Goal: Transaction & Acquisition: Purchase product/service

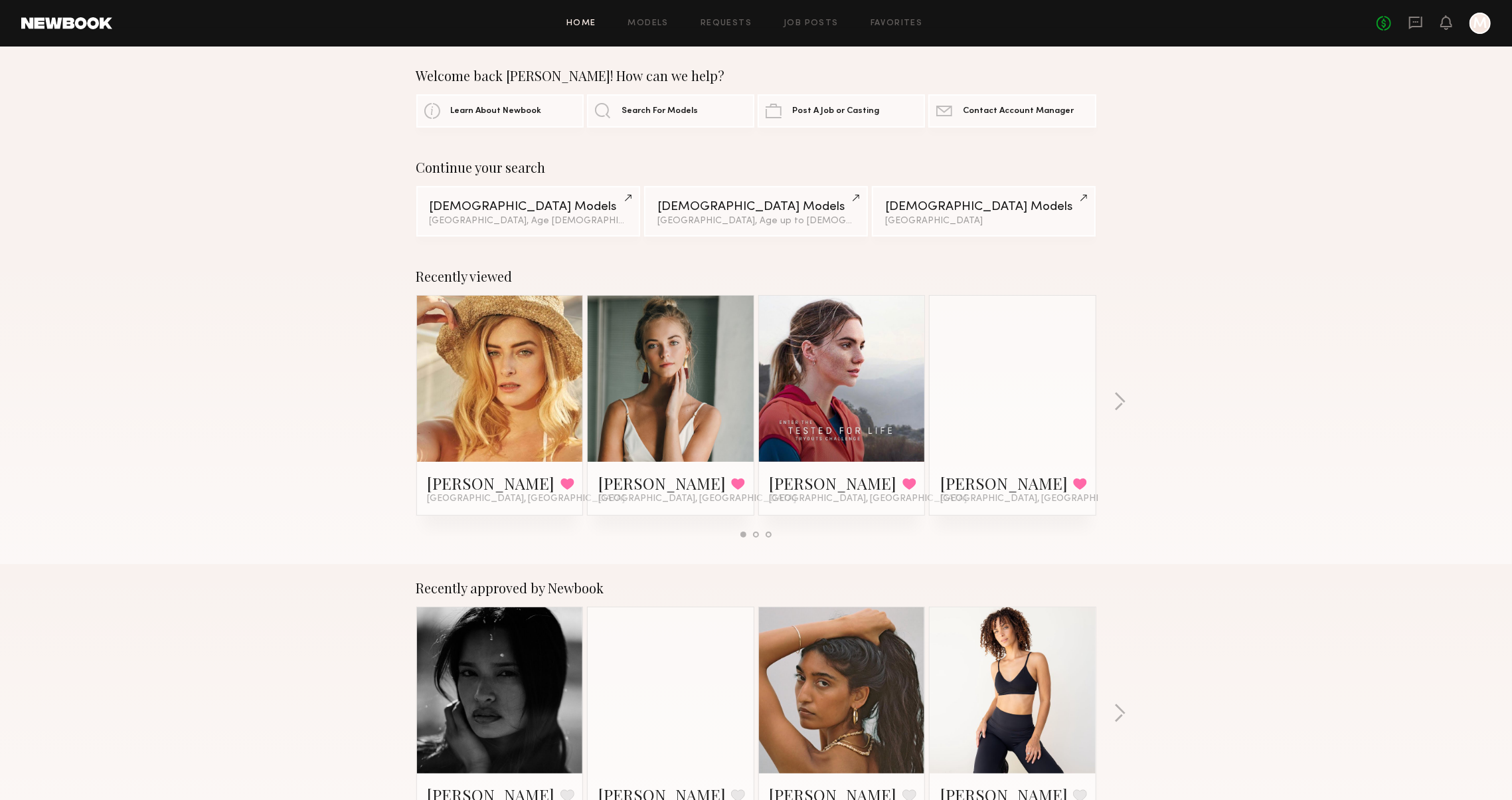
scroll to position [5, 0]
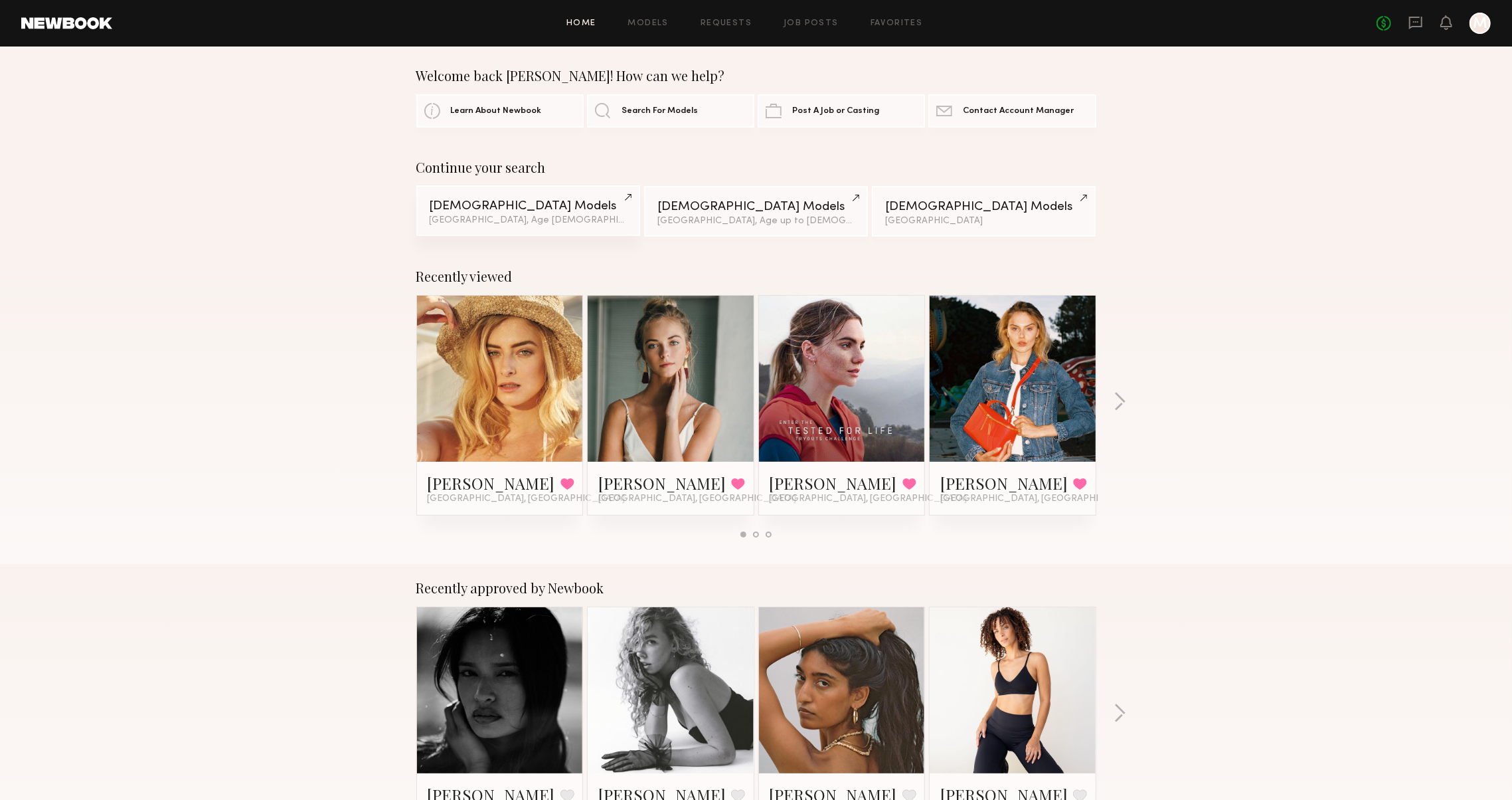
click at [569, 213] on link "[DEMOGRAPHIC_DATA] Models [GEOGRAPHIC_DATA], Age [DEMOGRAPHIC_DATA] y.o. & 1 ot…" at bounding box center [527, 210] width 223 height 50
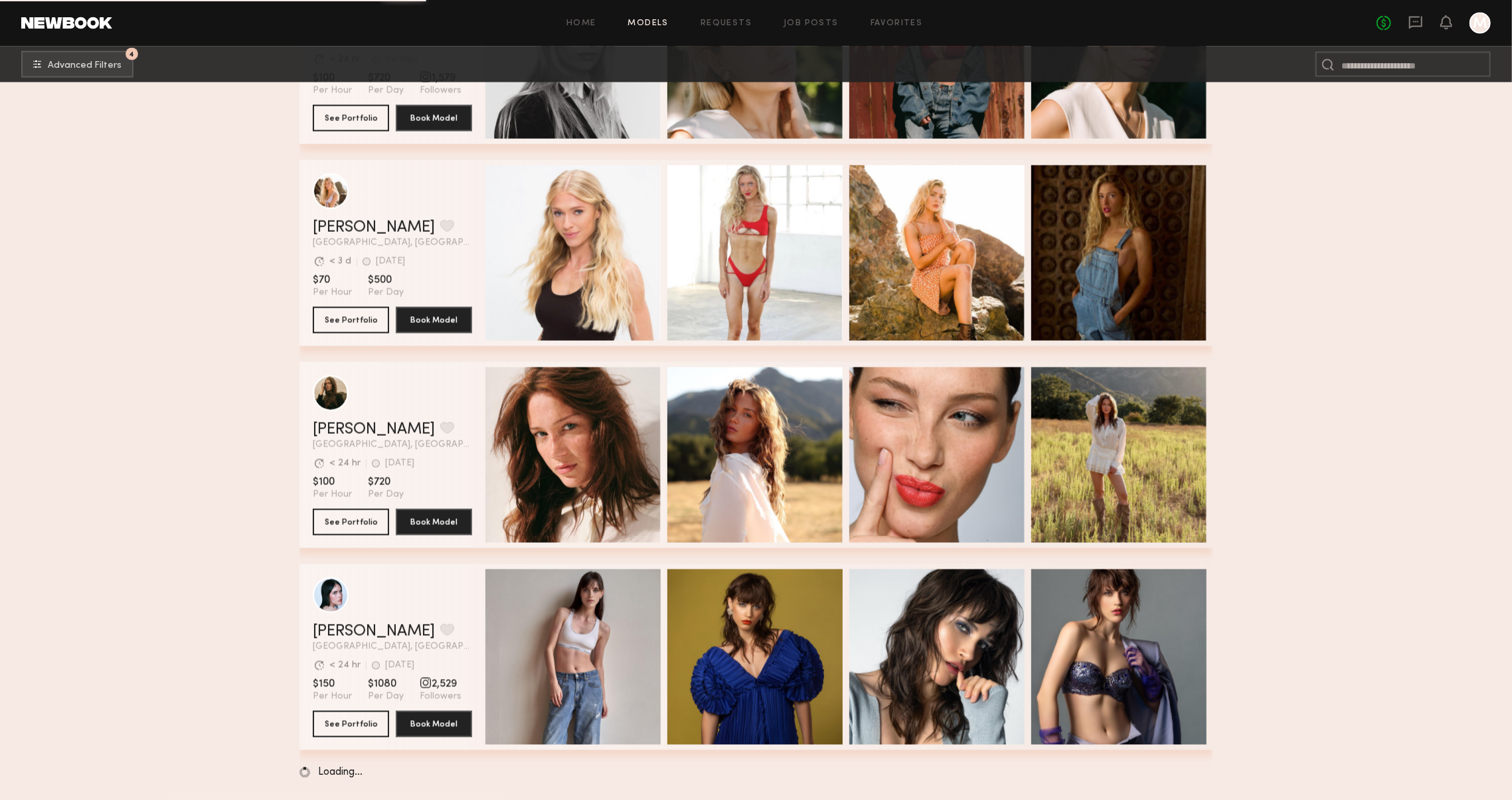
scroll to position [1969, 0]
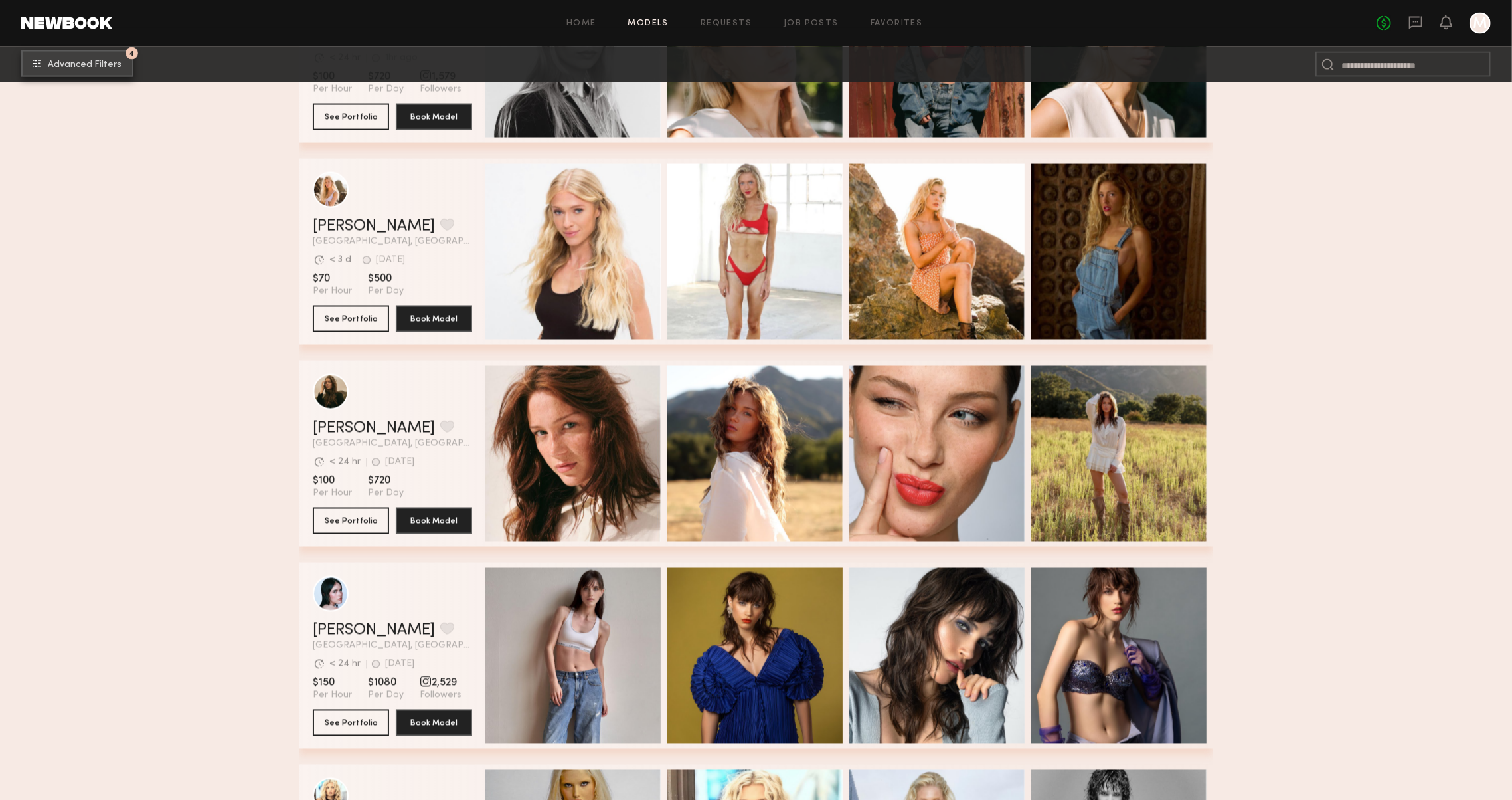
click at [105, 53] on button "4 Advanced Filters" at bounding box center [77, 63] width 112 height 26
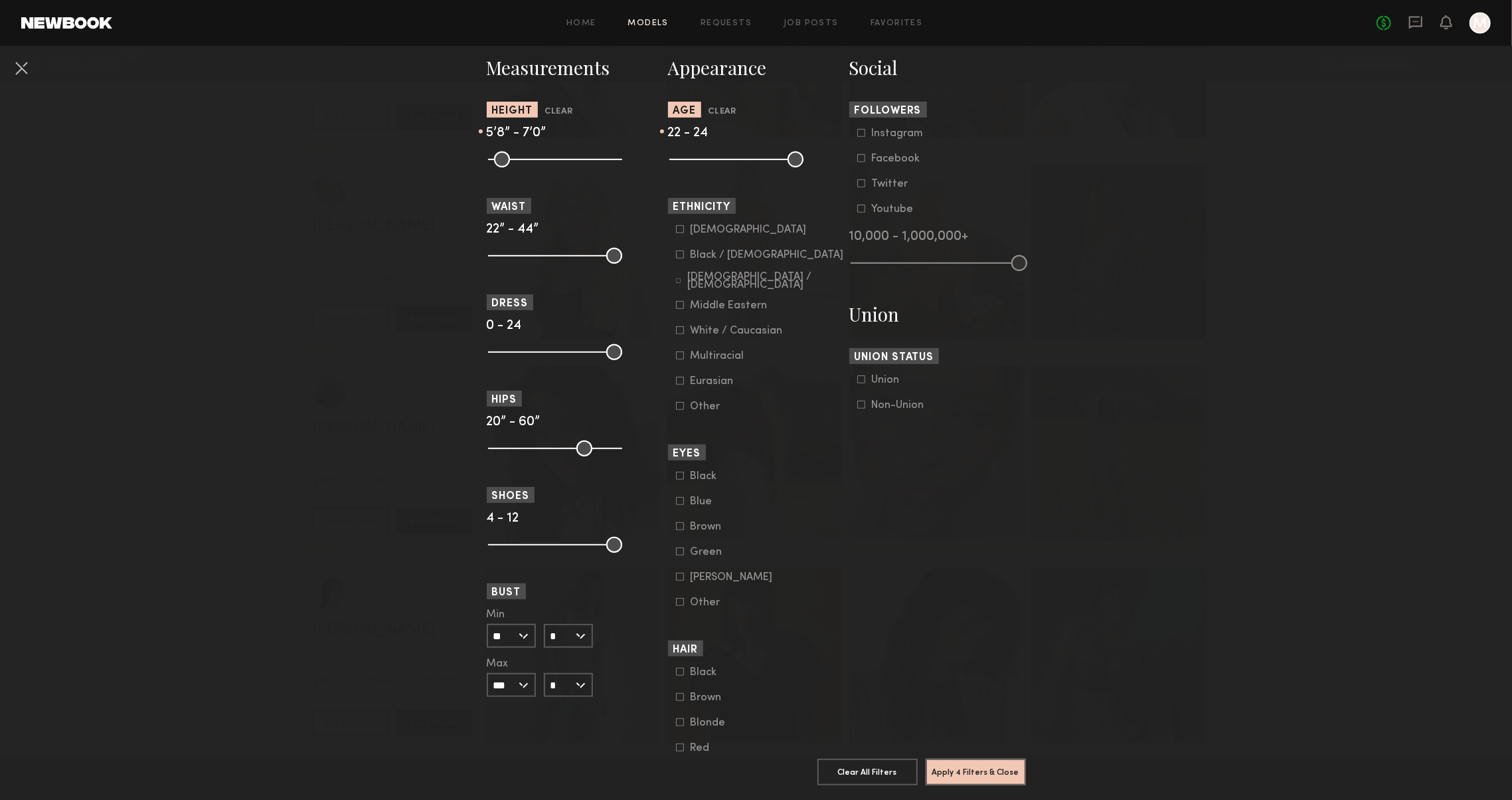
scroll to position [597, 0]
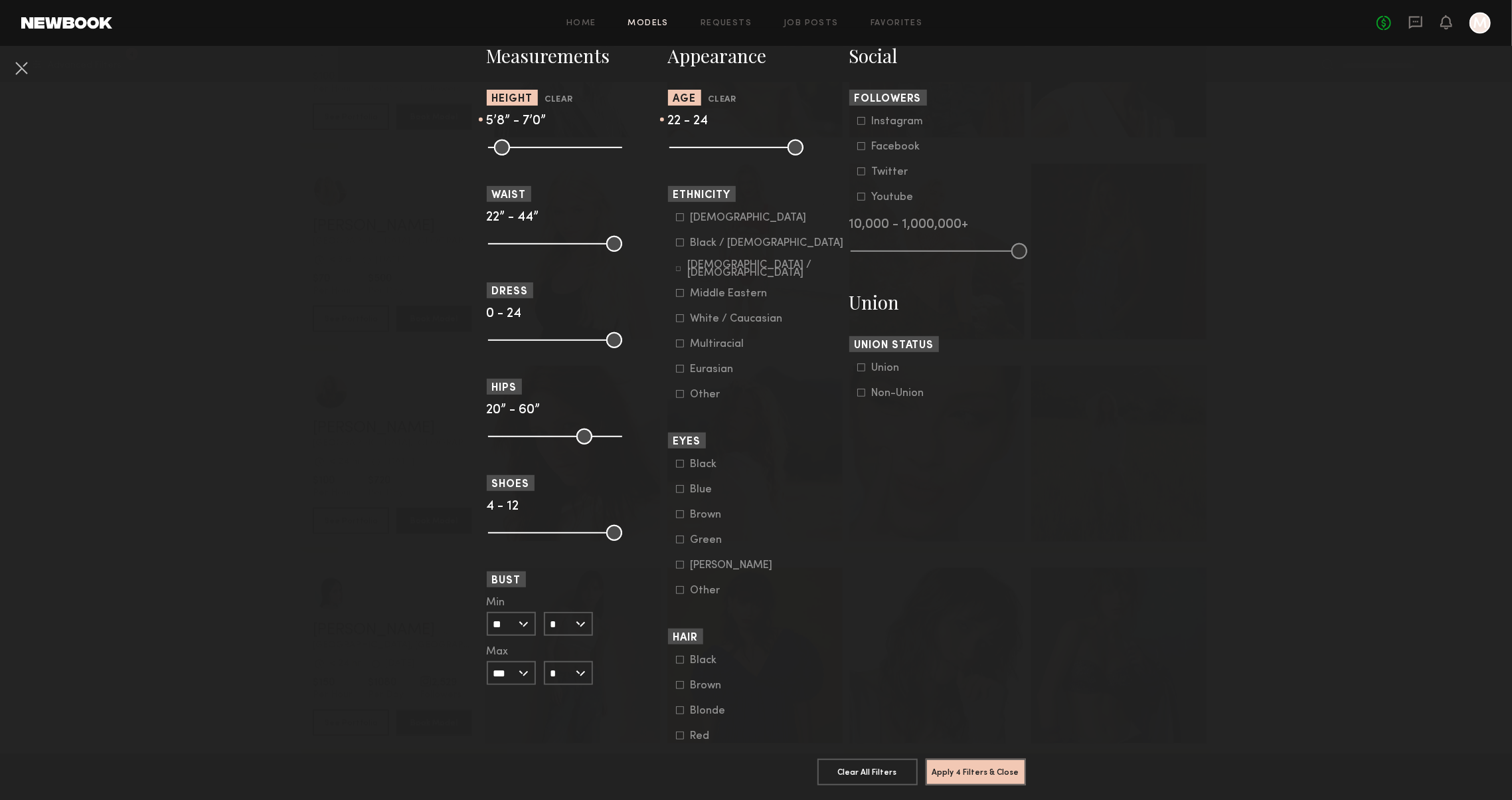
click at [569, 620] on input "*" at bounding box center [568, 624] width 49 height 24
click at [564, 662] on div "C" at bounding box center [569, 670] width 47 height 23
type input "*"
click at [982, 778] on button "Apply 5 Filters & Close" at bounding box center [975, 771] width 100 height 26
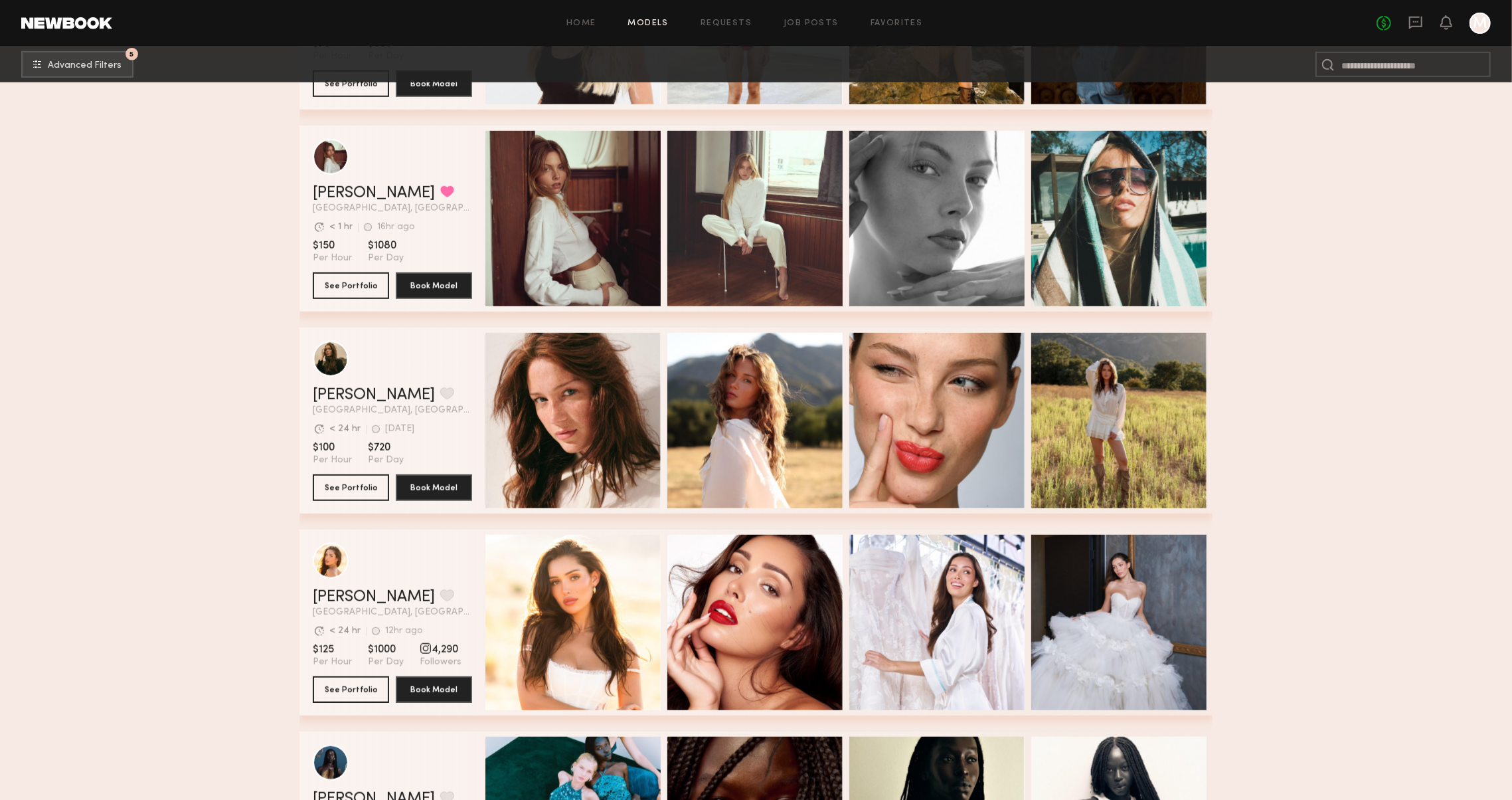
scroll to position [797, 0]
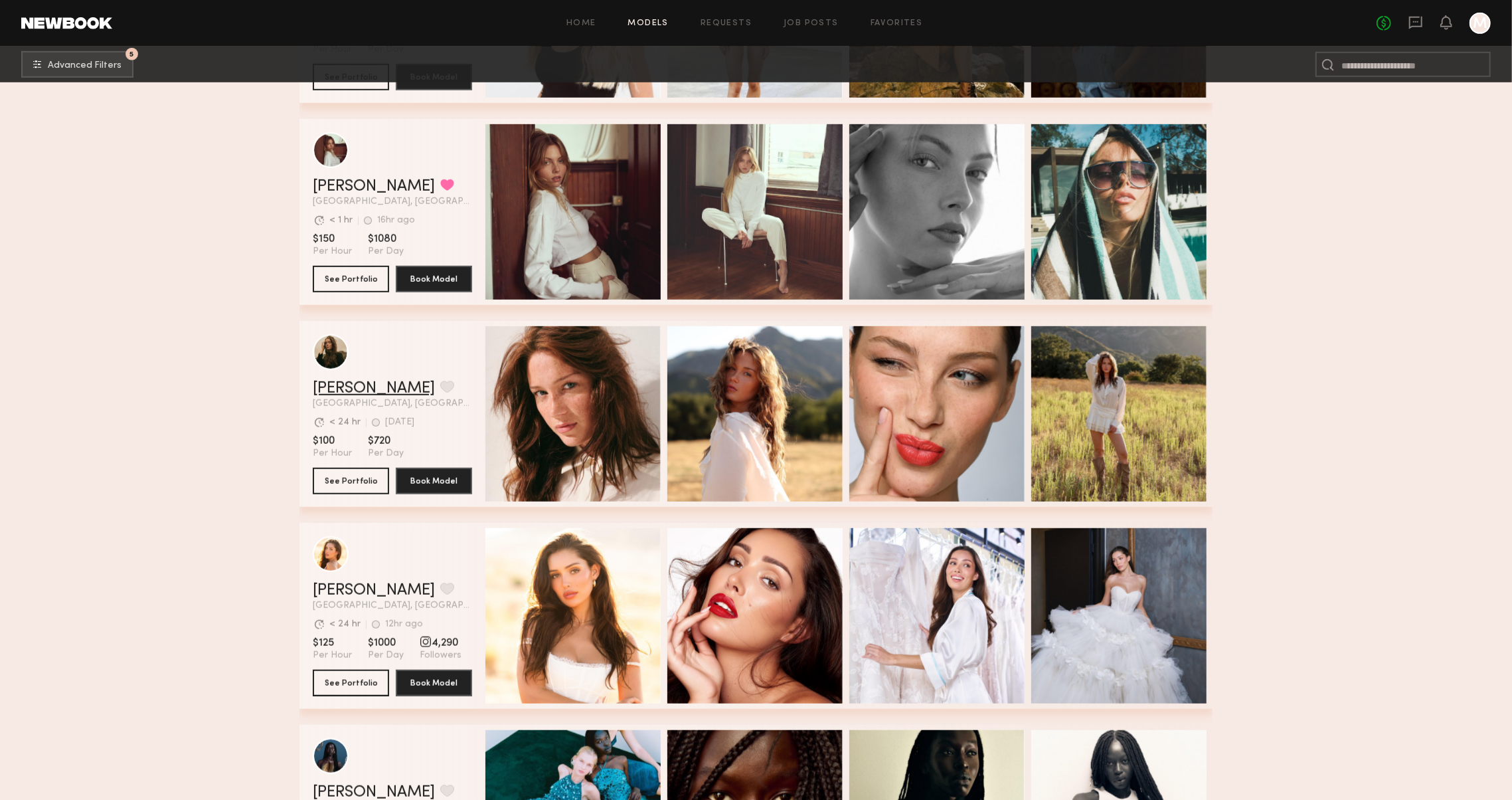
click at [346, 392] on link "Diana F." at bounding box center [374, 388] width 122 height 16
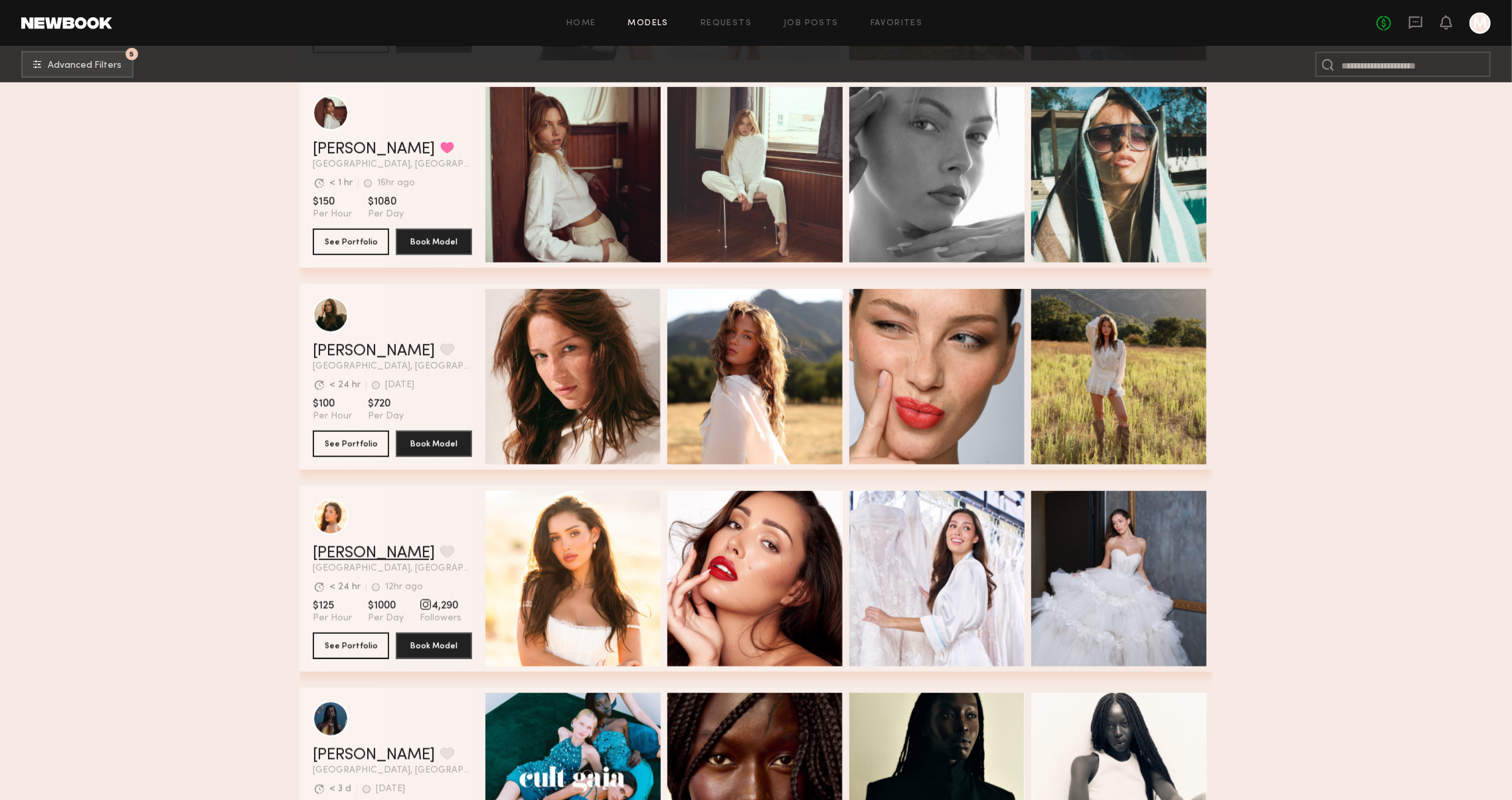
click at [335, 552] on link "Andrea Z." at bounding box center [374, 553] width 122 height 16
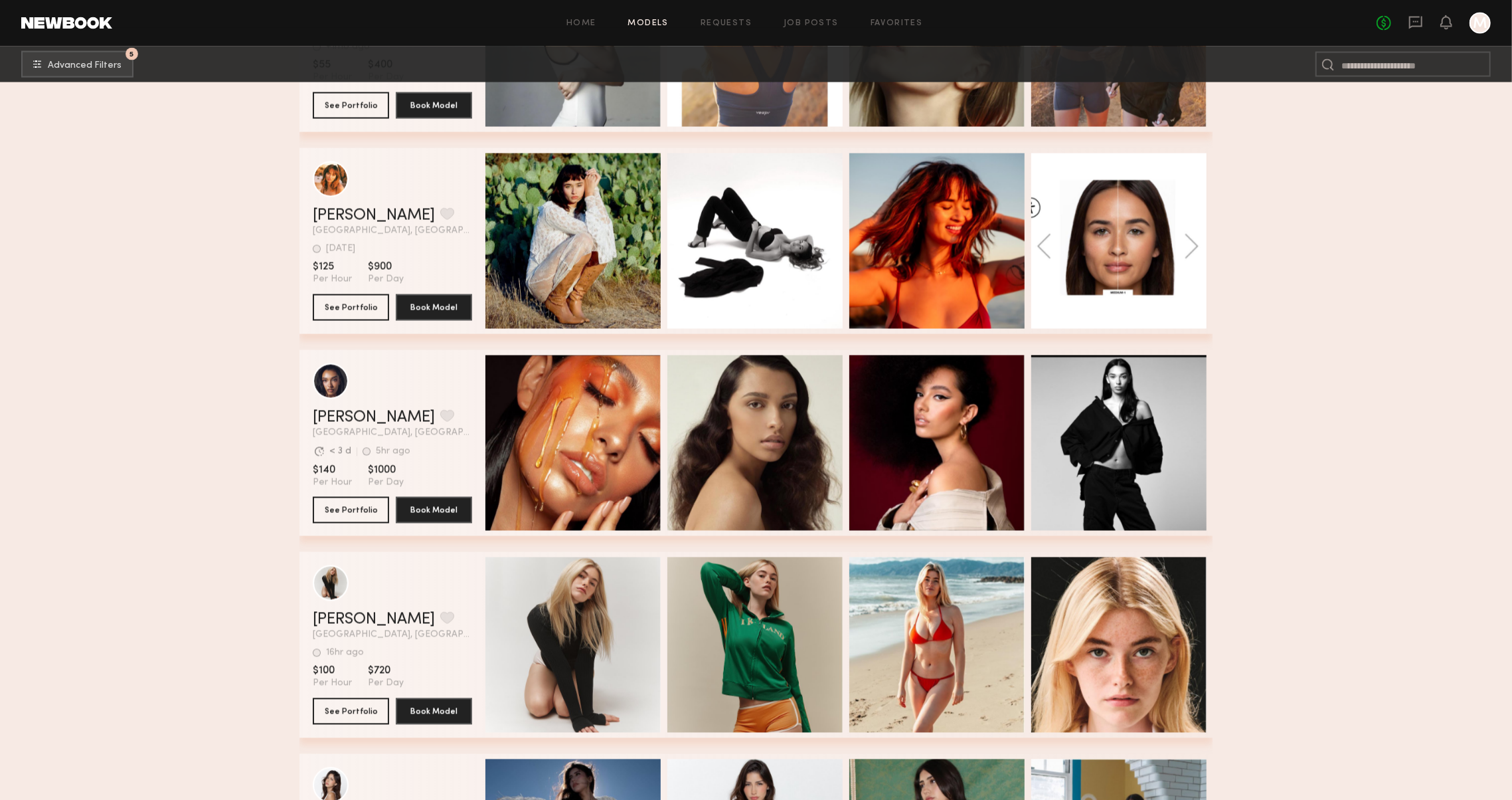
scroll to position [2221, 0]
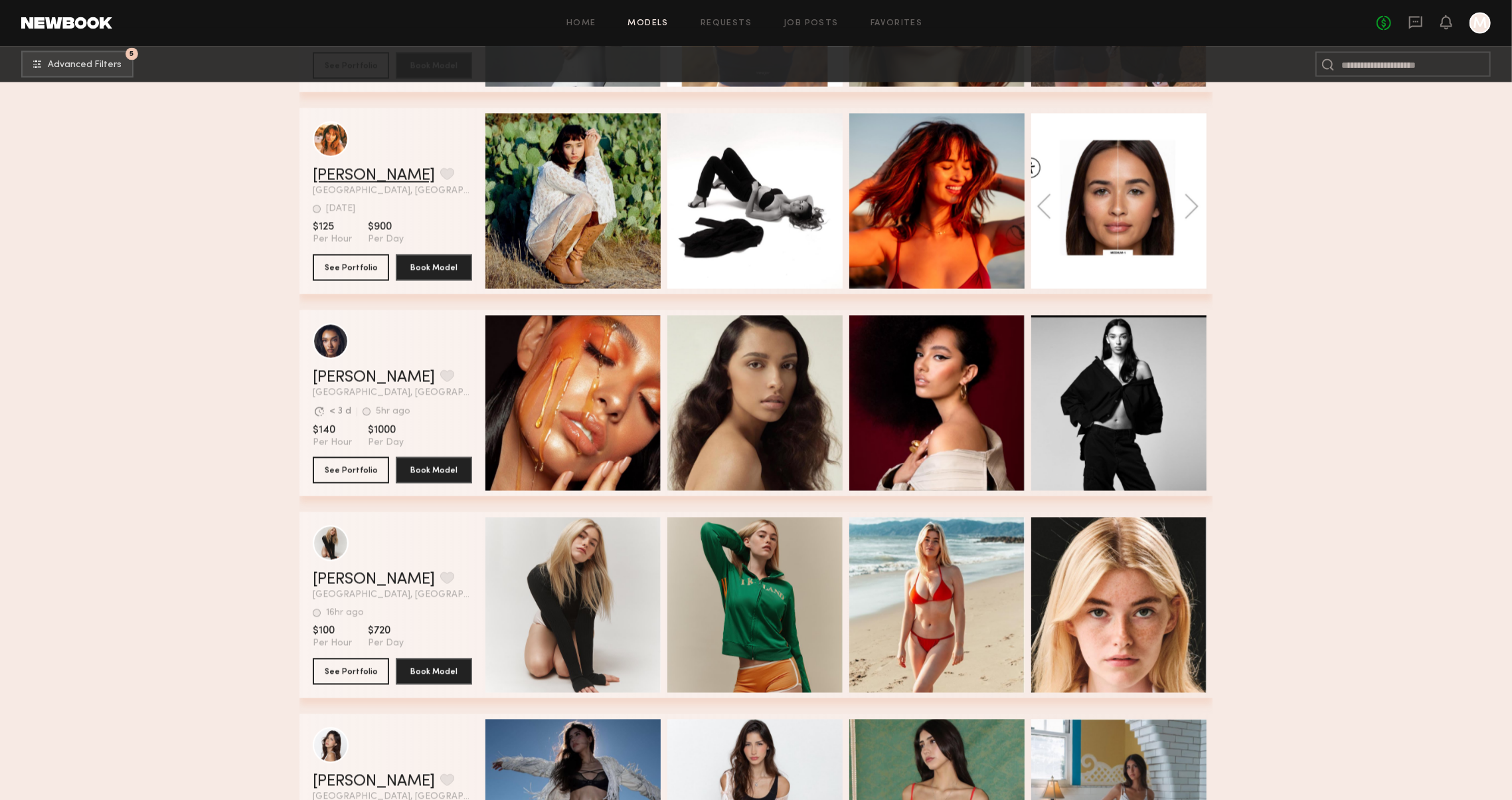
click at [351, 173] on link "Hannah S." at bounding box center [374, 175] width 122 height 16
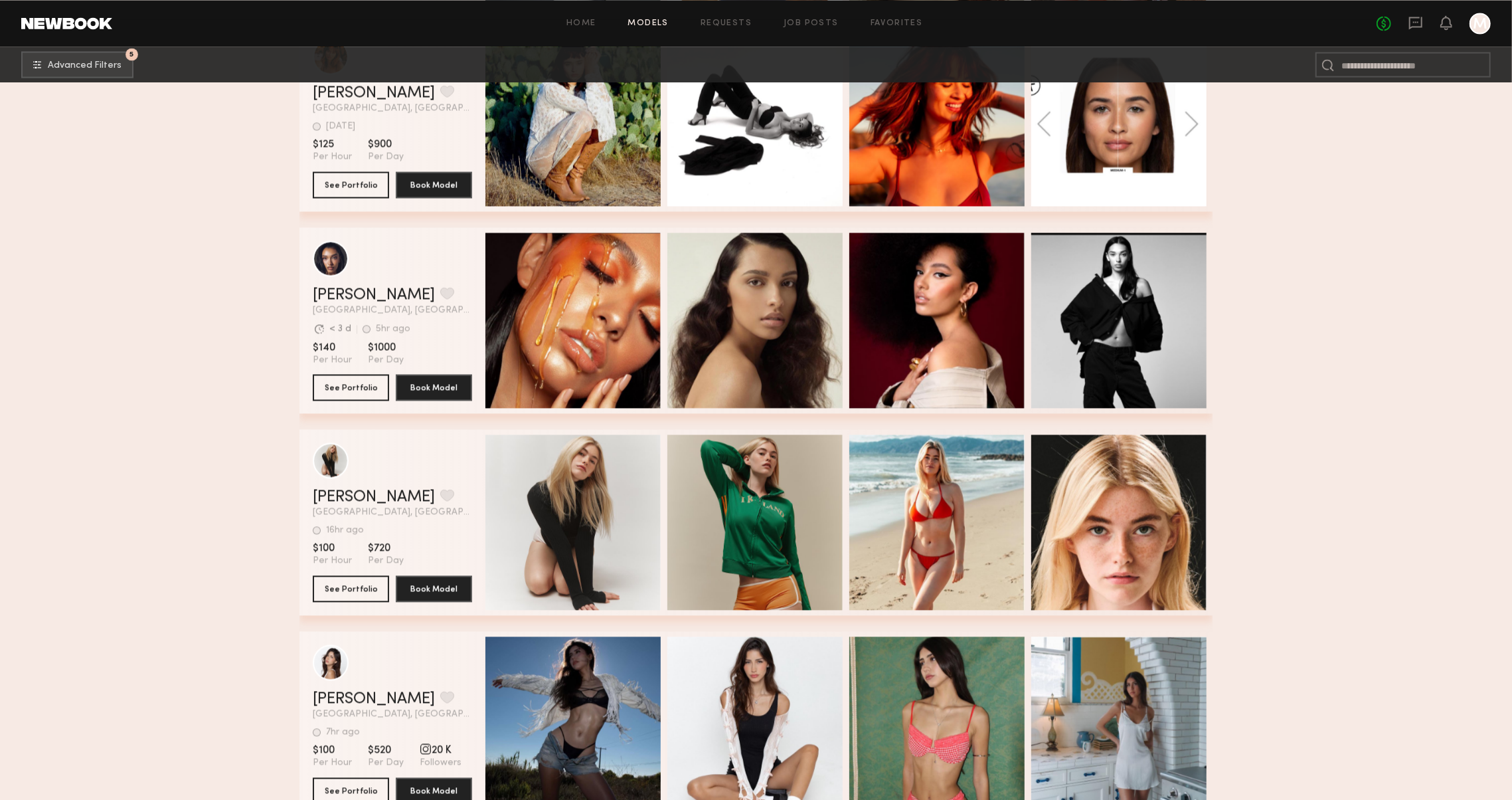
scroll to position [2353, 0]
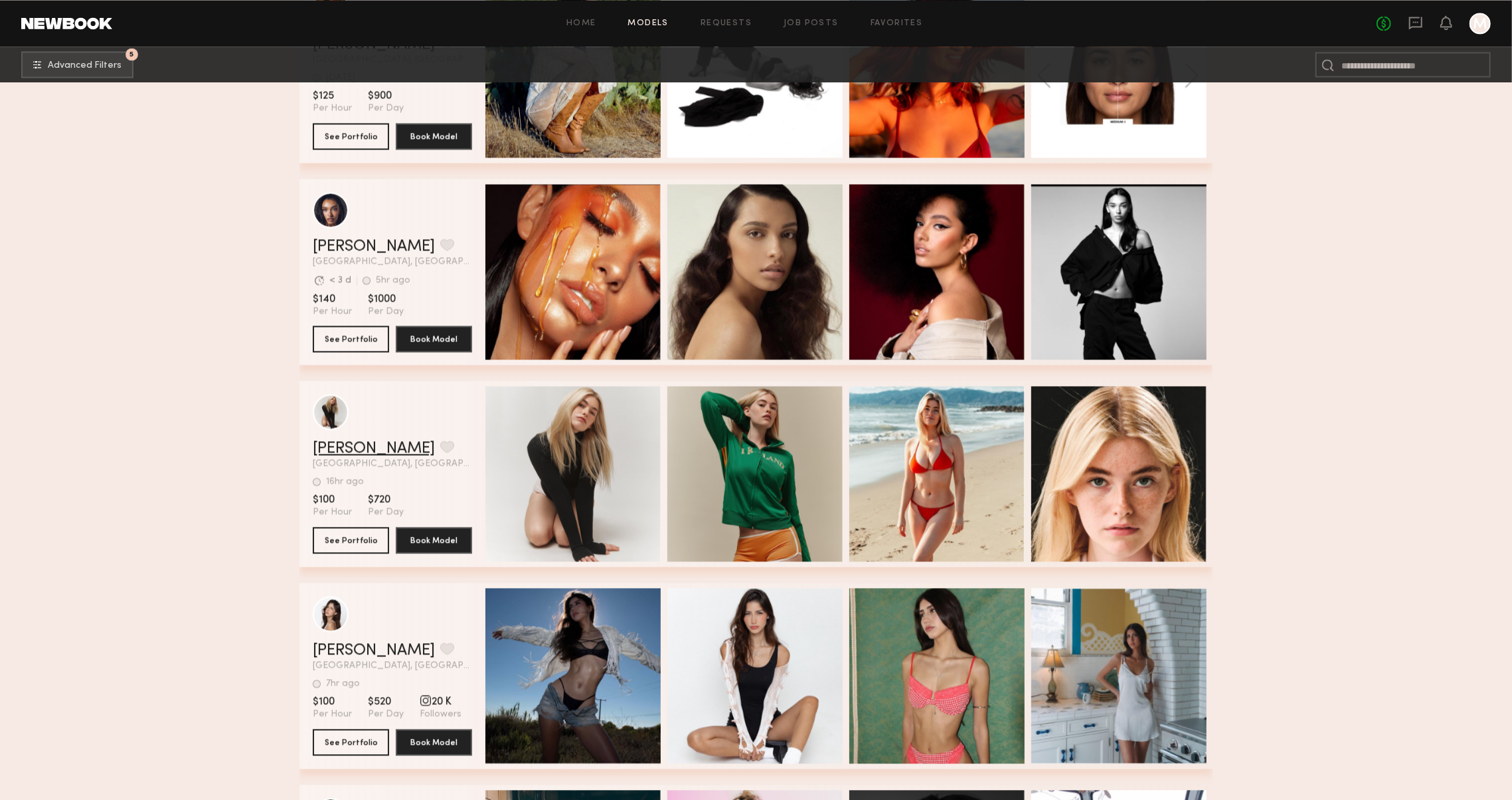
click at [352, 446] on link "Carlie W." at bounding box center [374, 448] width 122 height 16
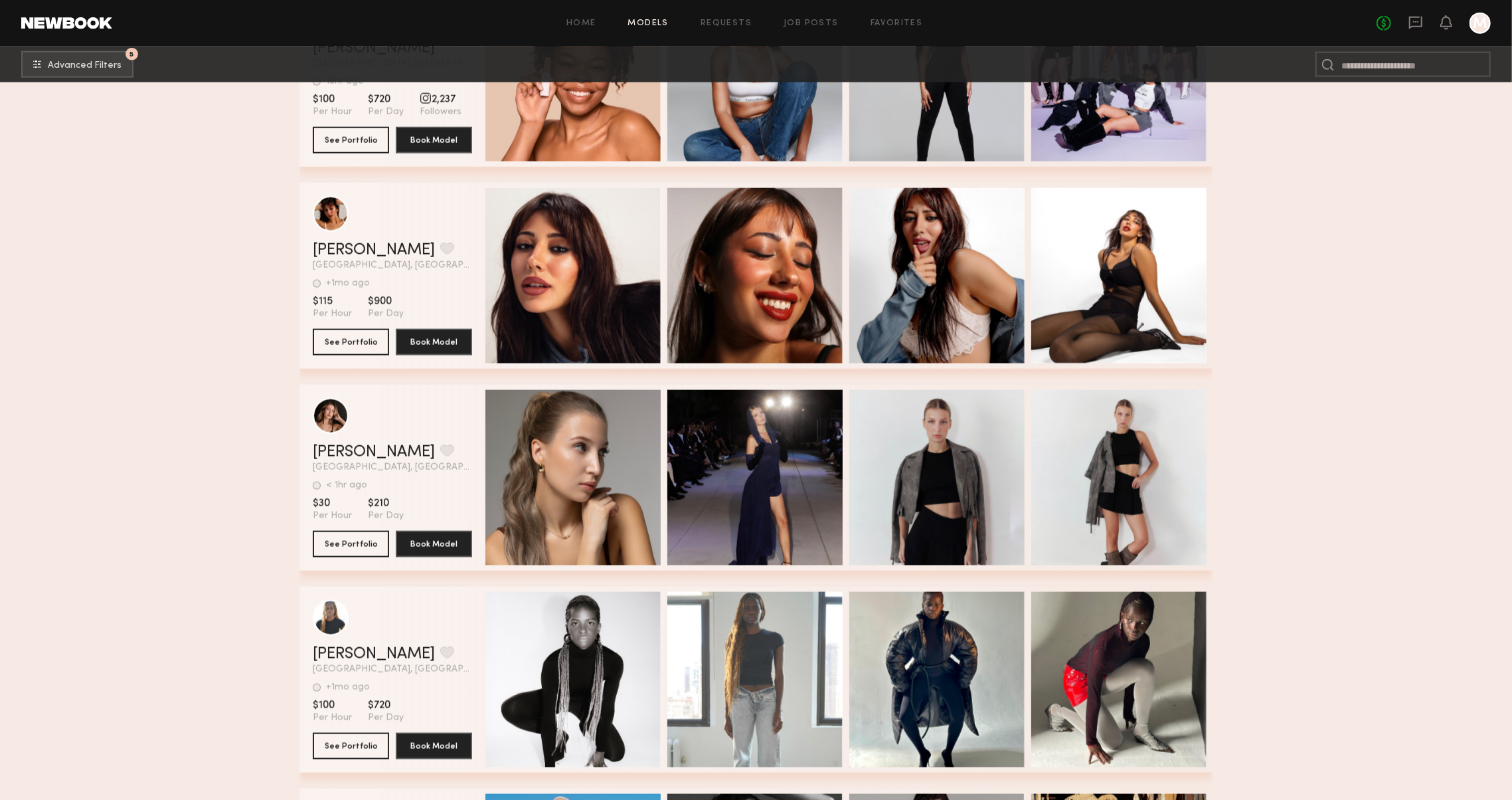
scroll to position [6098, 0]
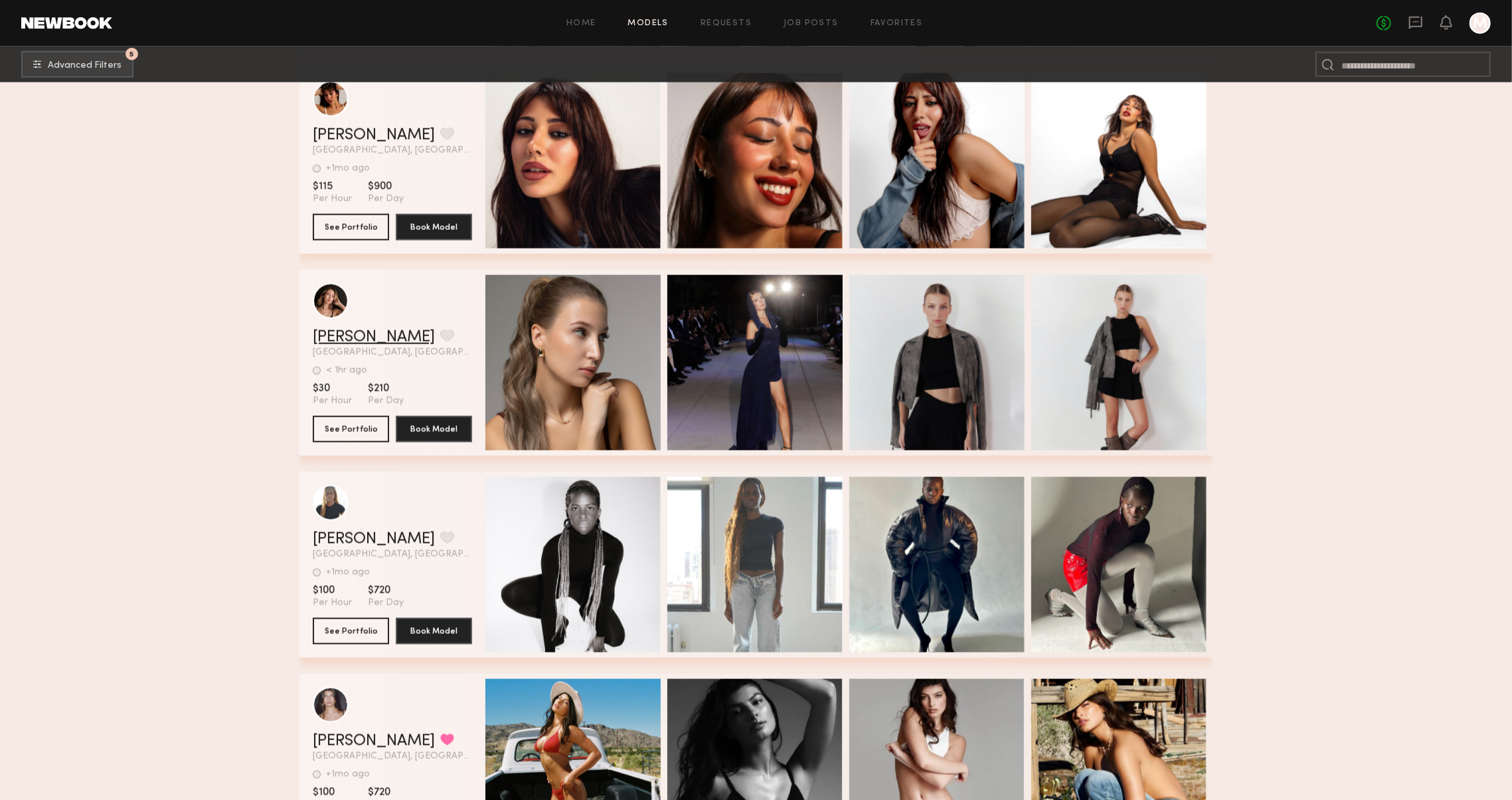
click at [338, 342] on link "Sofia P." at bounding box center [374, 337] width 122 height 16
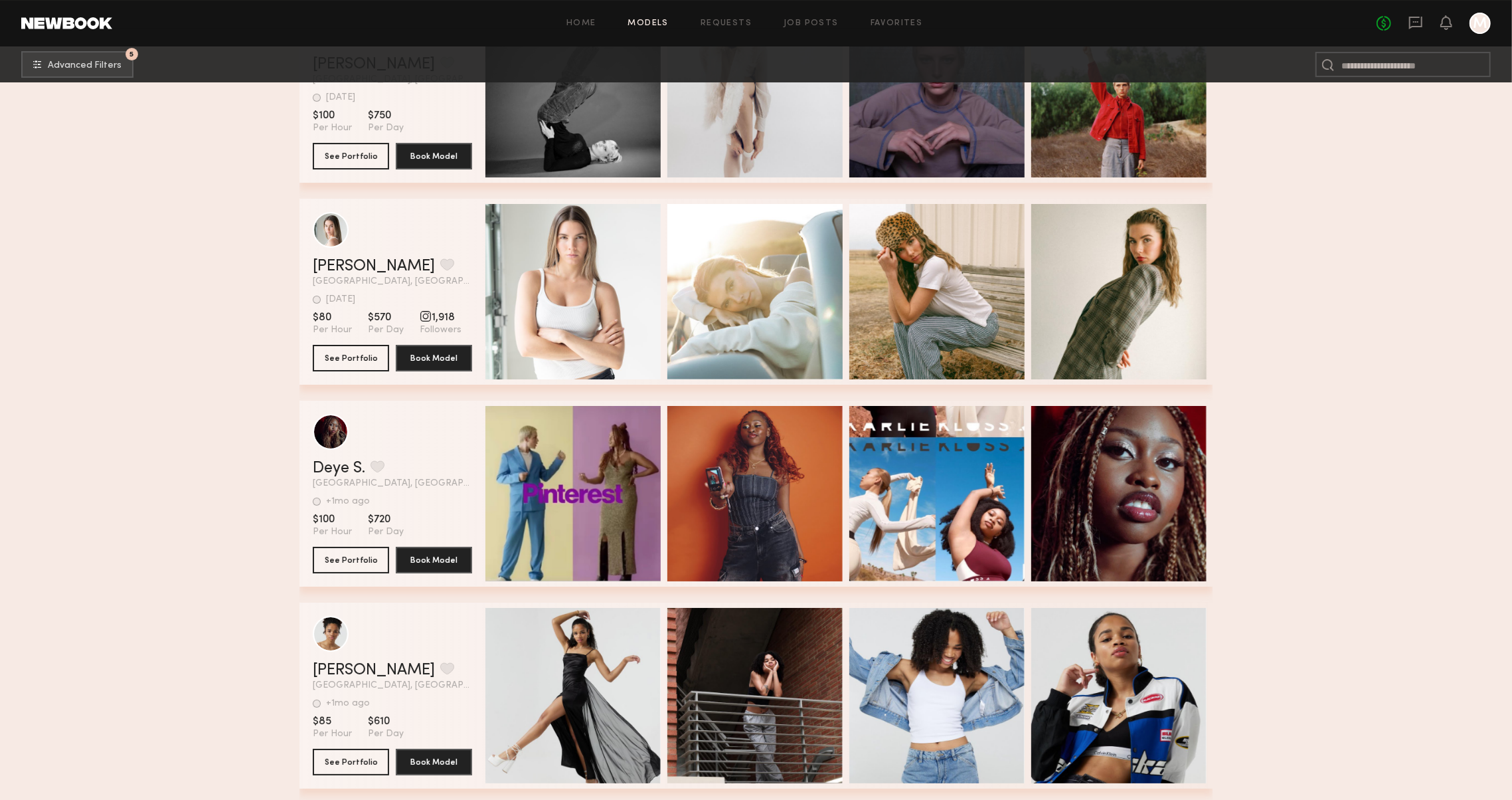
scroll to position [4189, 0]
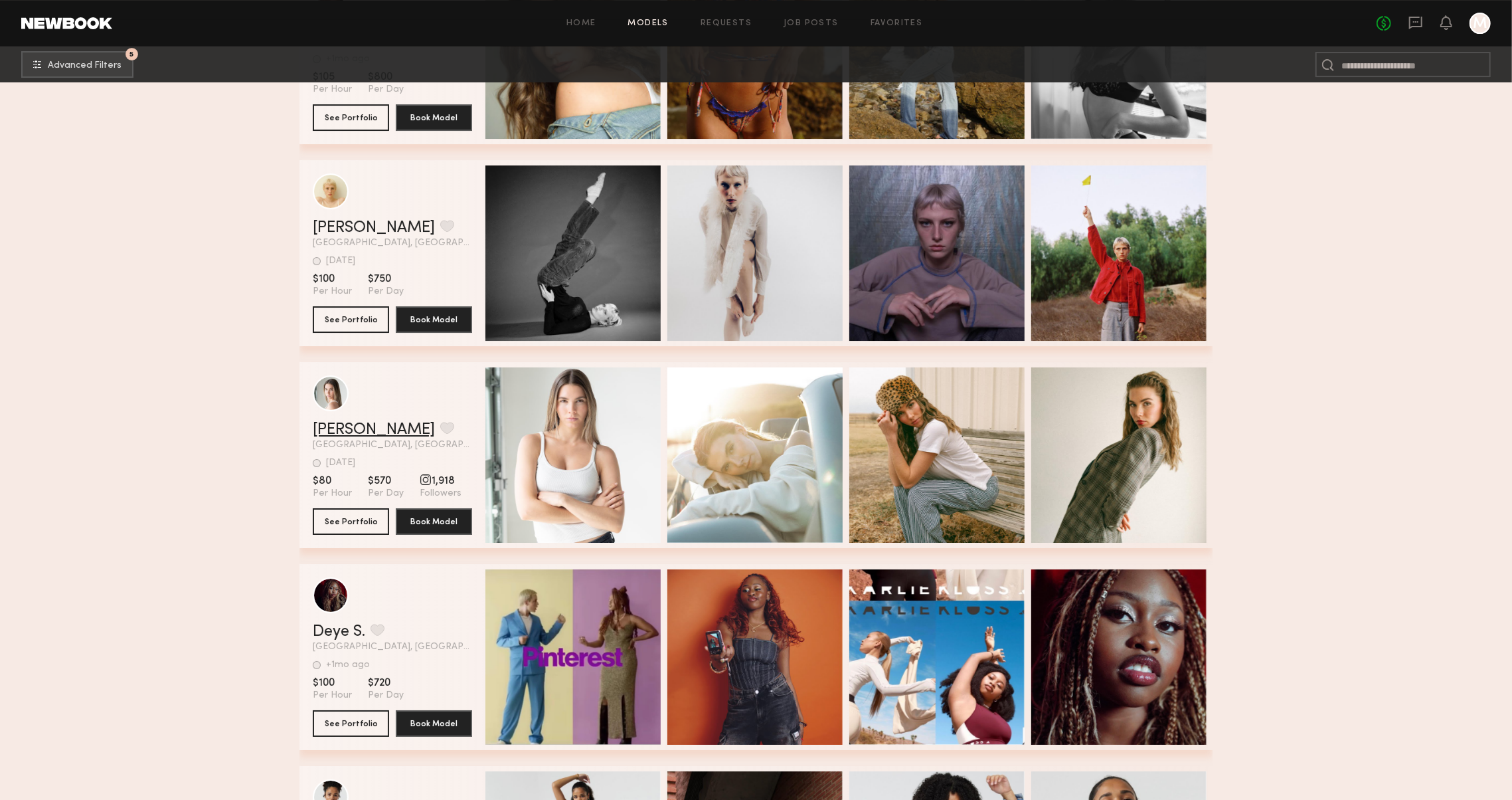
click at [328, 431] on link "Ella D." at bounding box center [374, 429] width 122 height 16
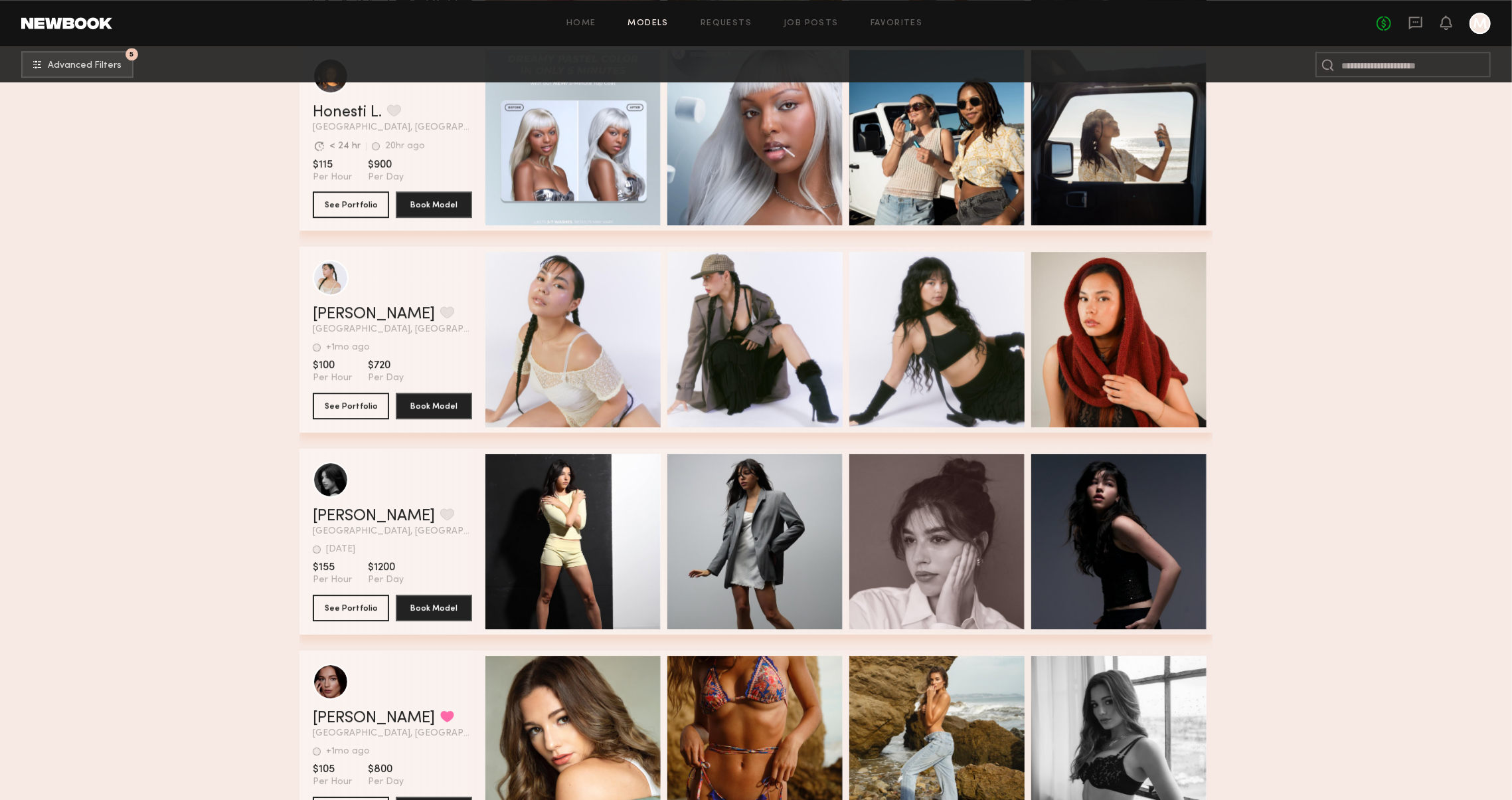
scroll to position [3580, 0]
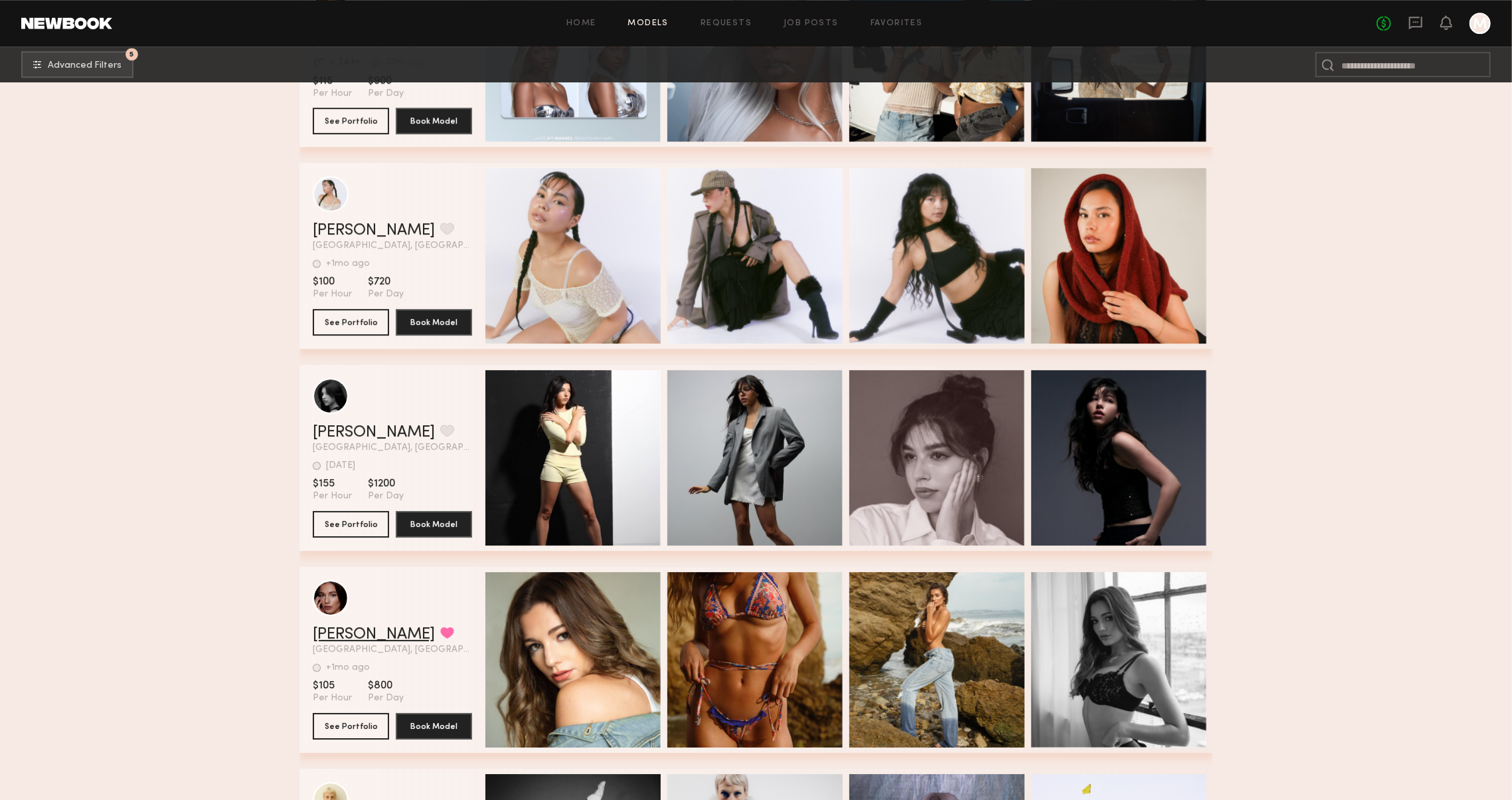
click at [357, 631] on link "Riley F." at bounding box center [374, 634] width 122 height 16
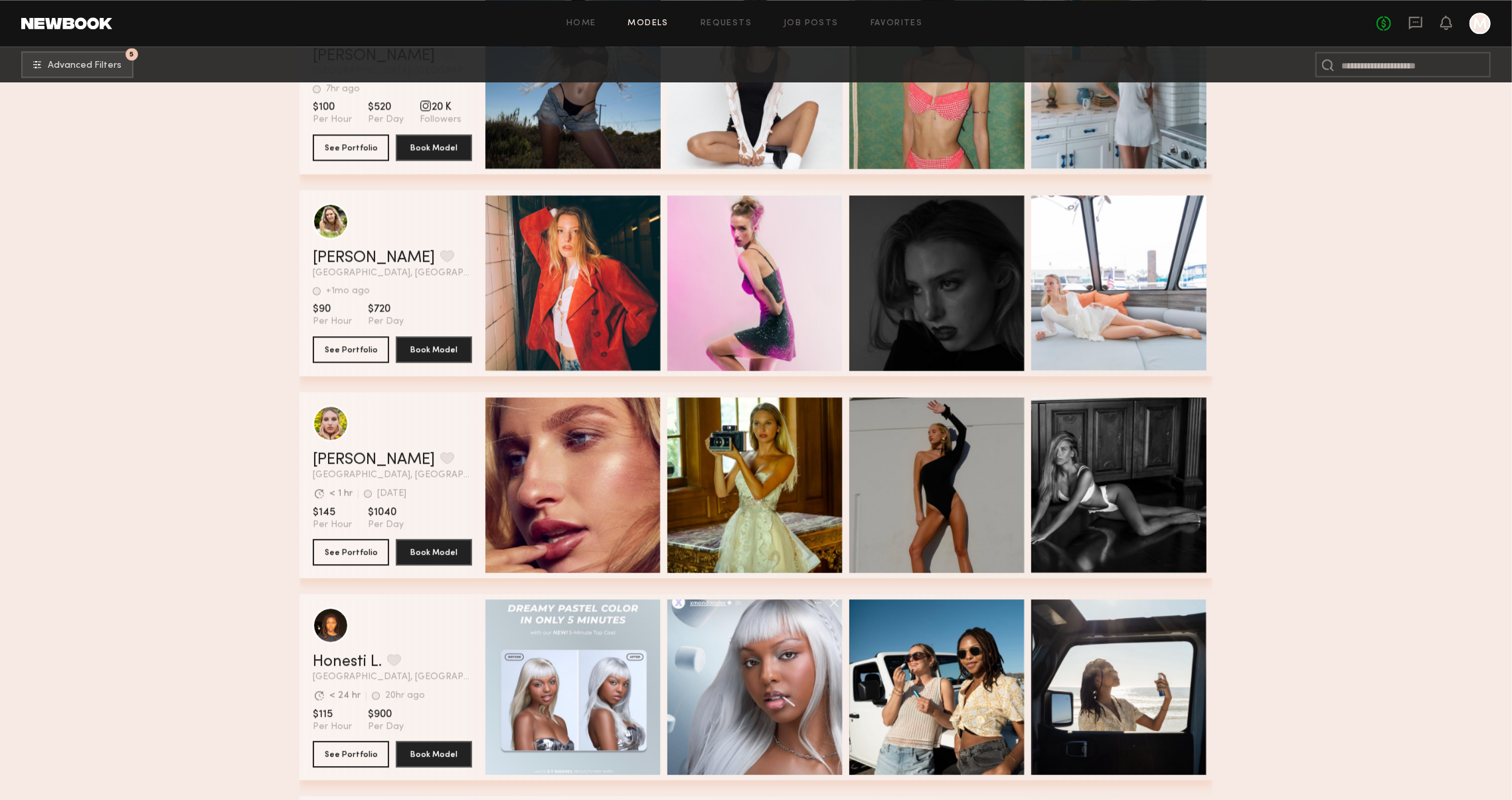
scroll to position [3052, 0]
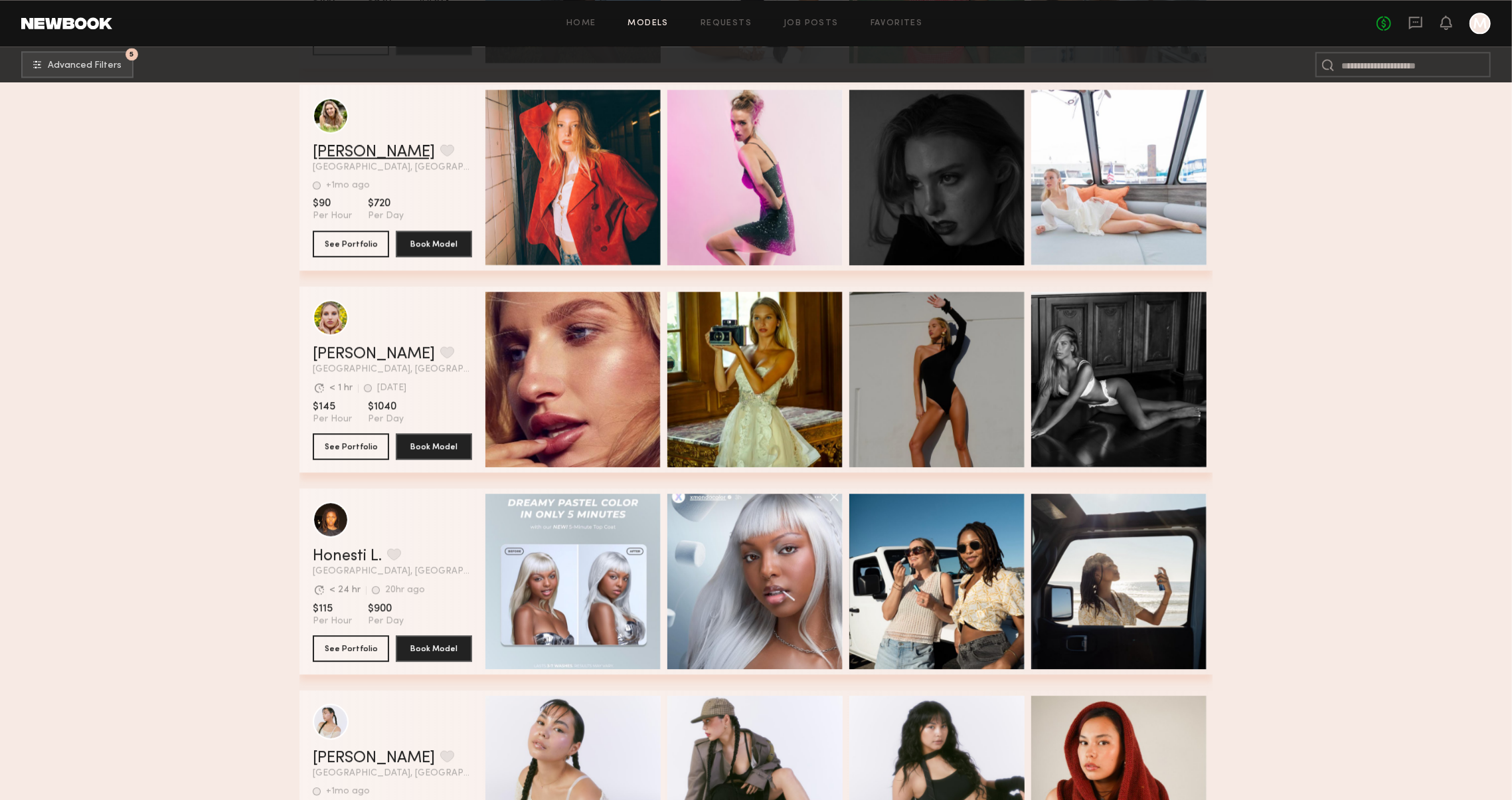
click at [342, 150] on link "Molly A." at bounding box center [374, 152] width 122 height 16
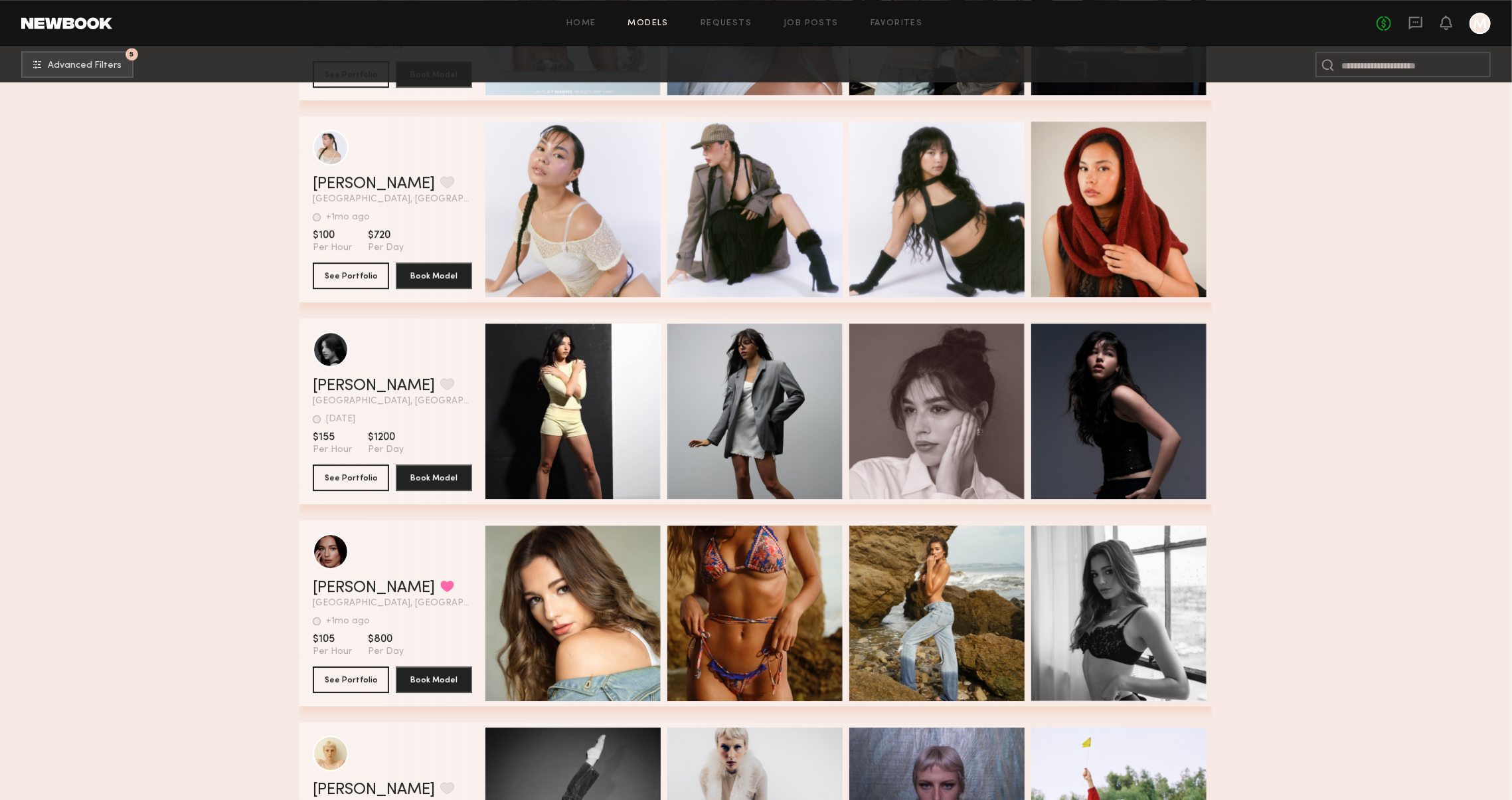
scroll to position [3255, 0]
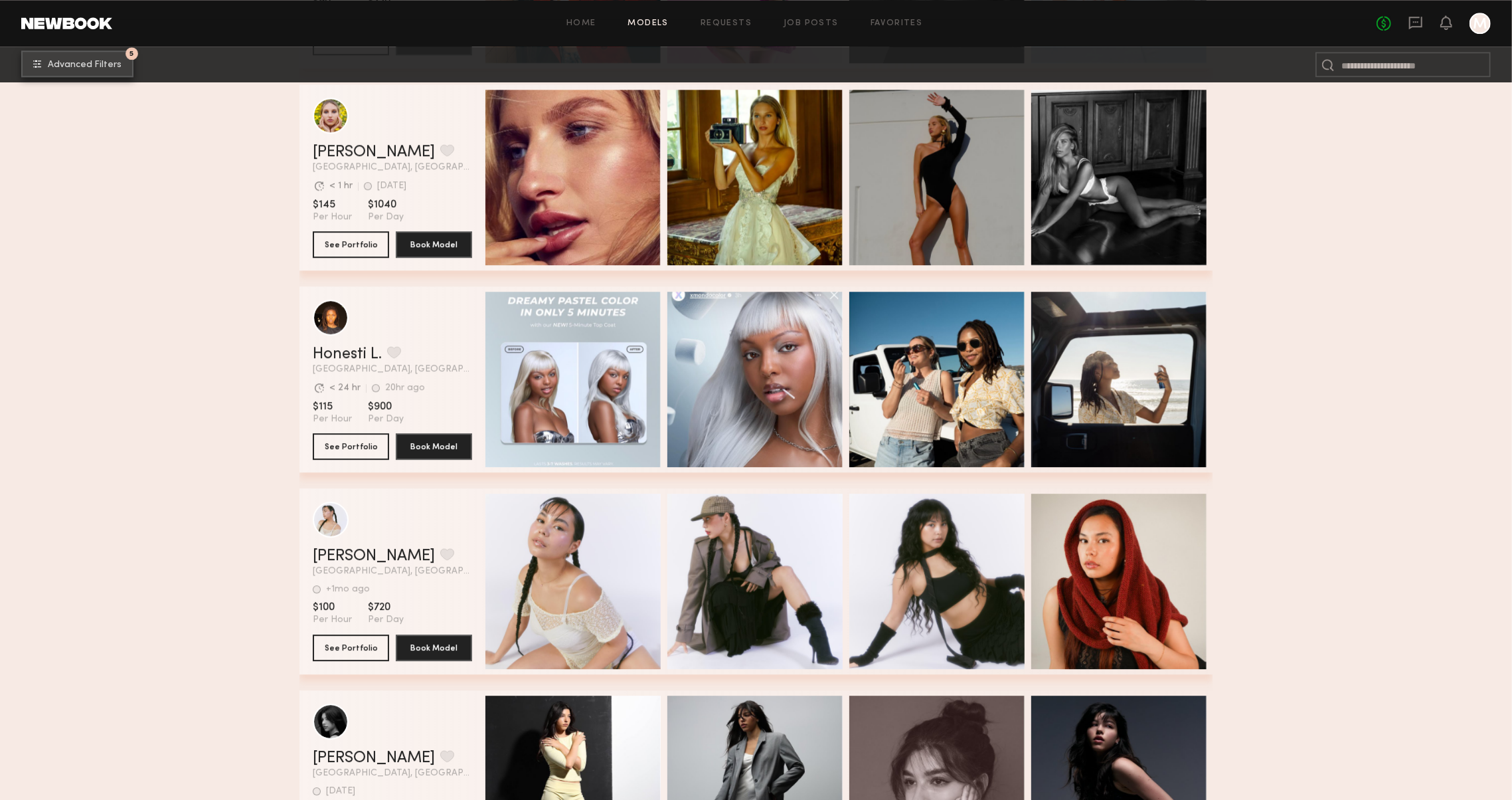
click at [115, 65] on span "Advanced Filters" at bounding box center [85, 65] width 74 height 9
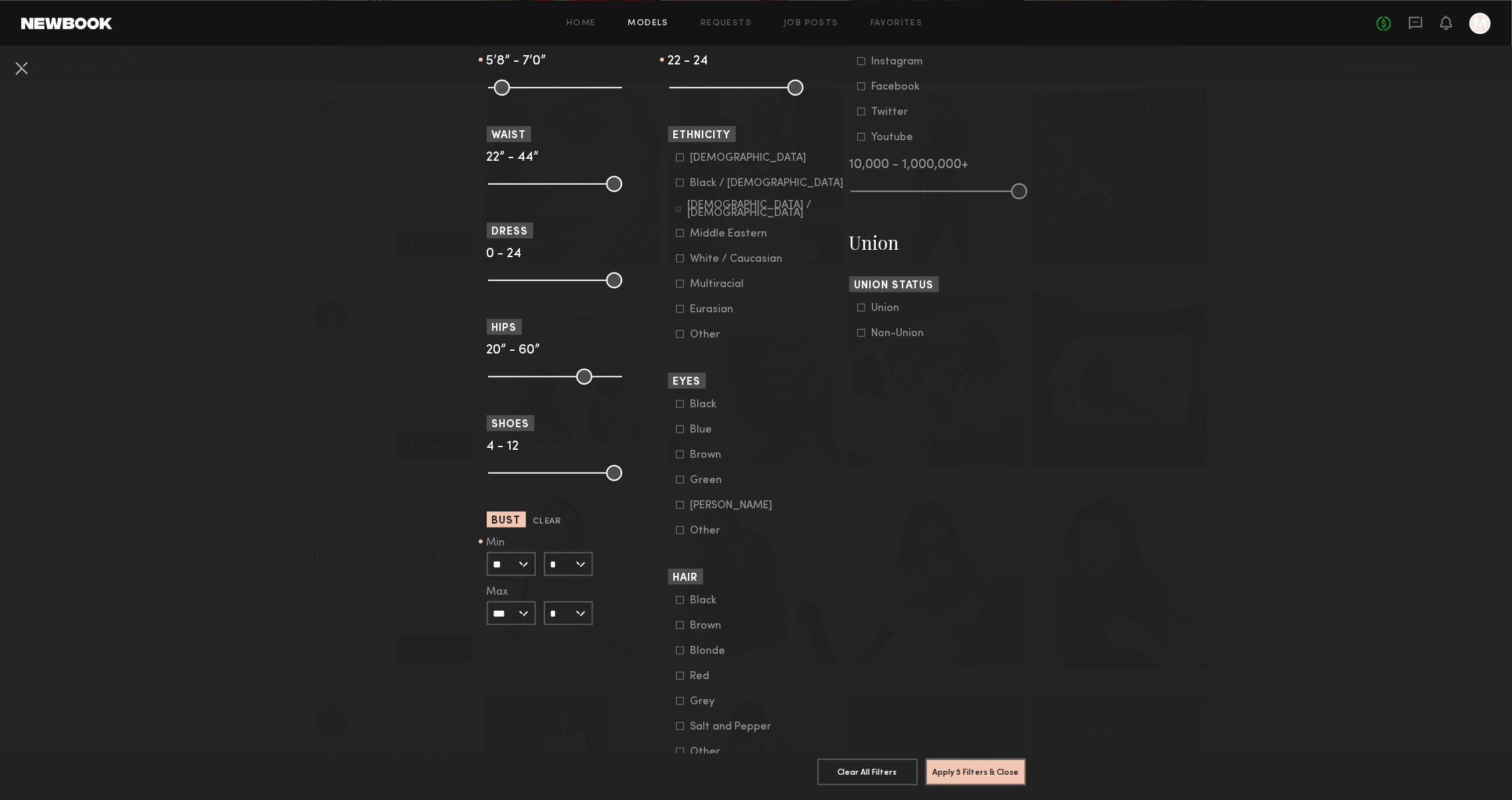
scroll to position [653, 0]
click at [506, 564] on input "**" at bounding box center [511, 567] width 49 height 24
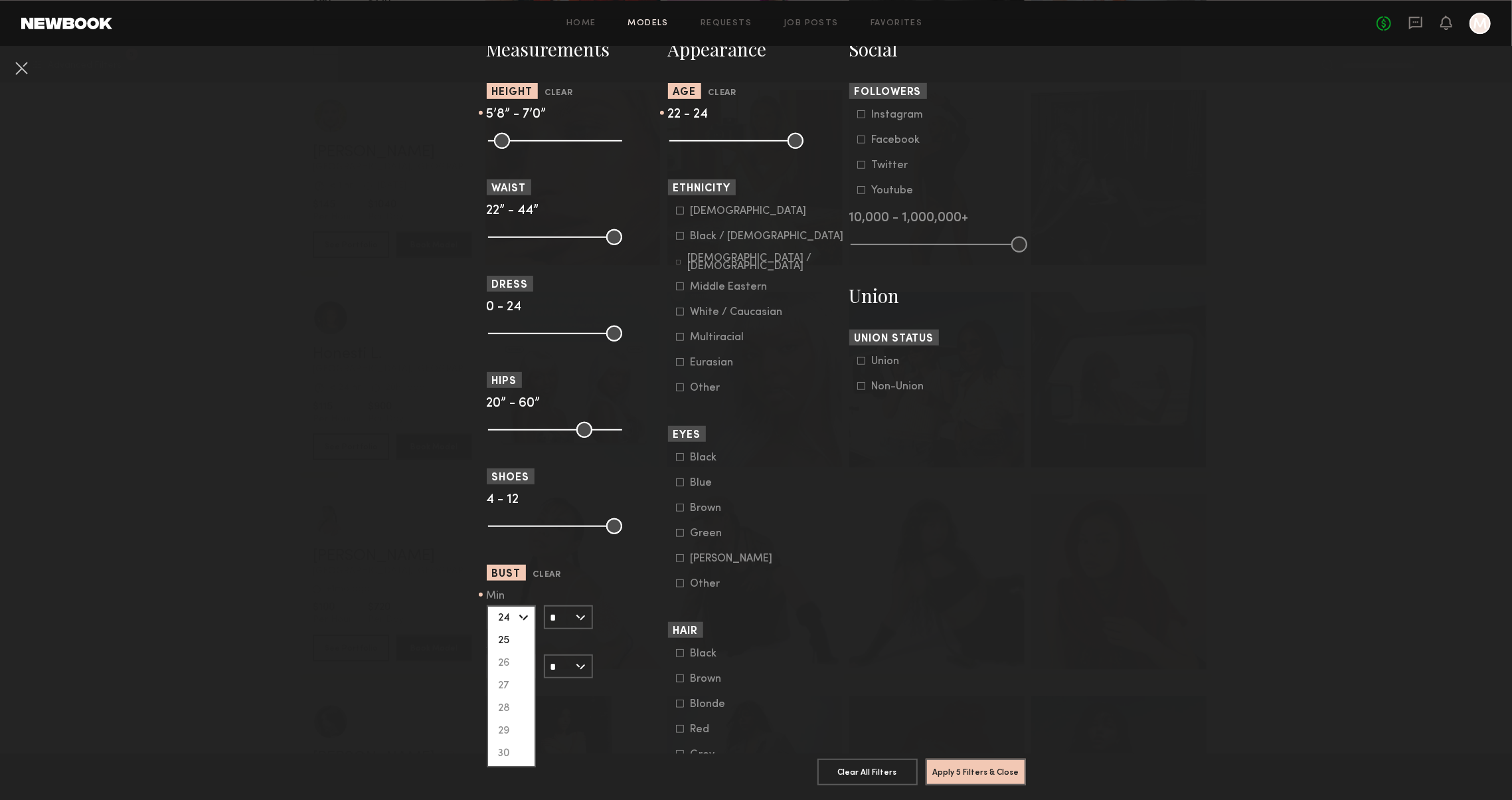
scroll to position [572, 0]
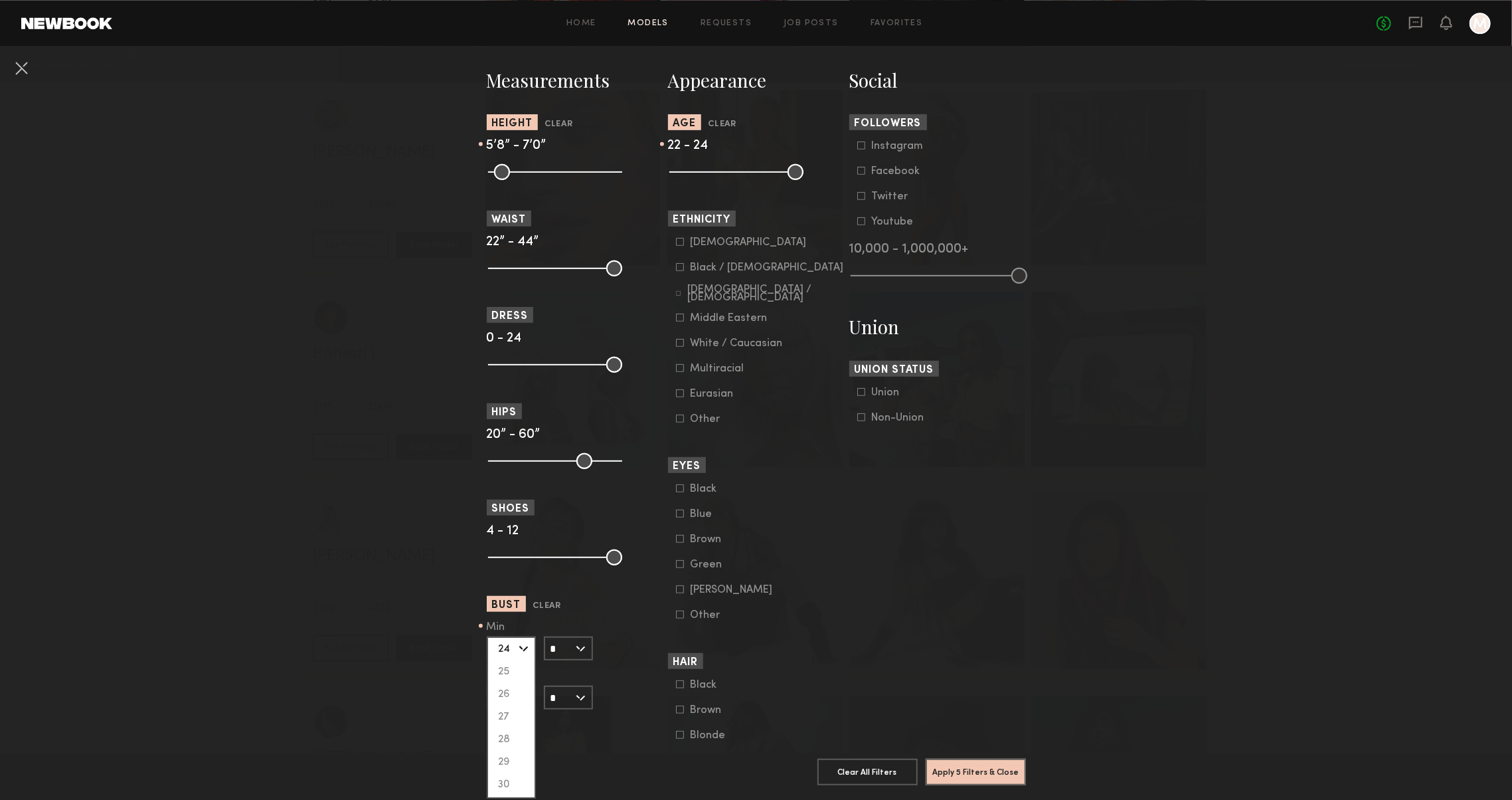
click at [424, 640] on nb-browse-filters "**********" at bounding box center [756, 203] width 1512 height 1457
click at [558, 637] on input "*" at bounding box center [568, 649] width 49 height 24
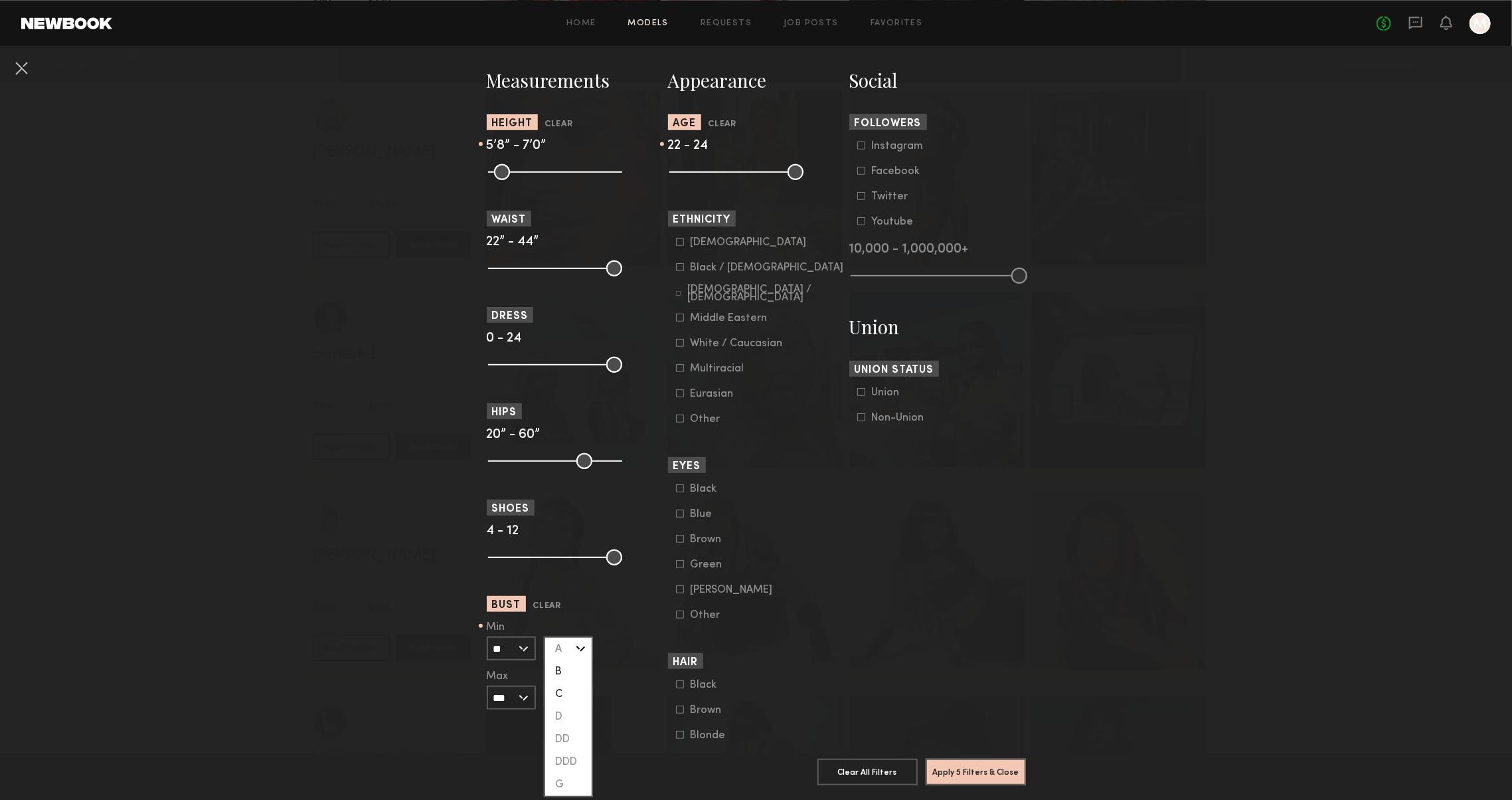
click at [559, 663] on div "B" at bounding box center [569, 671] width 47 height 23
type input "*"
click at [964, 604] on section "Social Followers Instagram Facebook Twitter Youtube 10,000 - 1,000,000+ Union U…" at bounding box center [937, 455] width 177 height 774
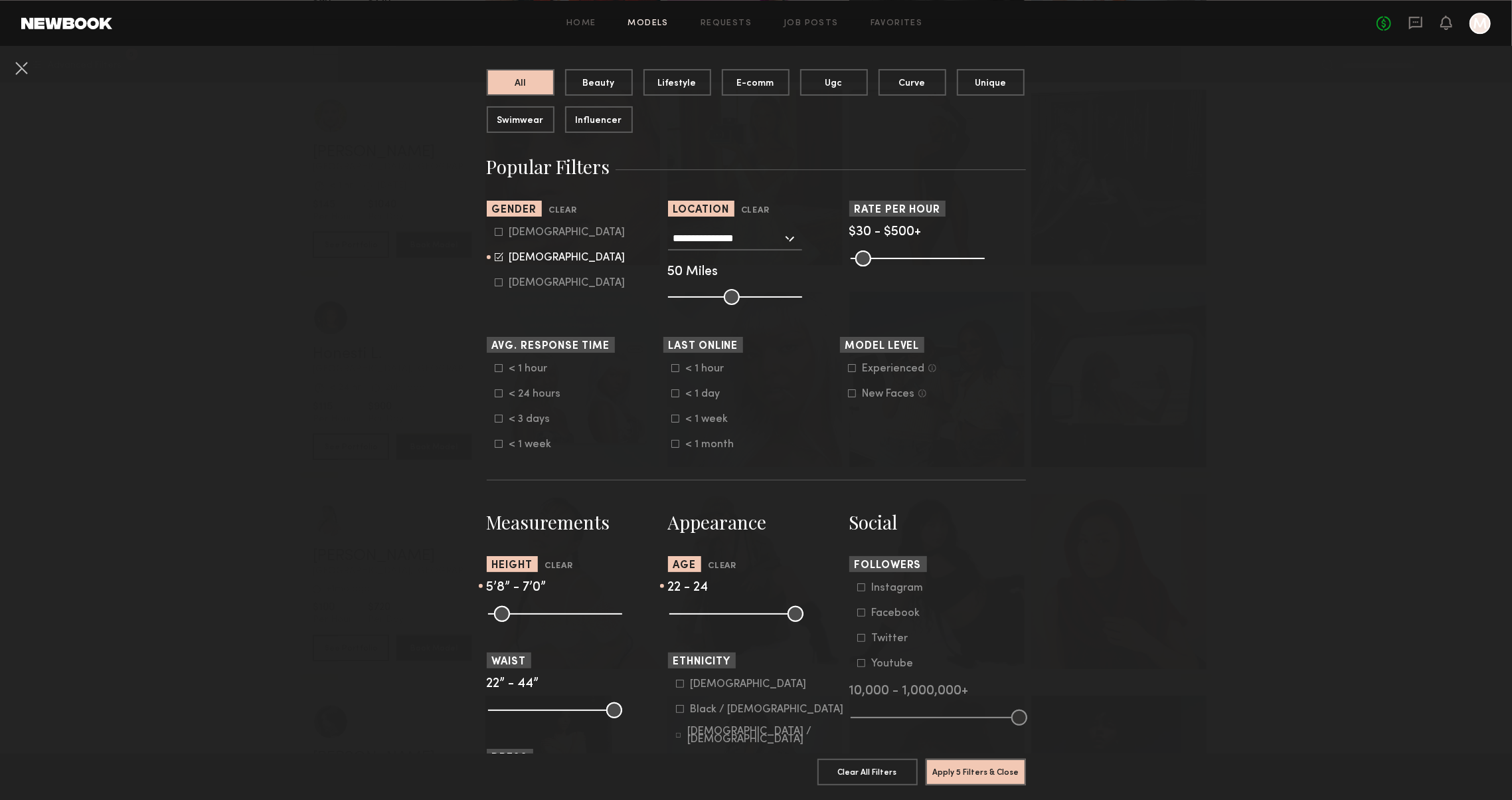
scroll to position [172, 0]
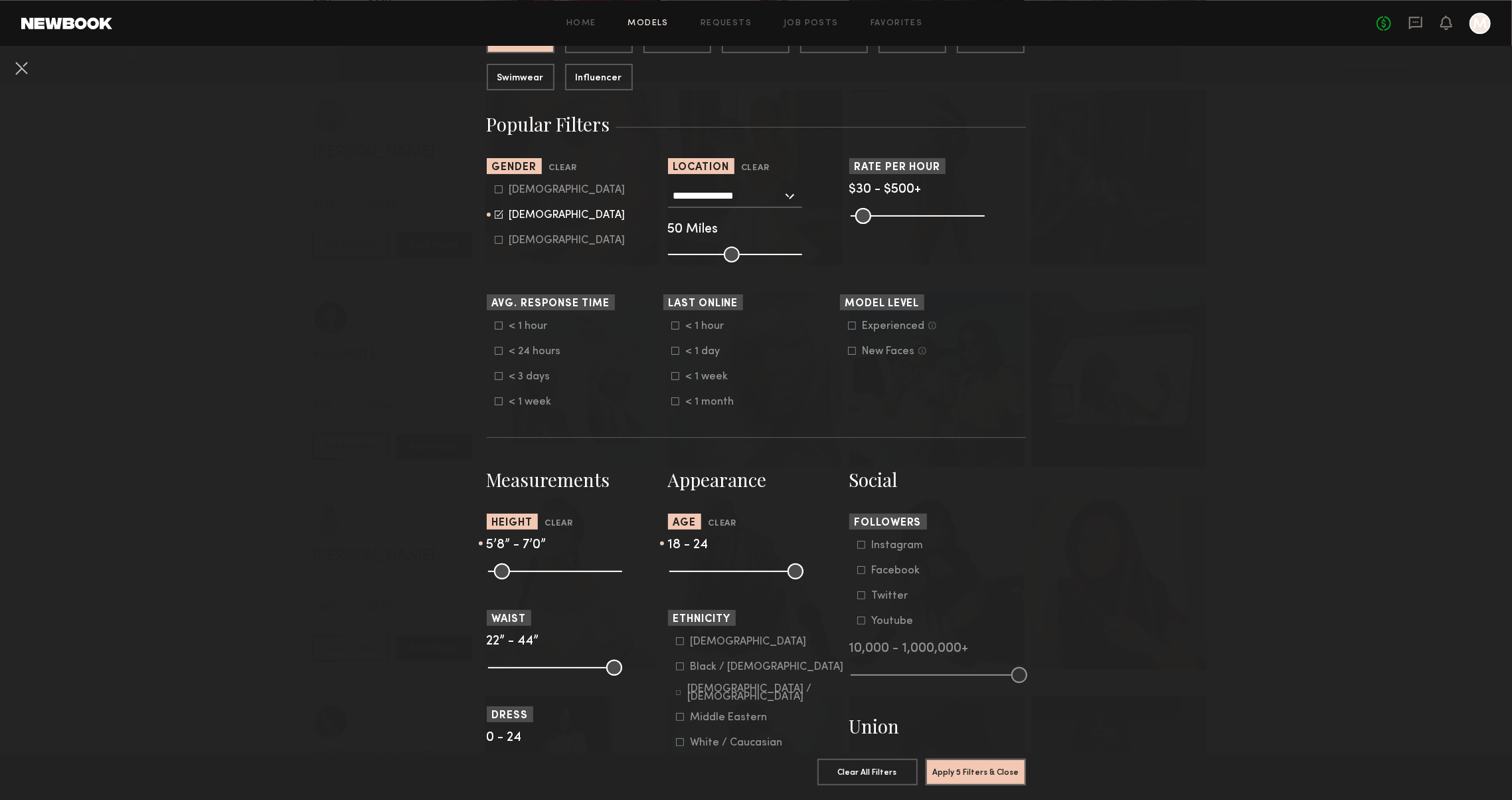
drag, startPoint x: 689, startPoint y: 569, endPoint x: 649, endPoint y: 567, distance: 40.0
type input "**"
click at [964, 774] on button "Apply 5 Filters & Close" at bounding box center [975, 771] width 100 height 26
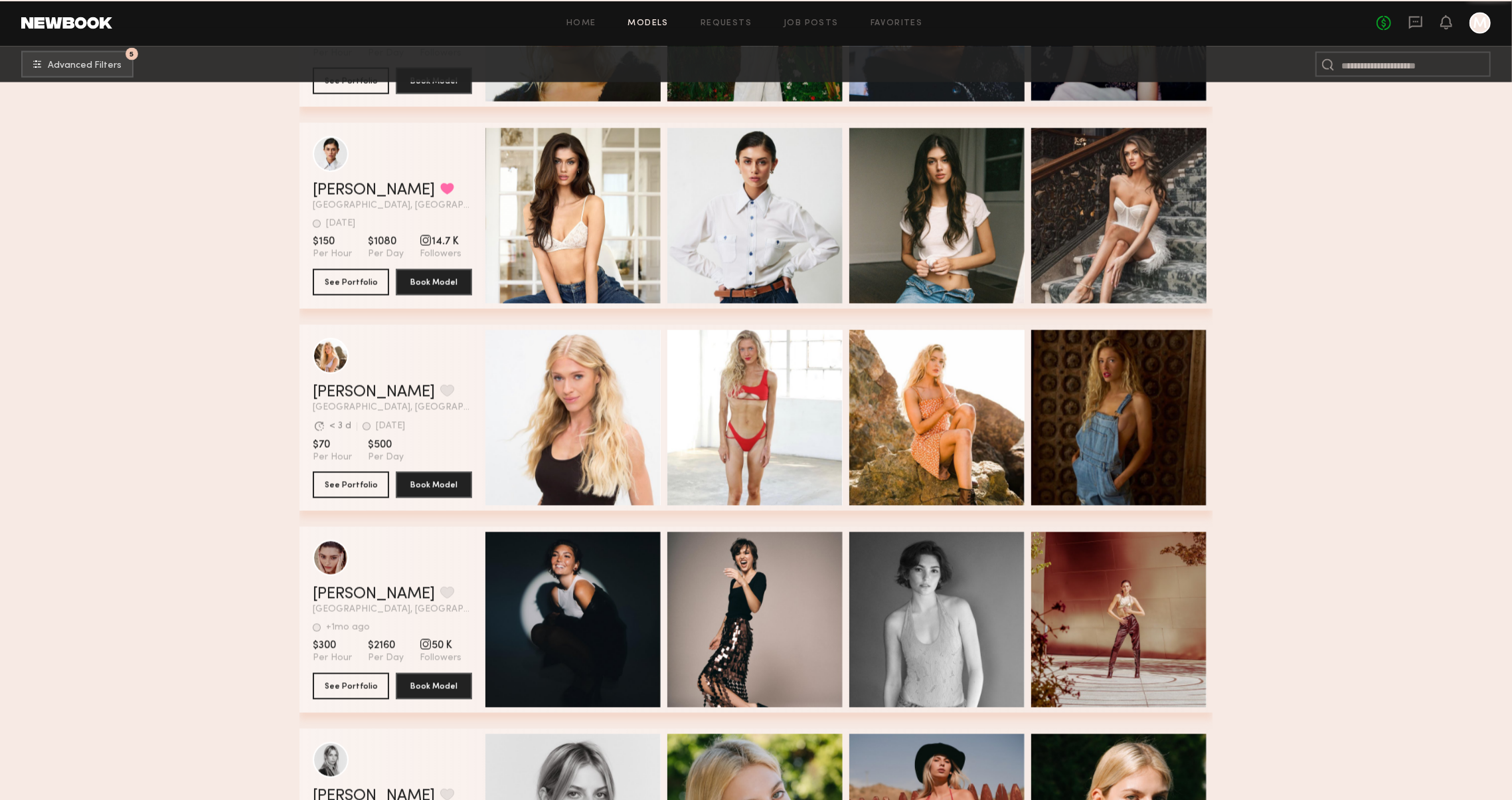
scroll to position [2012, 0]
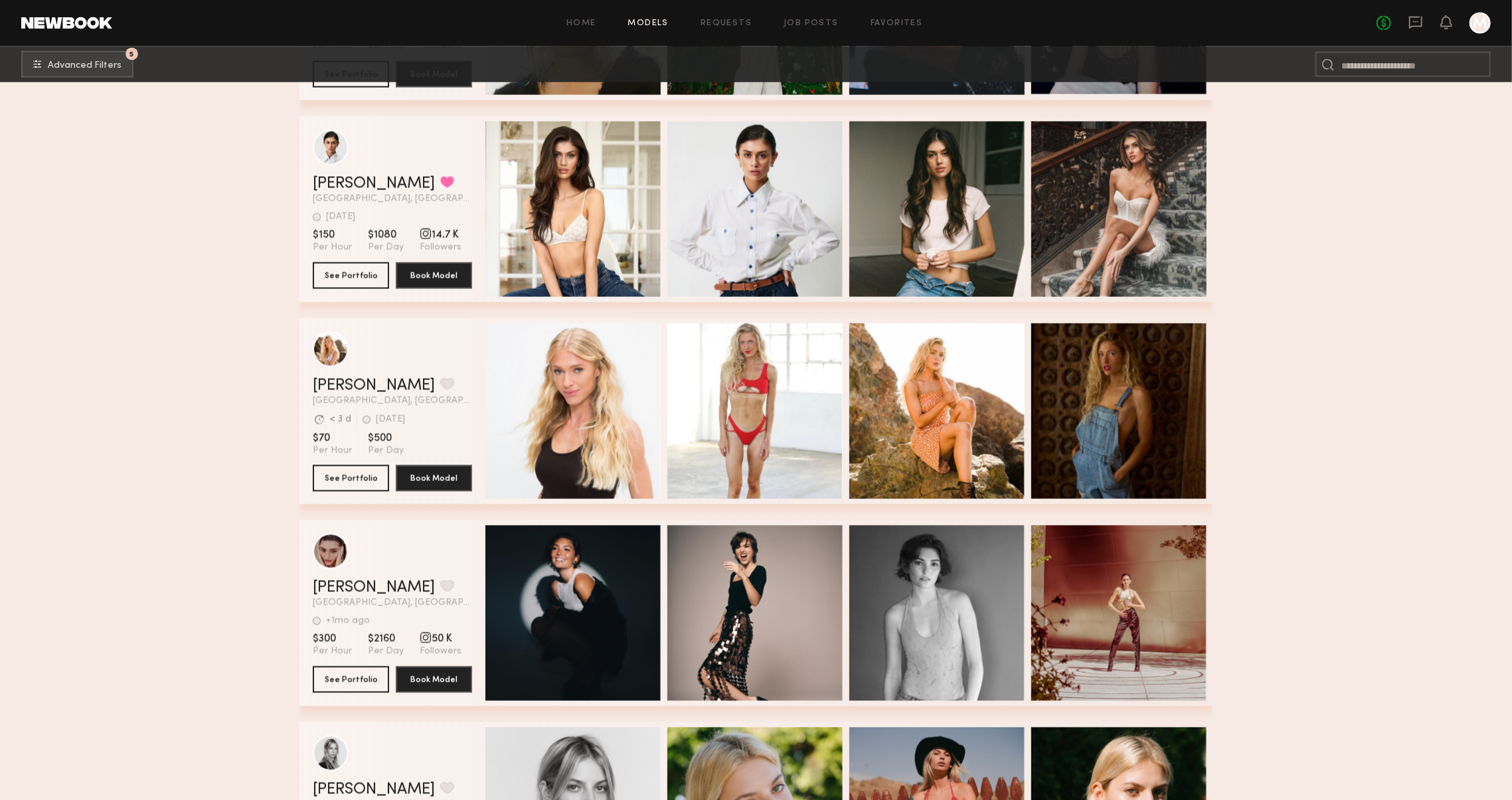
click at [99, 32] on header "Home Models Requests Job Posts Favorites Sign Out No fees up to $5,000 M" at bounding box center [756, 23] width 1512 height 47
click at [99, 53] on button "5 Advanced Filters" at bounding box center [77, 63] width 112 height 26
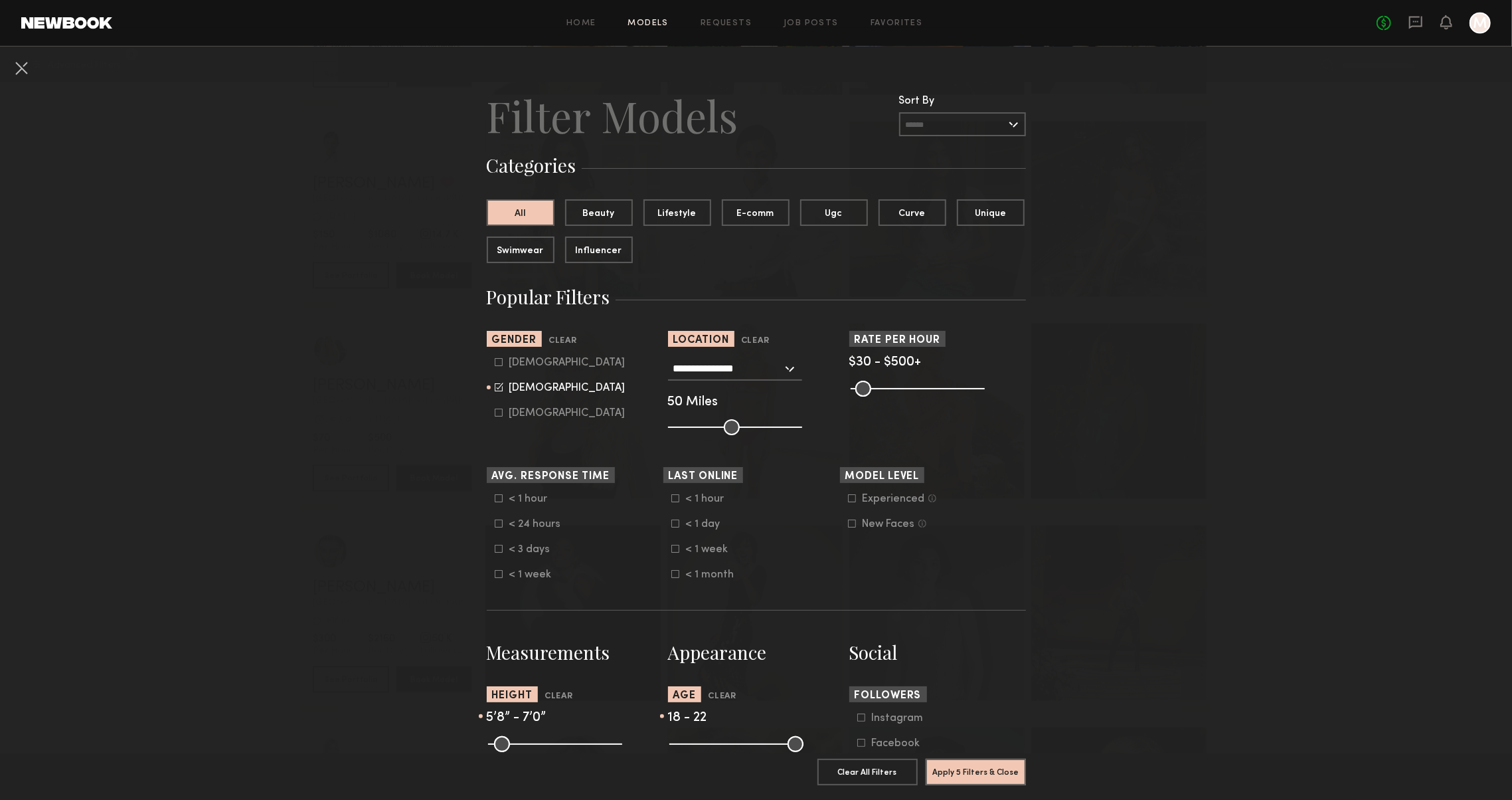
drag, startPoint x: 702, startPoint y: 745, endPoint x: 693, endPoint y: 745, distance: 9.0
type input "**"
click at [693, 745] on input "range" at bounding box center [736, 744] width 134 height 16
click at [952, 776] on button "Apply 5 Filters & Close" at bounding box center [975, 771] width 100 height 26
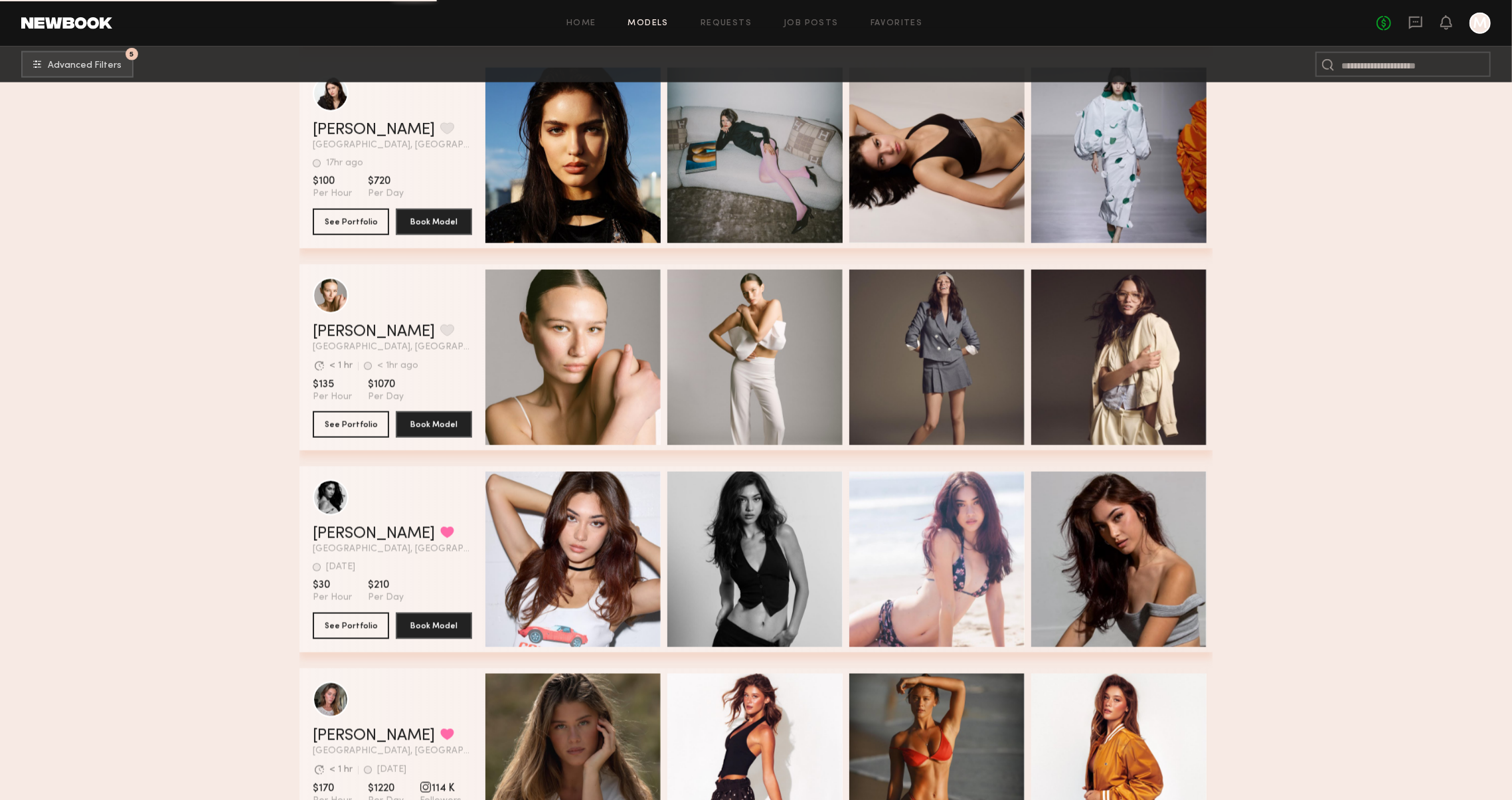
scroll to position [1412, 0]
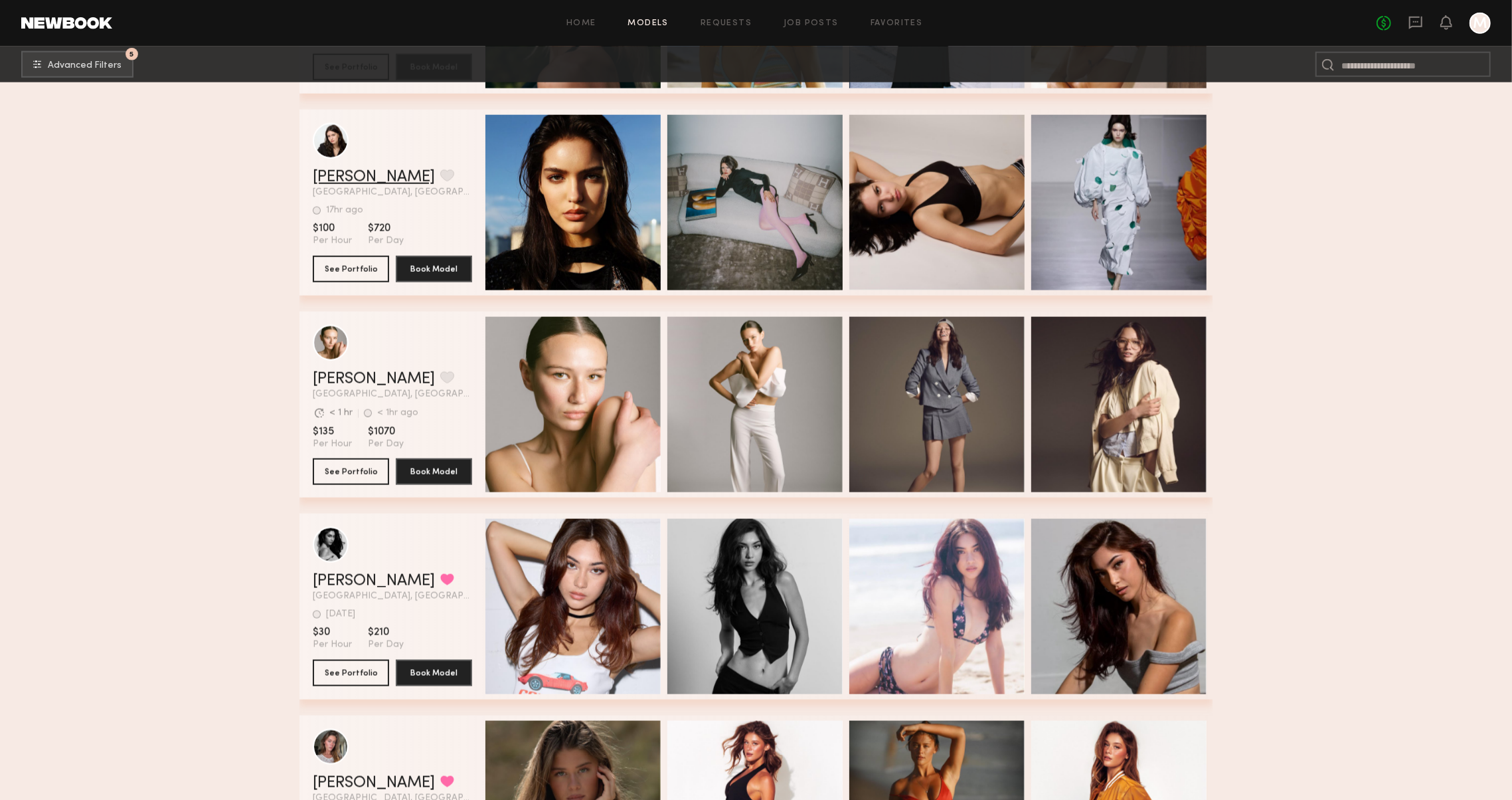
click at [337, 184] on link "Mayya G." at bounding box center [374, 177] width 122 height 16
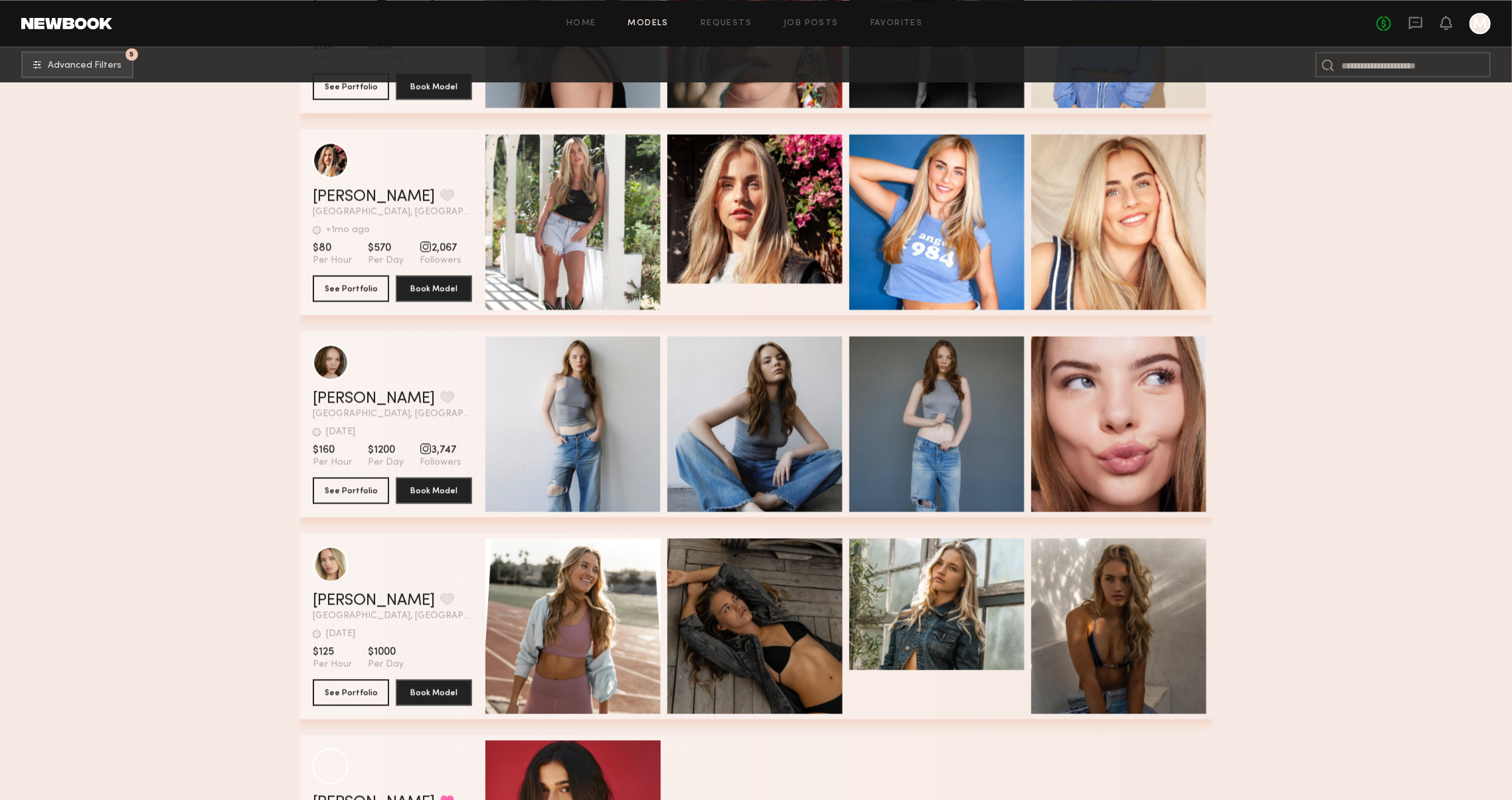
scroll to position [2604, 0]
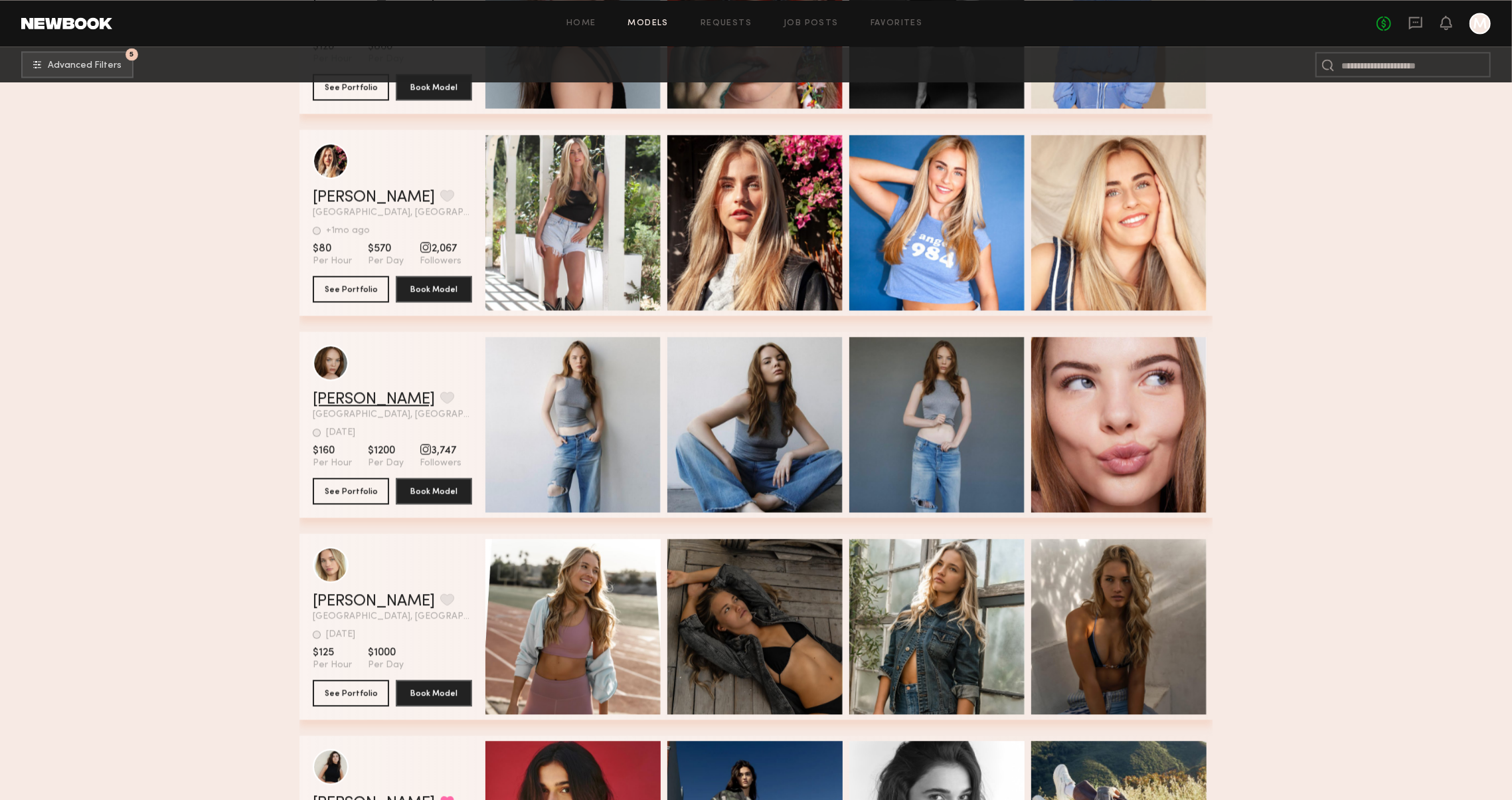
click at [339, 397] on link "Aubrey L." at bounding box center [374, 399] width 122 height 16
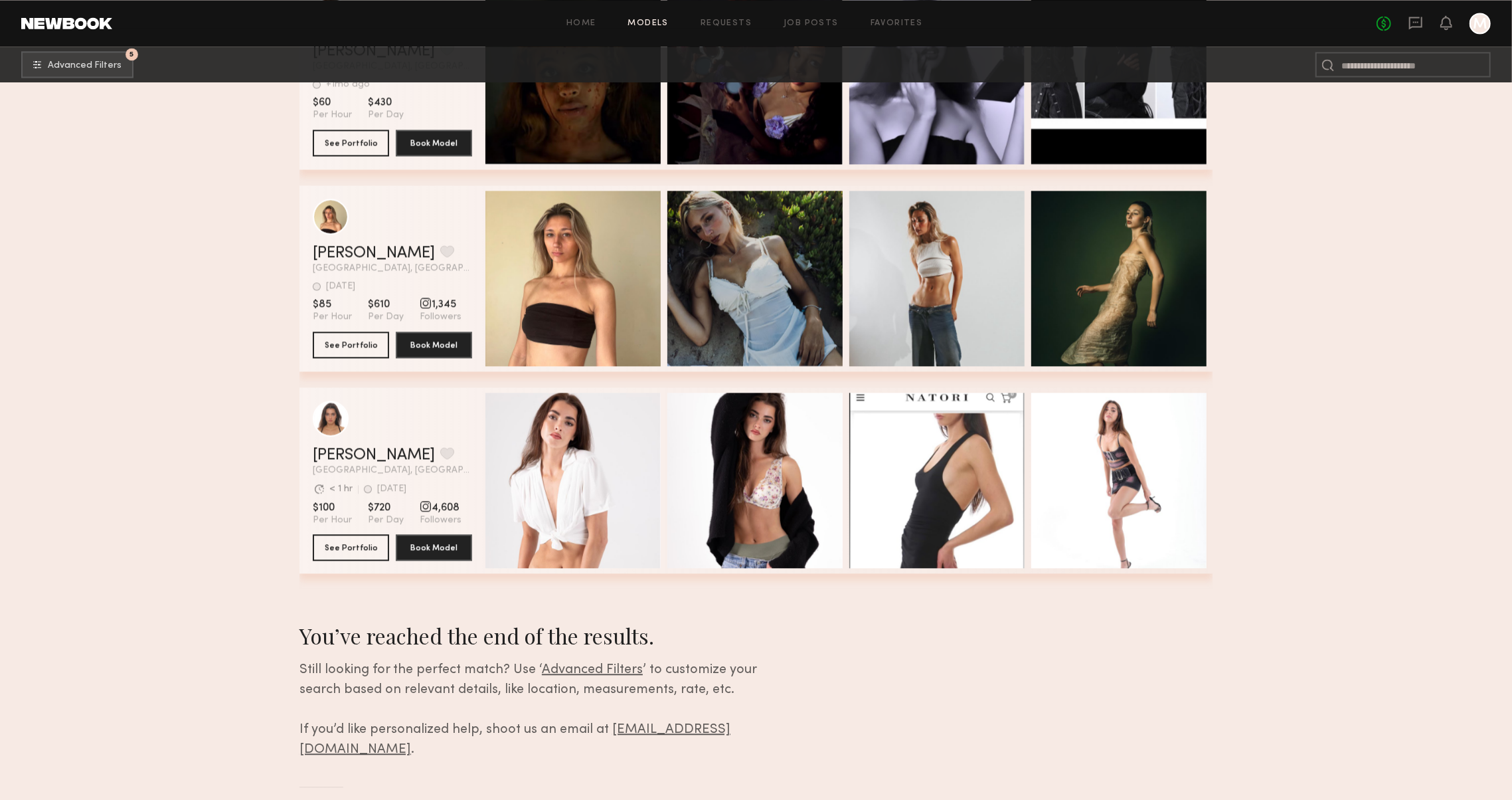
scroll to position [7190, 0]
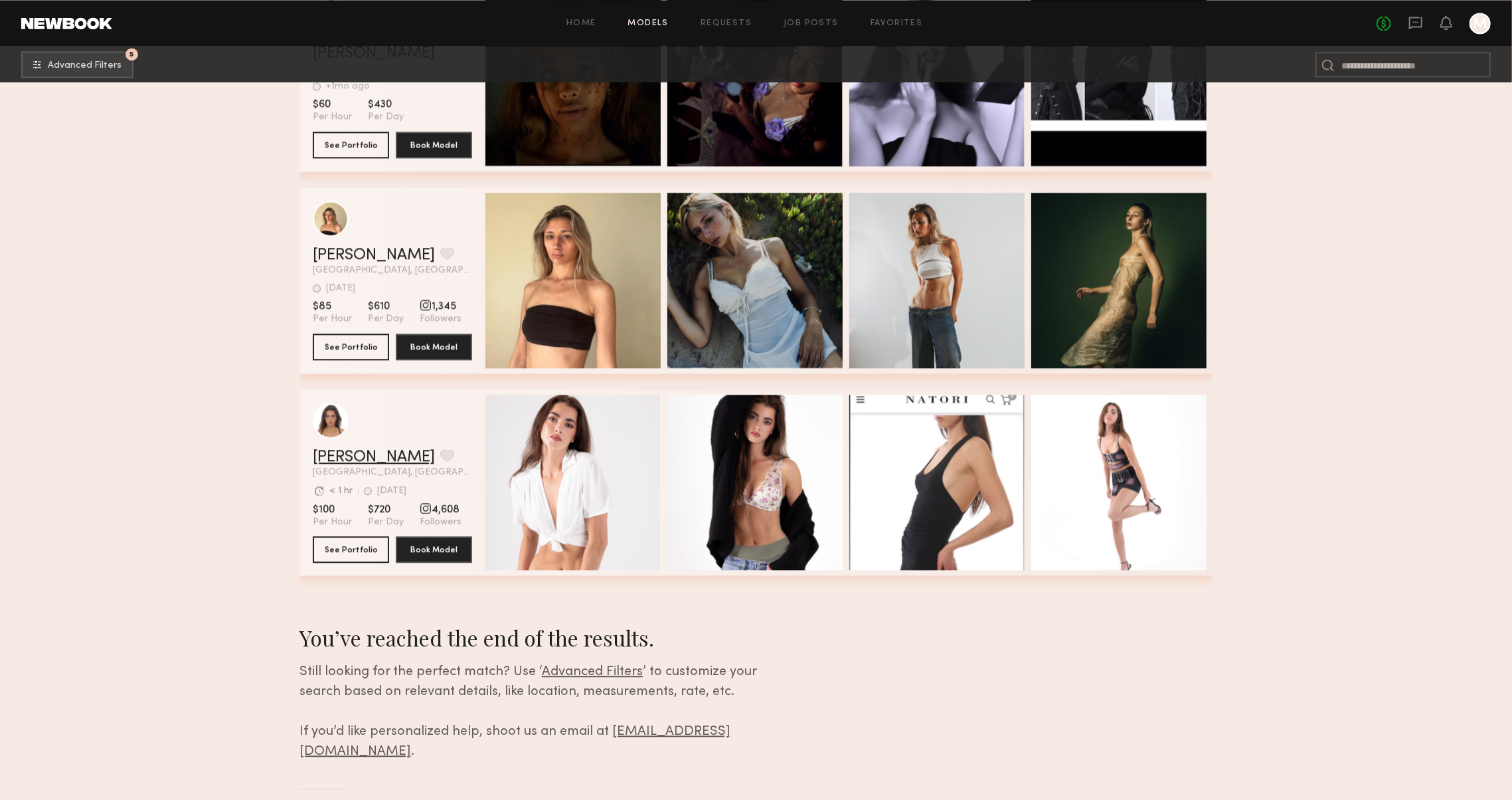
click at [342, 452] on link "Amoryn H." at bounding box center [374, 457] width 122 height 16
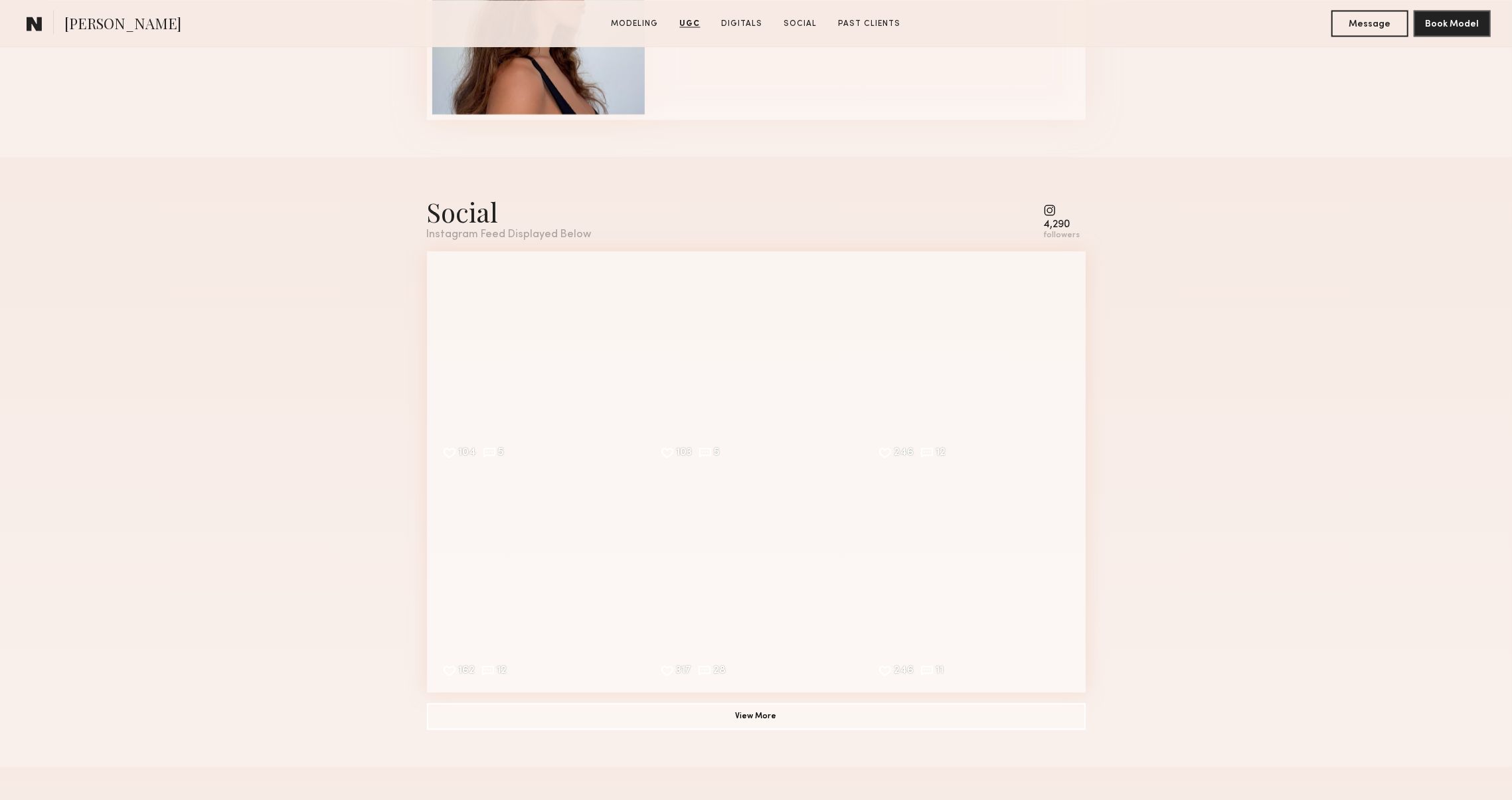
scroll to position [2545, 0]
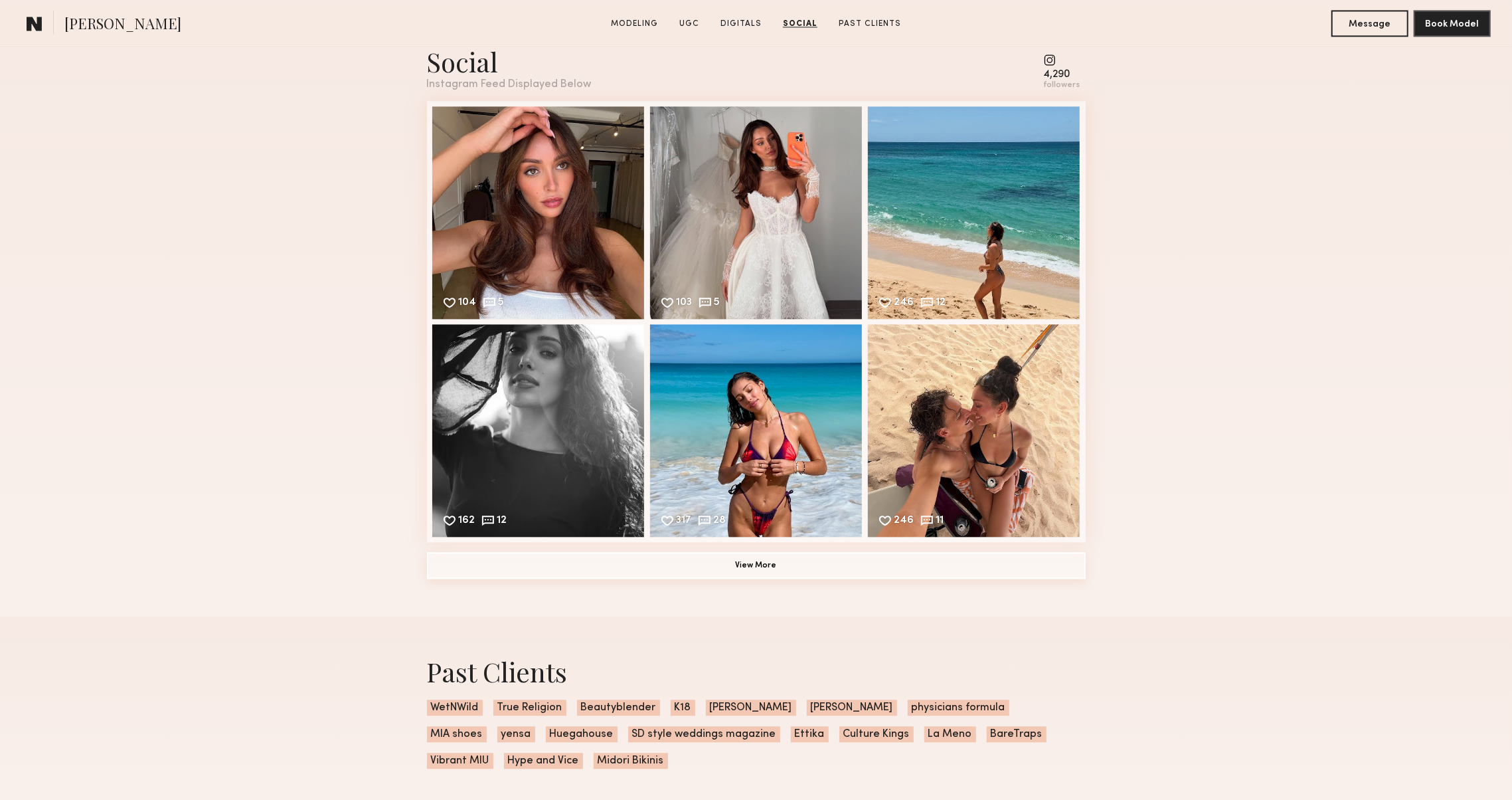
click at [468, 569] on button "View More" at bounding box center [757, 564] width 659 height 26
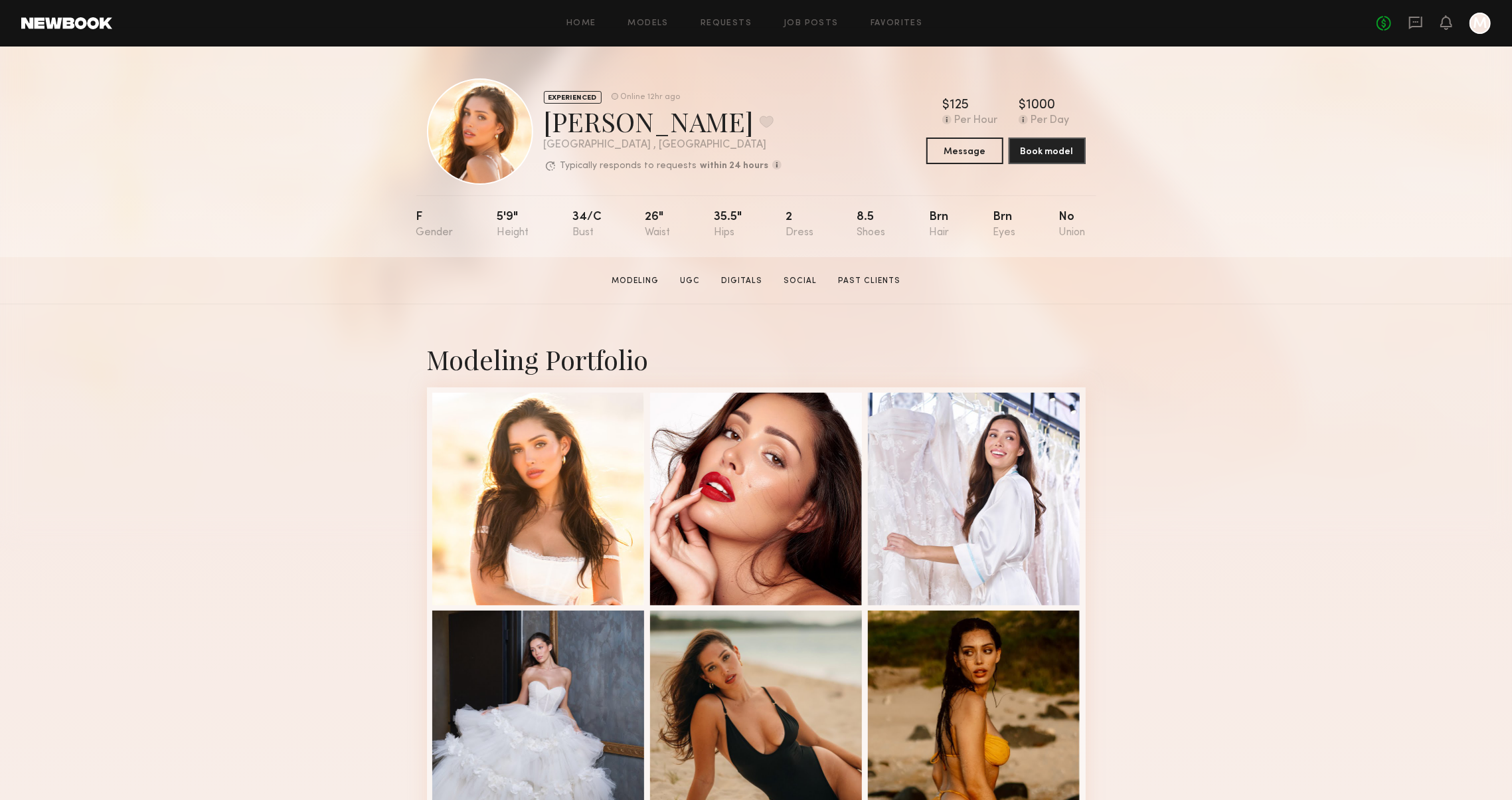
scroll to position [0, 0]
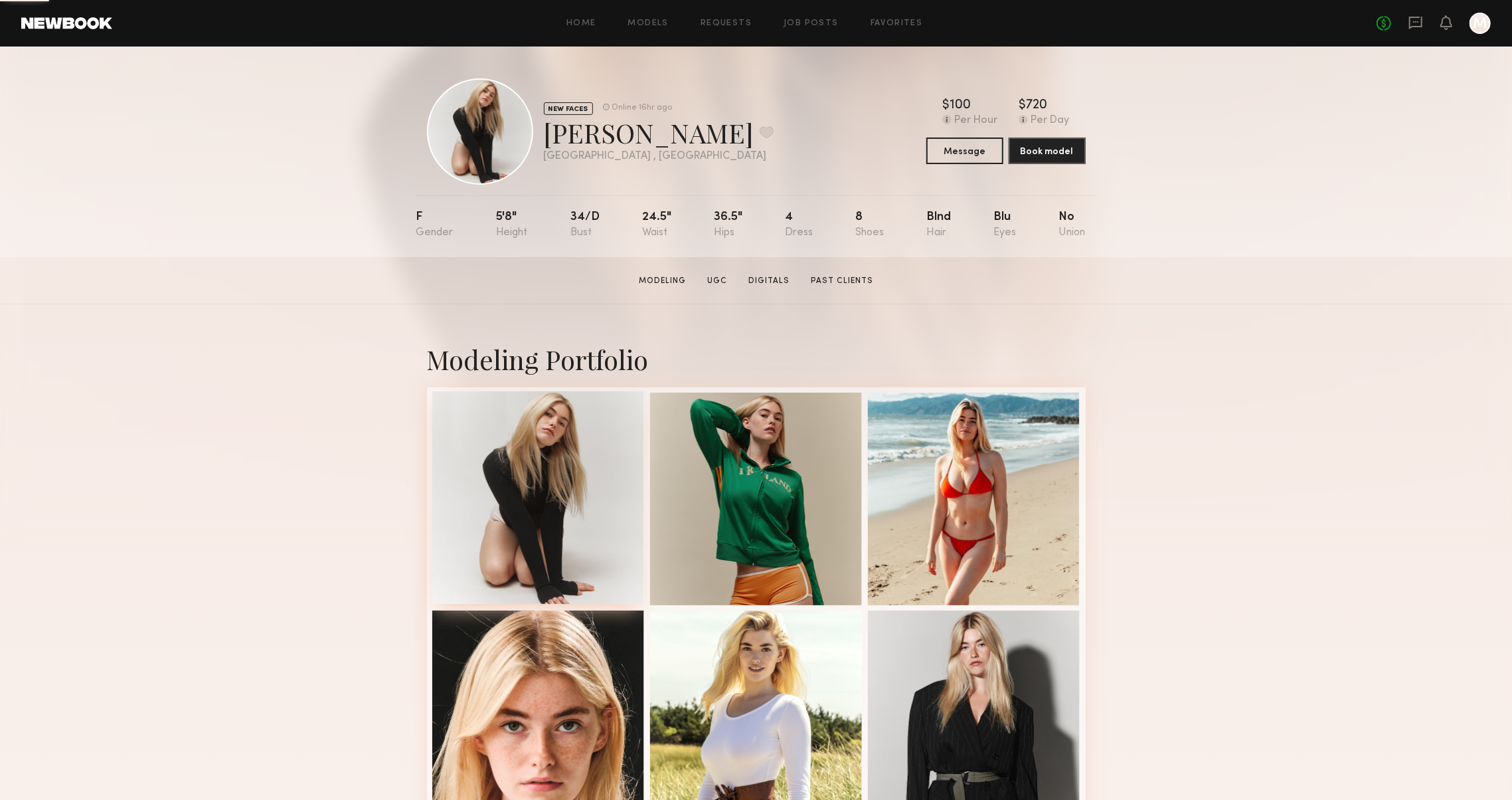
click at [530, 471] on div at bounding box center [539, 497] width 212 height 212
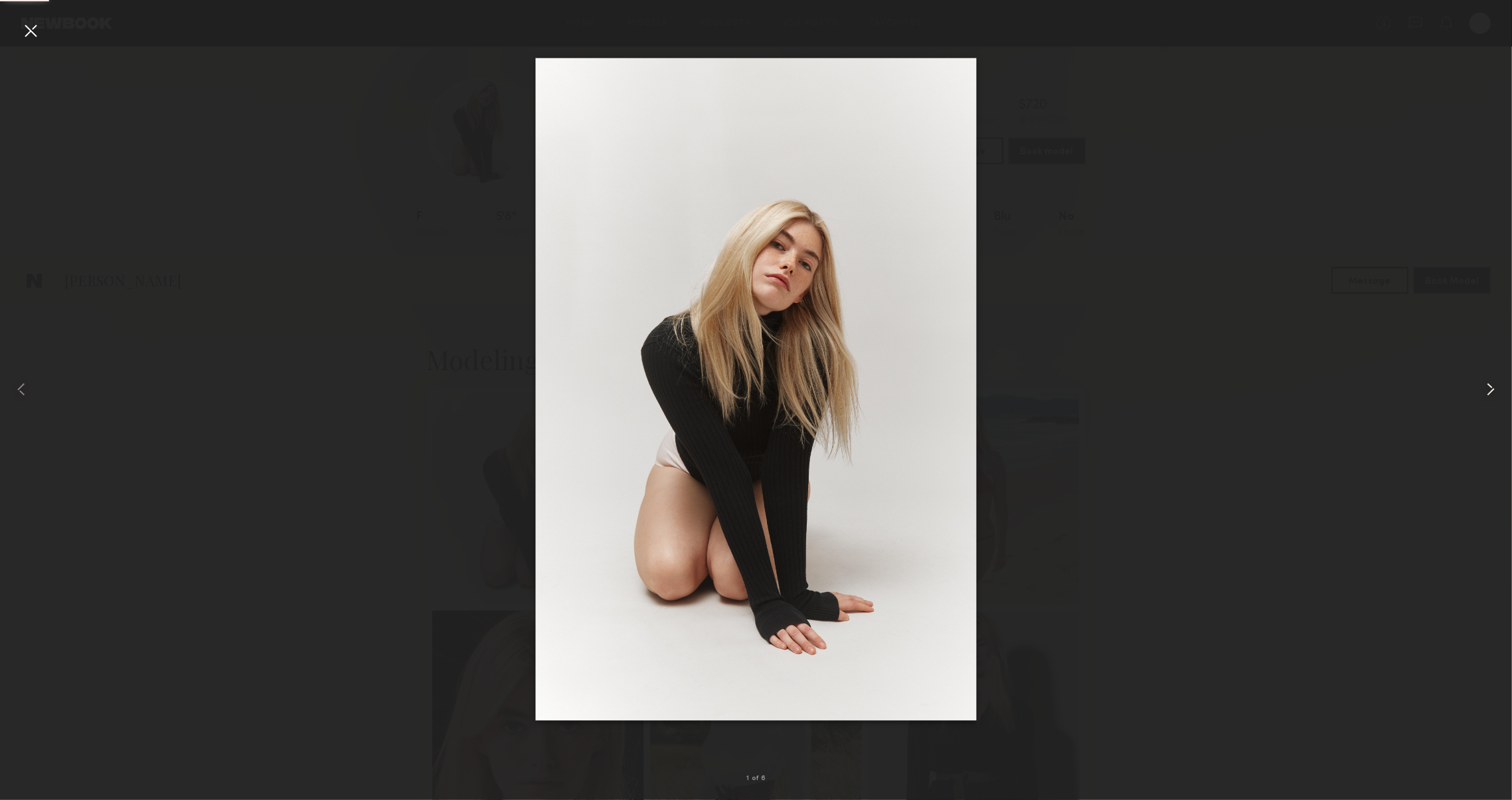
scroll to position [639, 0]
click at [1492, 391] on common-icon at bounding box center [1490, 389] width 21 height 21
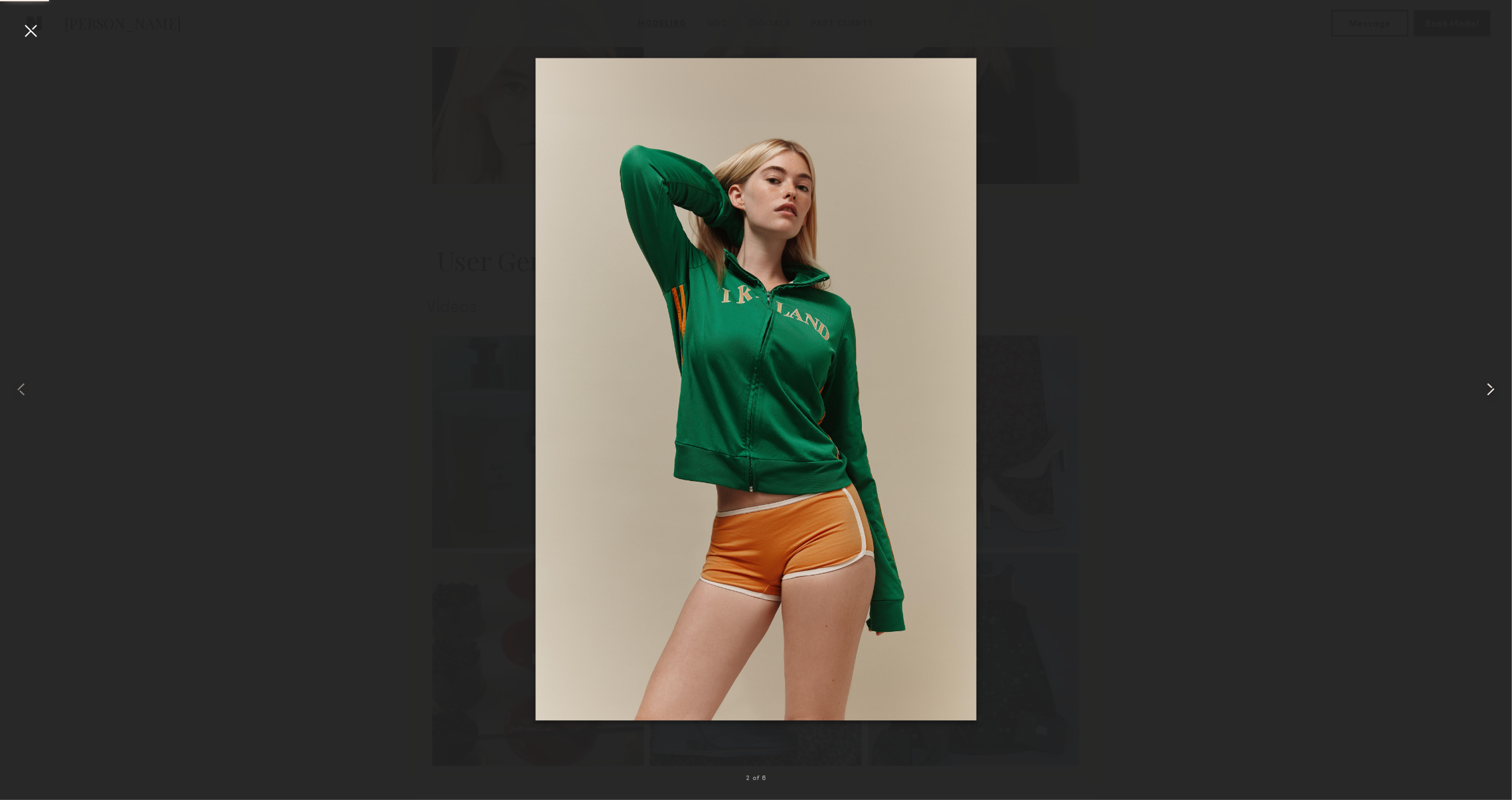
click at [1491, 390] on common-icon at bounding box center [1490, 389] width 21 height 21
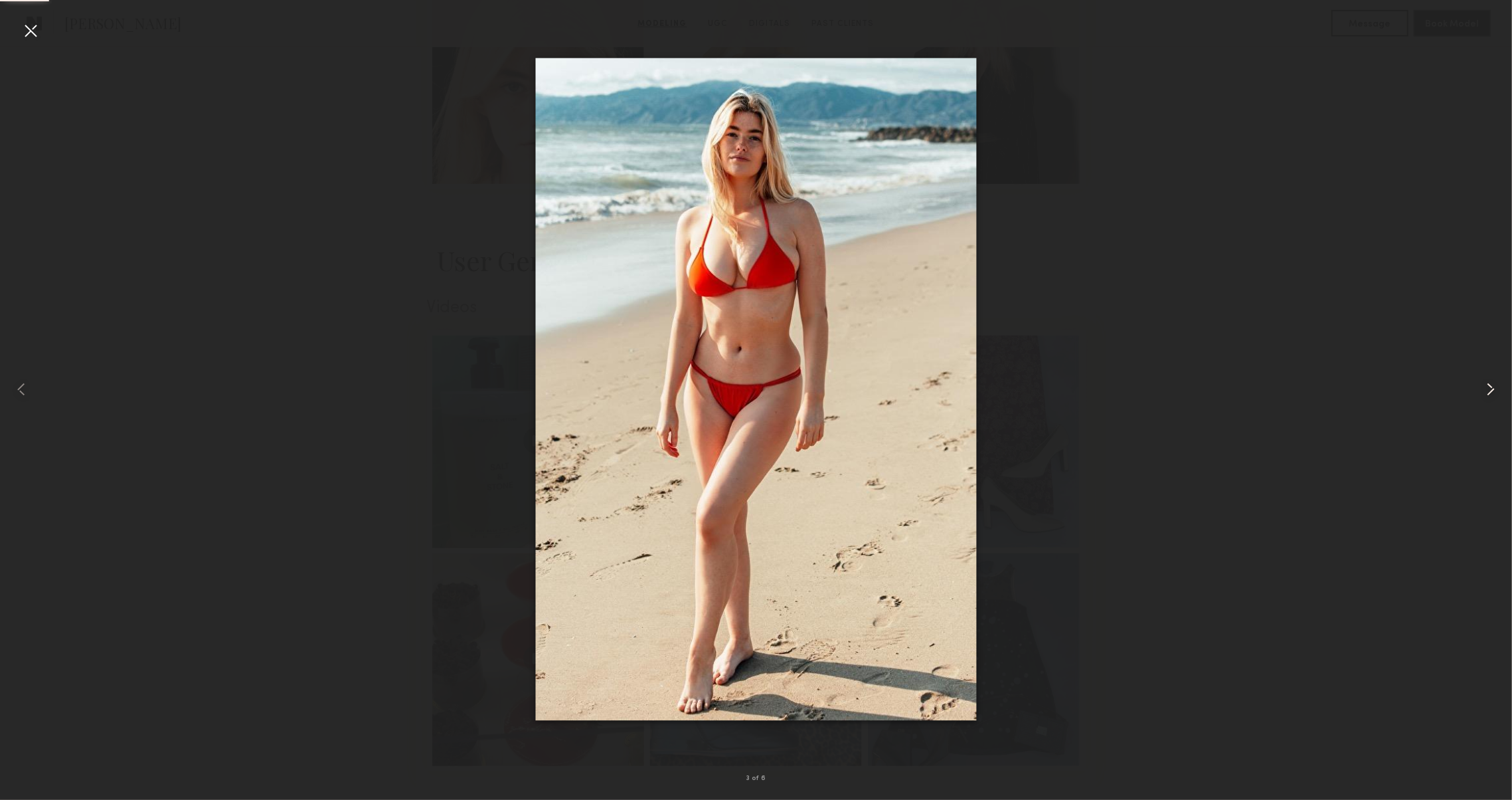
click at [1491, 389] on common-icon at bounding box center [1490, 389] width 21 height 21
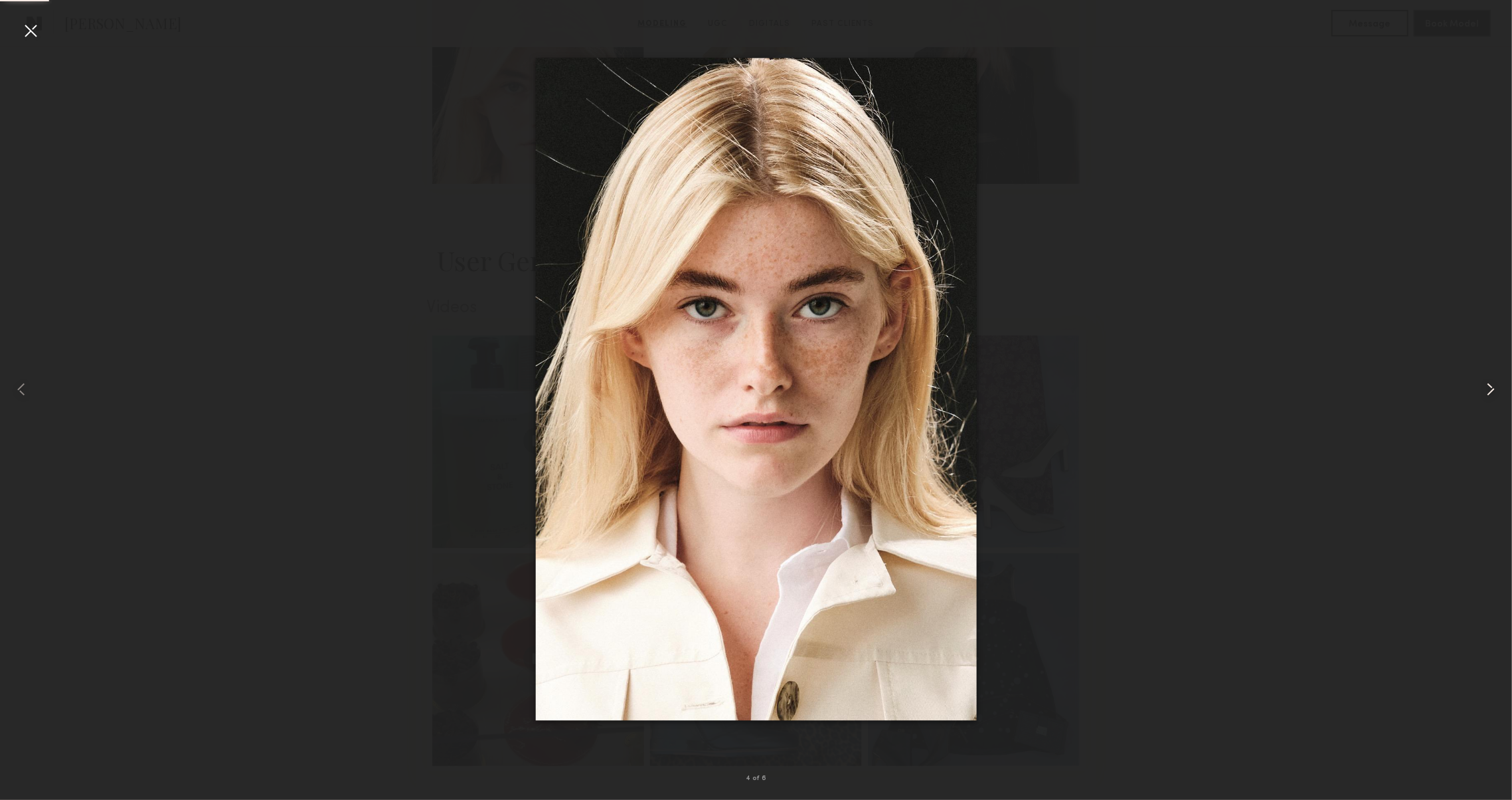
click at [1491, 389] on common-icon at bounding box center [1490, 389] width 21 height 21
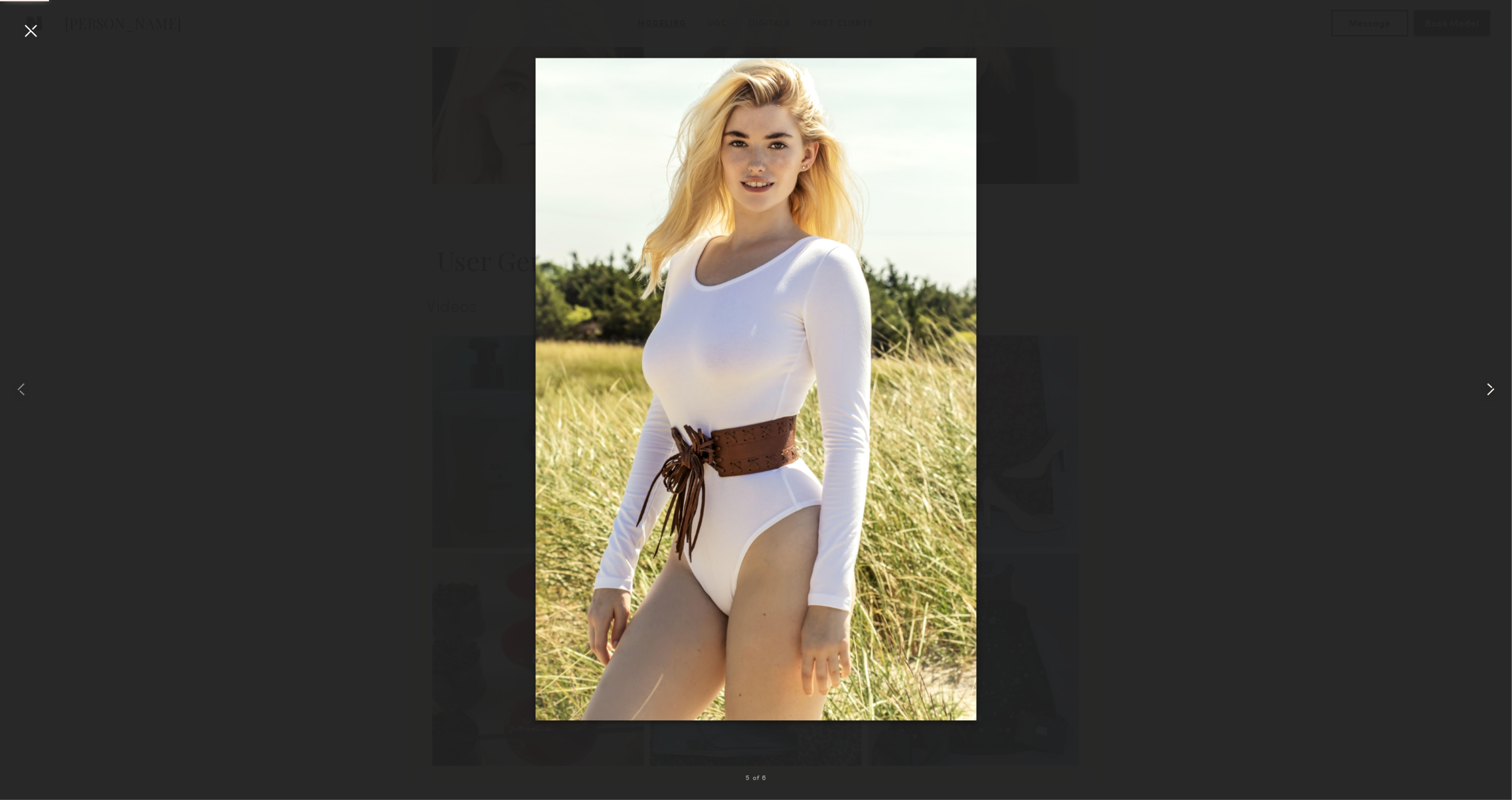
click at [1491, 389] on common-icon at bounding box center [1490, 389] width 21 height 21
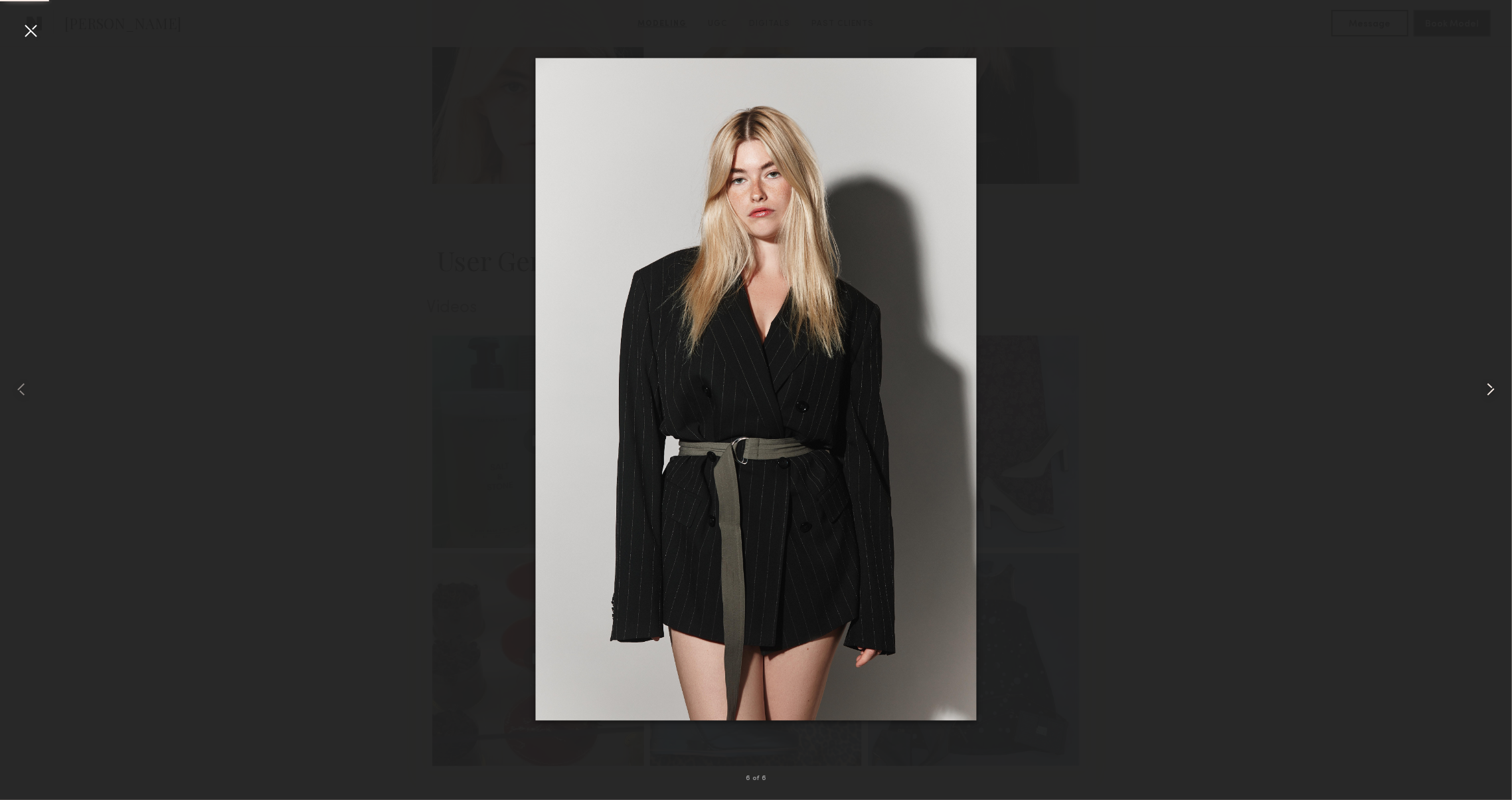
click at [1491, 389] on common-icon at bounding box center [1490, 389] width 21 height 21
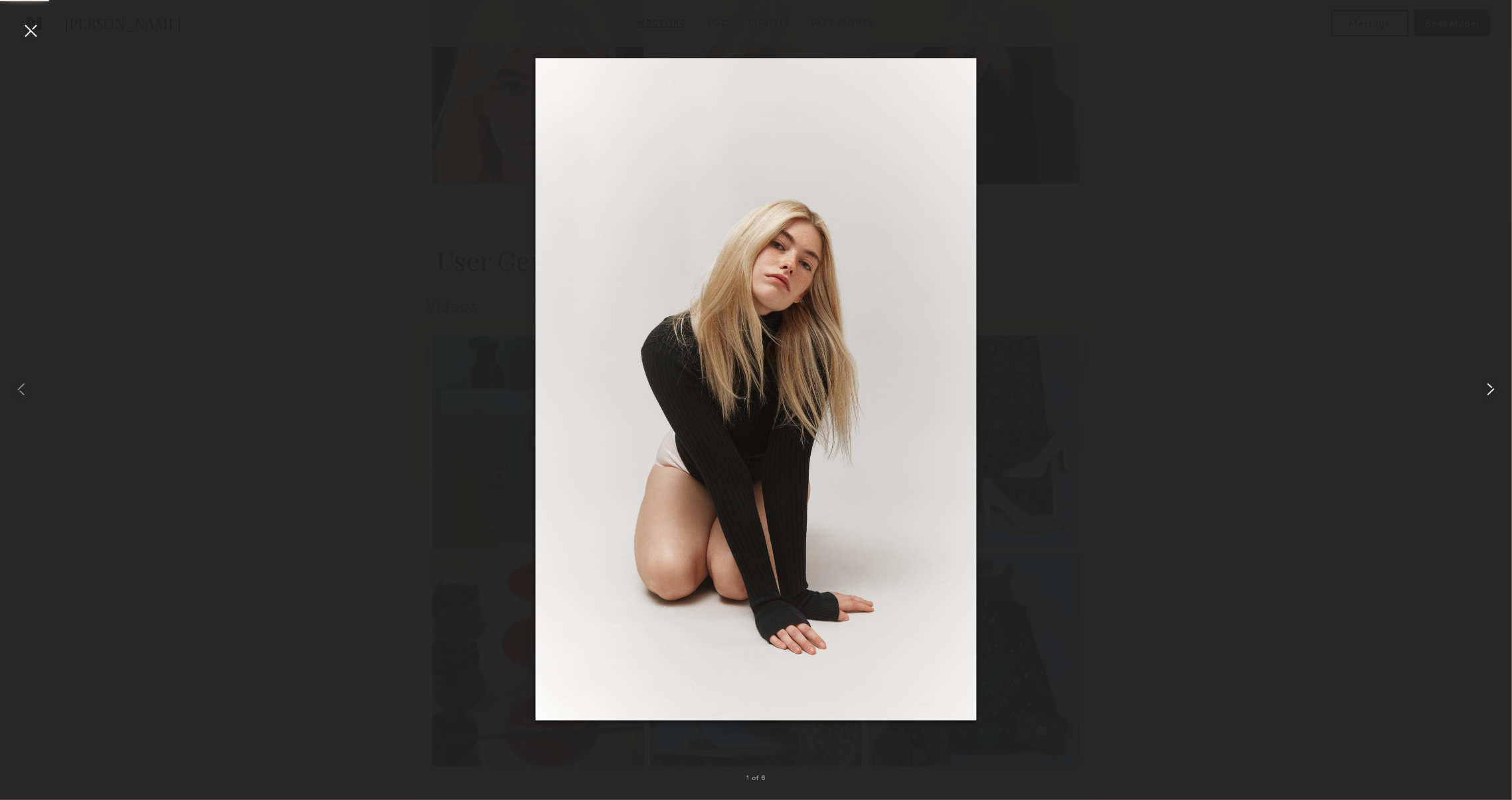
click at [1491, 389] on common-icon at bounding box center [1490, 389] width 21 height 21
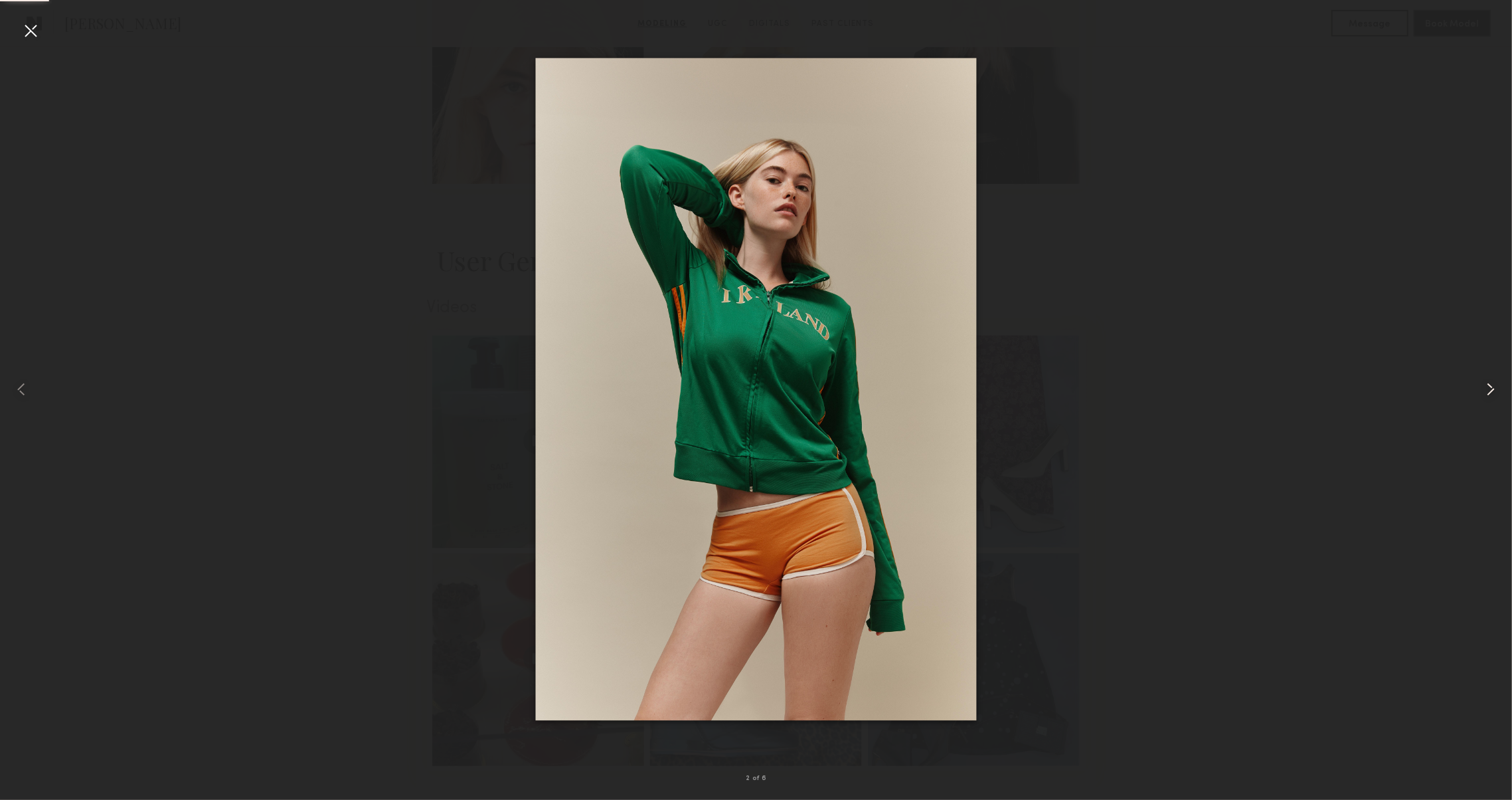
click at [1491, 389] on common-icon at bounding box center [1490, 389] width 21 height 21
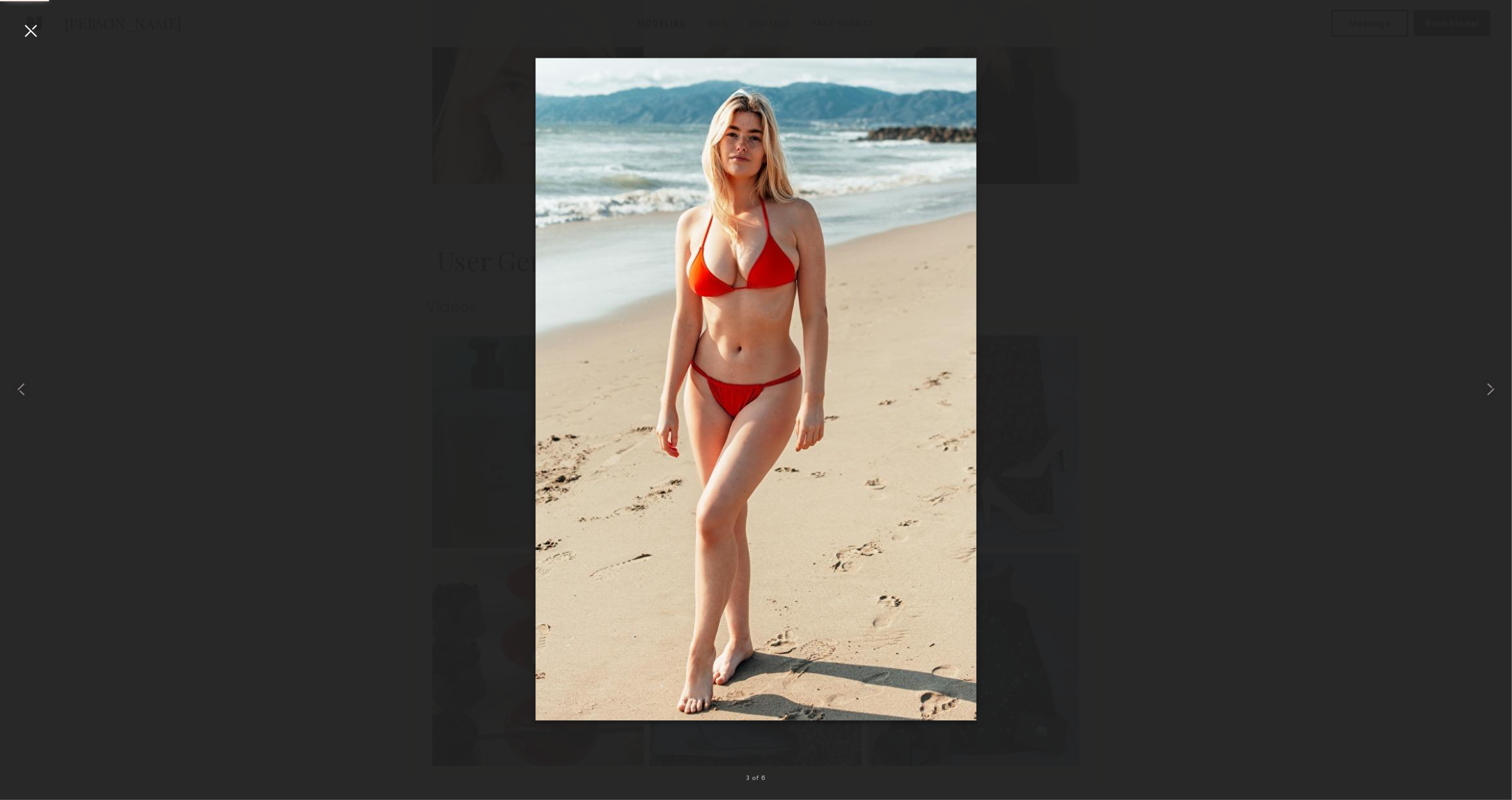
click at [35, 36] on div at bounding box center [30, 30] width 21 height 21
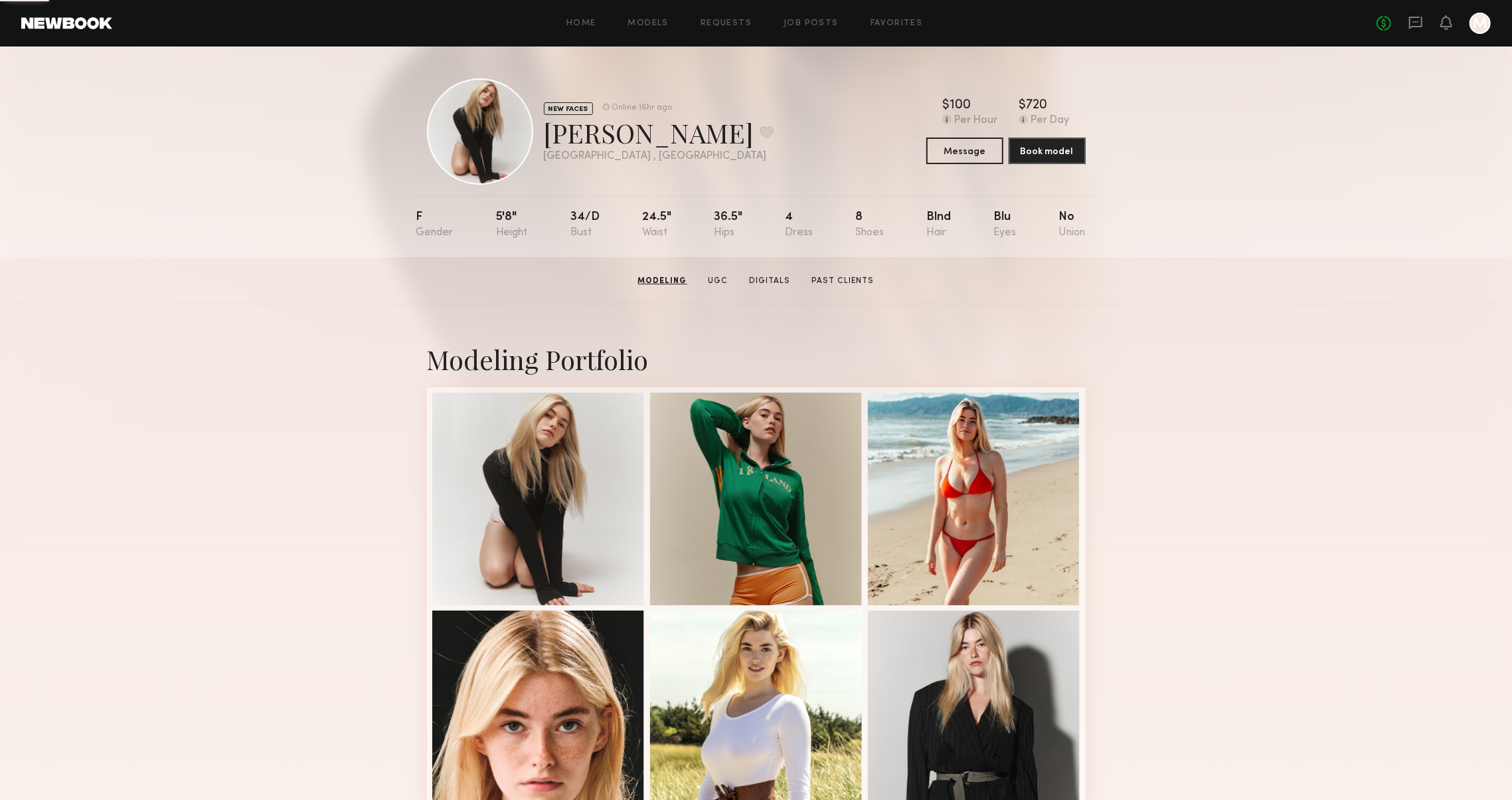
scroll to position [0, 0]
click at [832, 278] on link "Past Clients" at bounding box center [842, 281] width 73 height 12
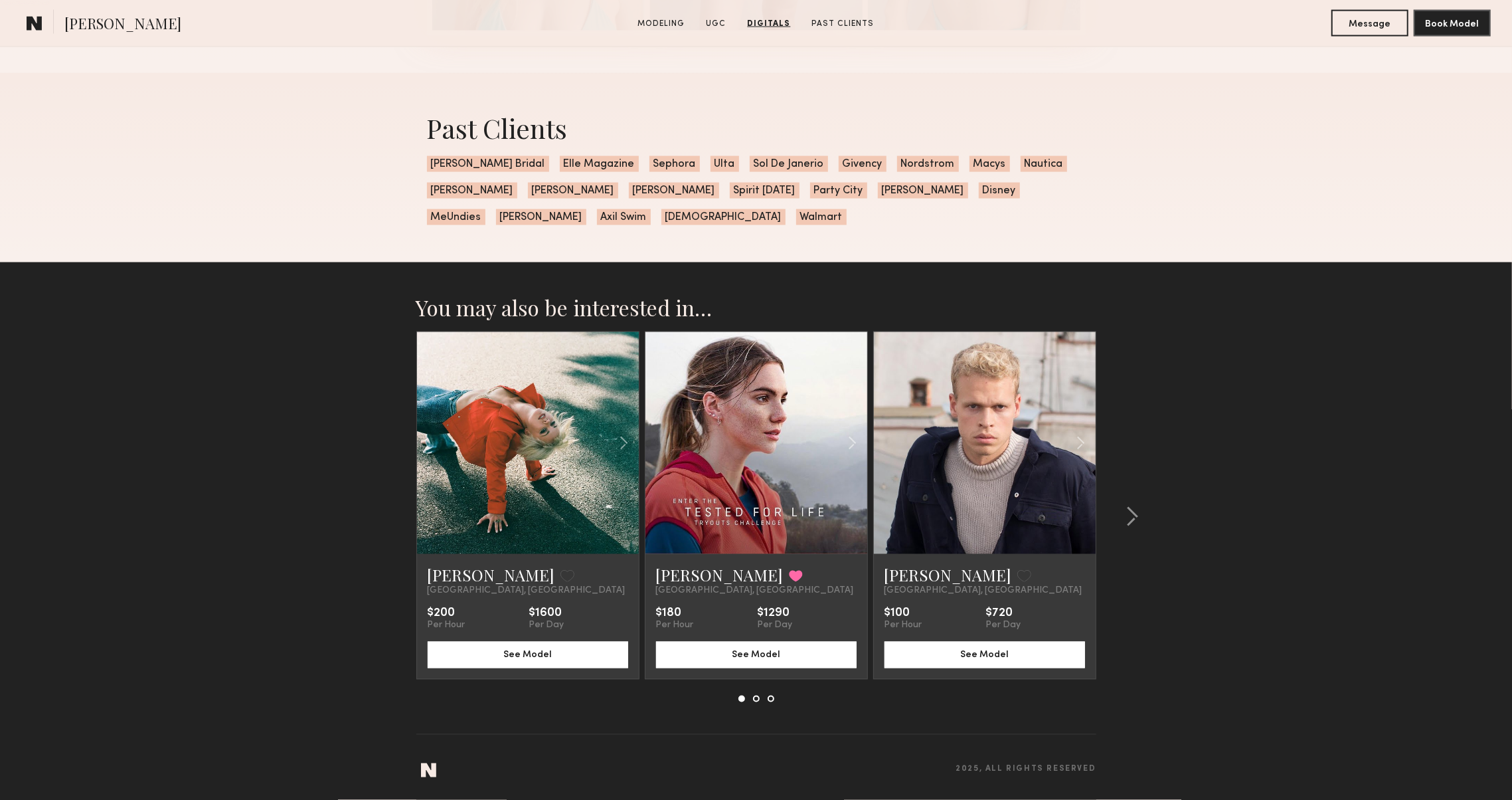
scroll to position [1954, 0]
click at [1156, 517] on div at bounding box center [1128, 516] width 64 height 370
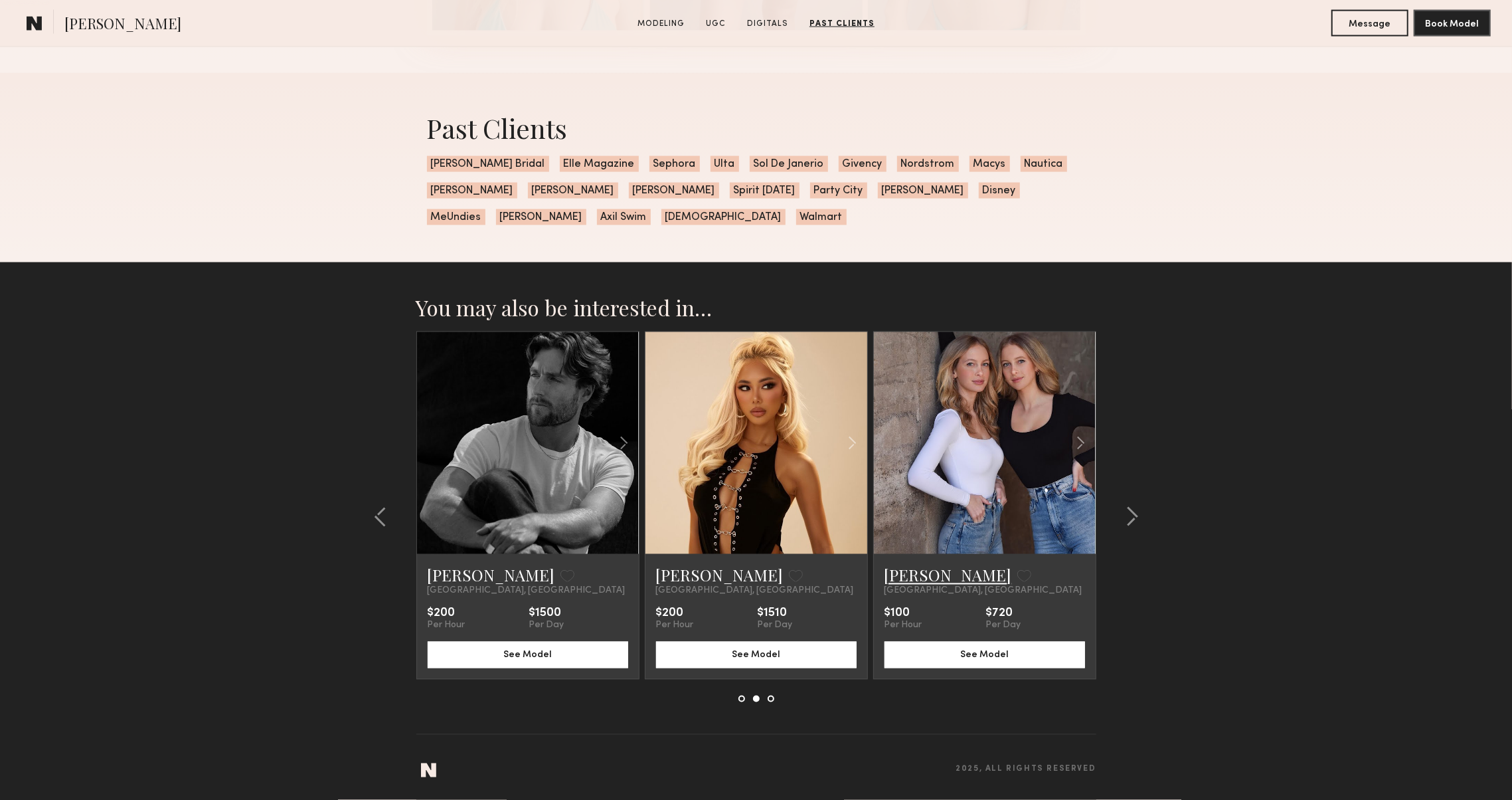
click at [909, 568] on link "Nicole P." at bounding box center [948, 575] width 127 height 21
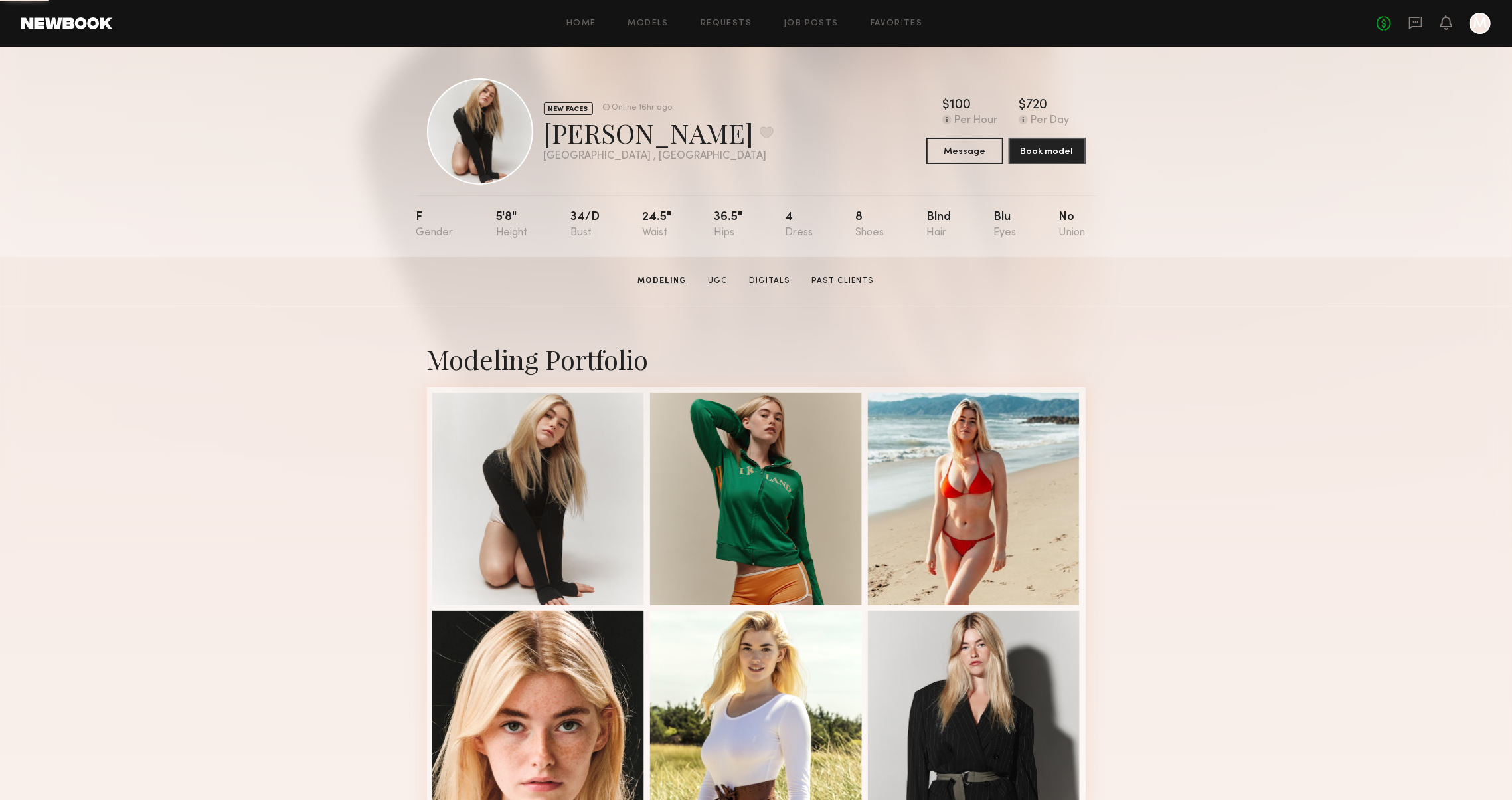
scroll to position [0, 0]
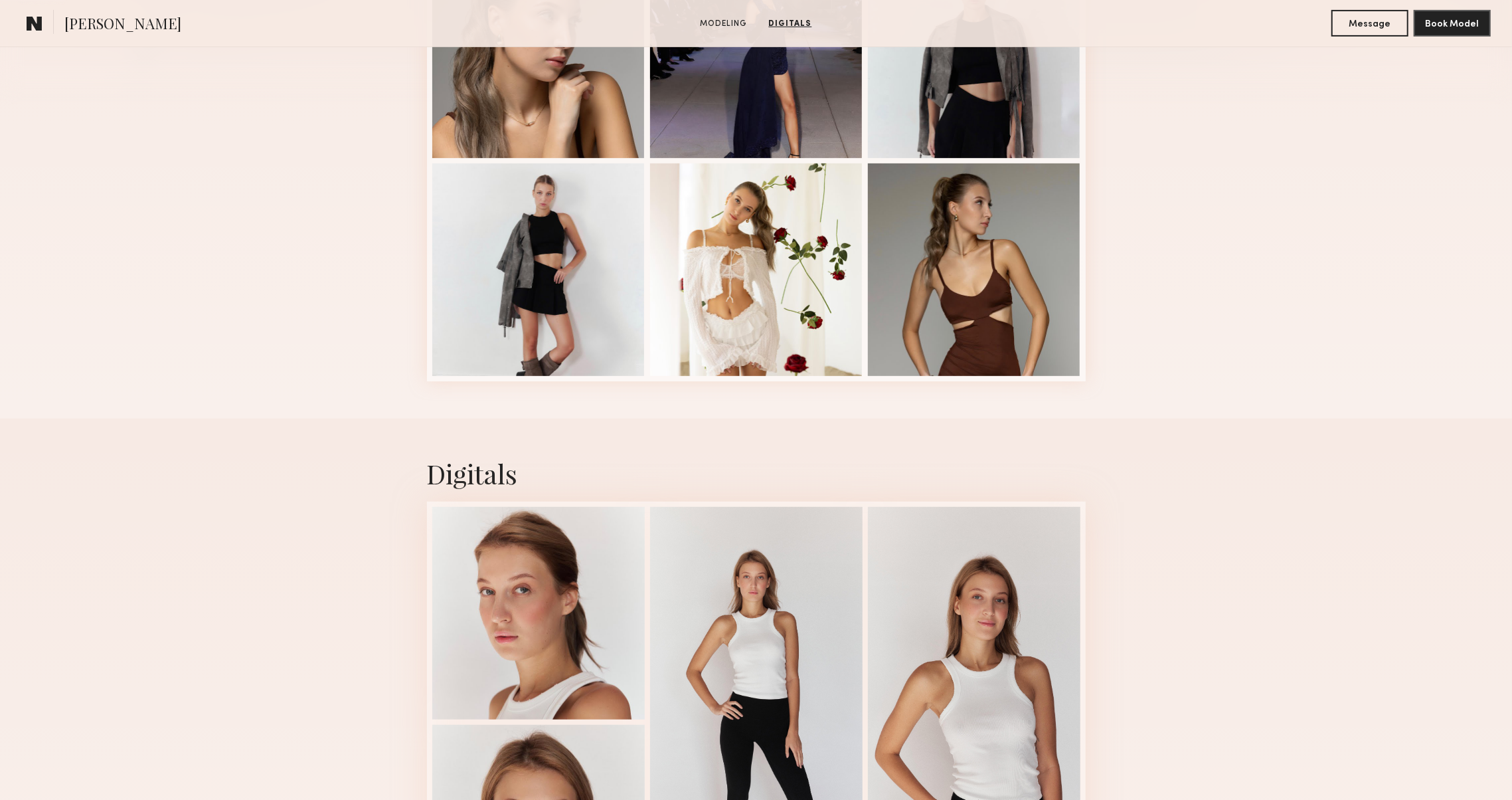
scroll to position [166, 0]
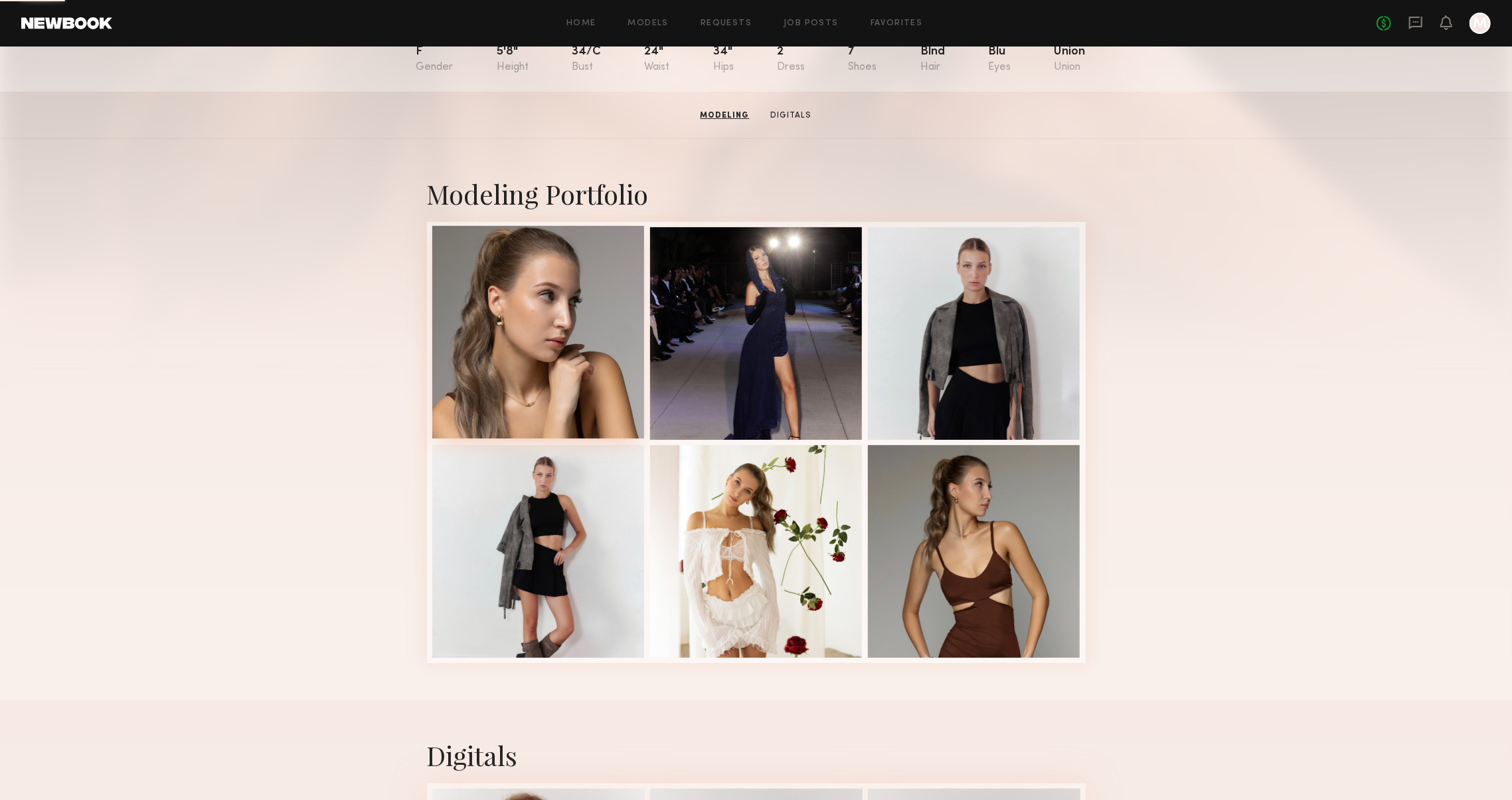
click at [491, 242] on div at bounding box center [539, 332] width 212 height 212
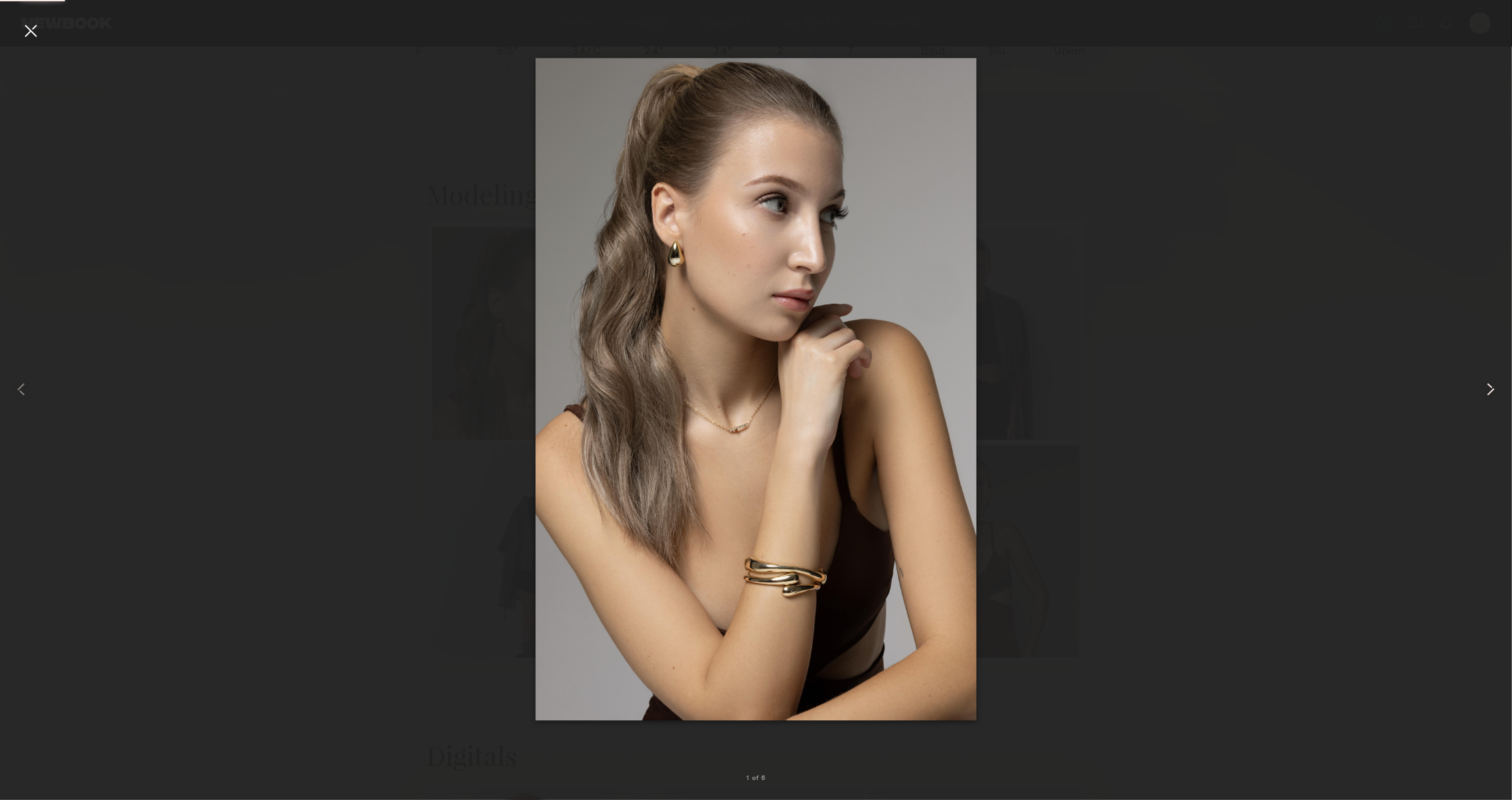
click at [1479, 370] on div at bounding box center [1481, 389] width 60 height 736
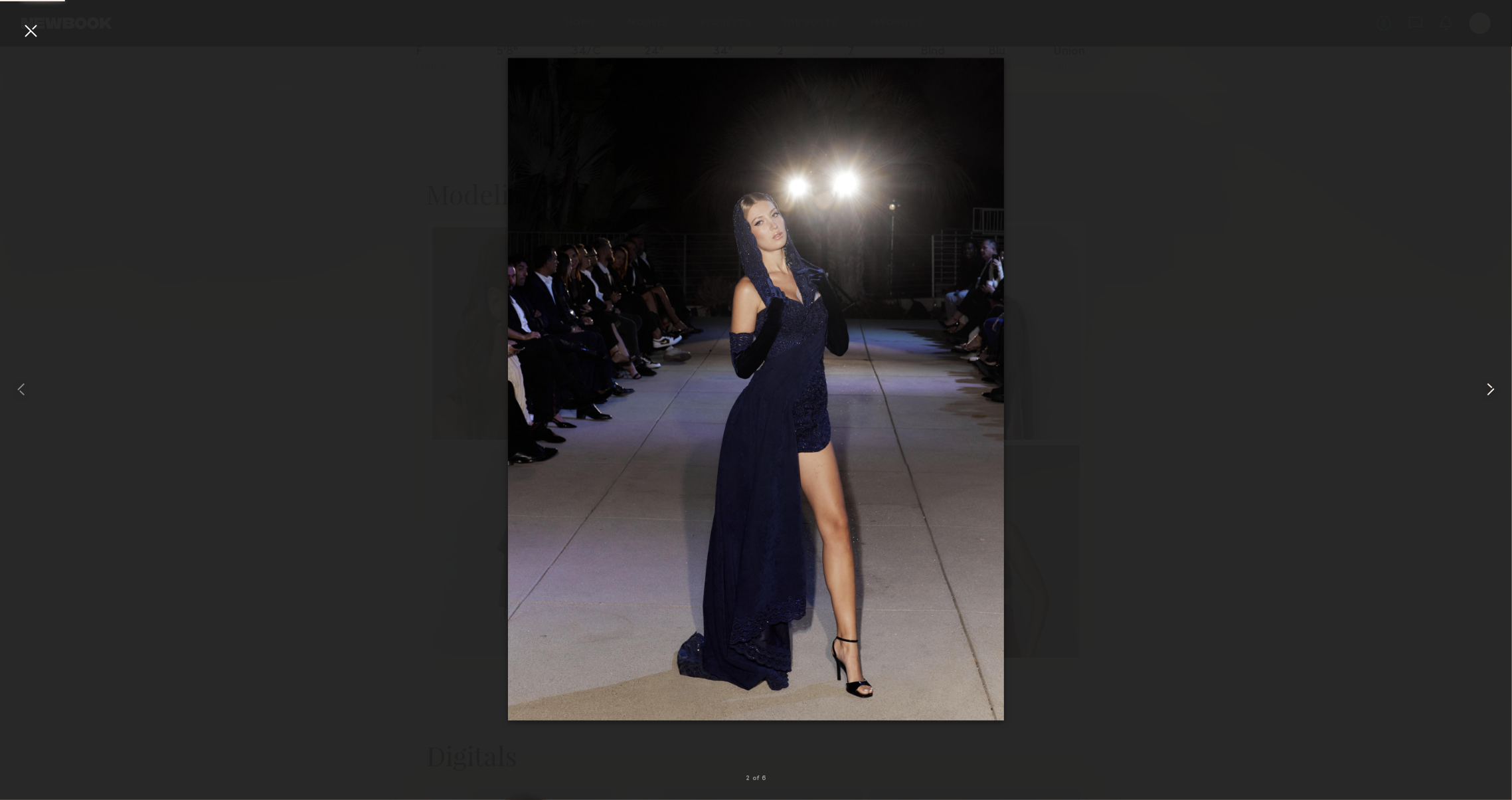
click at [1479, 370] on div at bounding box center [1481, 389] width 60 height 736
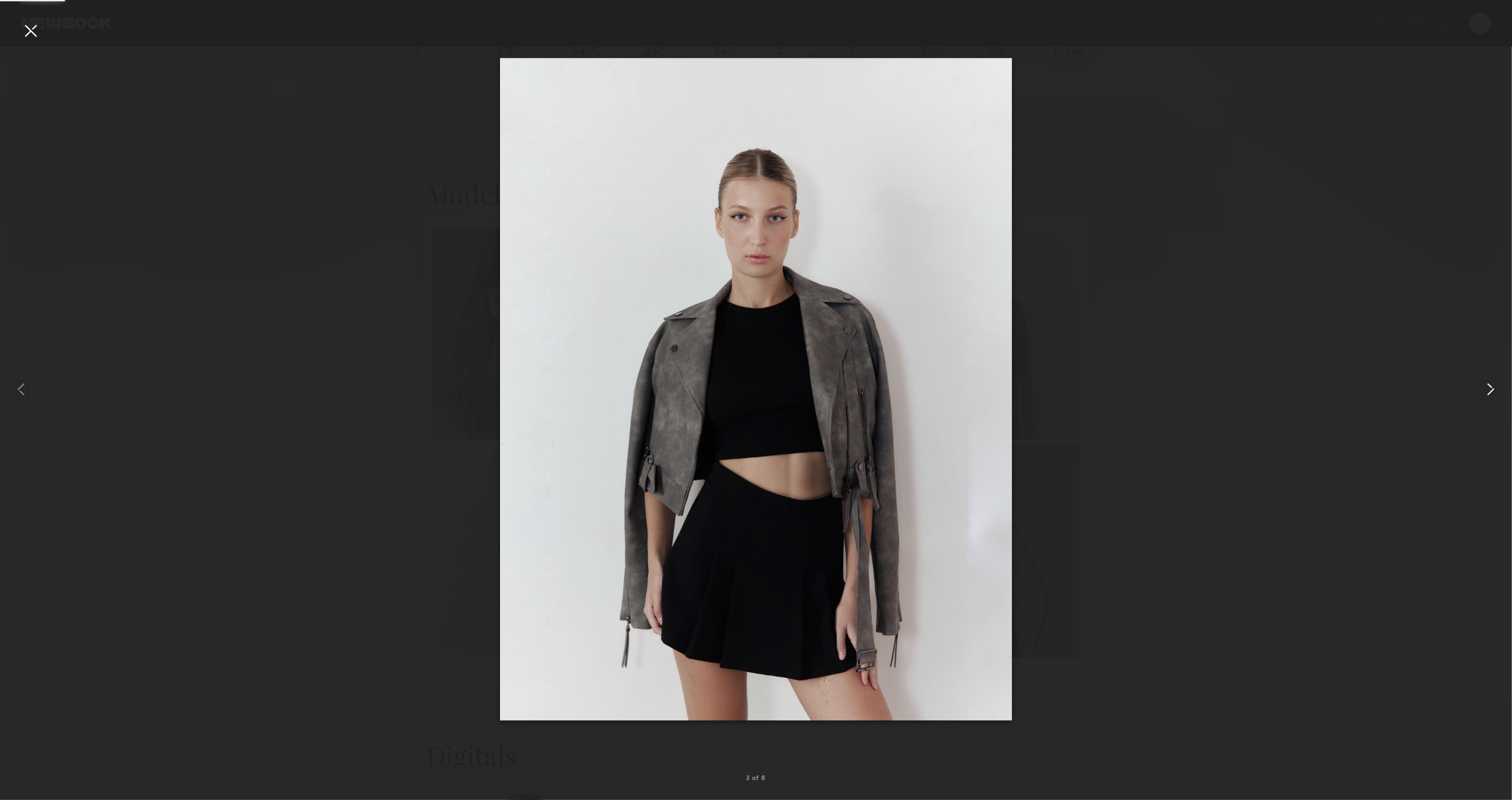
click at [1479, 370] on div at bounding box center [1481, 389] width 60 height 736
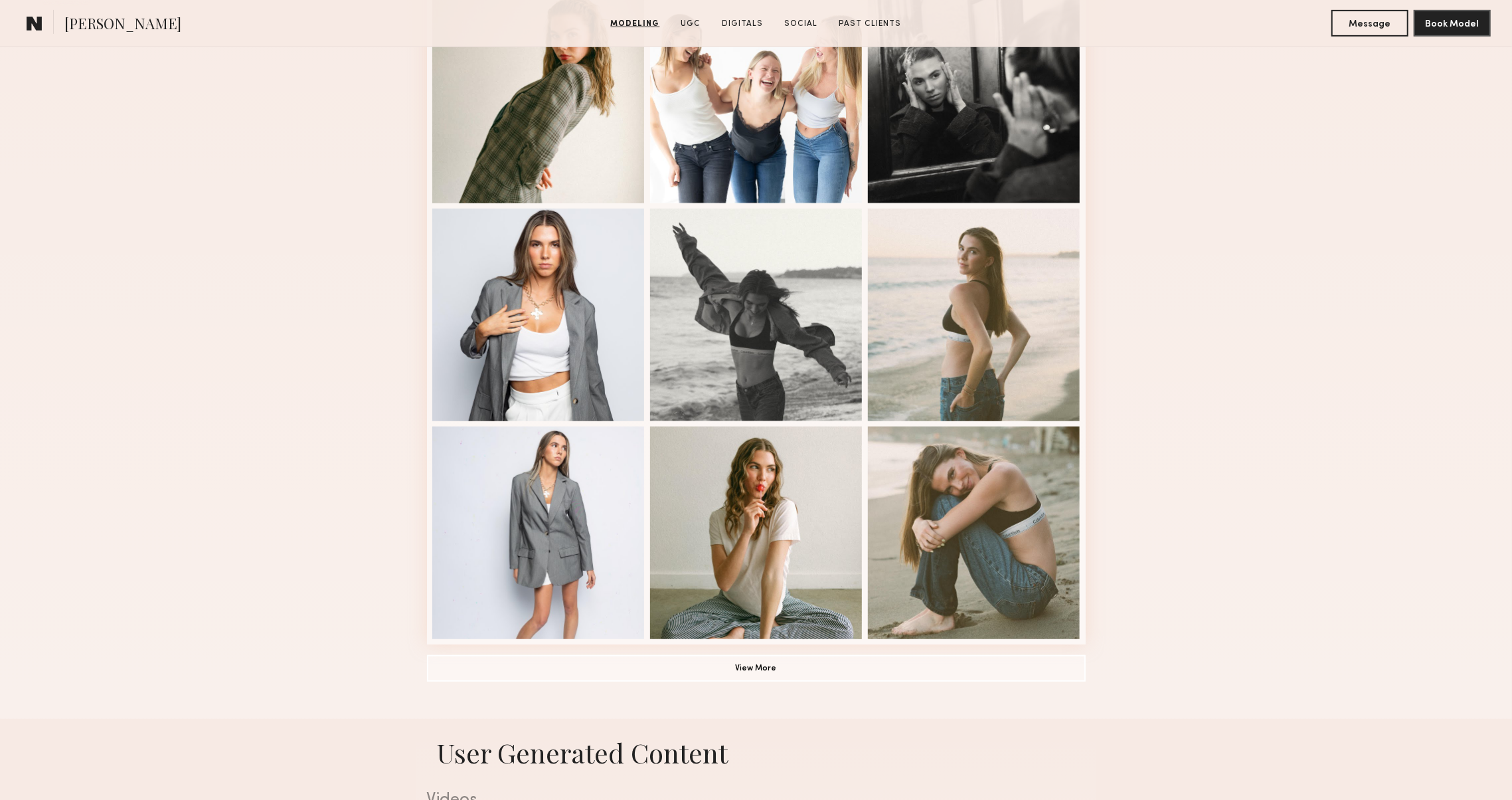
scroll to position [619, 0]
click at [576, 677] on button "View More" at bounding box center [757, 668] width 659 height 26
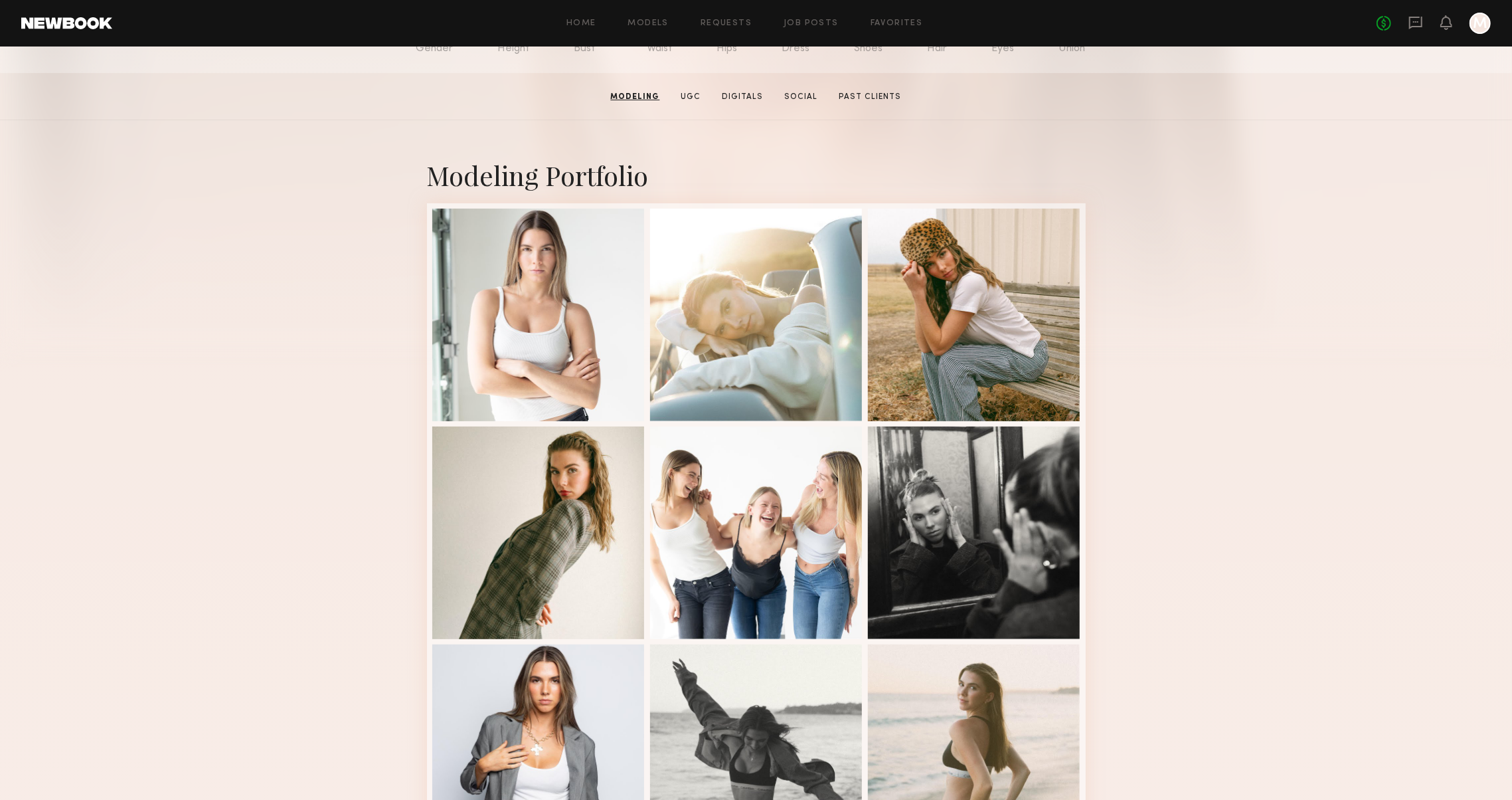
scroll to position [133, 0]
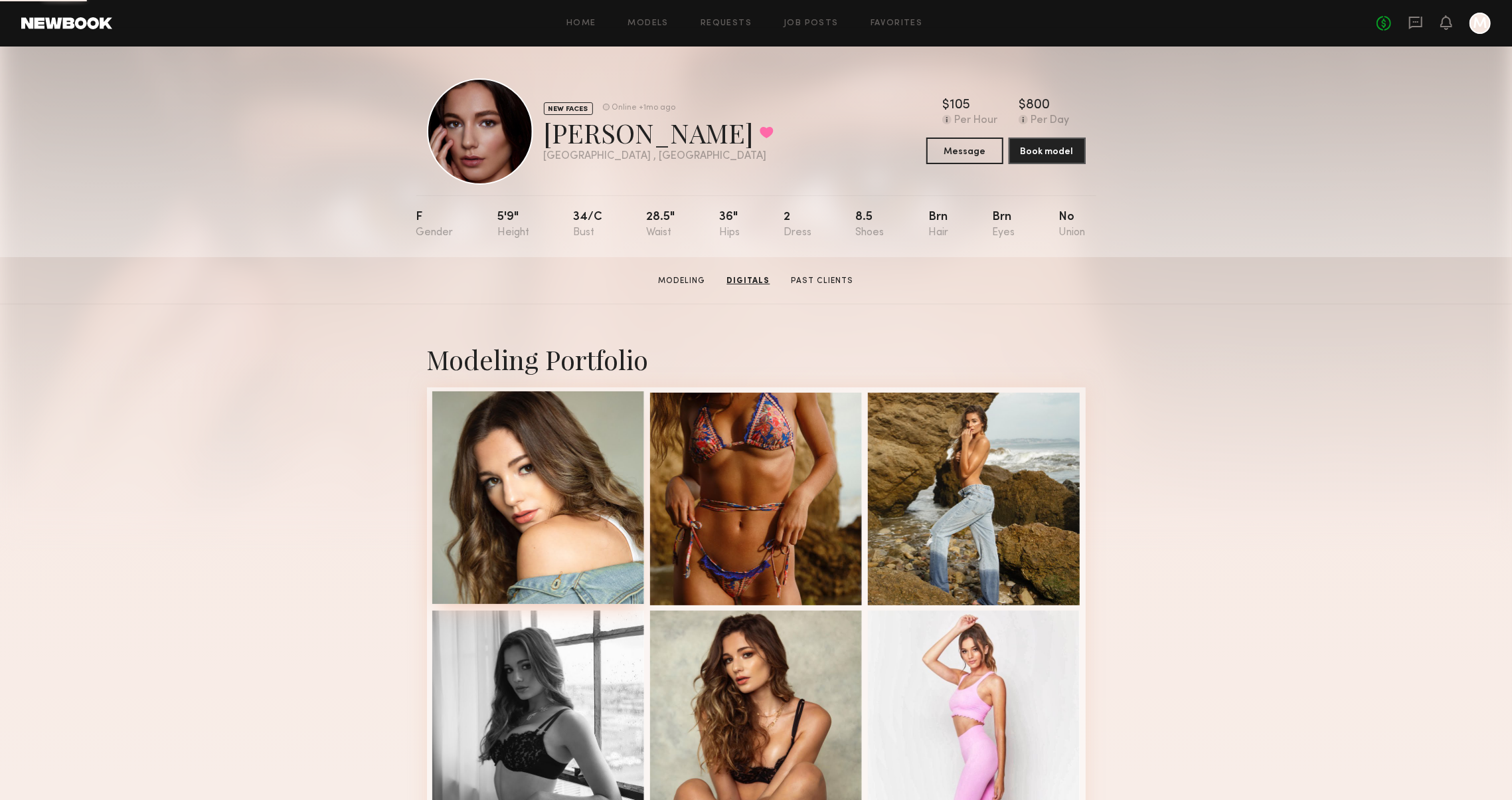
scroll to position [-1, 0]
click at [500, 527] on div at bounding box center [539, 497] width 212 height 212
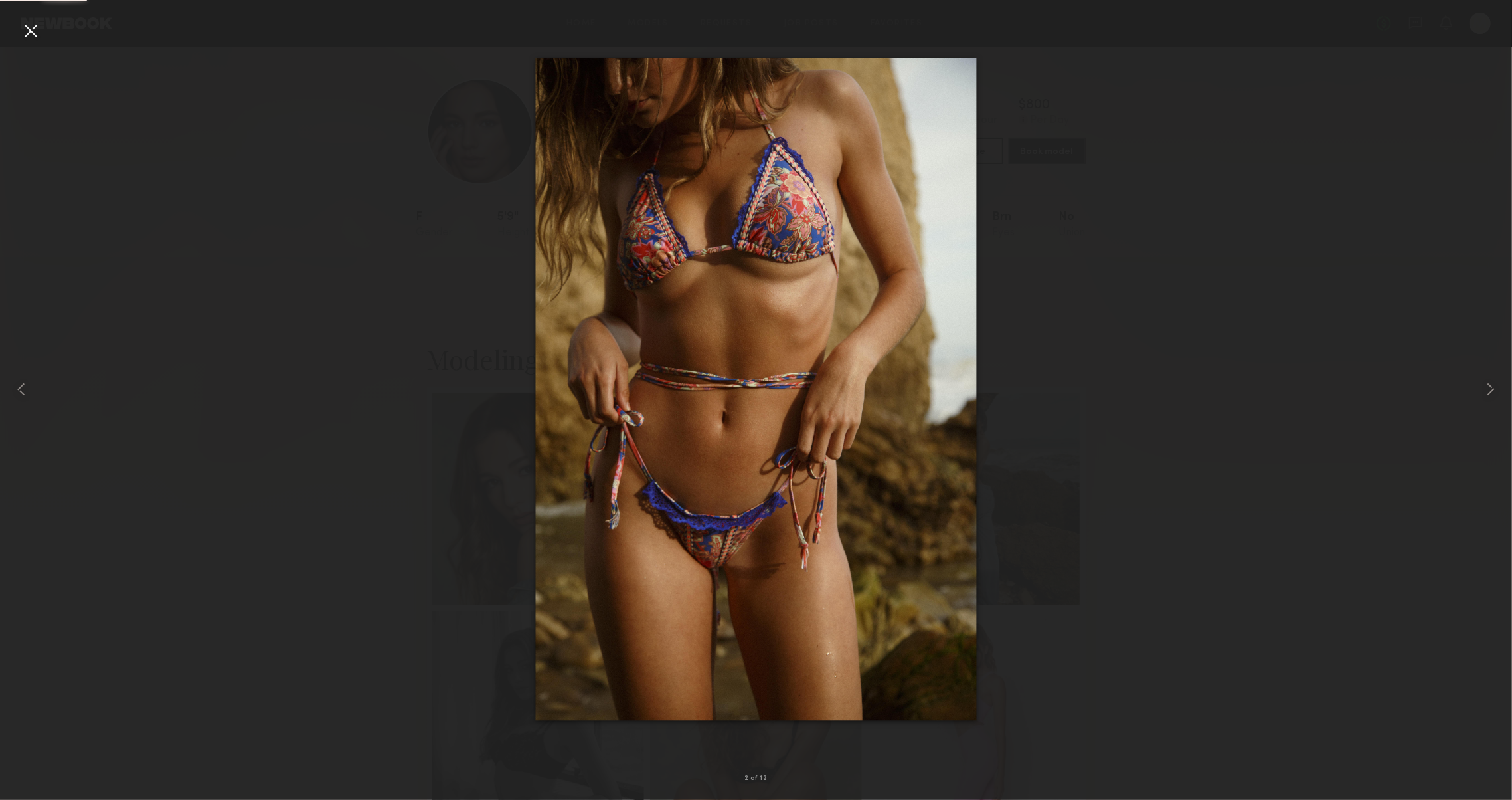
click at [33, 35] on div at bounding box center [30, 30] width 21 height 21
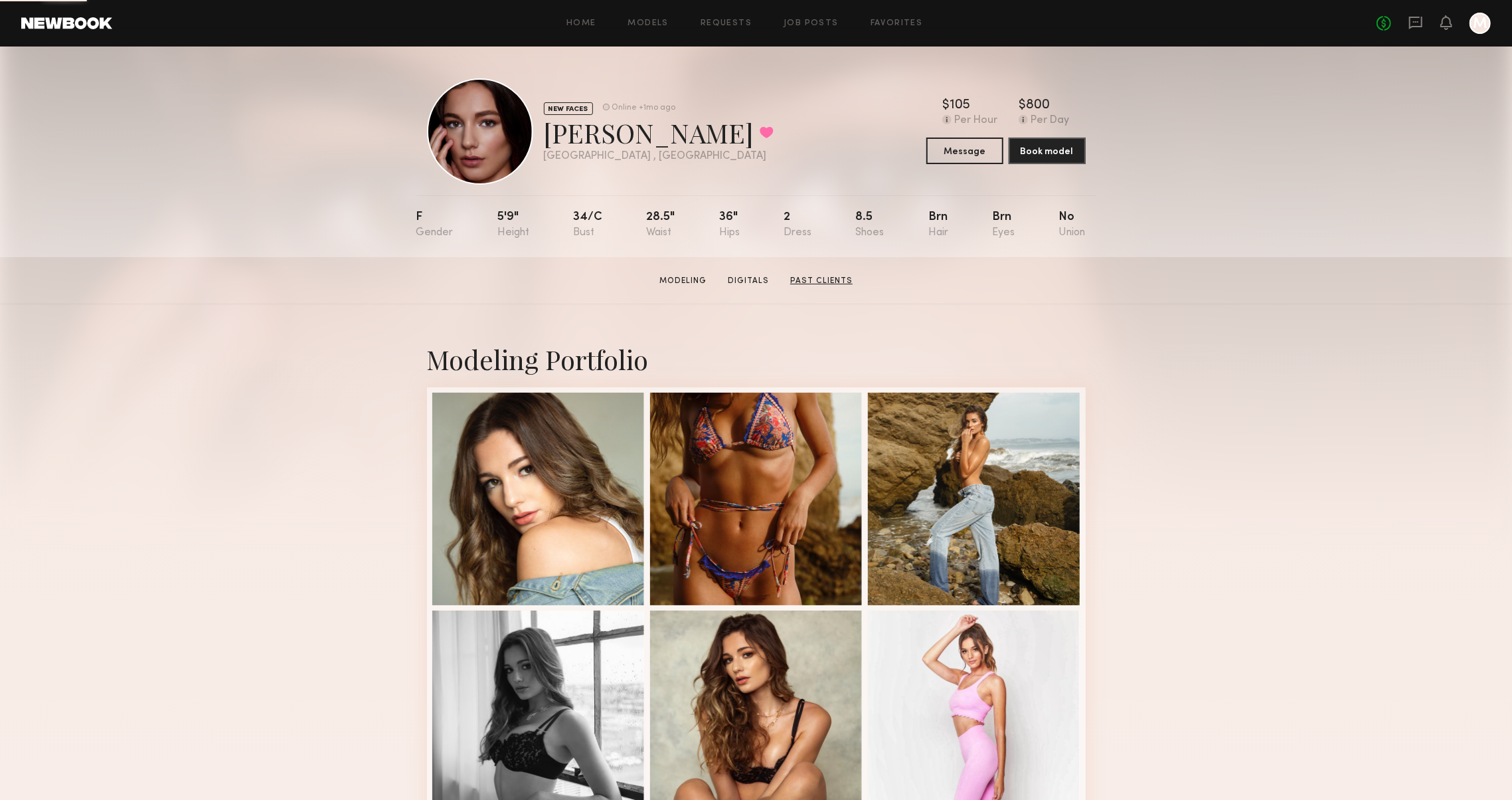
click at [819, 281] on link "Past Clients" at bounding box center [821, 281] width 73 height 12
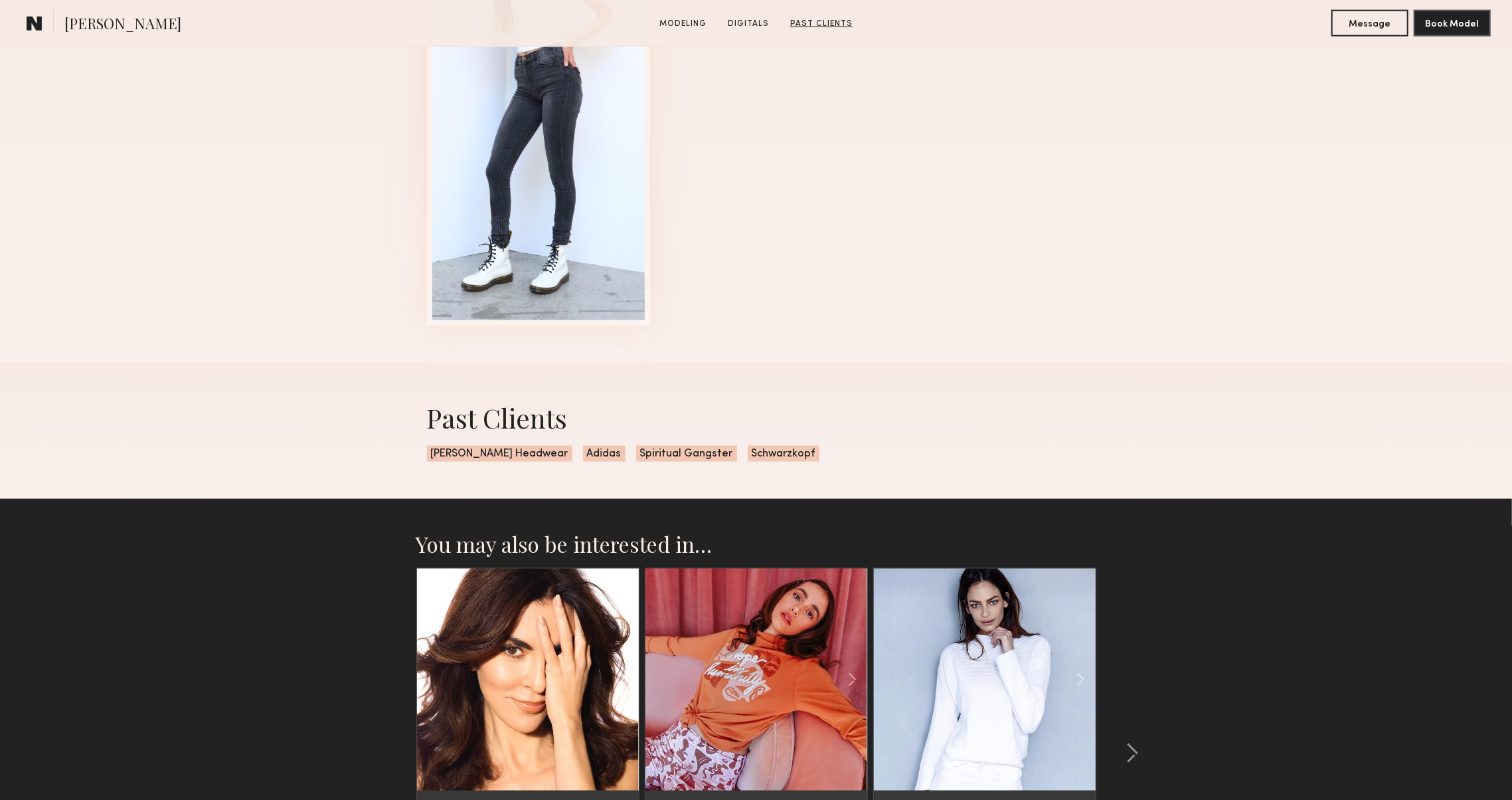
scroll to position [1738, 0]
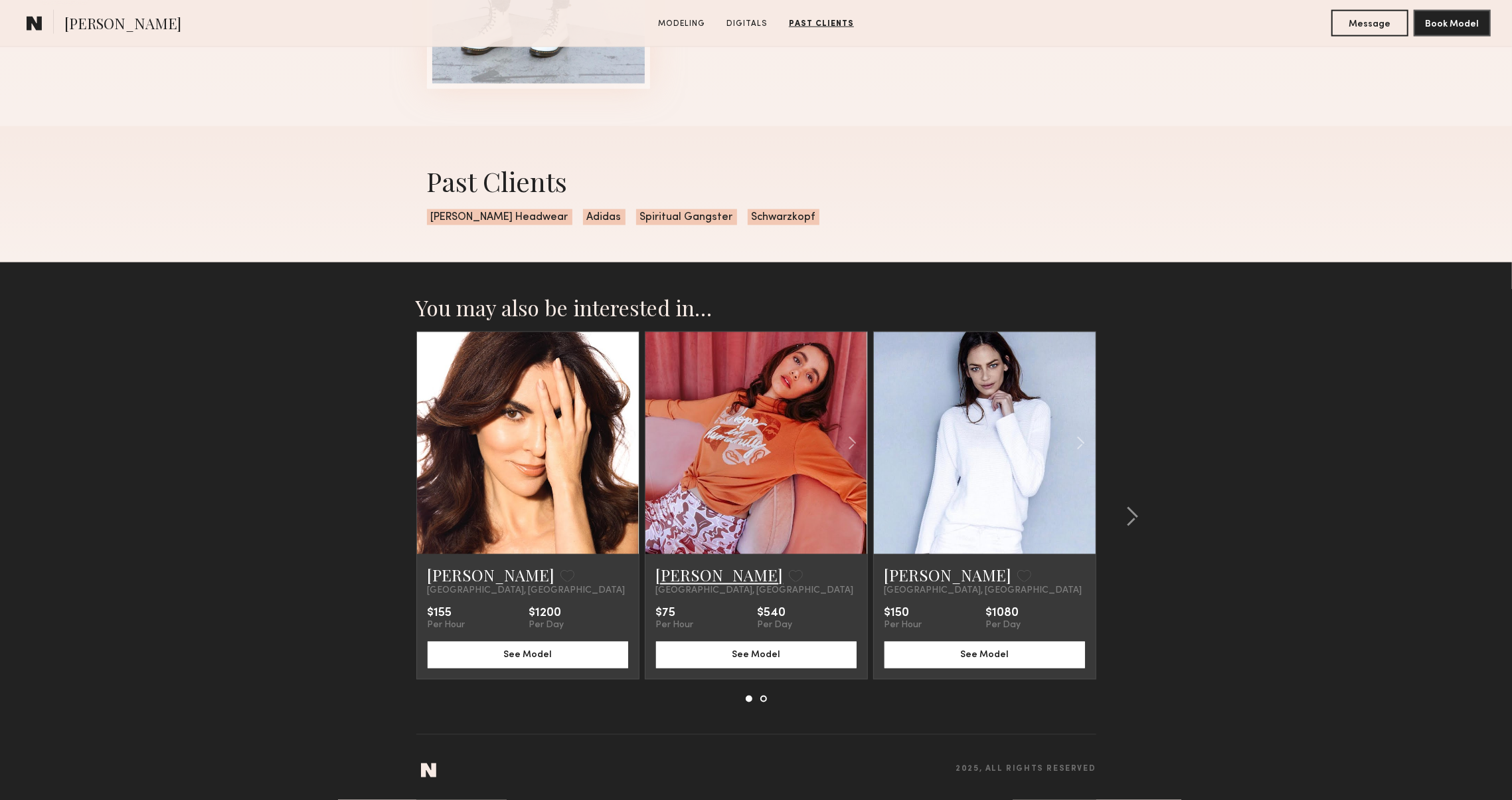
click at [672, 573] on link "Mia H." at bounding box center [719, 575] width 127 height 21
click at [914, 567] on link "Sandy L." at bounding box center [948, 575] width 127 height 21
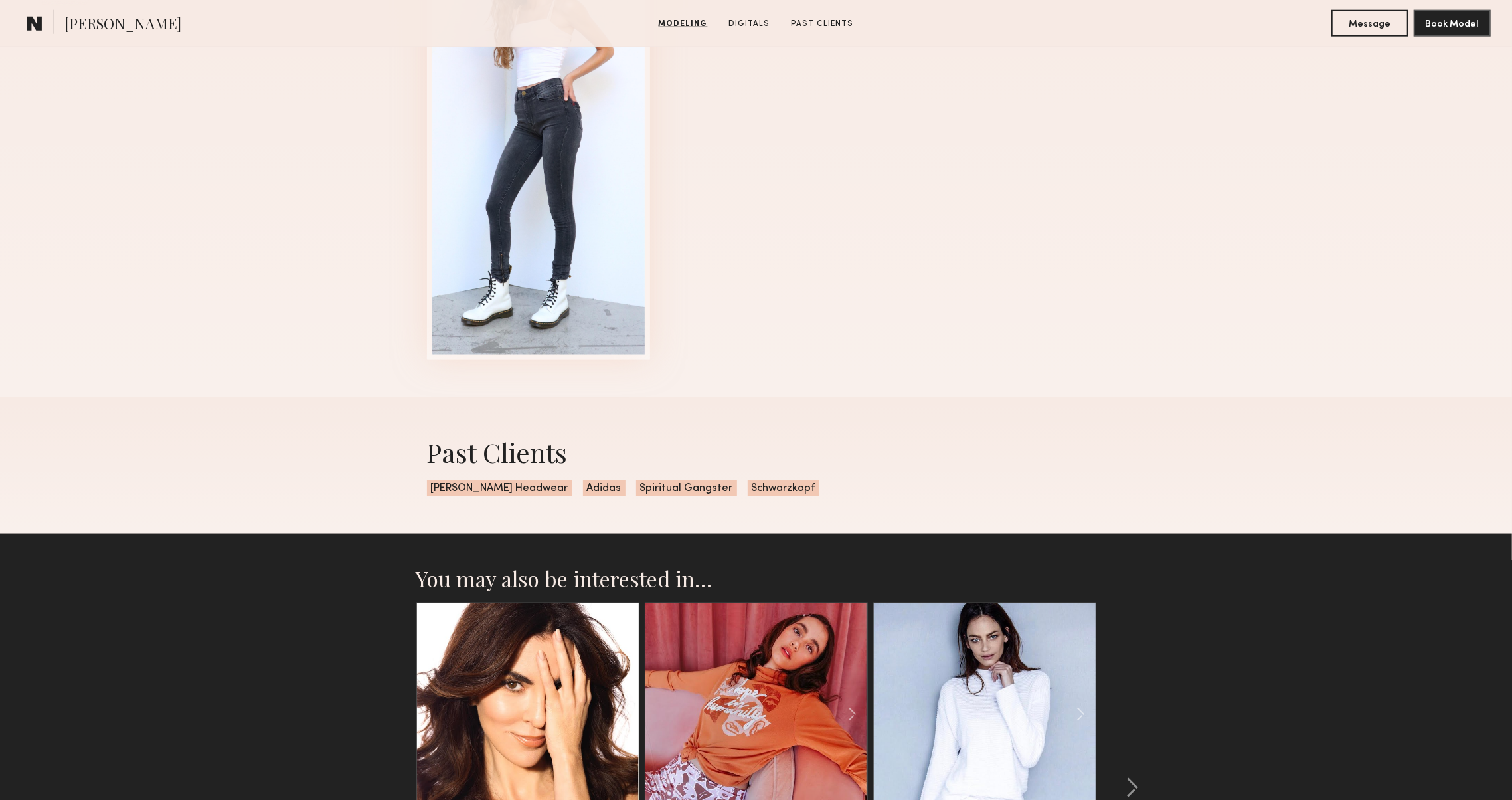
scroll to position [1655, 0]
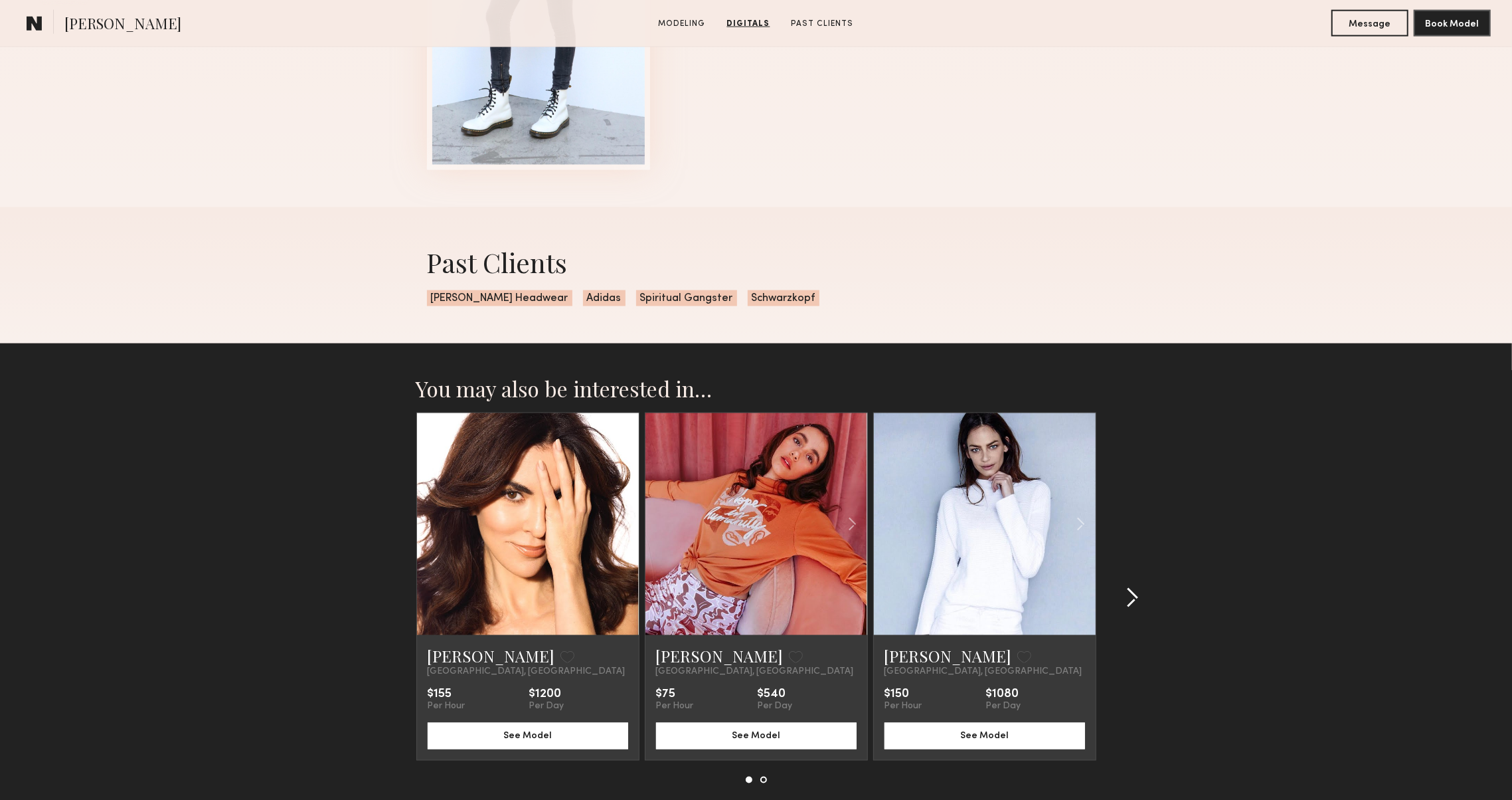
click at [1128, 611] on div at bounding box center [1128, 598] width 64 height 370
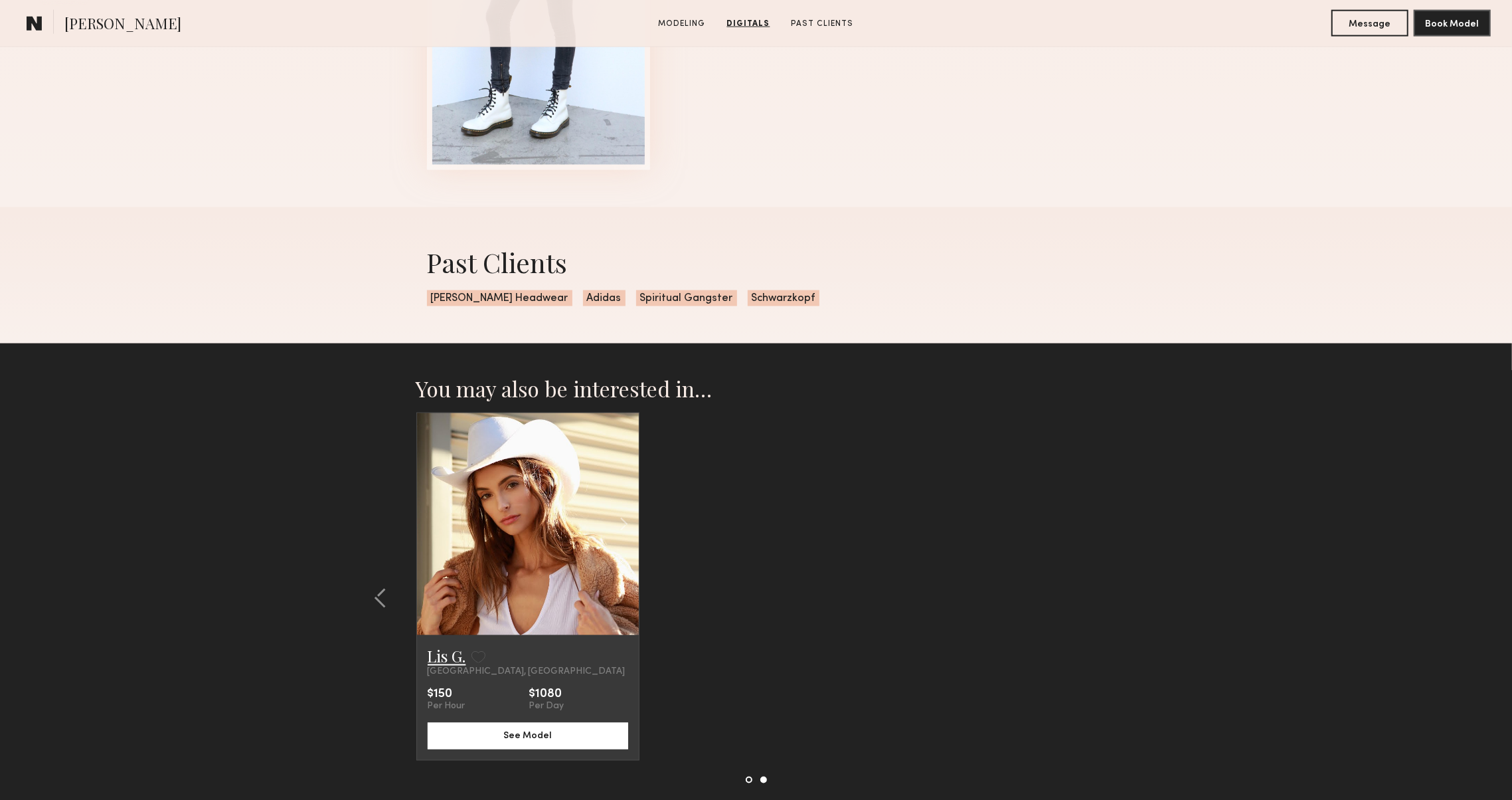
click at [442, 656] on link "Lis G." at bounding box center [446, 656] width 38 height 21
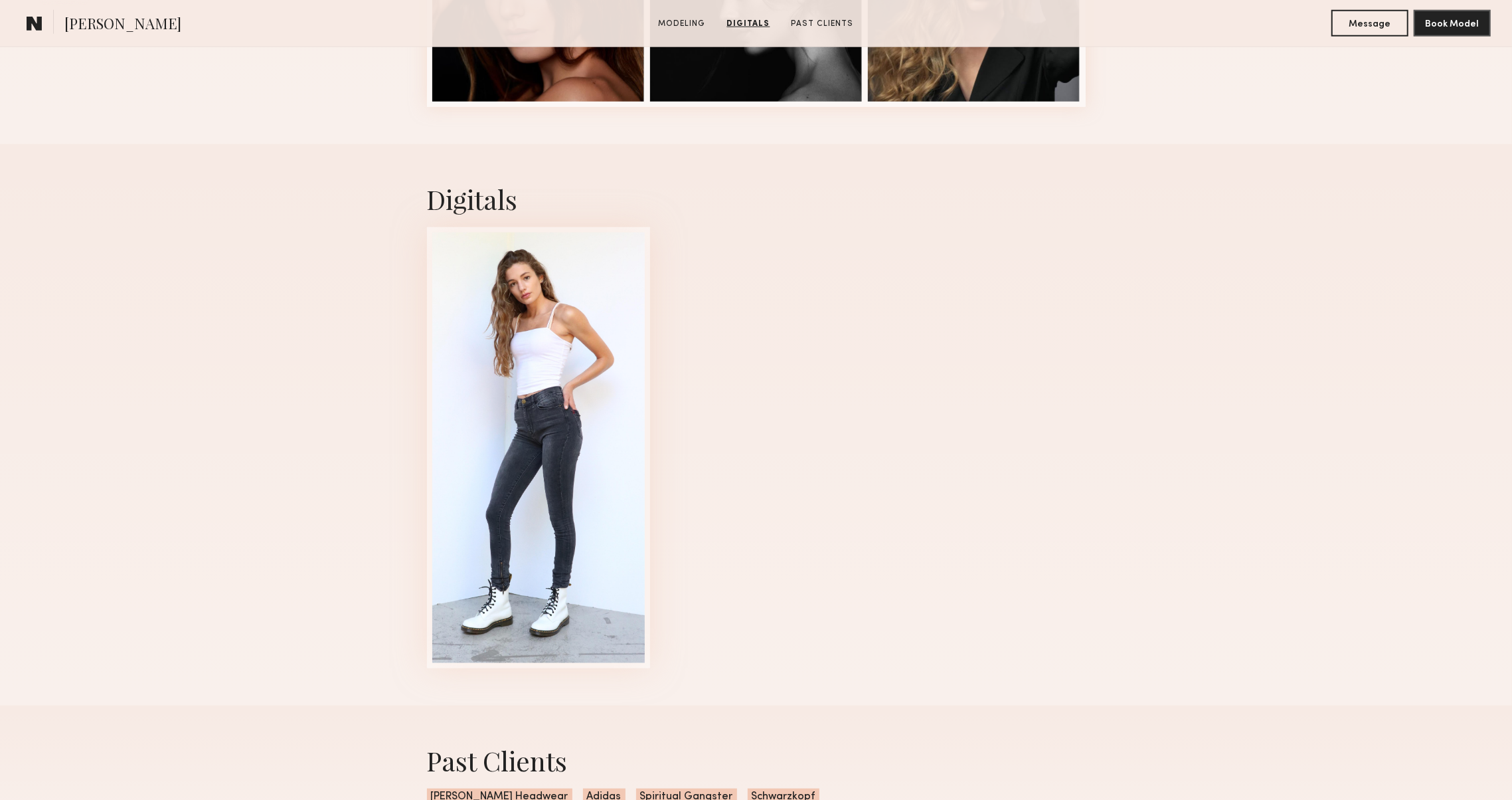
scroll to position [603, 0]
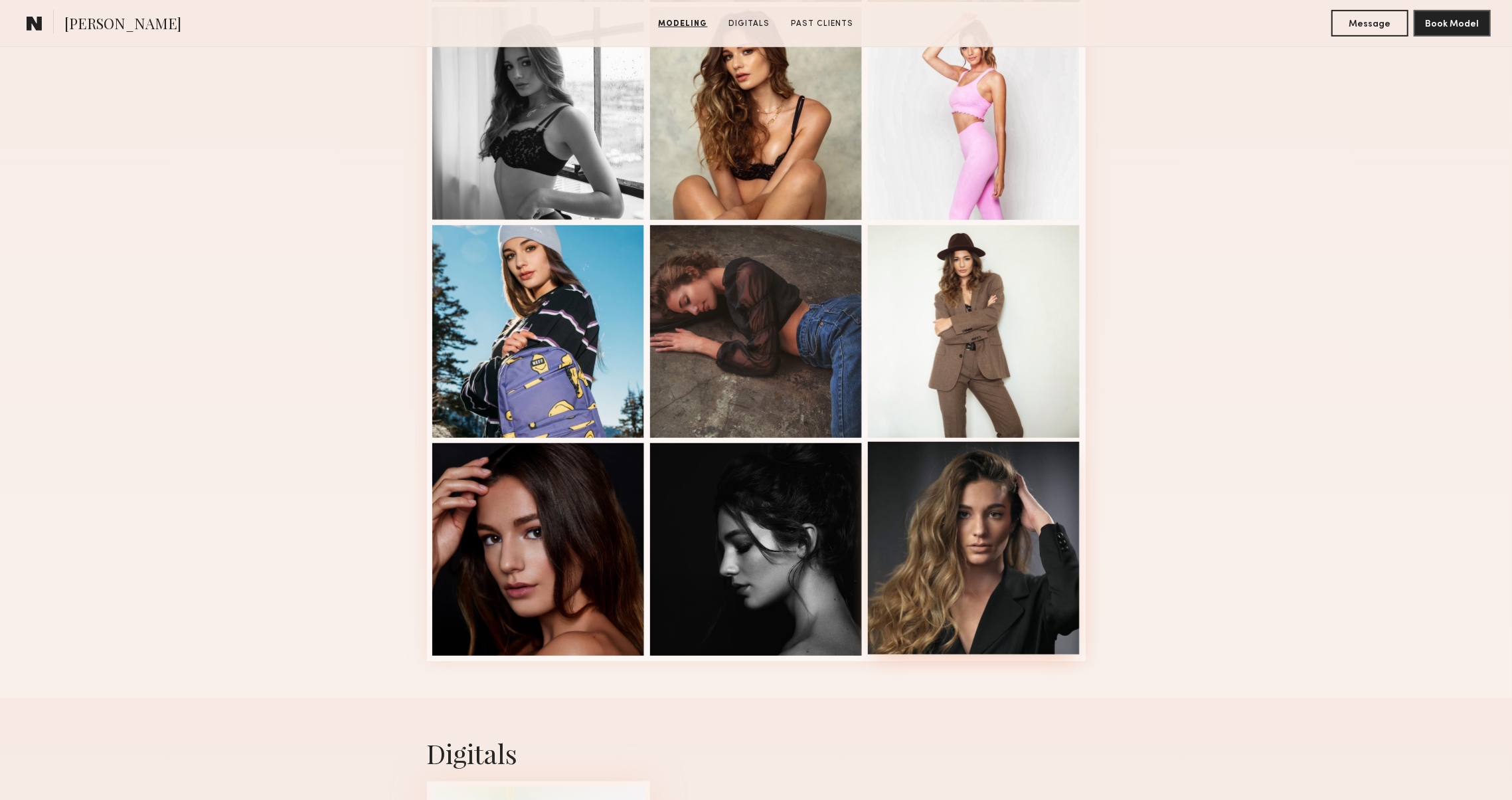
click at [940, 570] on div at bounding box center [974, 548] width 212 height 212
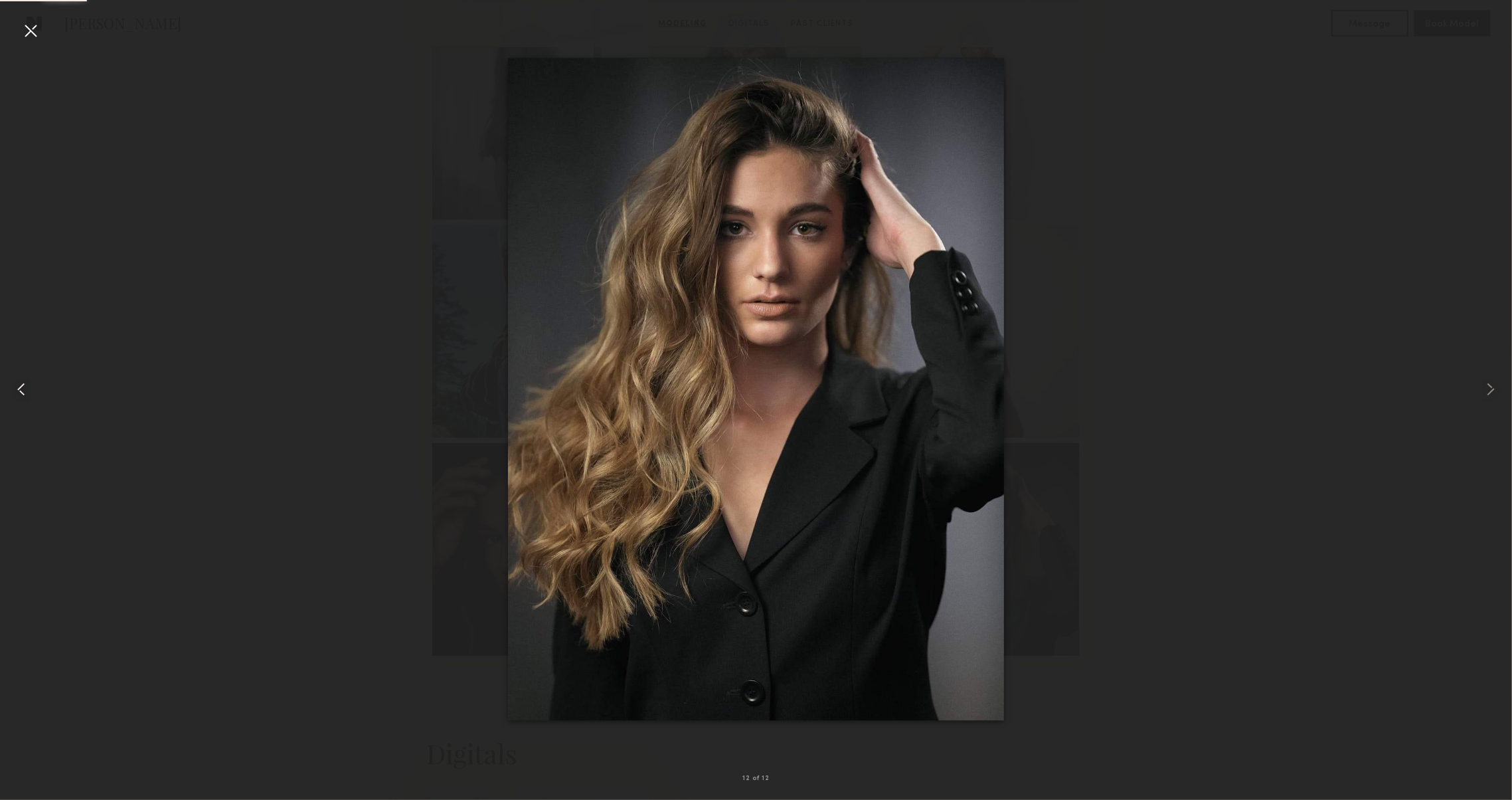
click at [31, 370] on div at bounding box center [30, 389] width 60 height 736
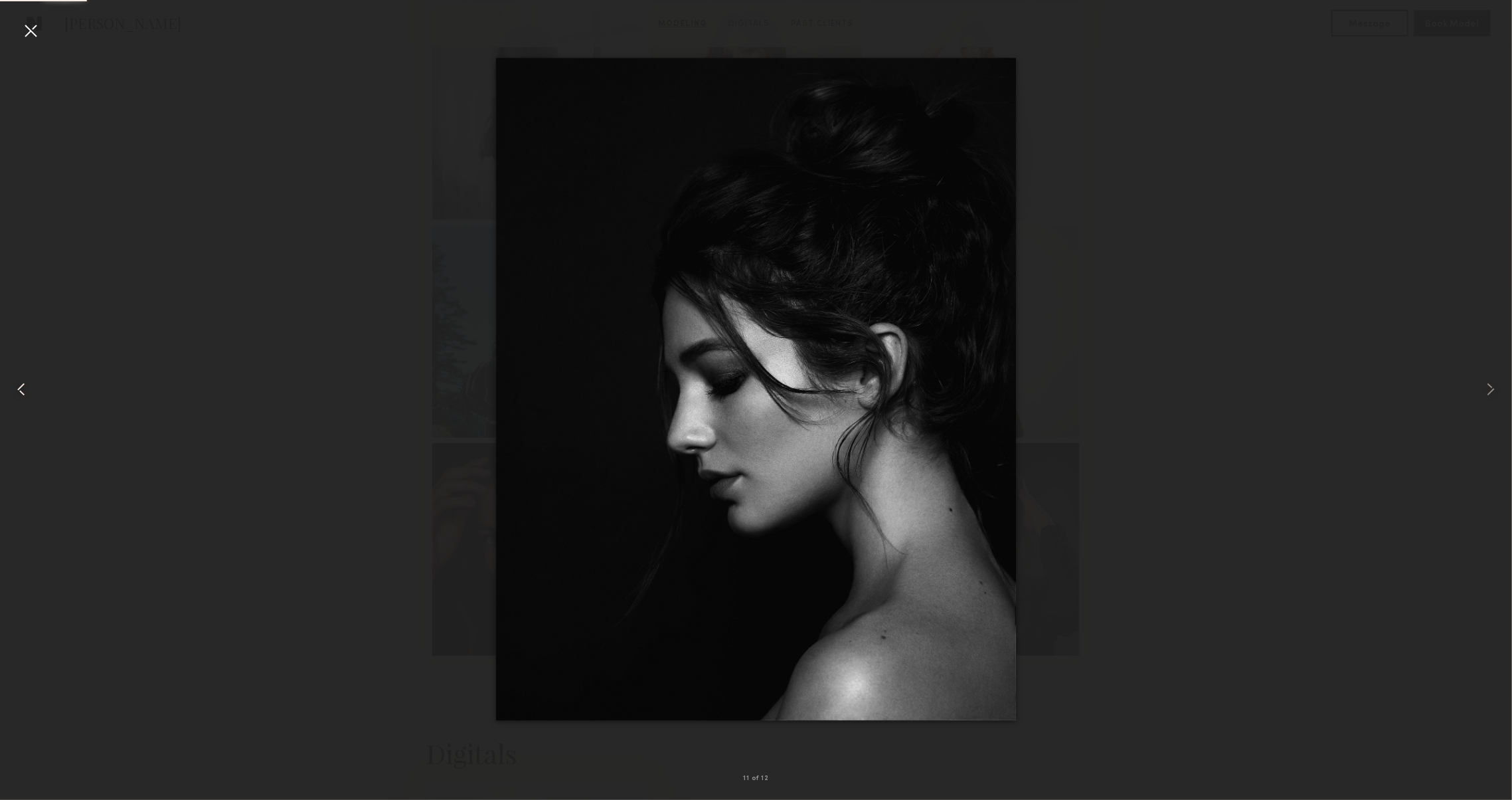
click at [31, 370] on div at bounding box center [30, 389] width 60 height 736
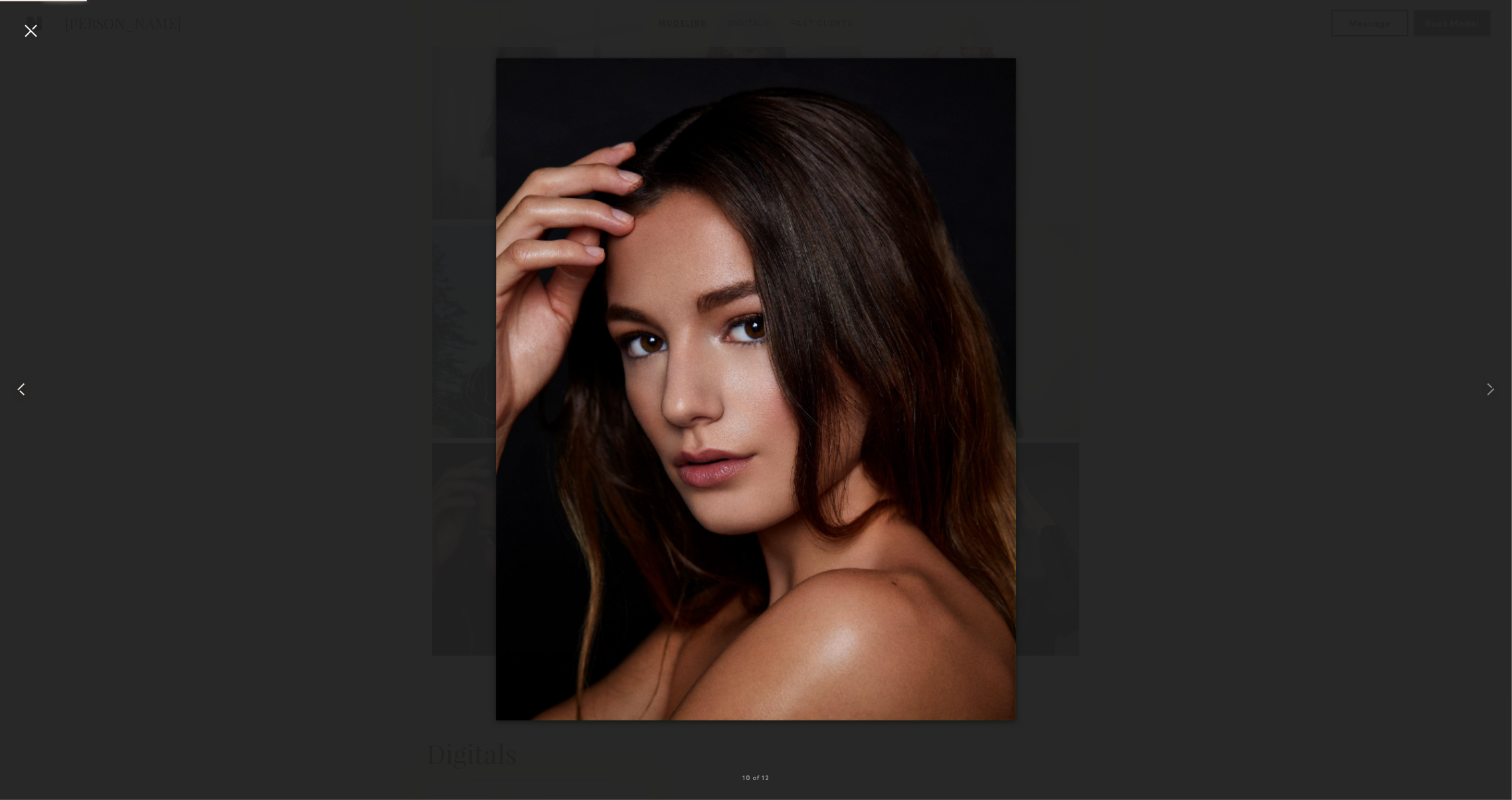
click at [31, 370] on div at bounding box center [30, 389] width 60 height 736
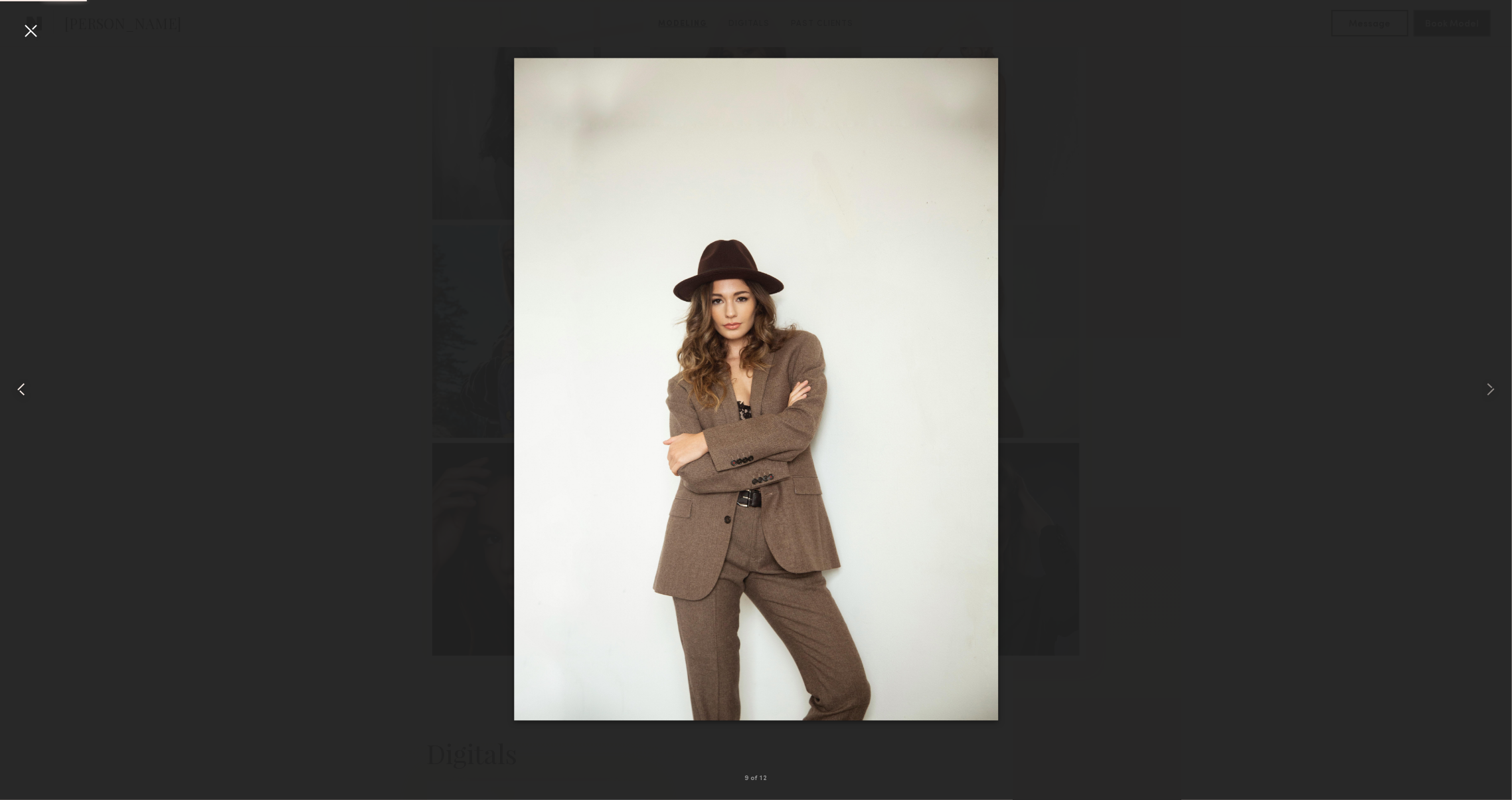
click at [31, 370] on div at bounding box center [30, 389] width 60 height 736
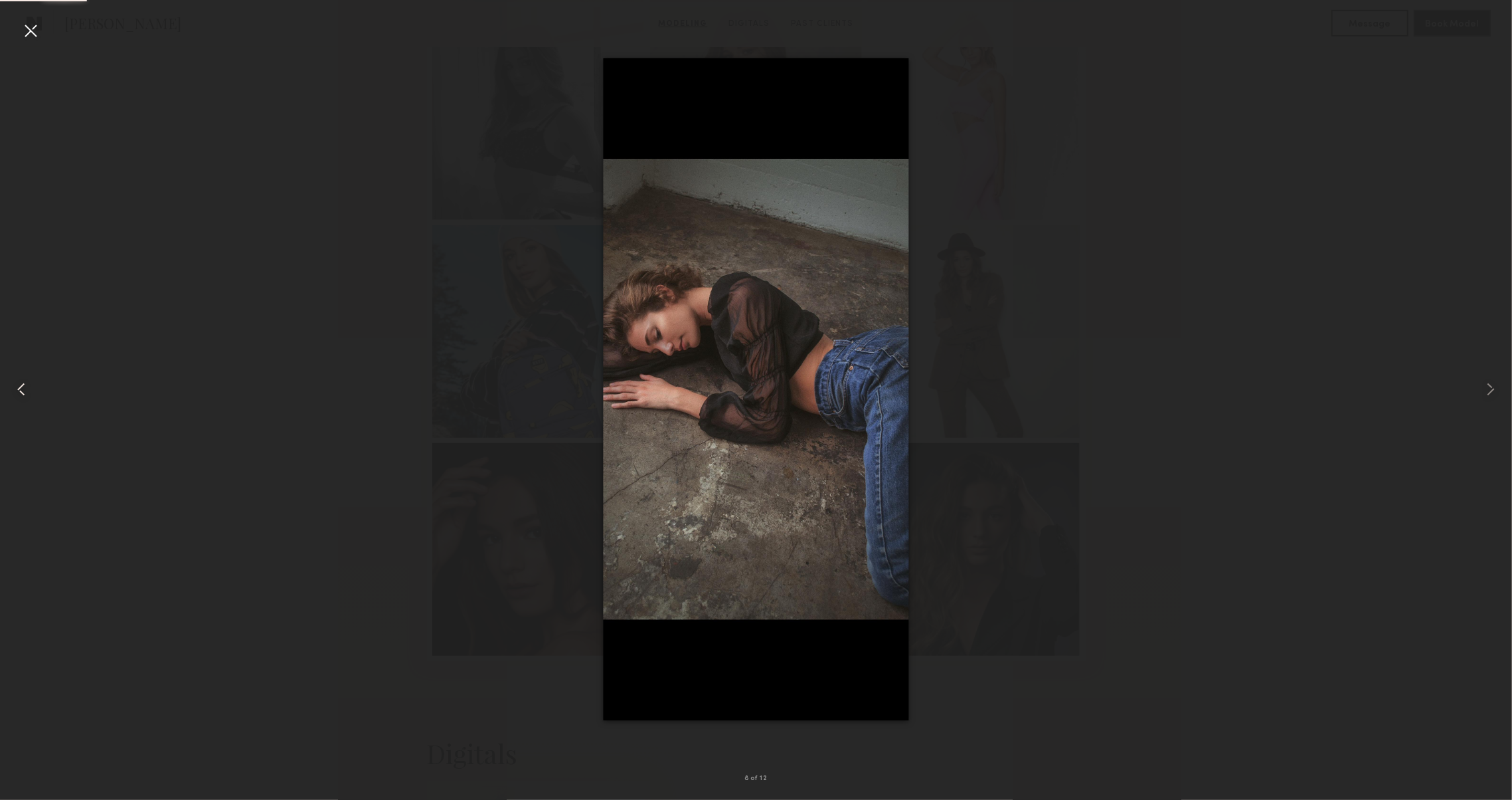
click at [31, 370] on div at bounding box center [30, 389] width 60 height 736
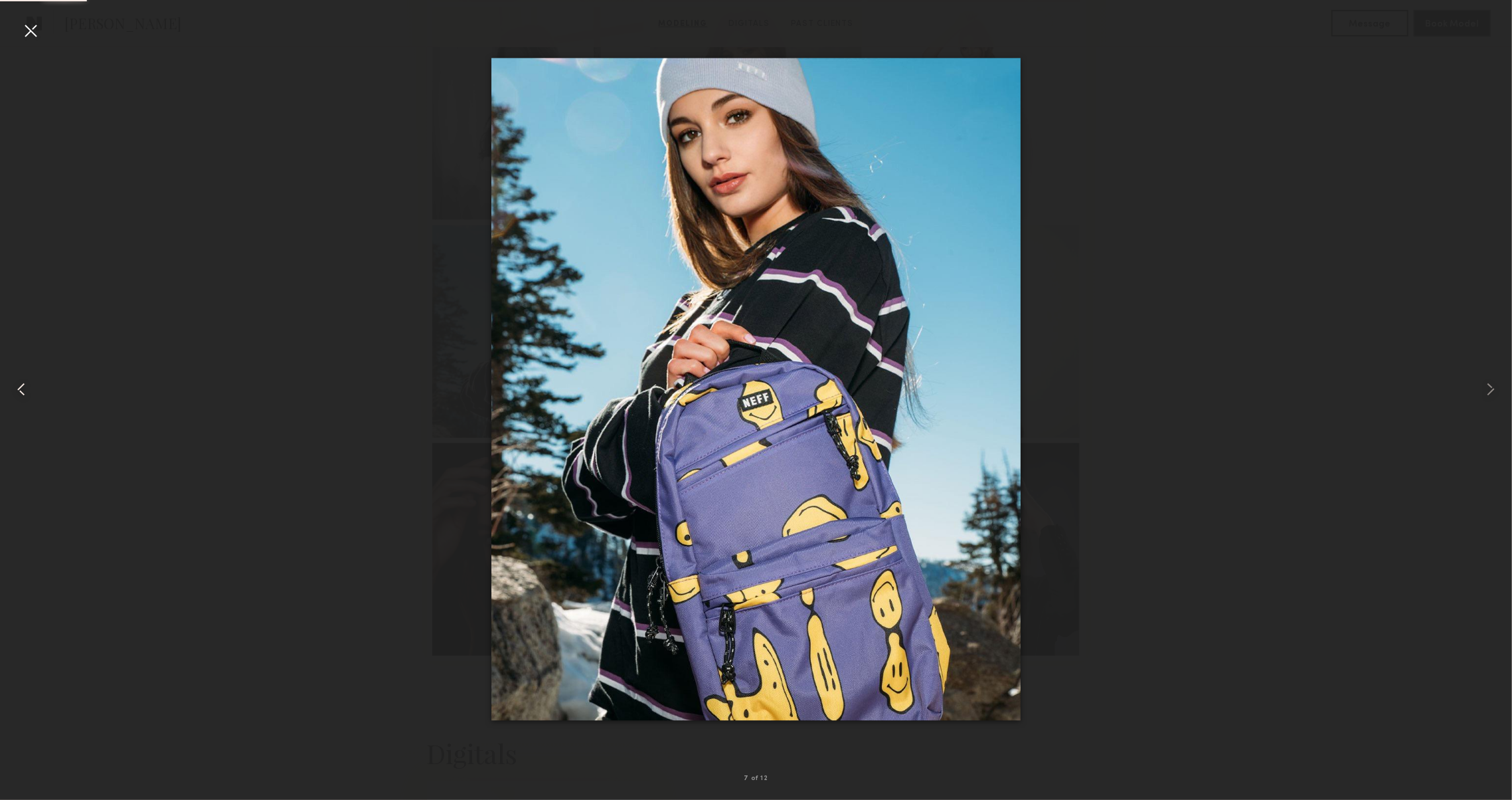
click at [31, 370] on div at bounding box center [30, 389] width 60 height 736
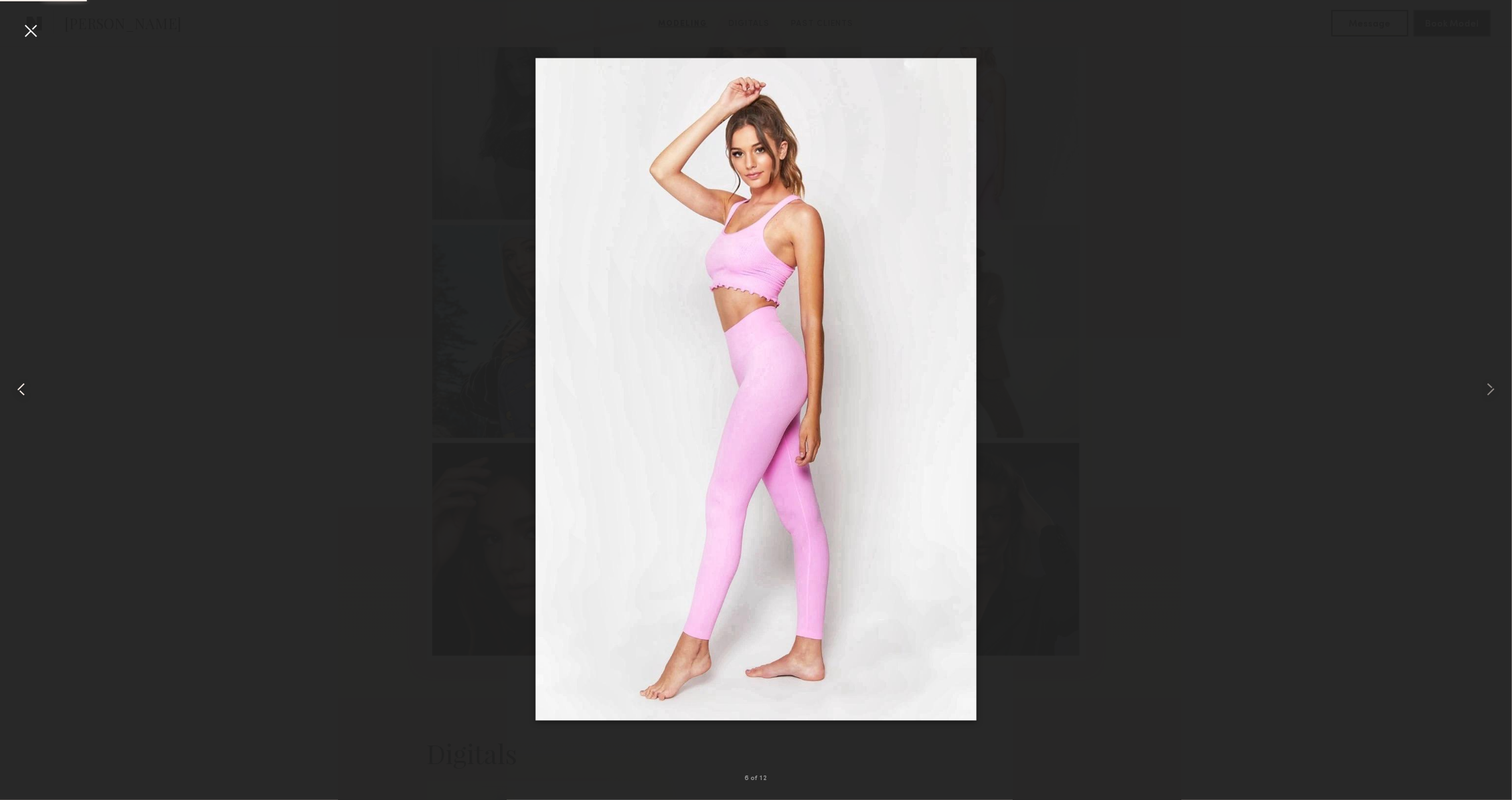
click at [22, 383] on common-icon at bounding box center [21, 389] width 21 height 21
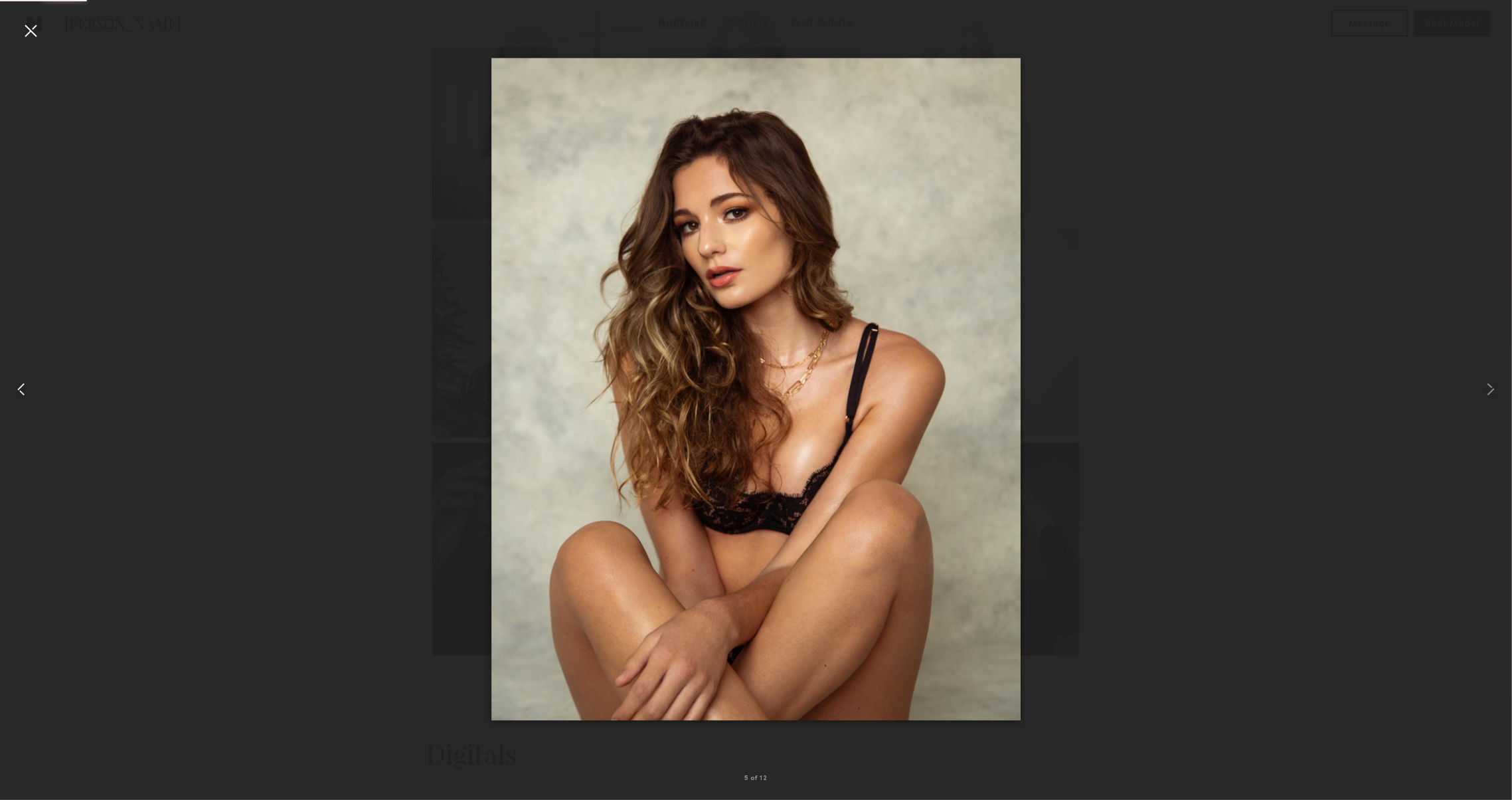
click at [22, 383] on common-icon at bounding box center [21, 389] width 21 height 21
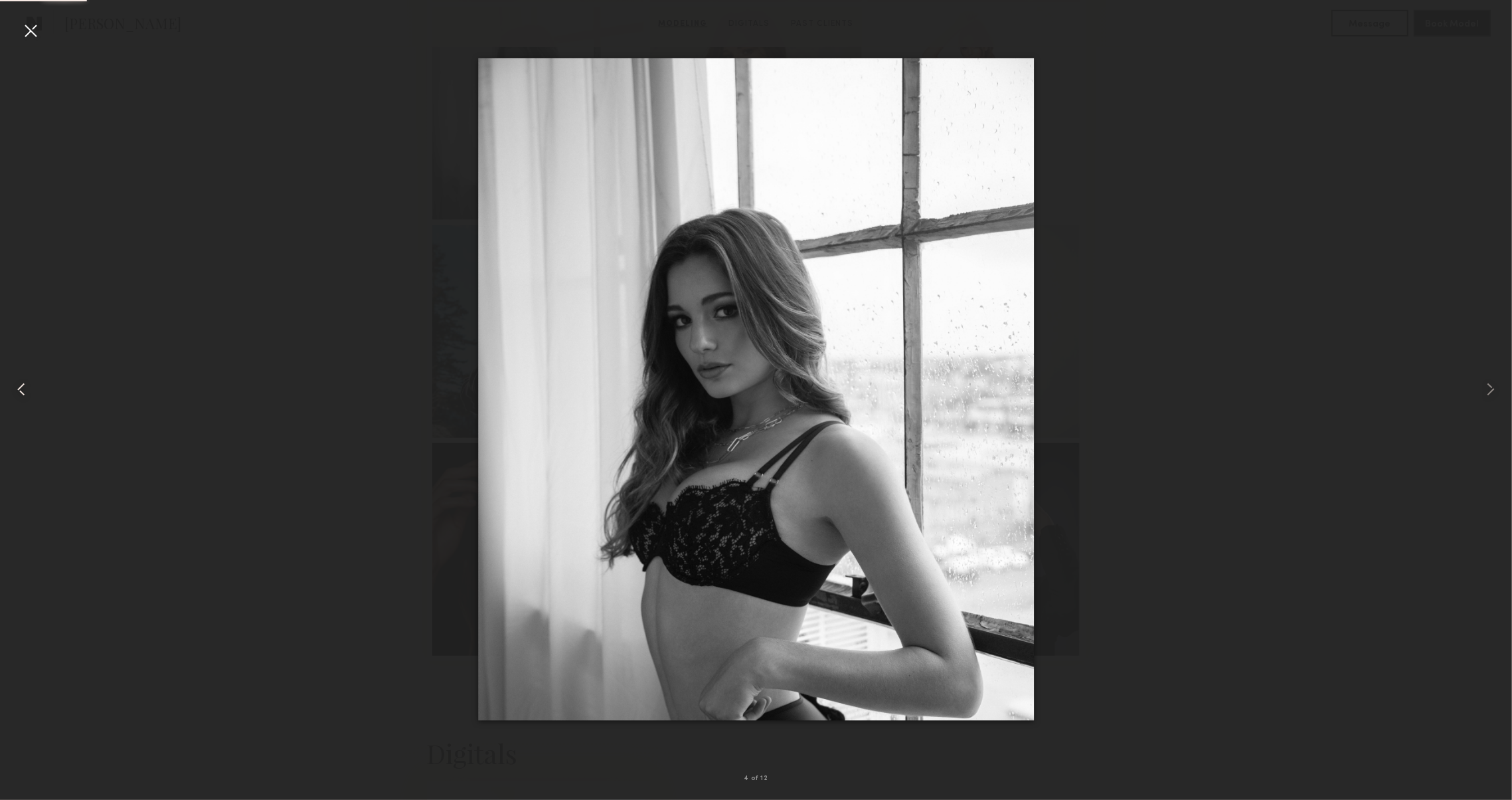
click at [22, 383] on common-icon at bounding box center [21, 389] width 21 height 21
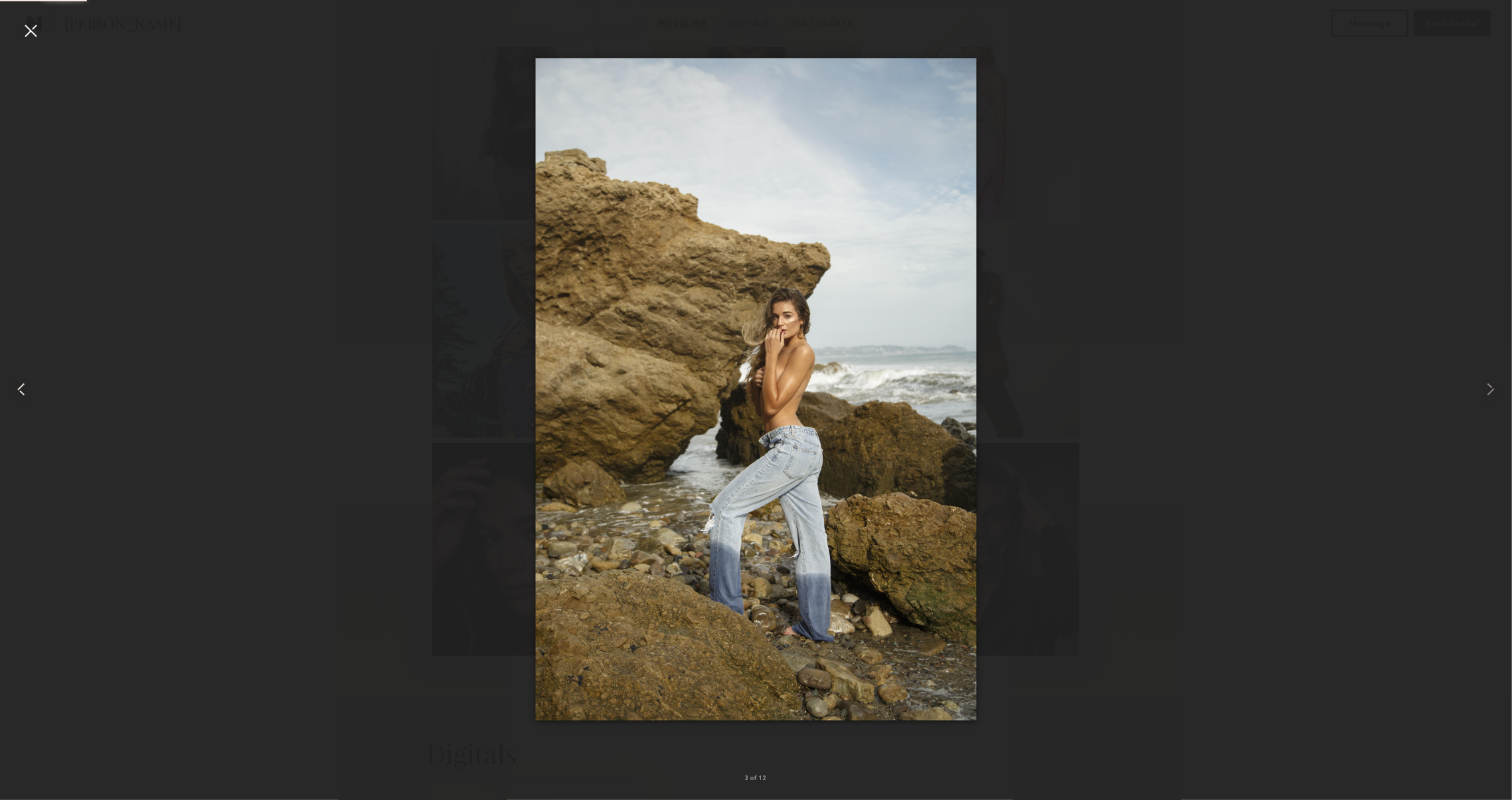
click at [22, 383] on common-icon at bounding box center [21, 389] width 21 height 21
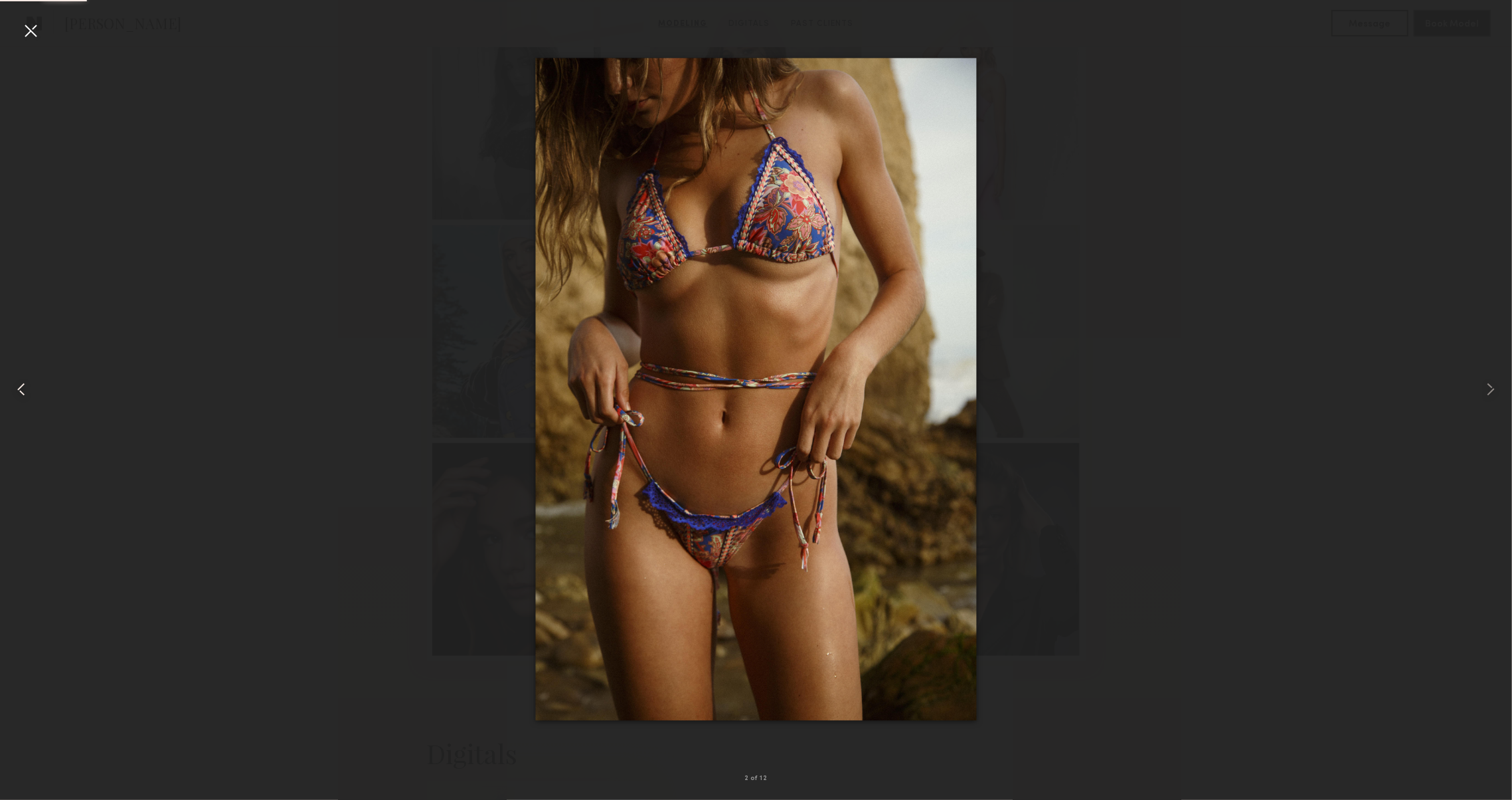
click at [22, 383] on common-icon at bounding box center [21, 389] width 21 height 21
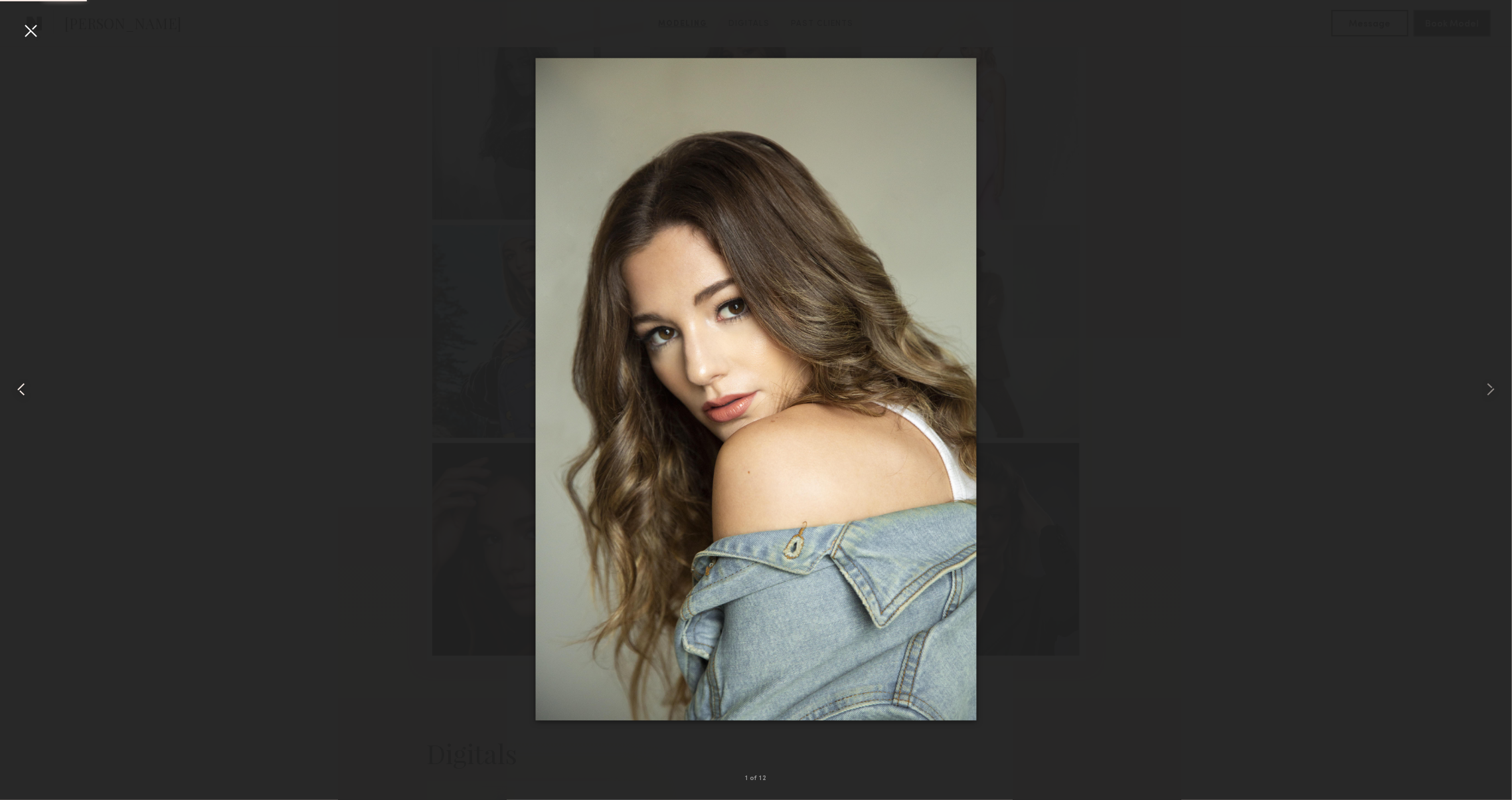
click at [22, 383] on common-icon at bounding box center [21, 389] width 21 height 21
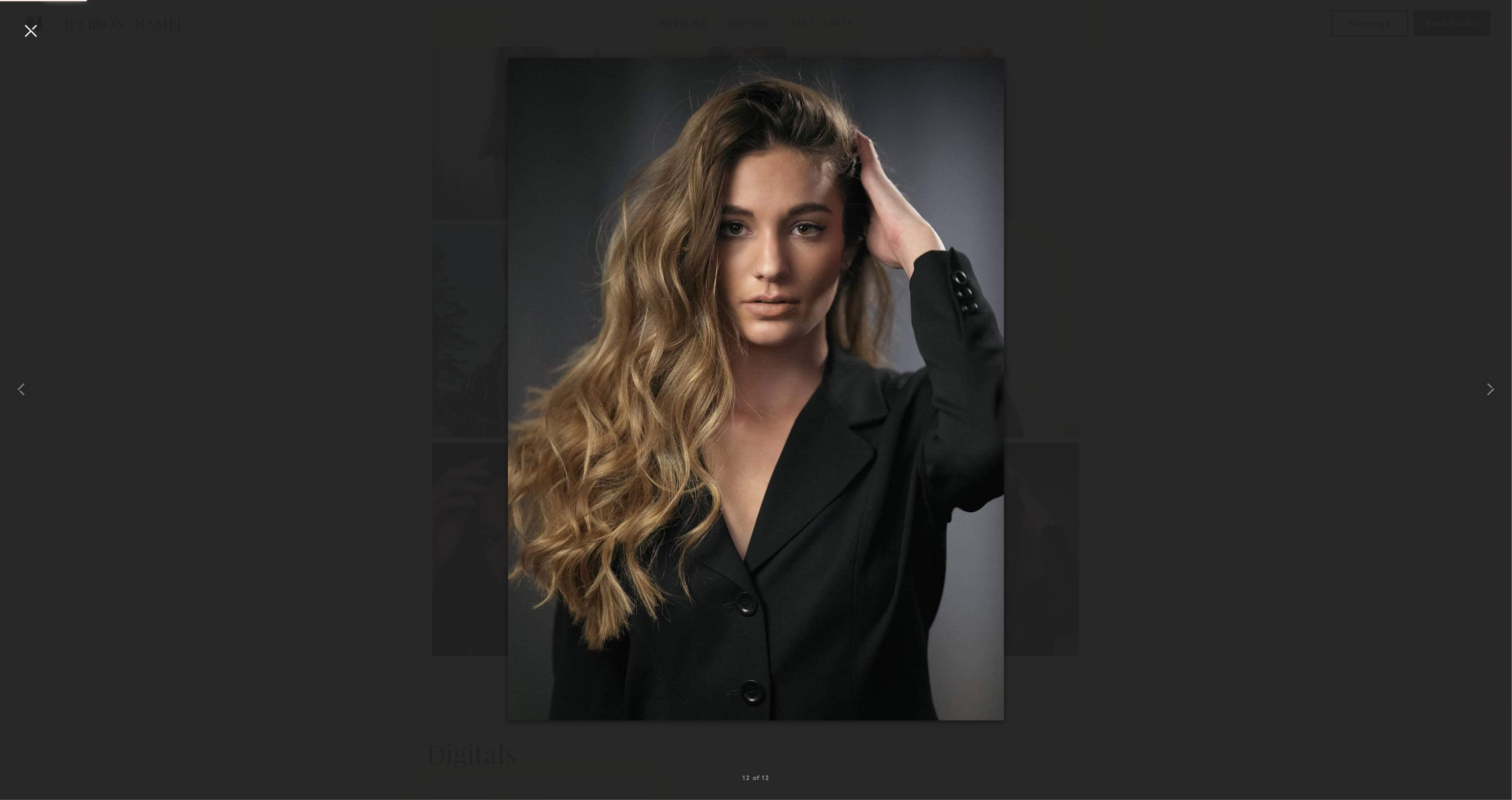
click at [25, 29] on div at bounding box center [30, 30] width 21 height 21
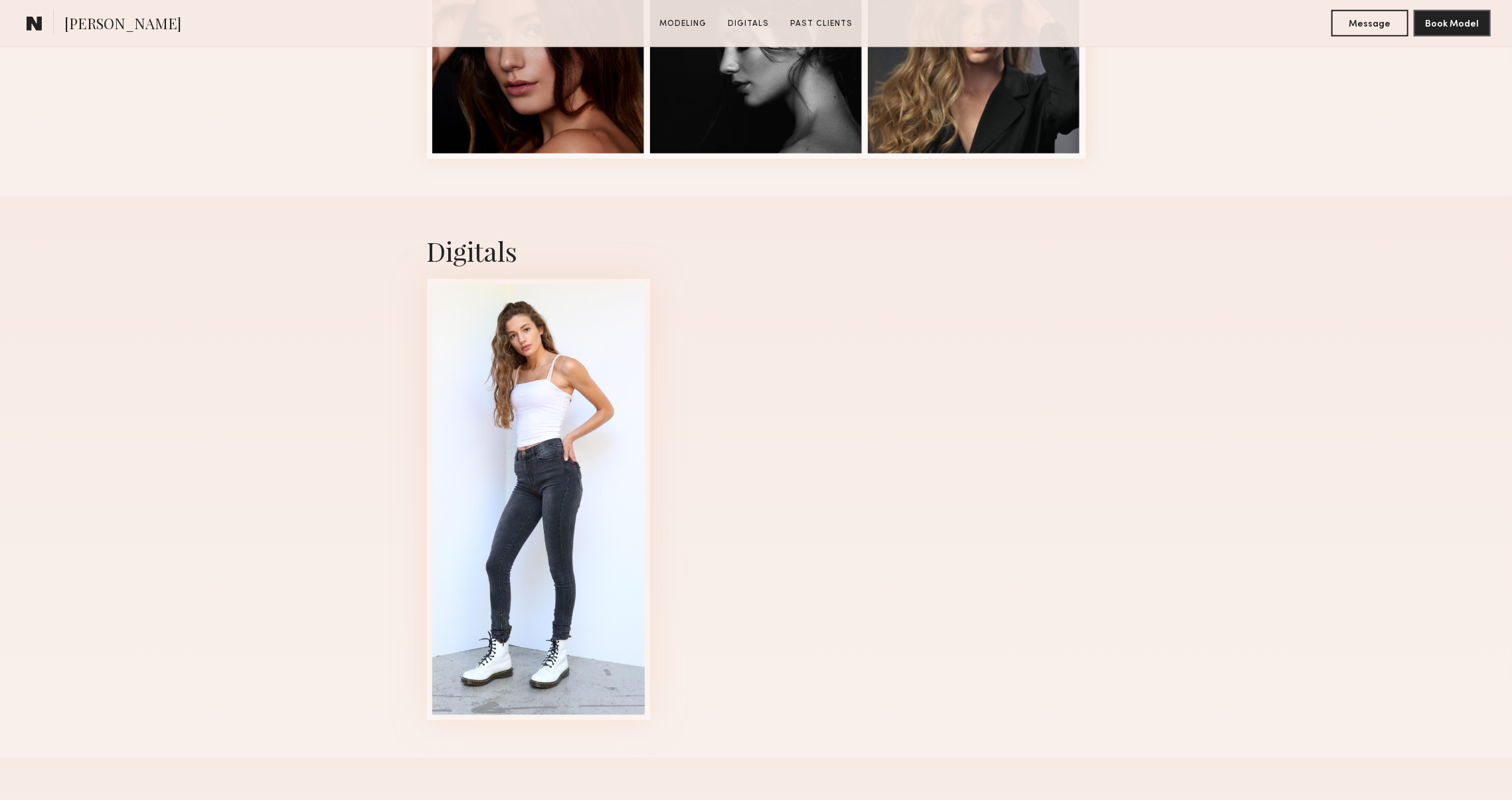
scroll to position [1254, 0]
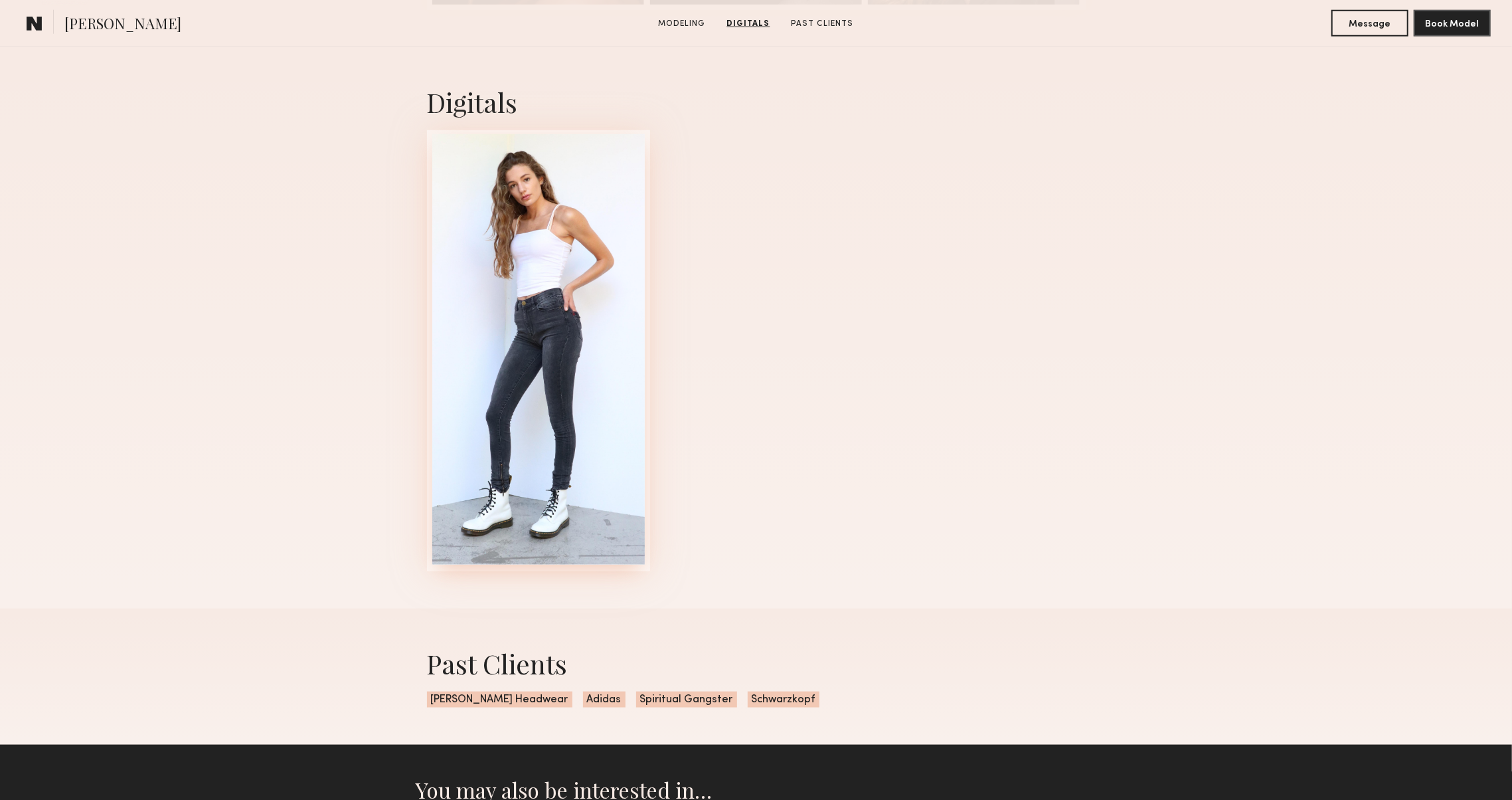
click at [534, 519] on div at bounding box center [539, 349] width 212 height 430
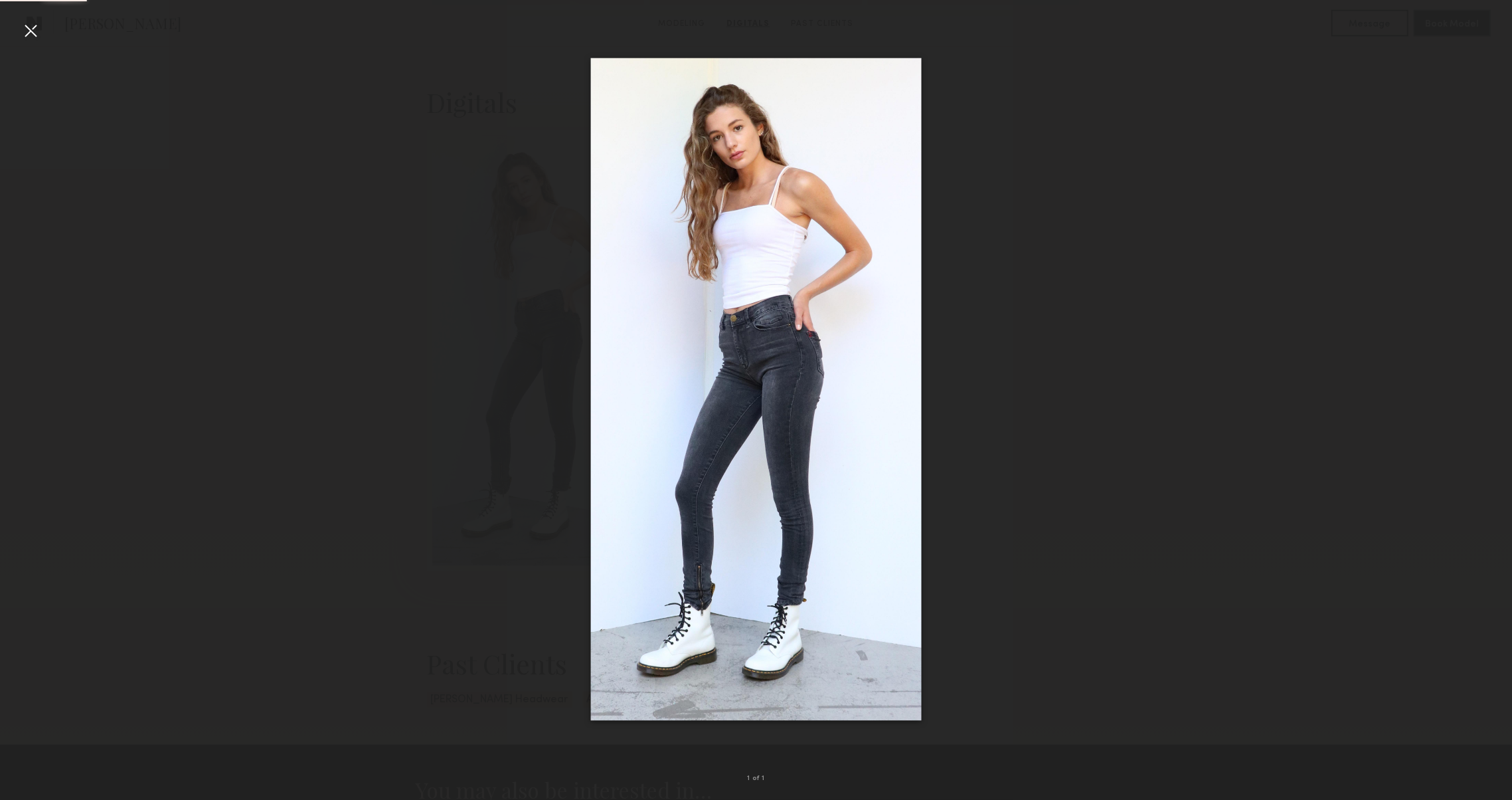
click at [32, 32] on div at bounding box center [30, 30] width 21 height 21
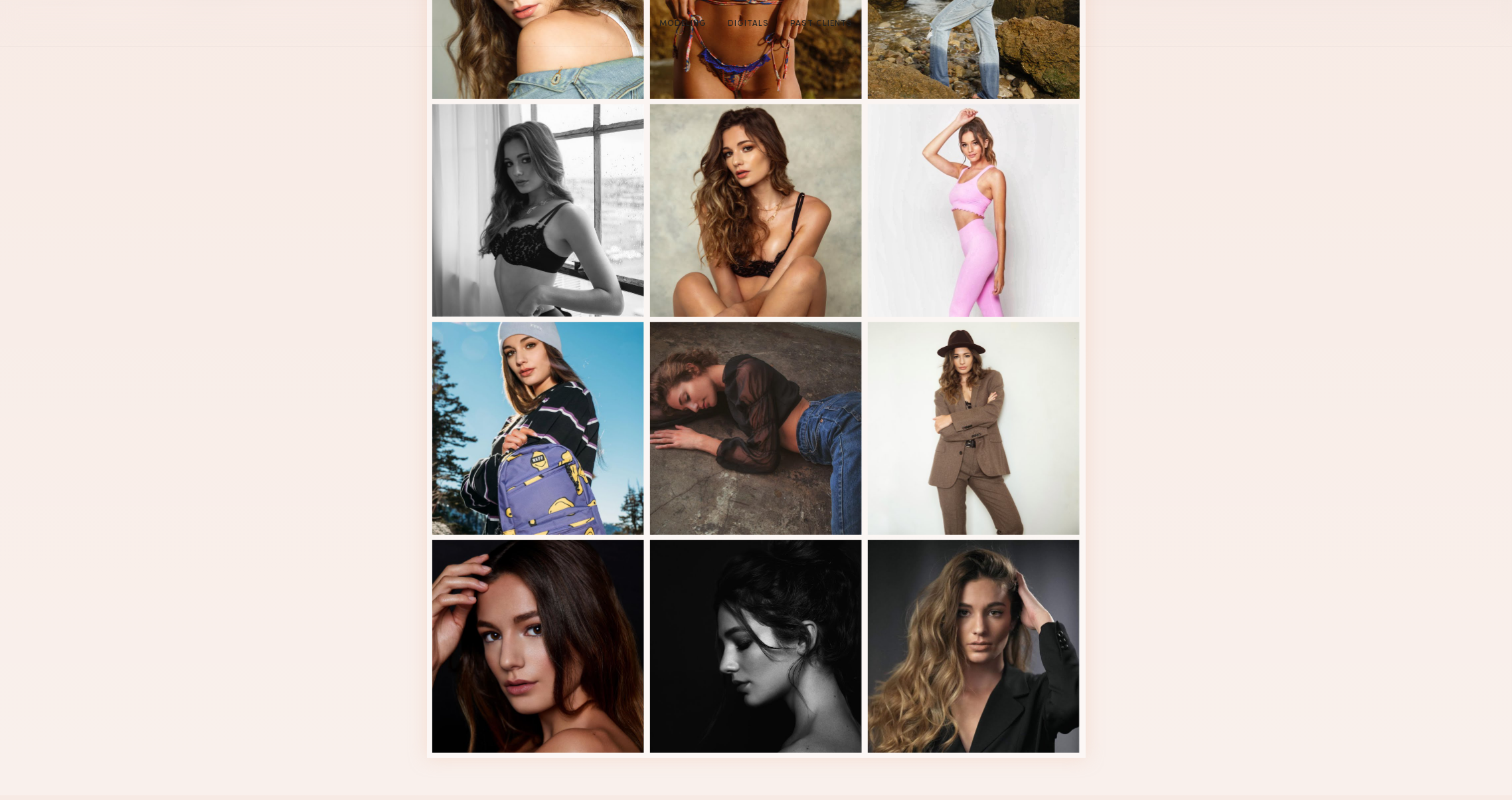
scroll to position [599, 0]
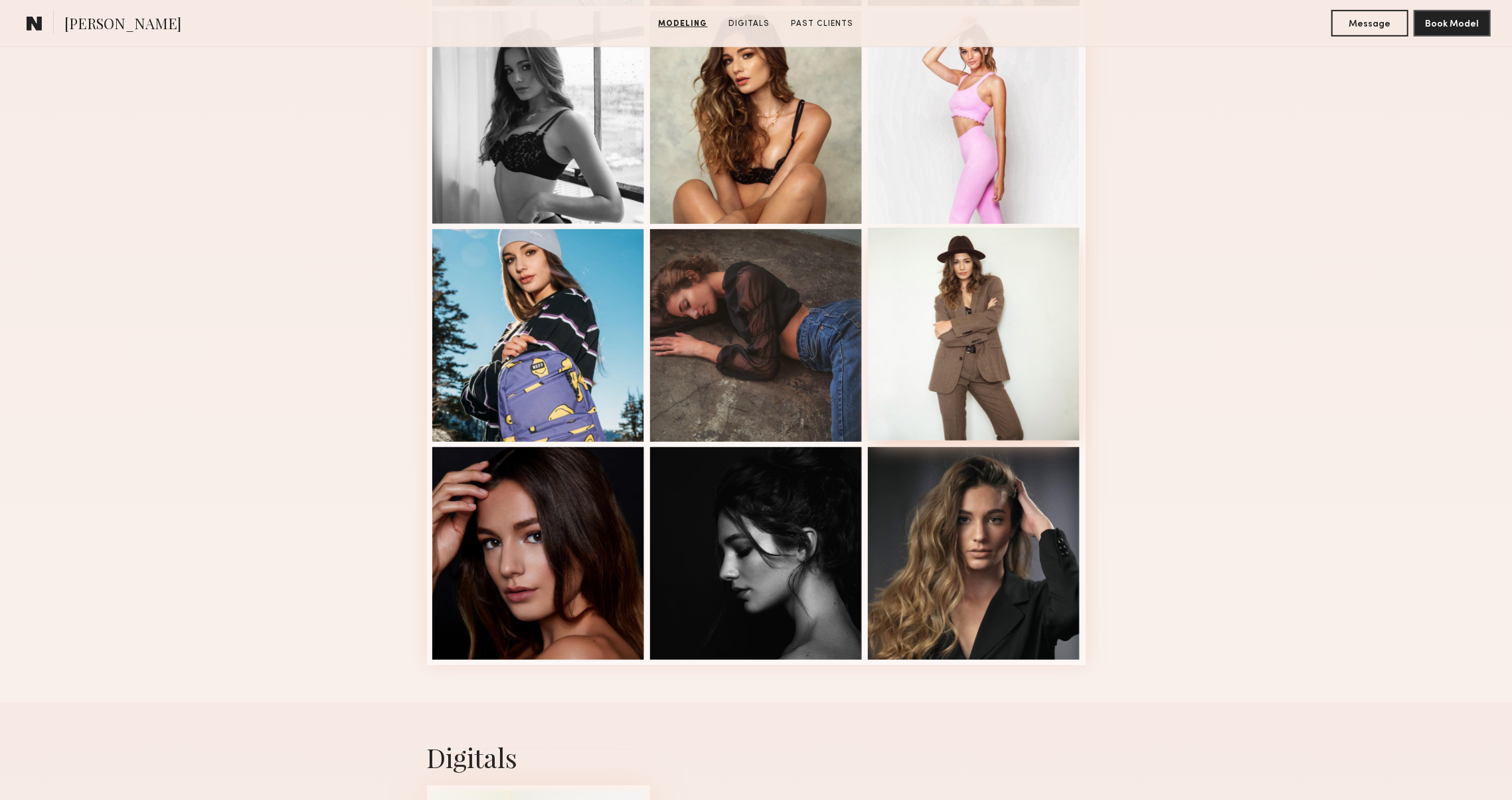
click at [942, 416] on div at bounding box center [974, 334] width 212 height 212
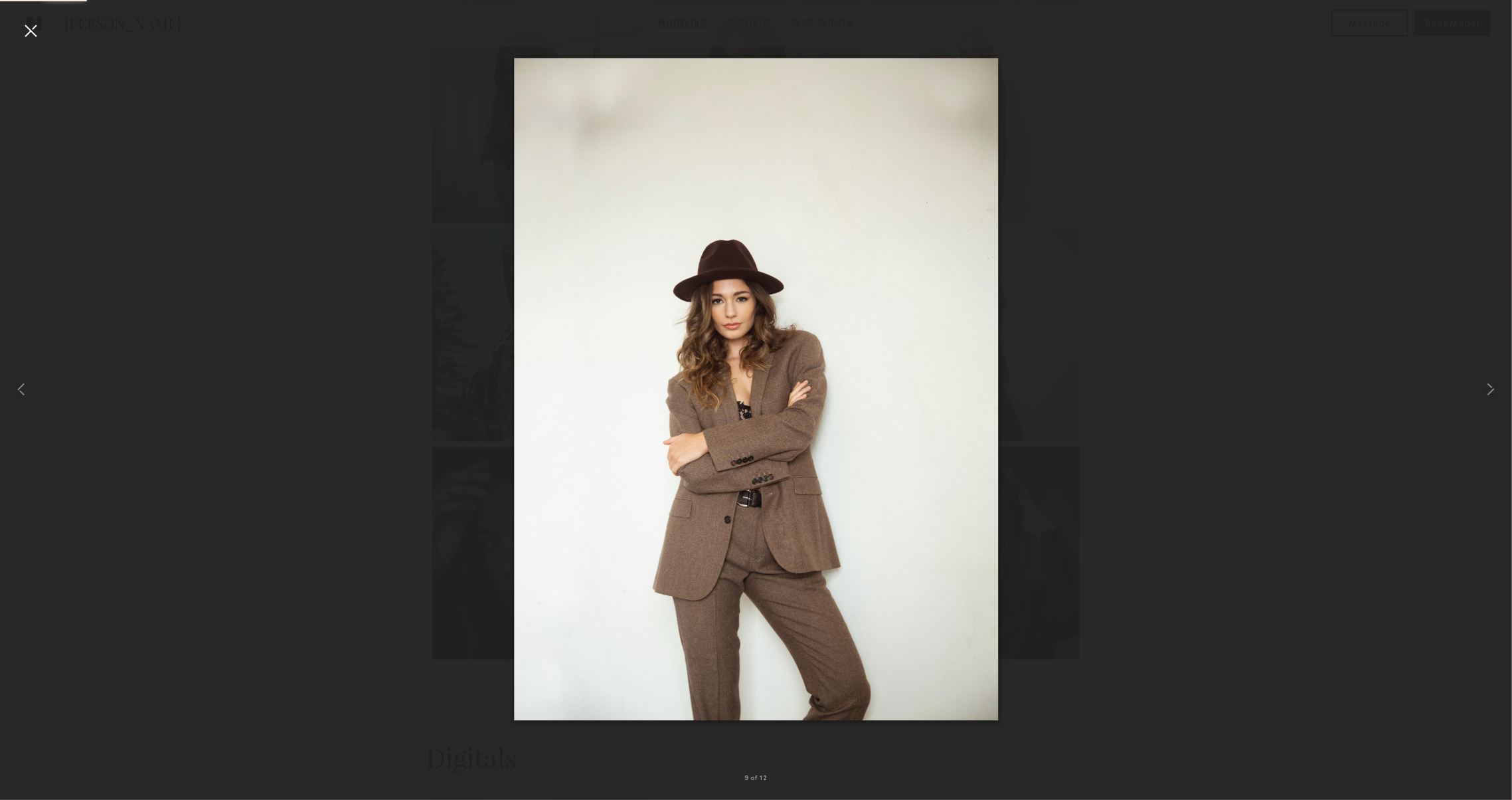
click at [30, 35] on div at bounding box center [30, 30] width 21 height 21
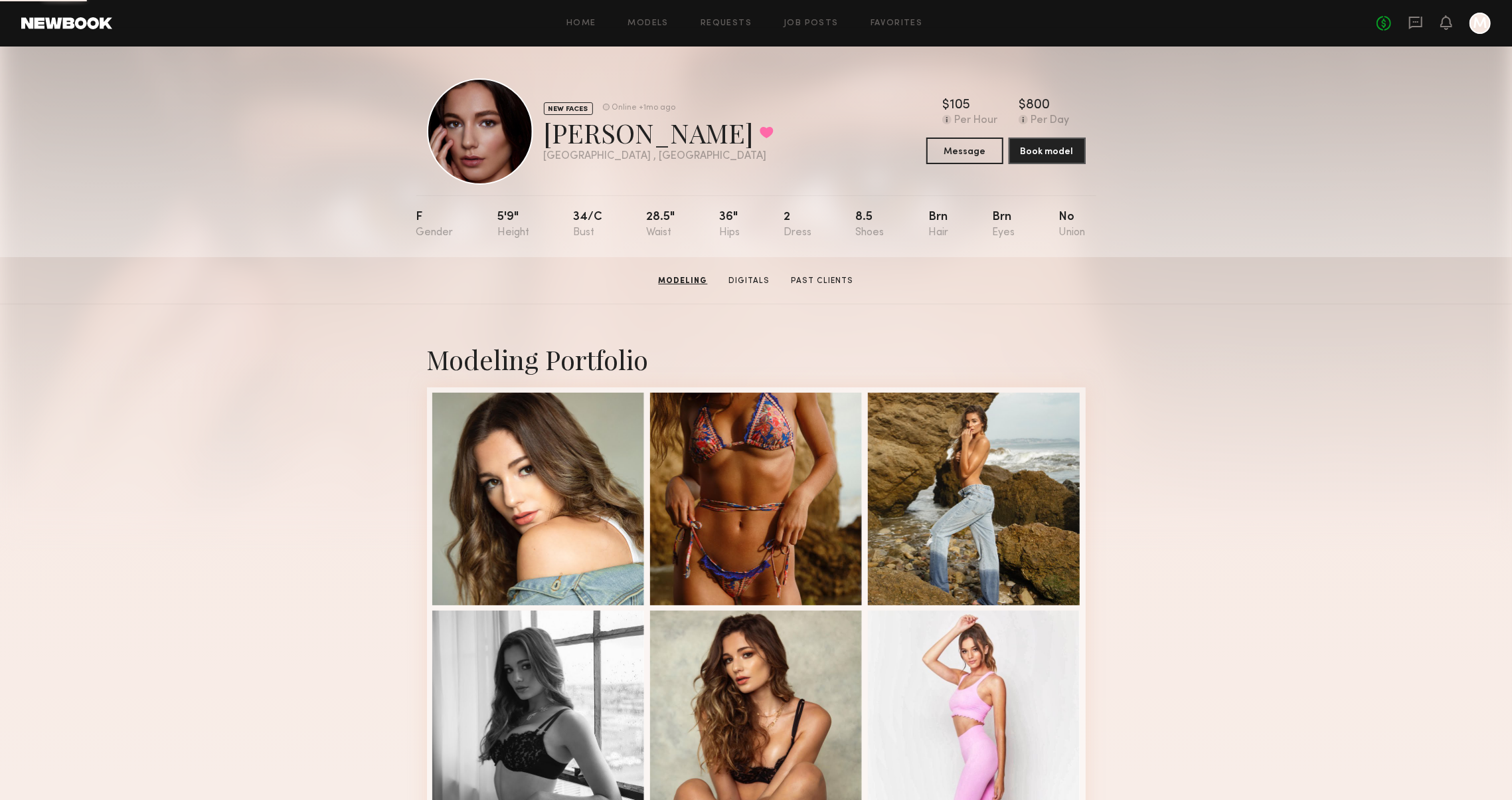
scroll to position [0, 0]
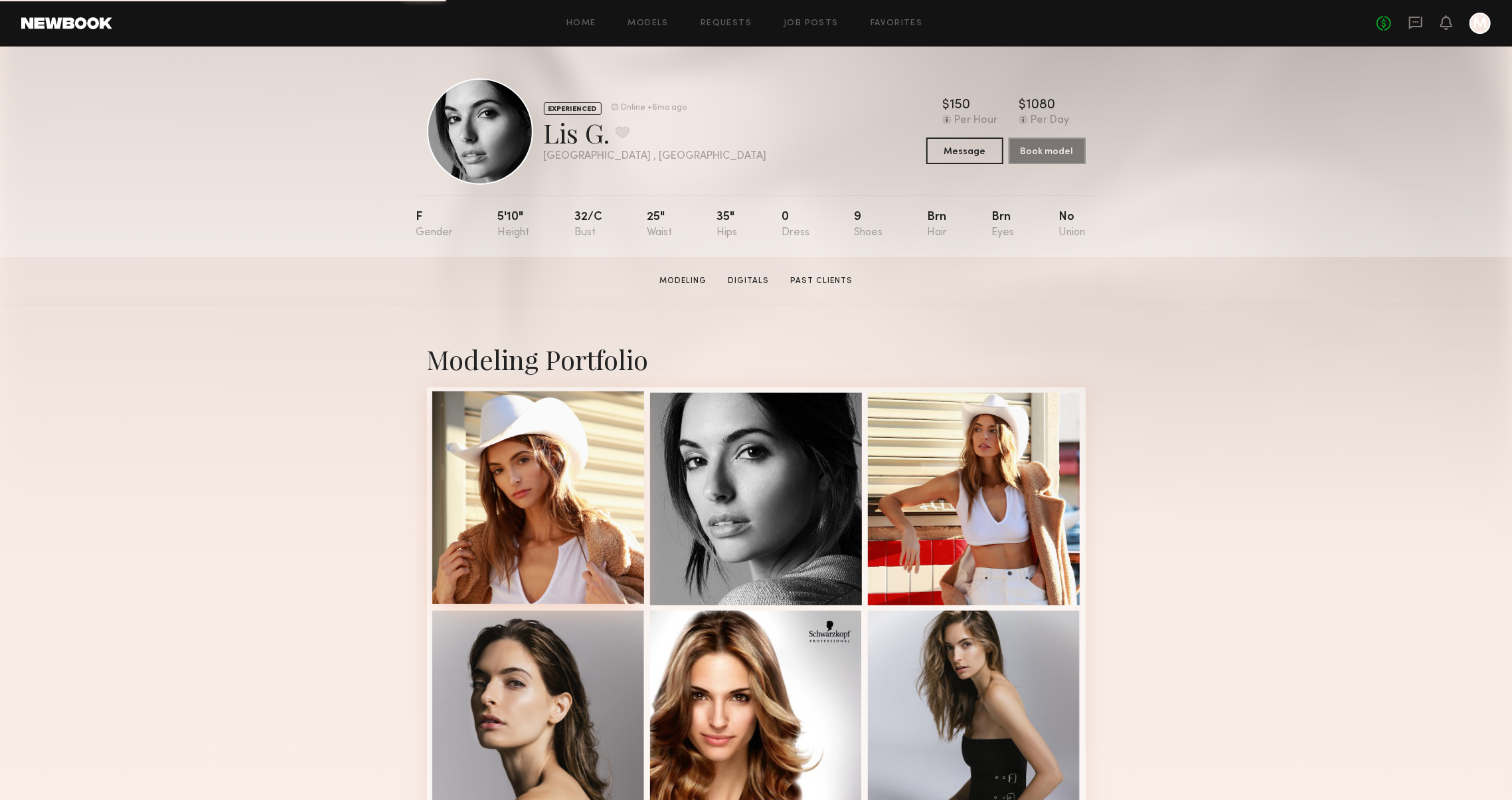
click at [518, 523] on div at bounding box center [539, 497] width 212 height 212
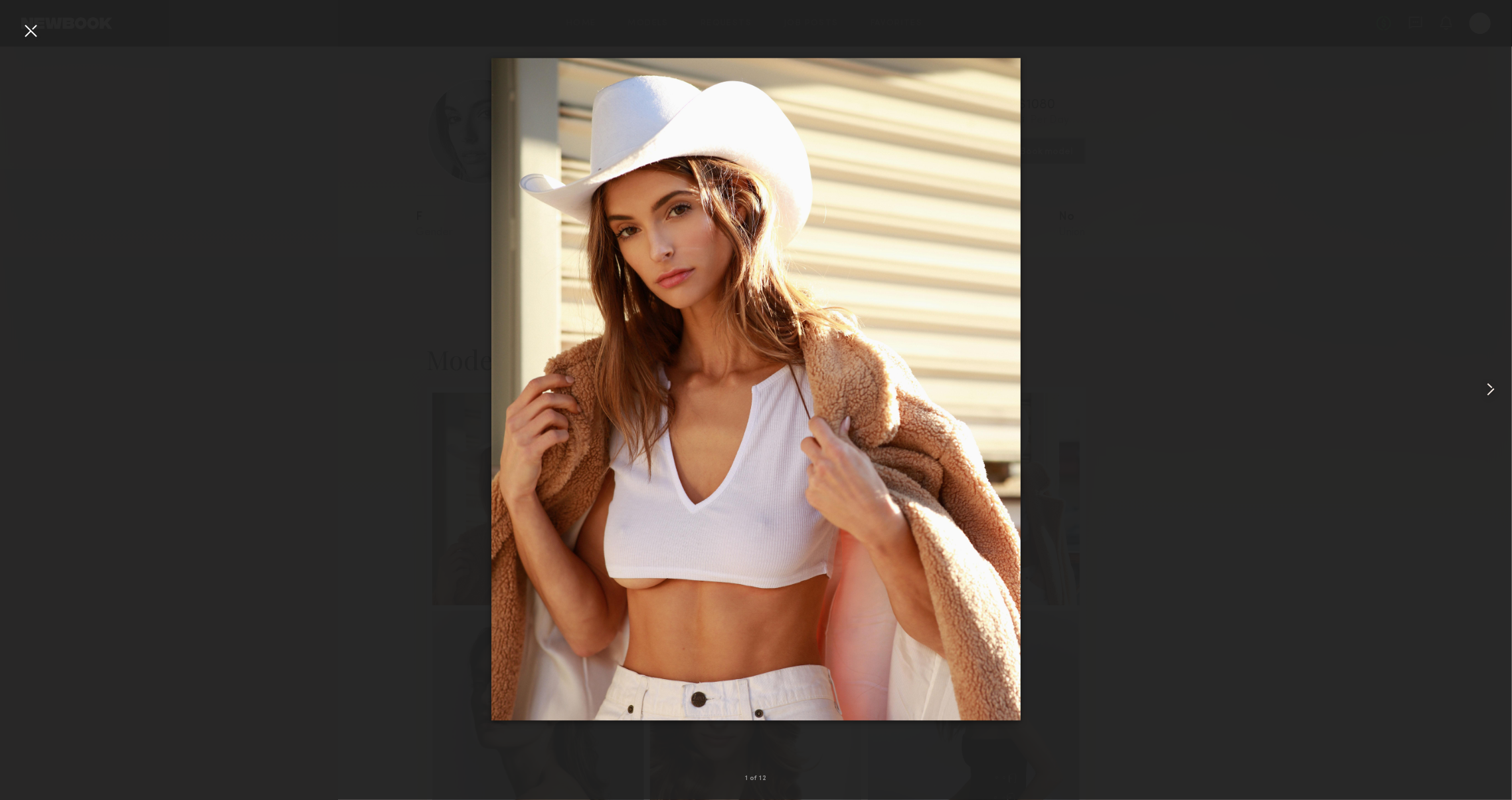
click at [1490, 394] on common-icon at bounding box center [1490, 389] width 21 height 21
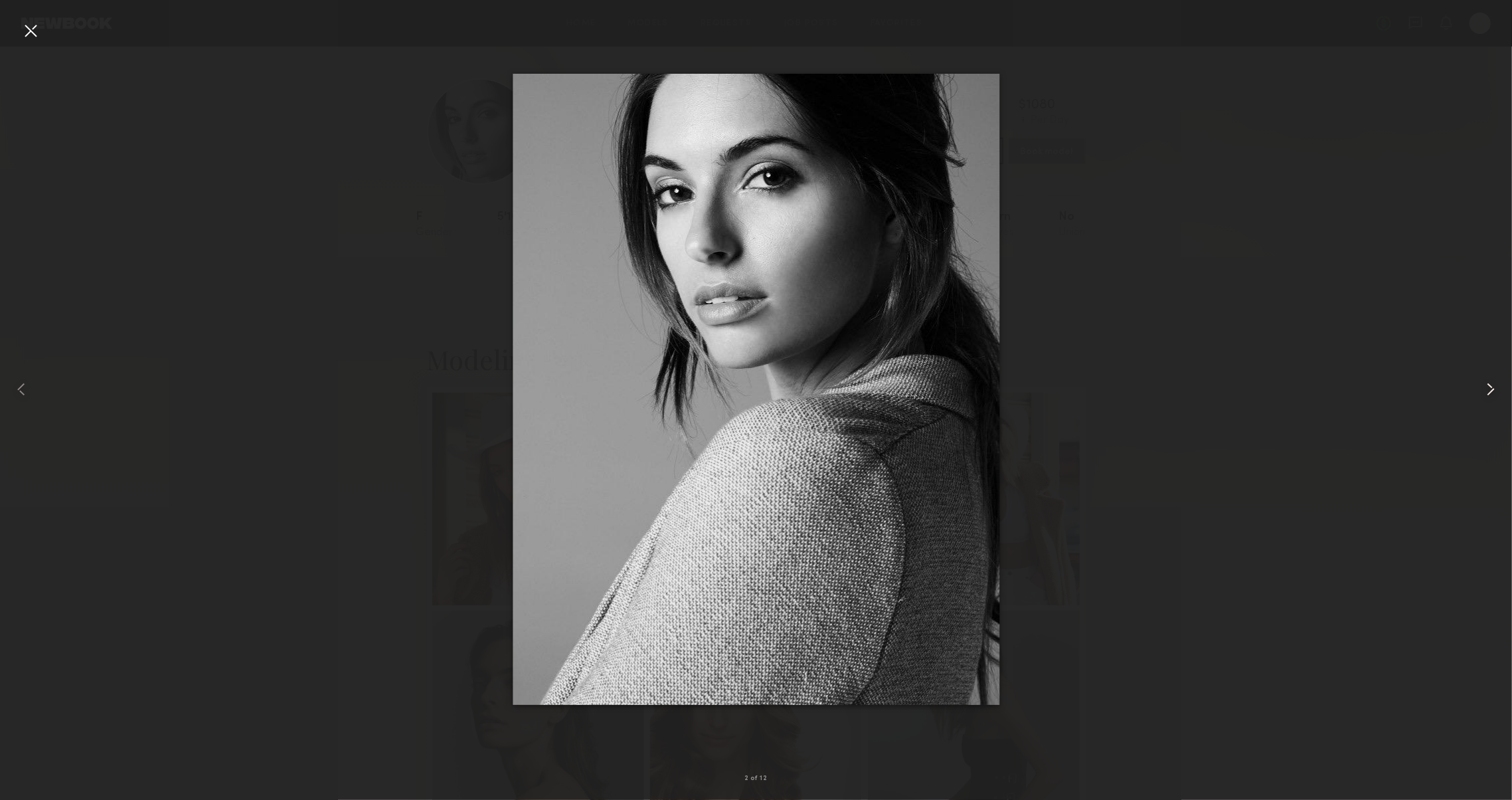
click at [1490, 394] on common-icon at bounding box center [1490, 389] width 21 height 21
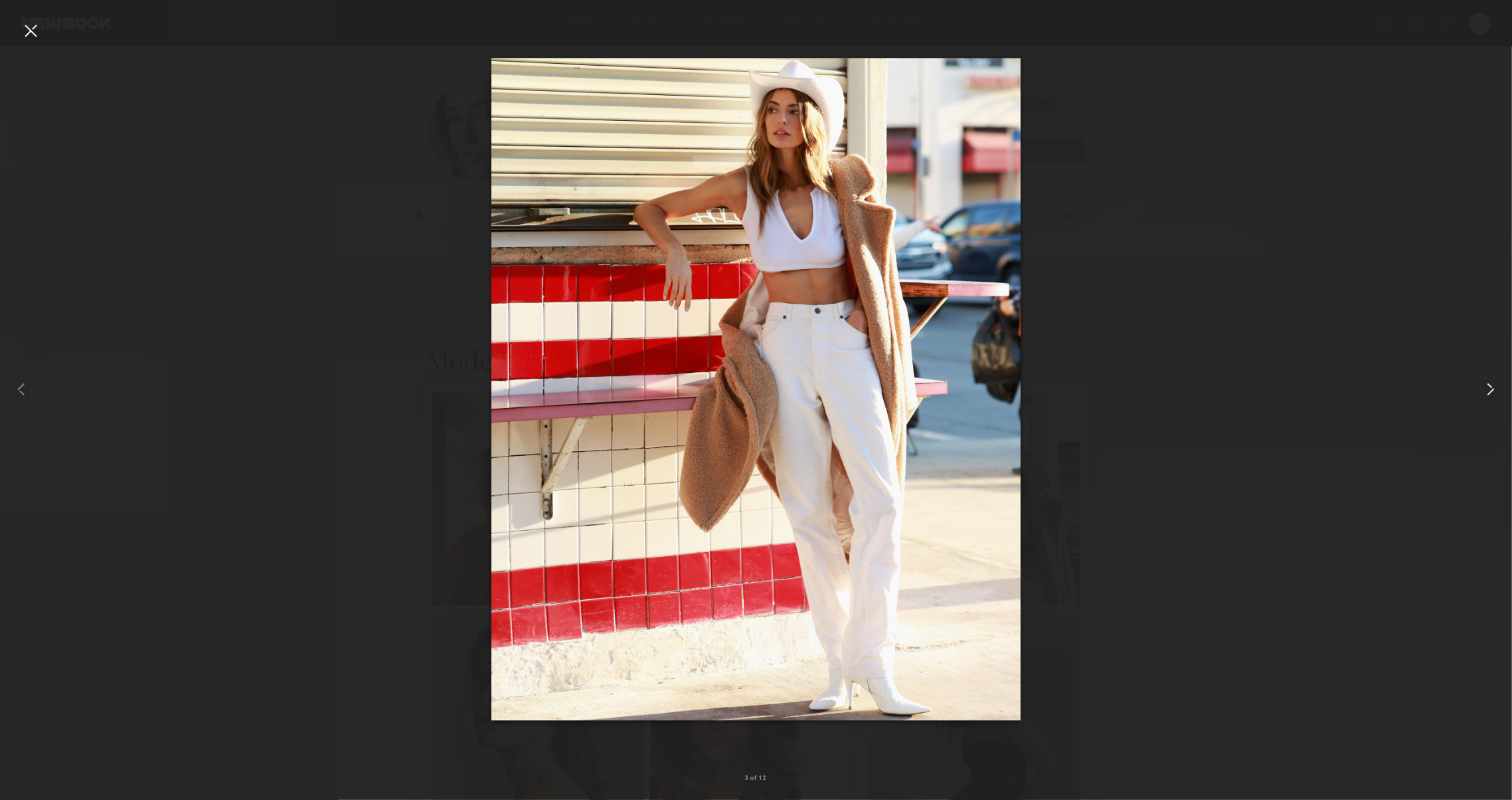
click at [1490, 394] on common-icon at bounding box center [1490, 389] width 21 height 21
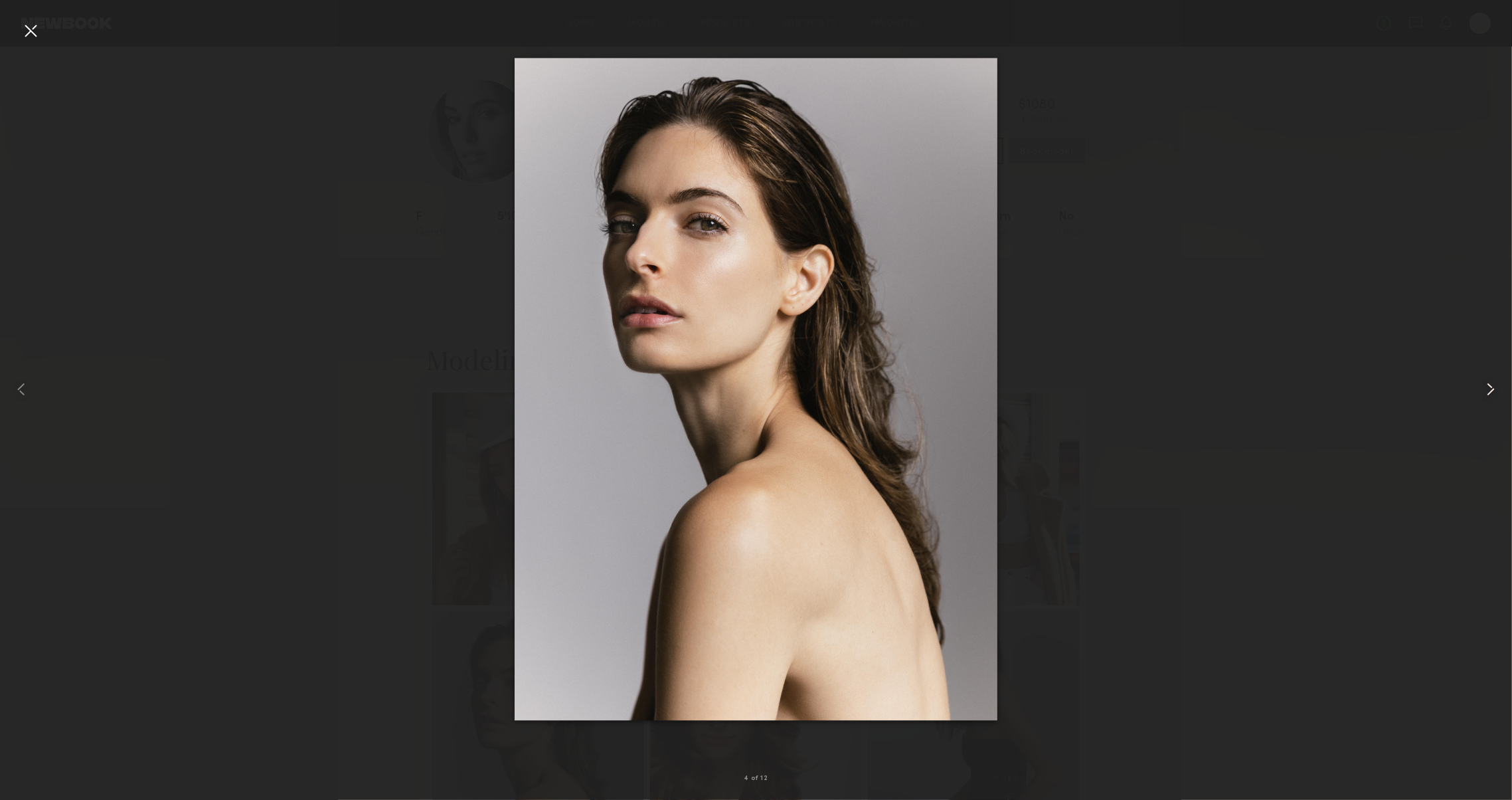
click at [1490, 394] on common-icon at bounding box center [1490, 389] width 21 height 21
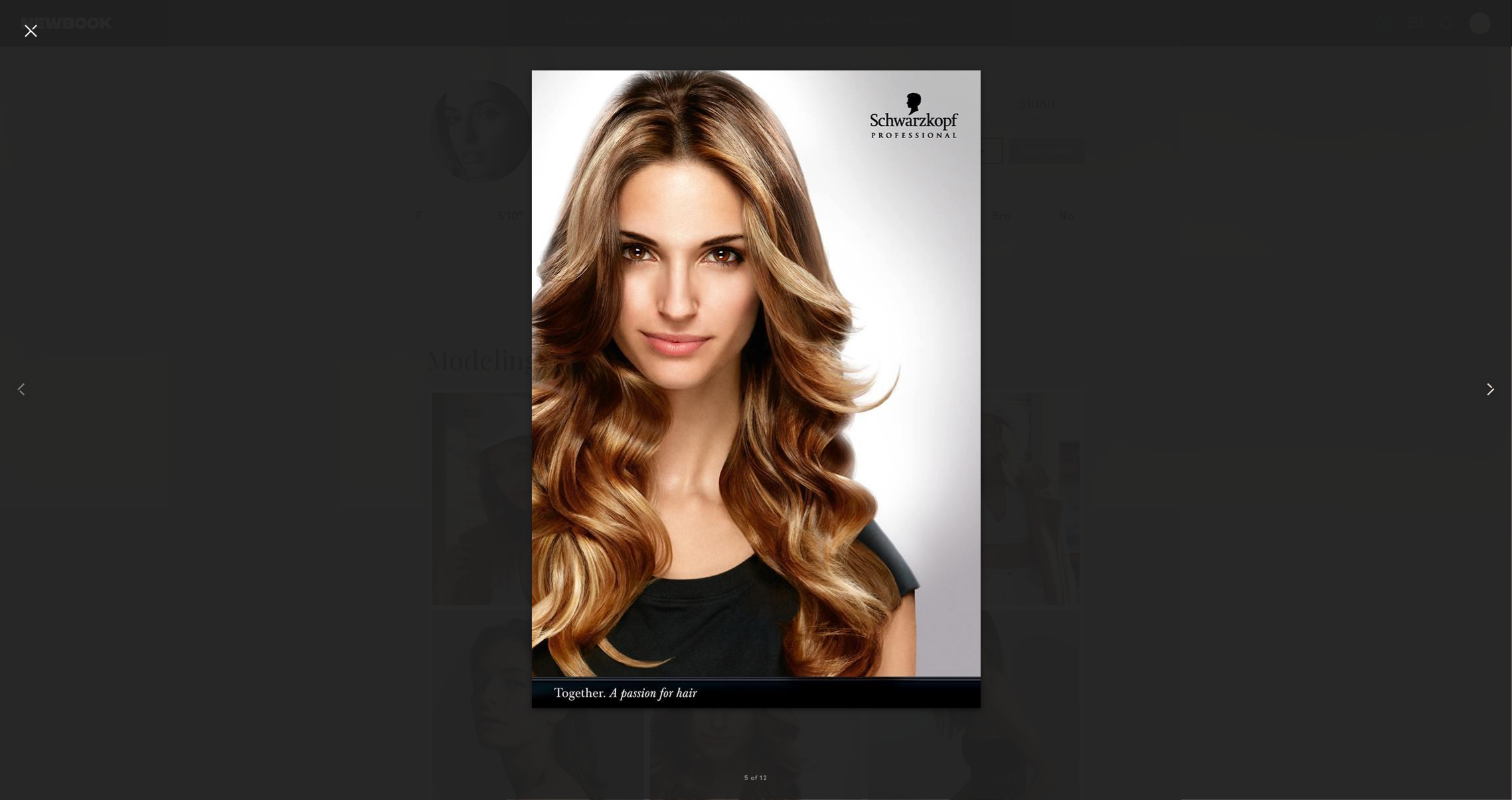
click at [1490, 394] on common-icon at bounding box center [1490, 389] width 21 height 21
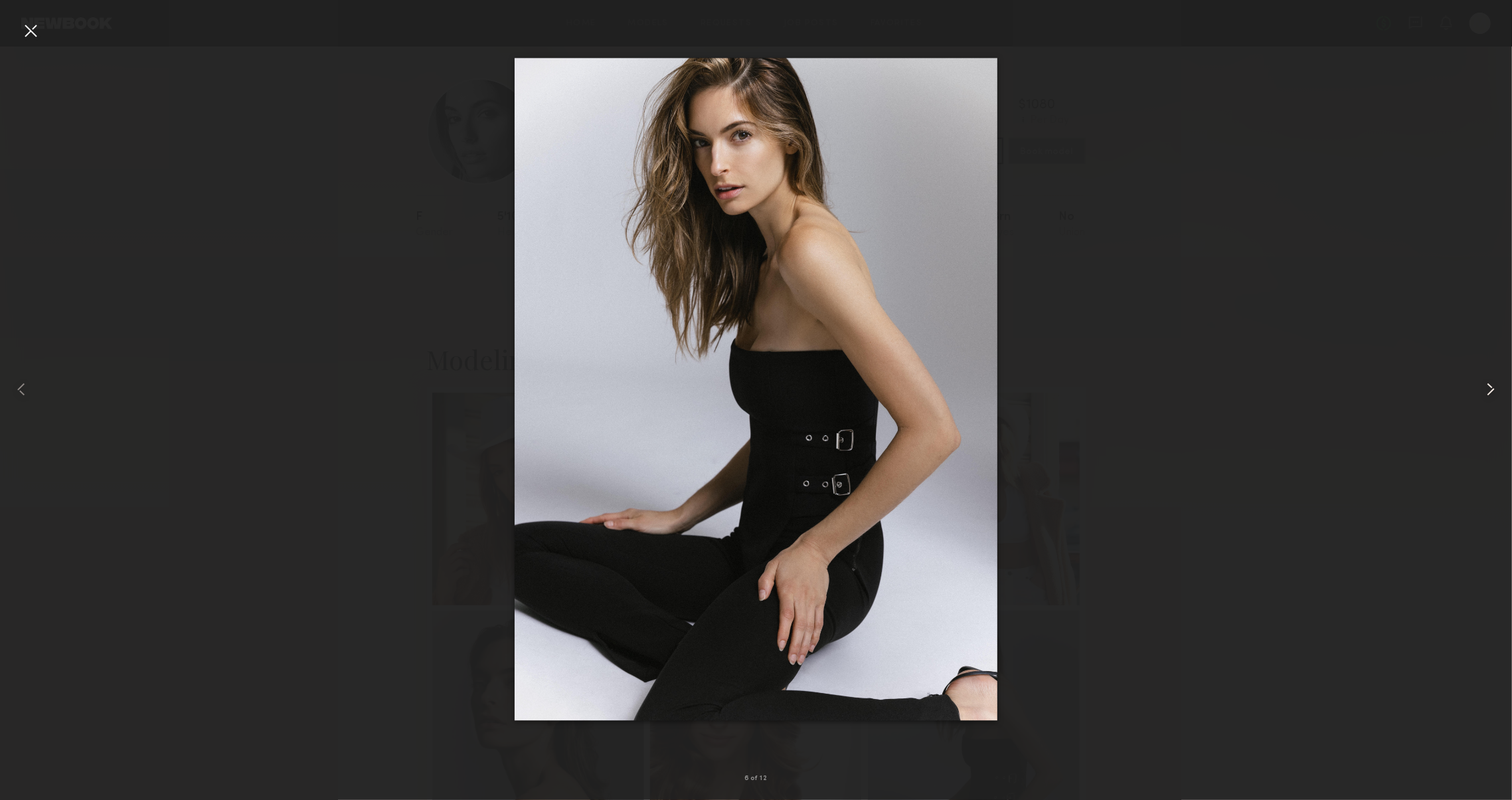
click at [1490, 394] on common-icon at bounding box center [1490, 389] width 21 height 21
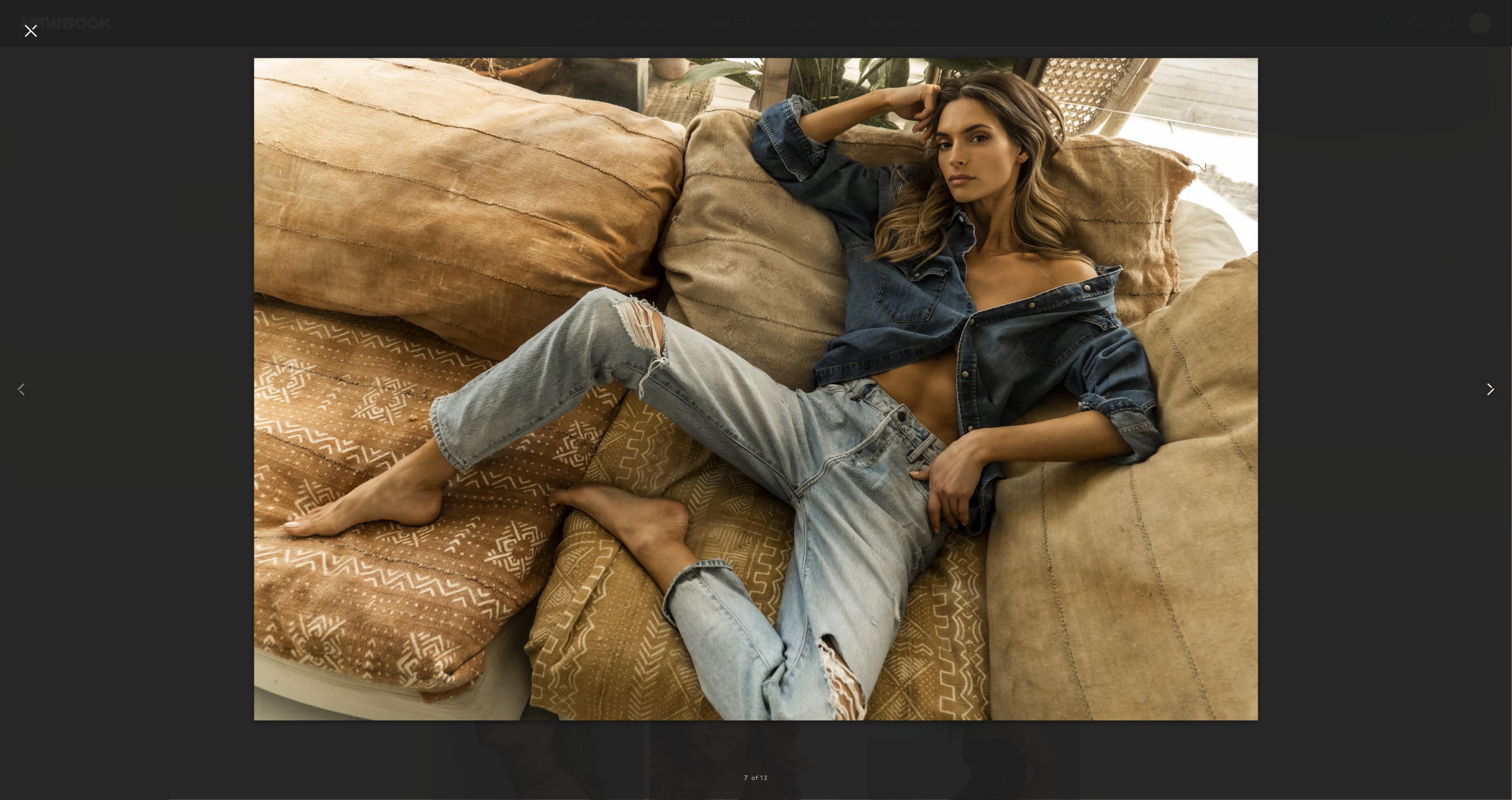
click at [1490, 394] on common-icon at bounding box center [1490, 389] width 21 height 21
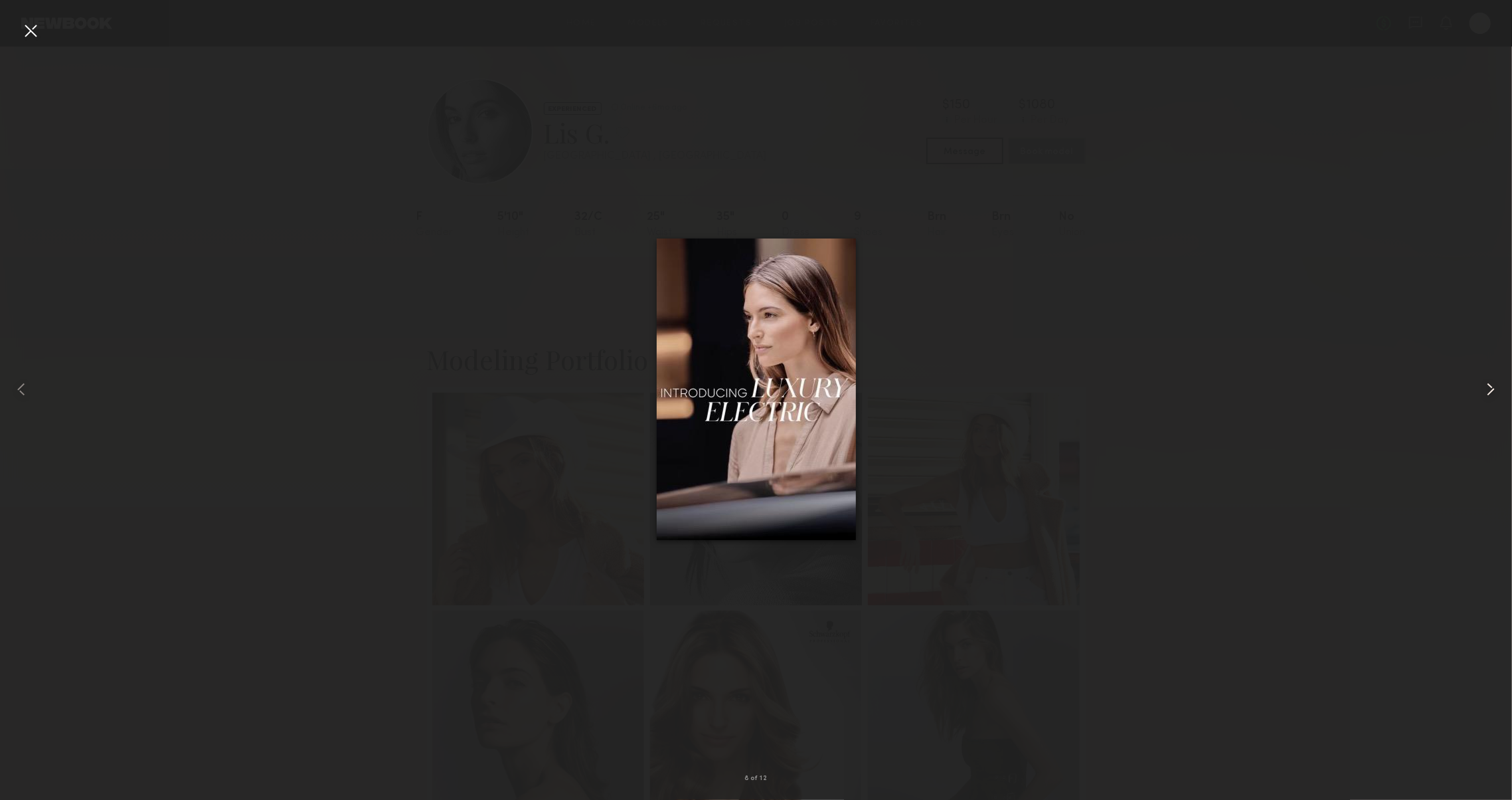
click at [1490, 394] on common-icon at bounding box center [1490, 389] width 21 height 21
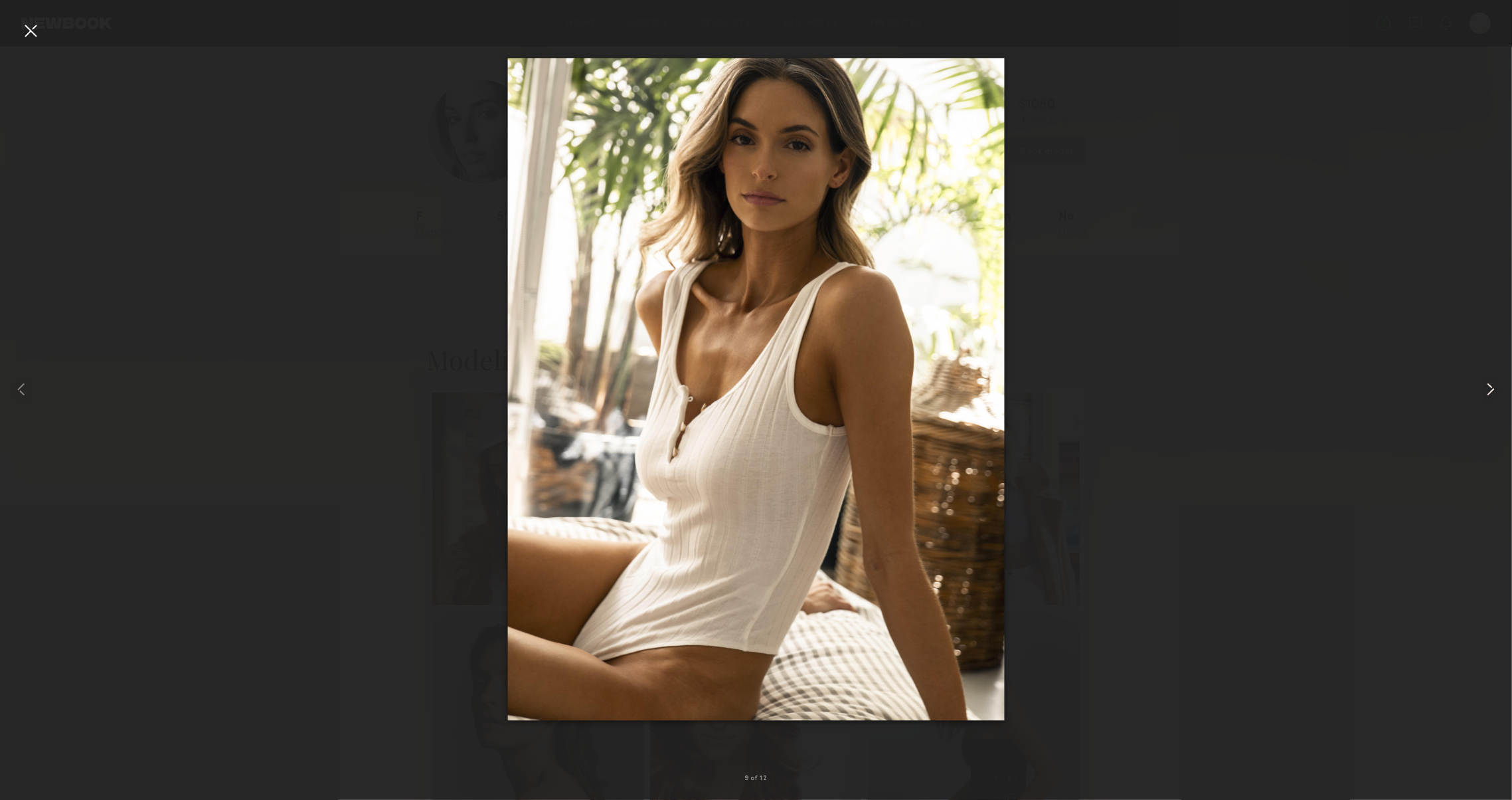
click at [1490, 394] on common-icon at bounding box center [1490, 389] width 21 height 21
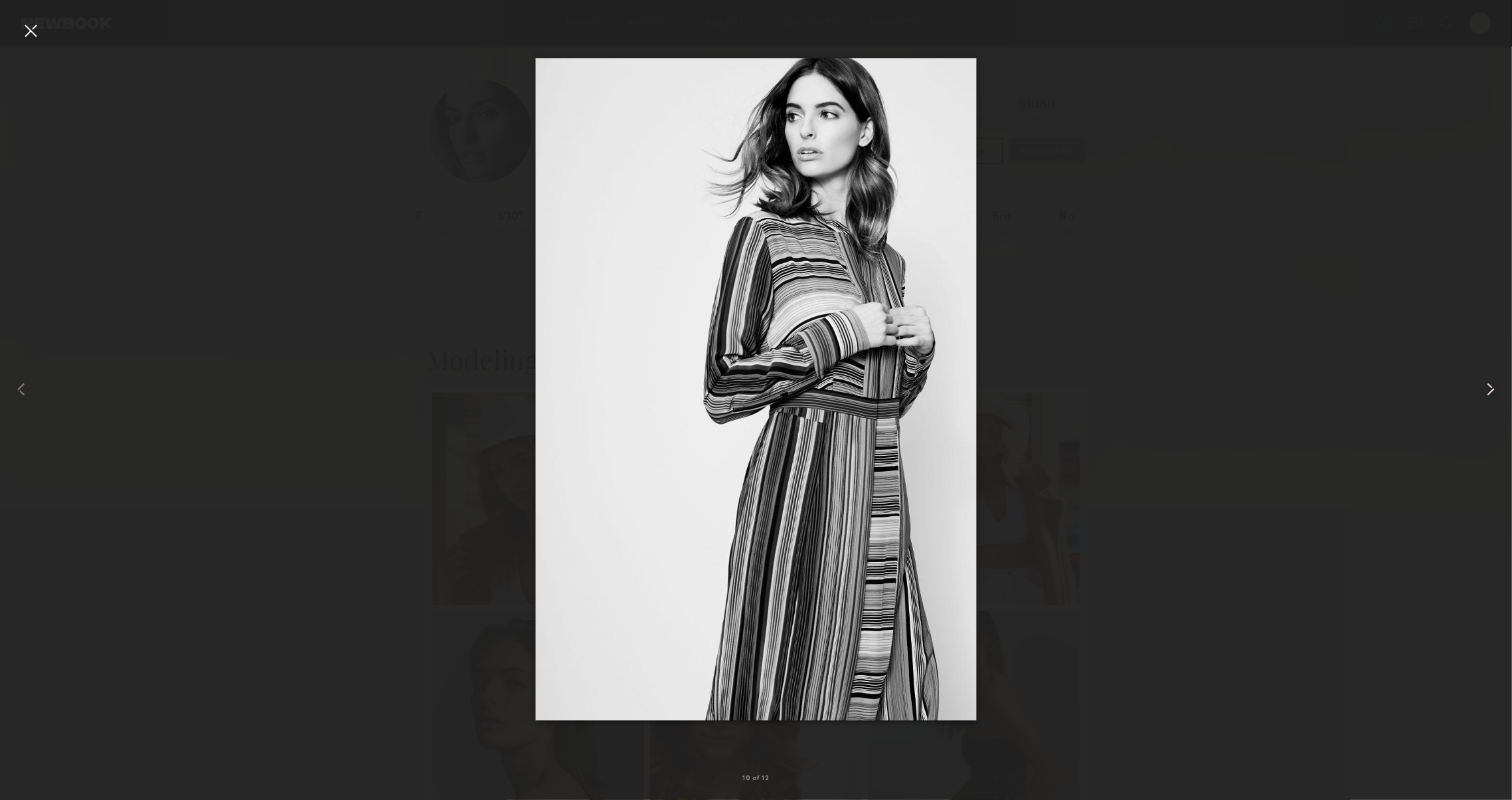
click at [1490, 394] on common-icon at bounding box center [1490, 389] width 21 height 21
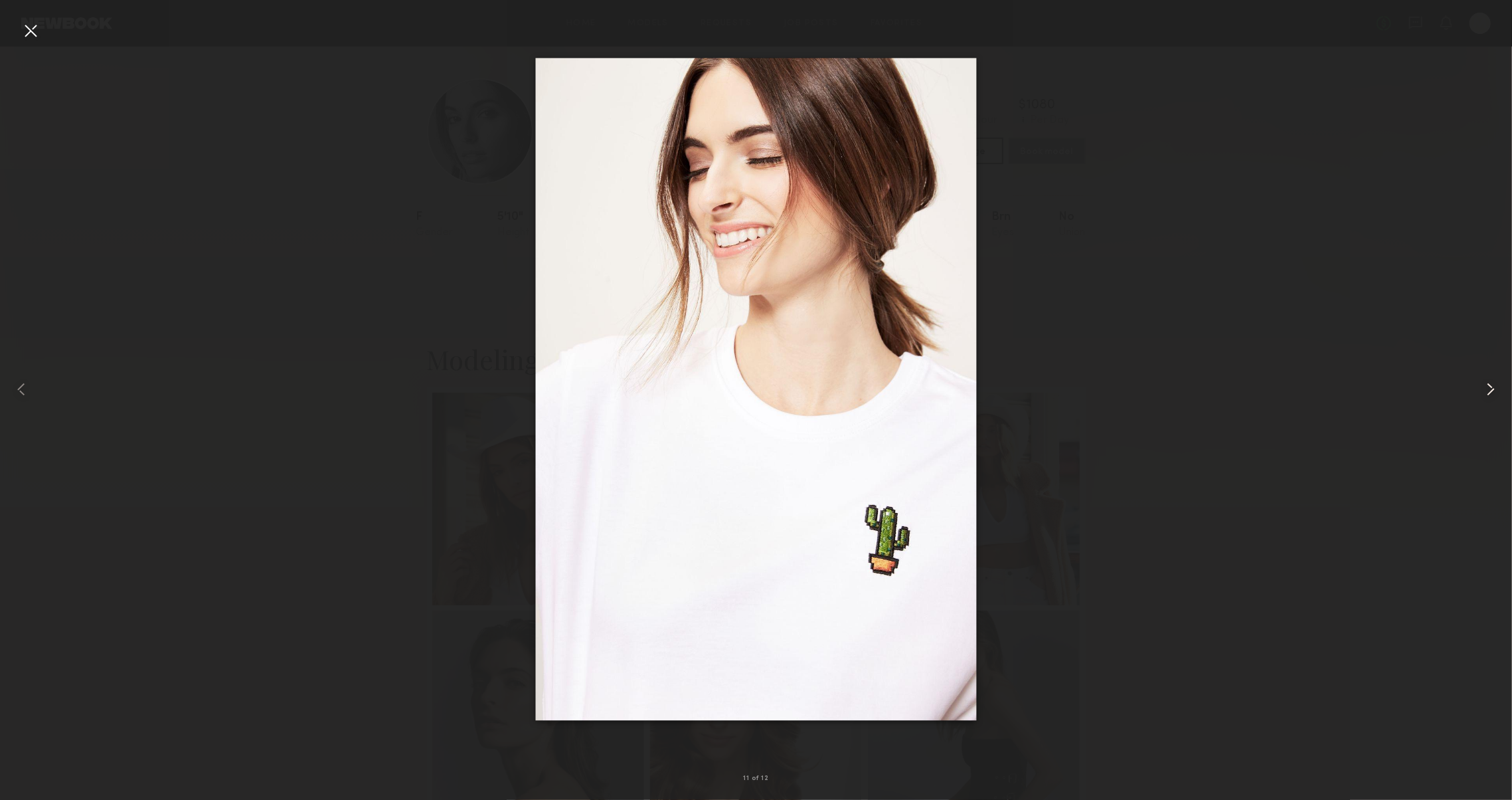
click at [1490, 394] on common-icon at bounding box center [1490, 389] width 21 height 21
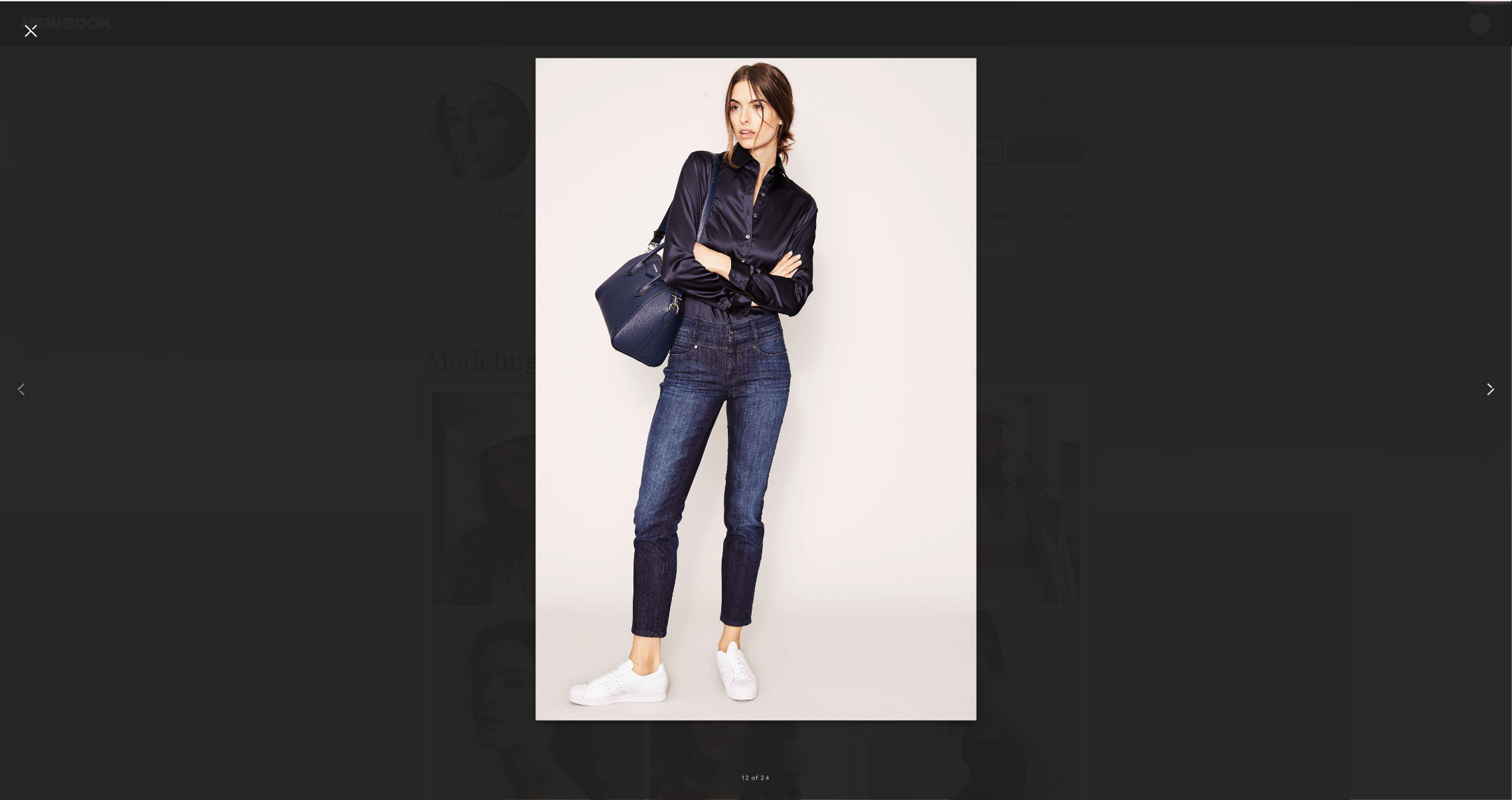
click at [1490, 394] on common-icon at bounding box center [1490, 389] width 21 height 21
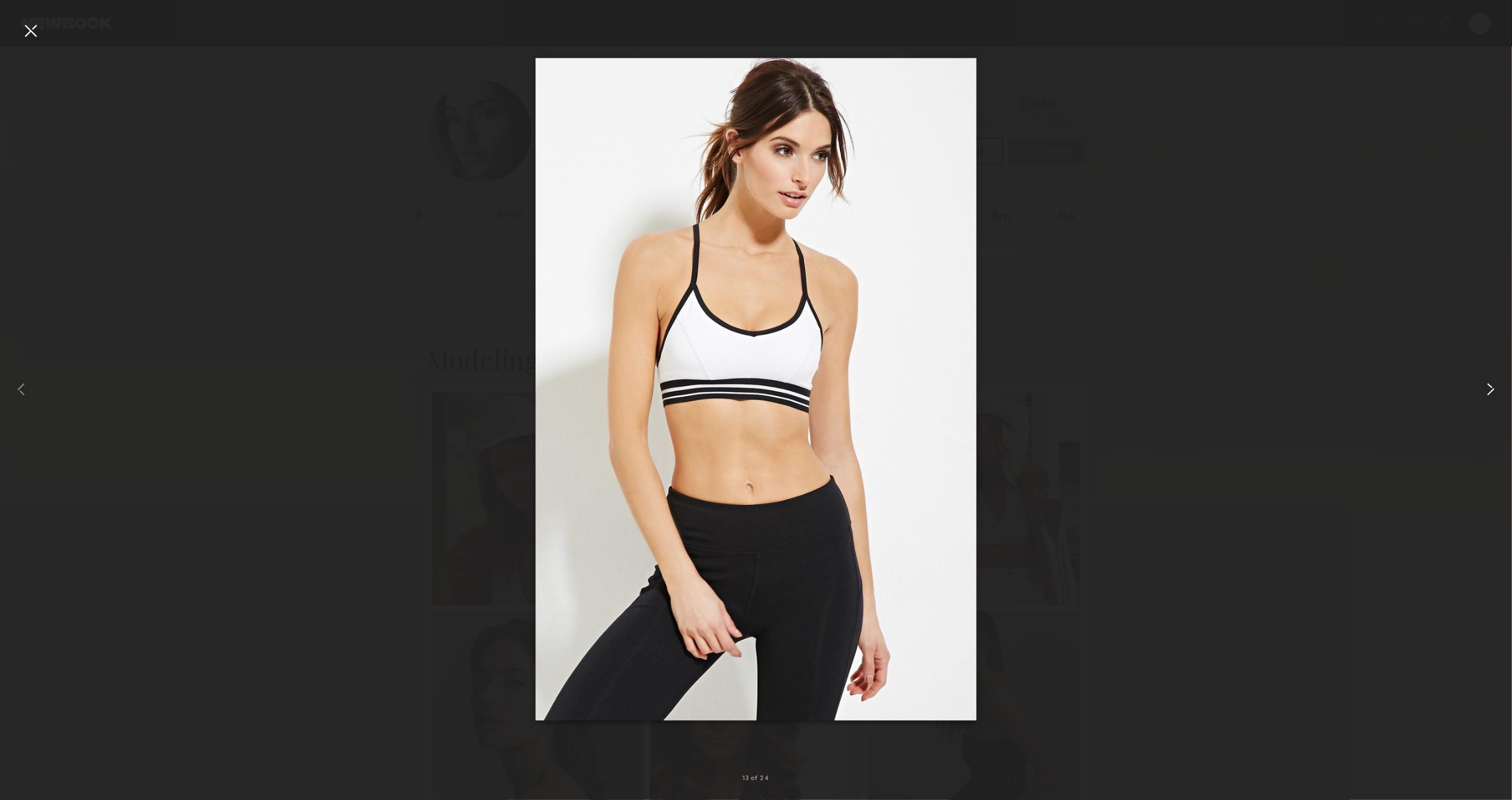
click at [1490, 394] on common-icon at bounding box center [1490, 389] width 21 height 21
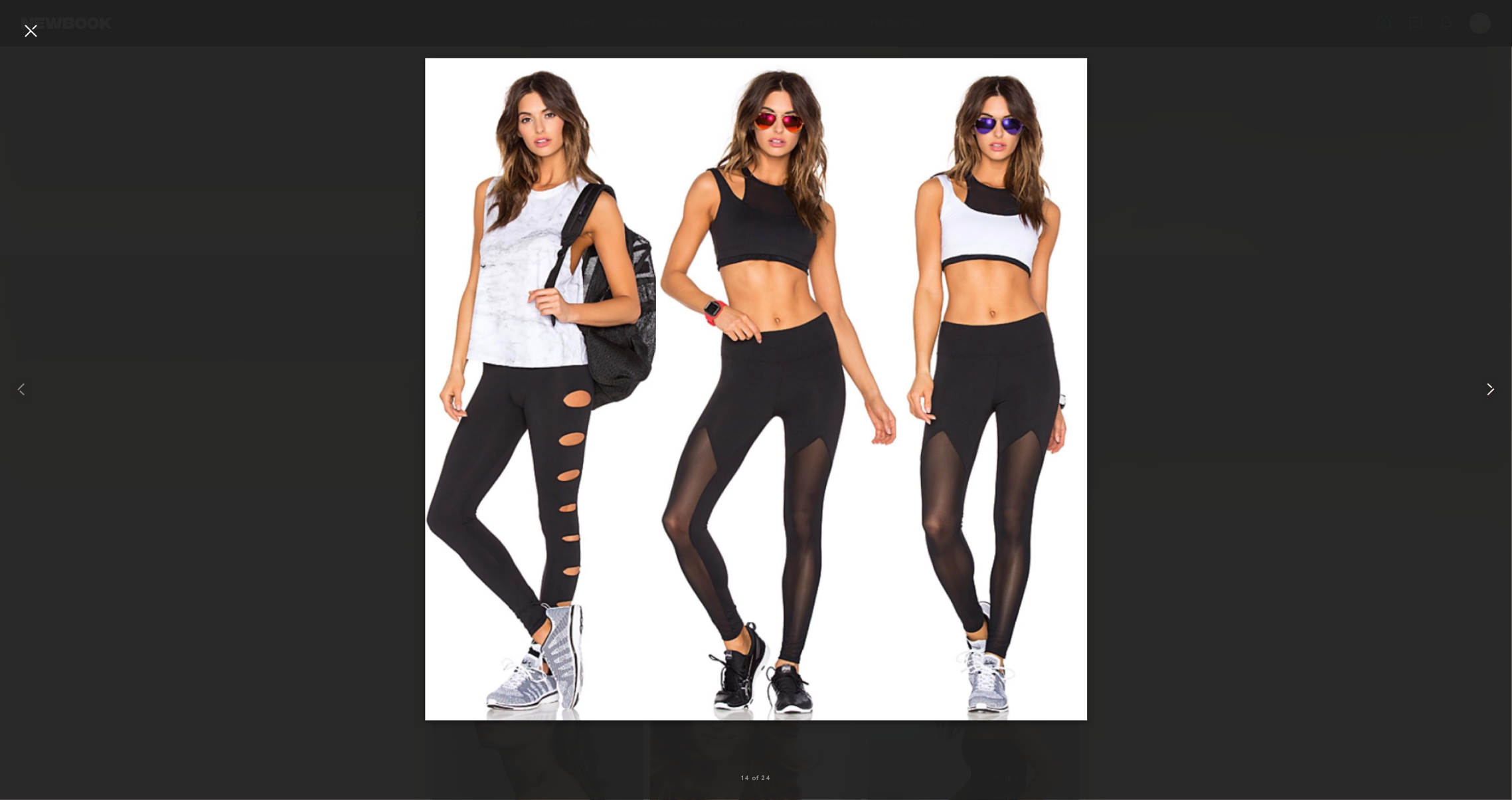
click at [1490, 394] on common-icon at bounding box center [1490, 389] width 21 height 21
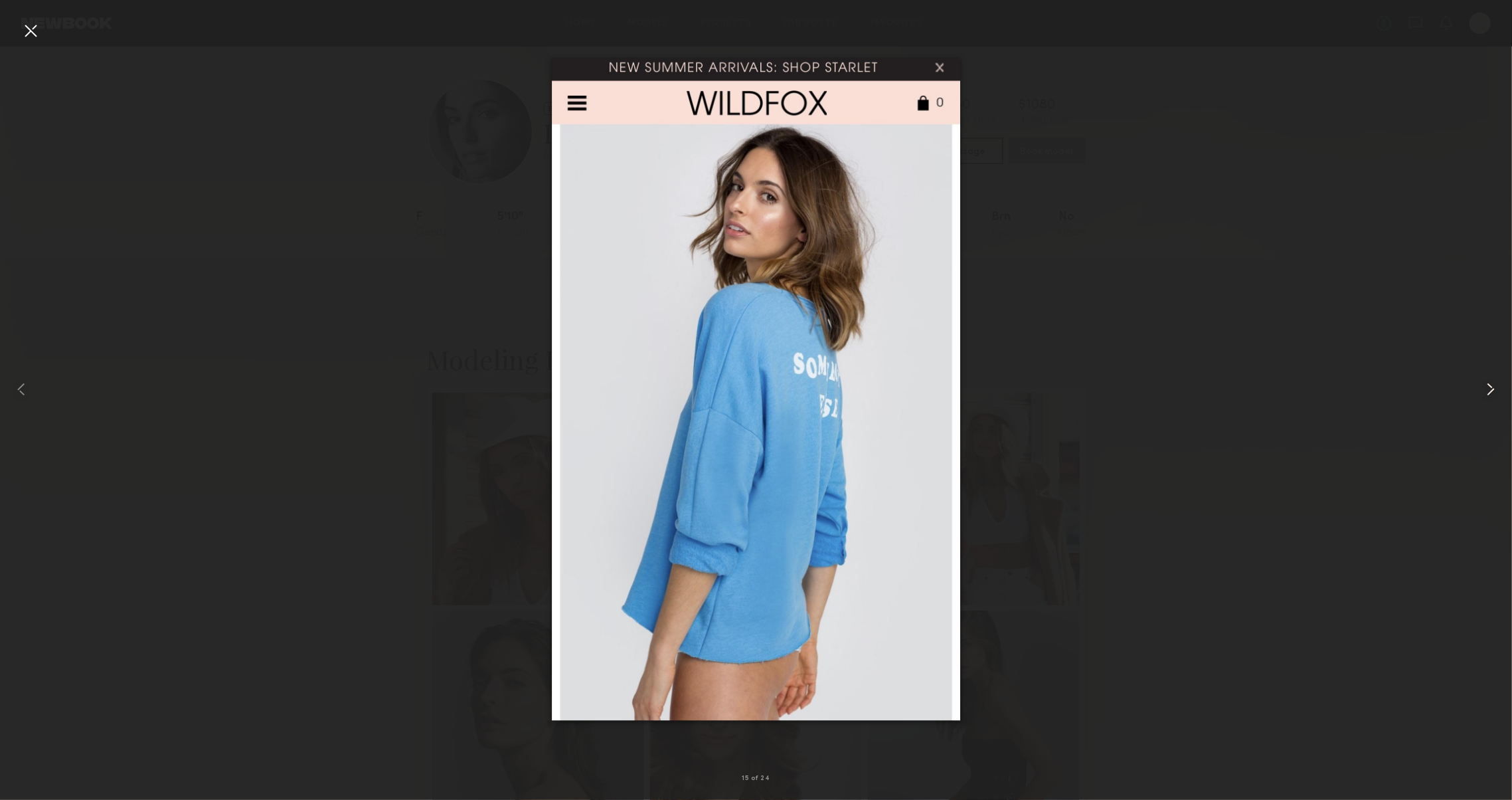
click at [1490, 394] on common-icon at bounding box center [1490, 389] width 21 height 21
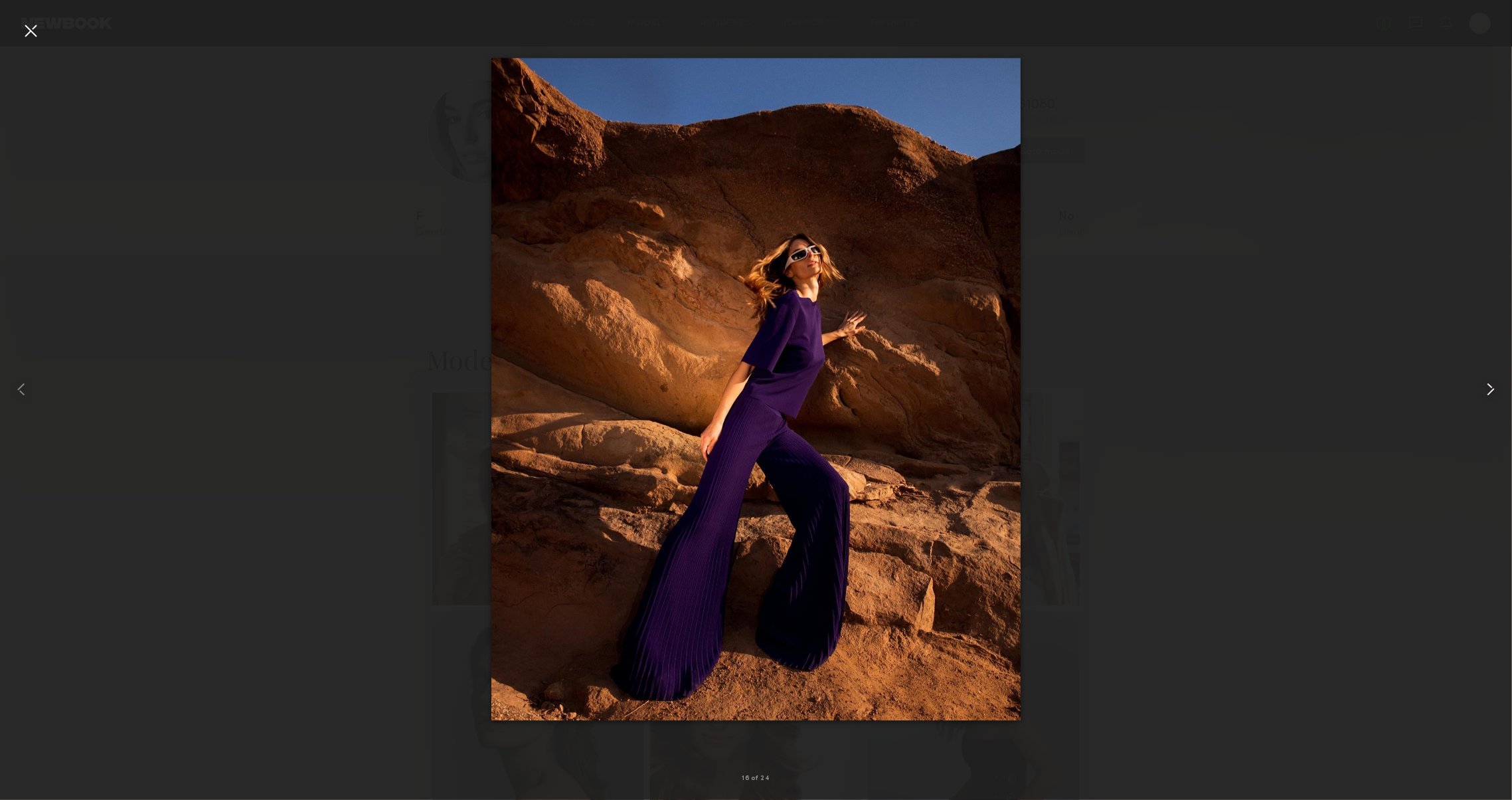
click at [1490, 394] on common-icon at bounding box center [1490, 389] width 21 height 21
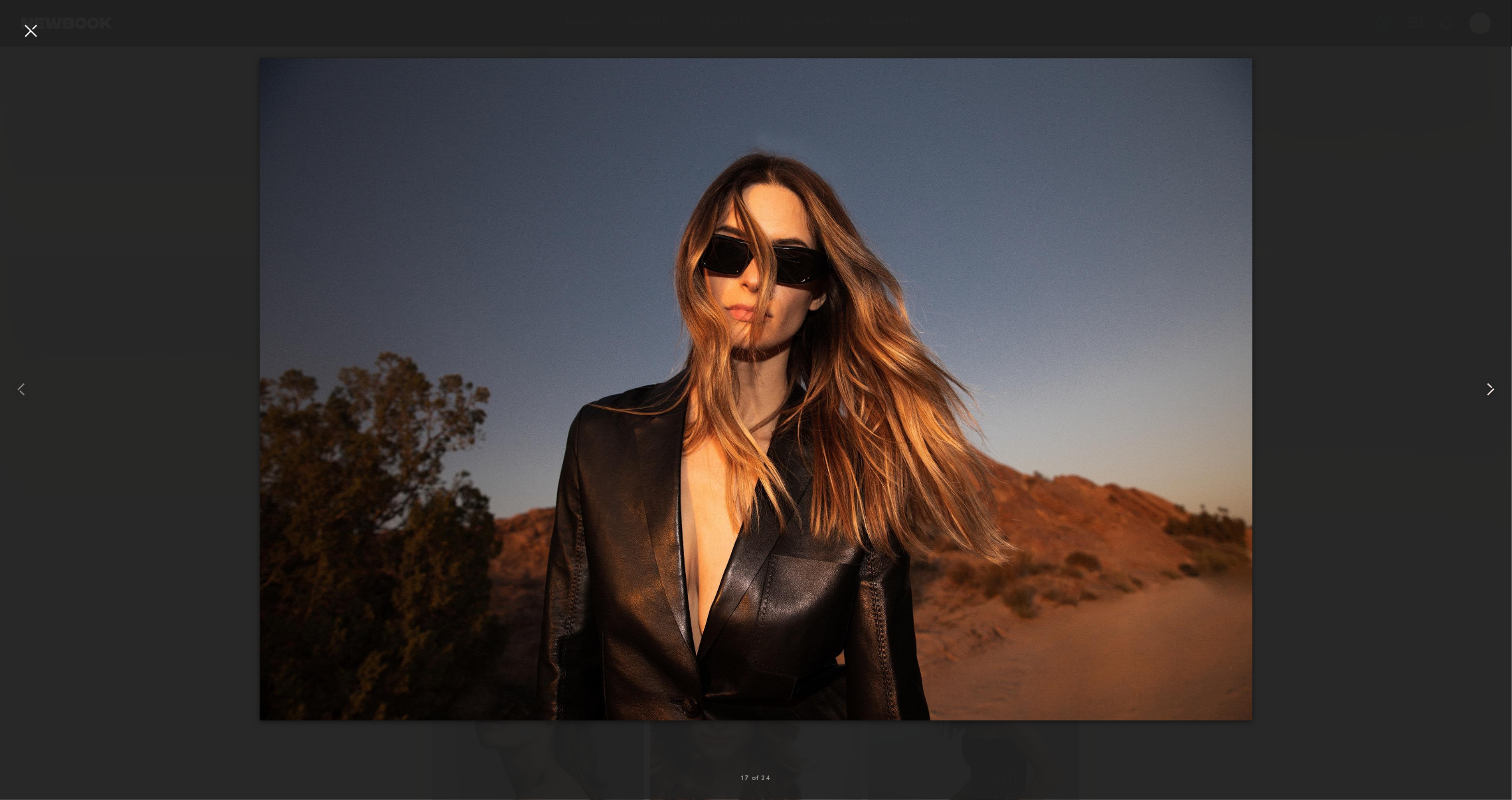
click at [1490, 394] on common-icon at bounding box center [1490, 389] width 21 height 21
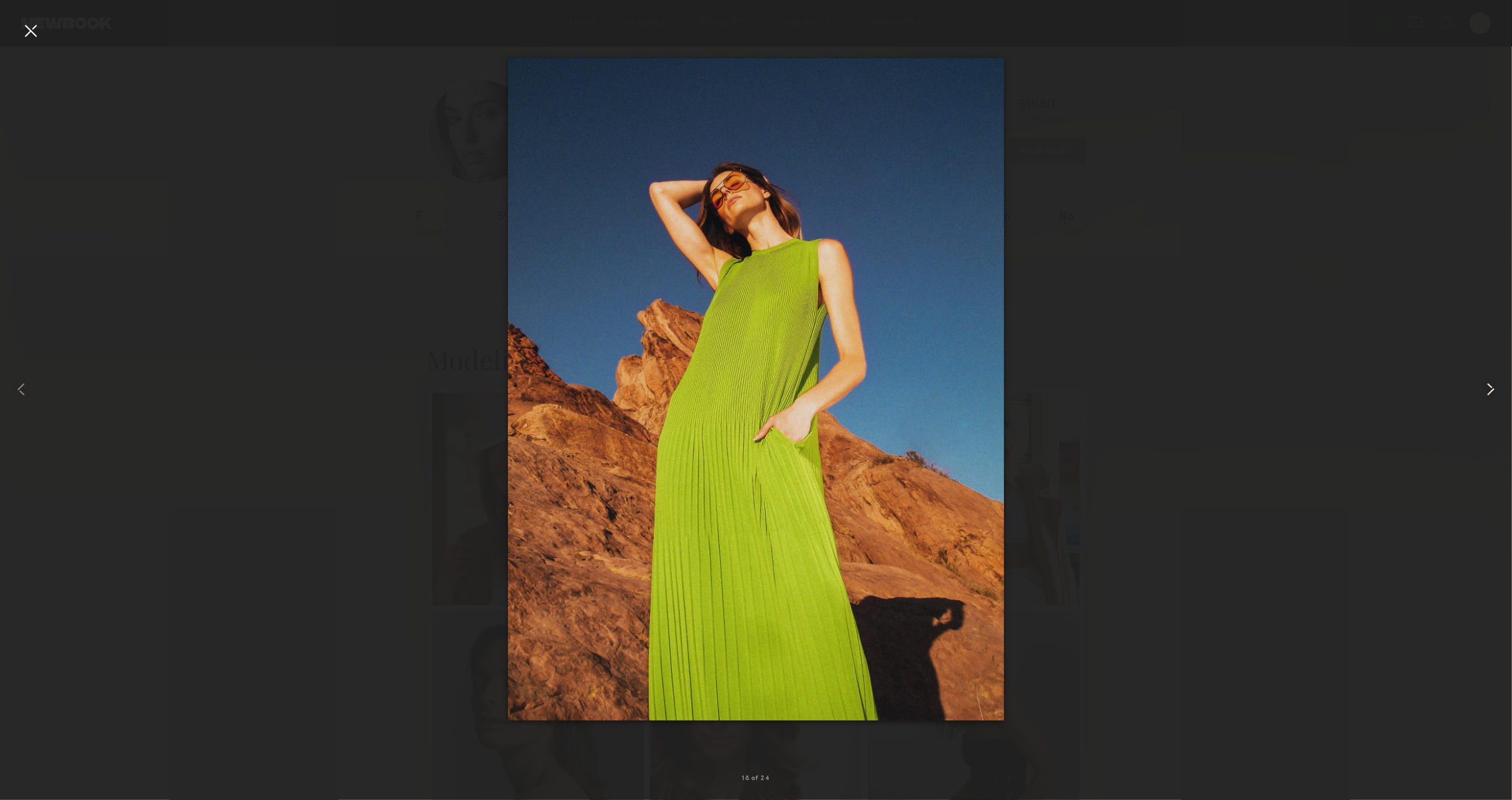
click at [1490, 394] on common-icon at bounding box center [1490, 389] width 21 height 21
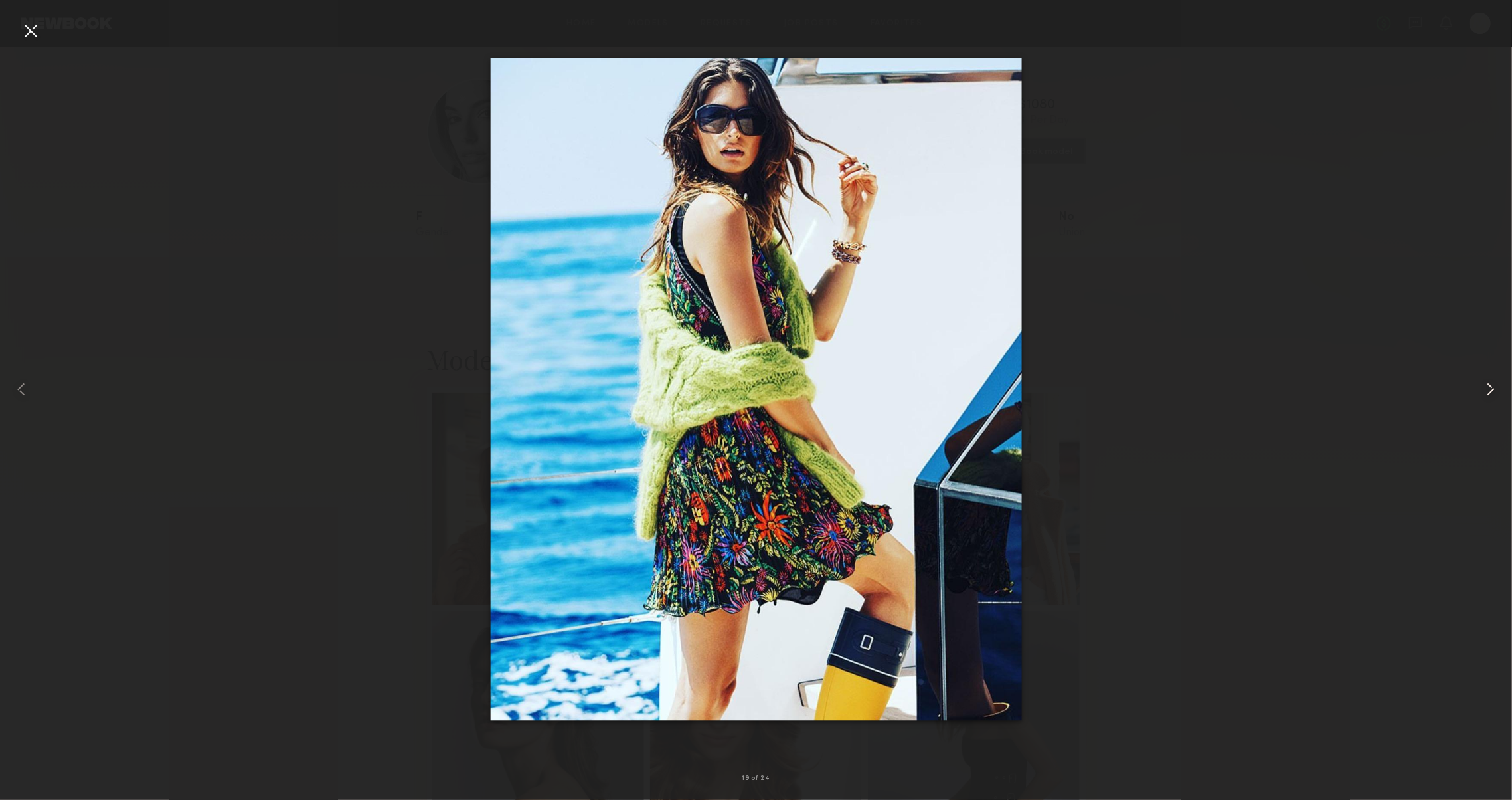
click at [1490, 394] on common-icon at bounding box center [1490, 389] width 21 height 21
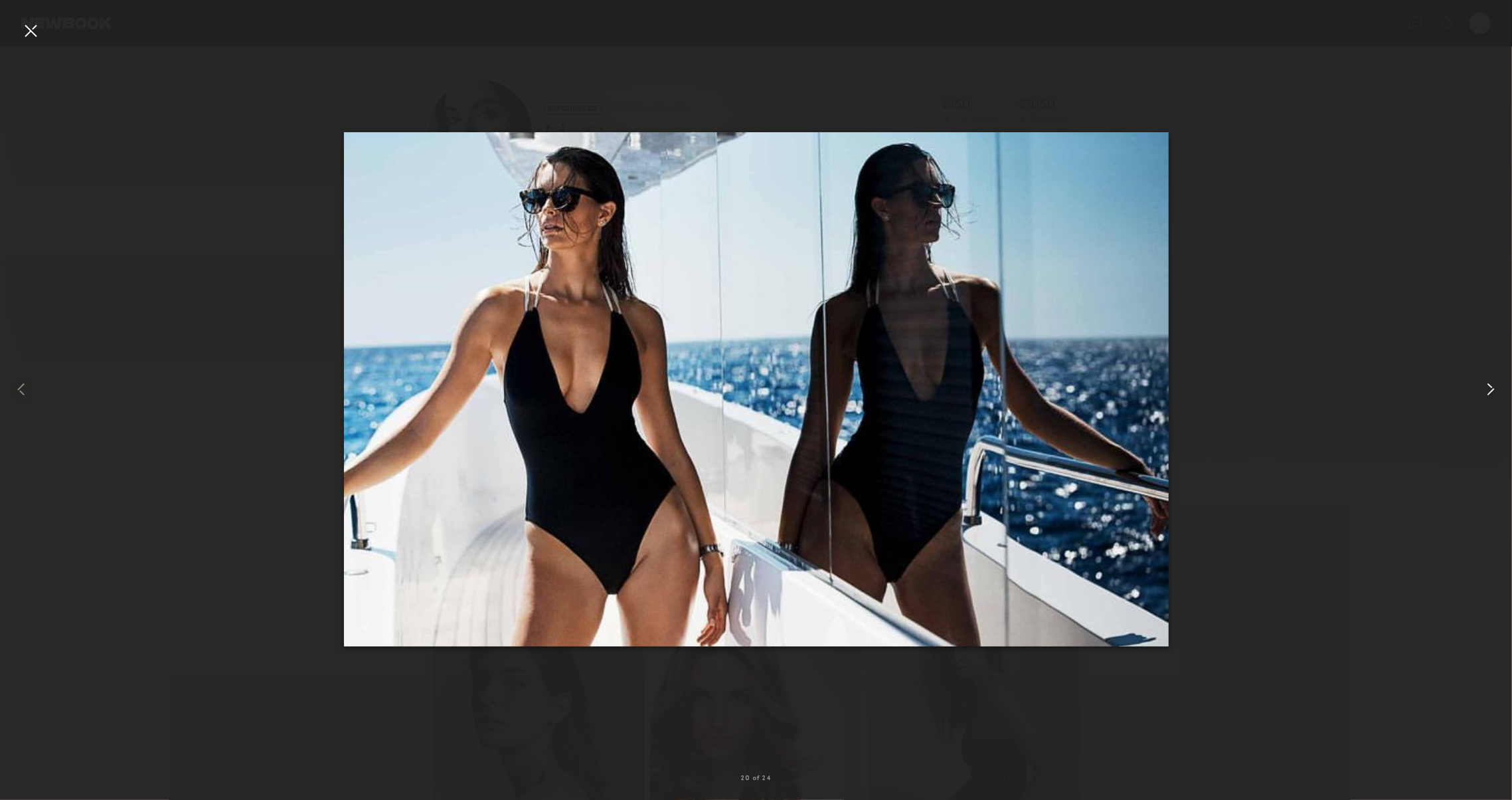
click at [1490, 394] on common-icon at bounding box center [1490, 389] width 21 height 21
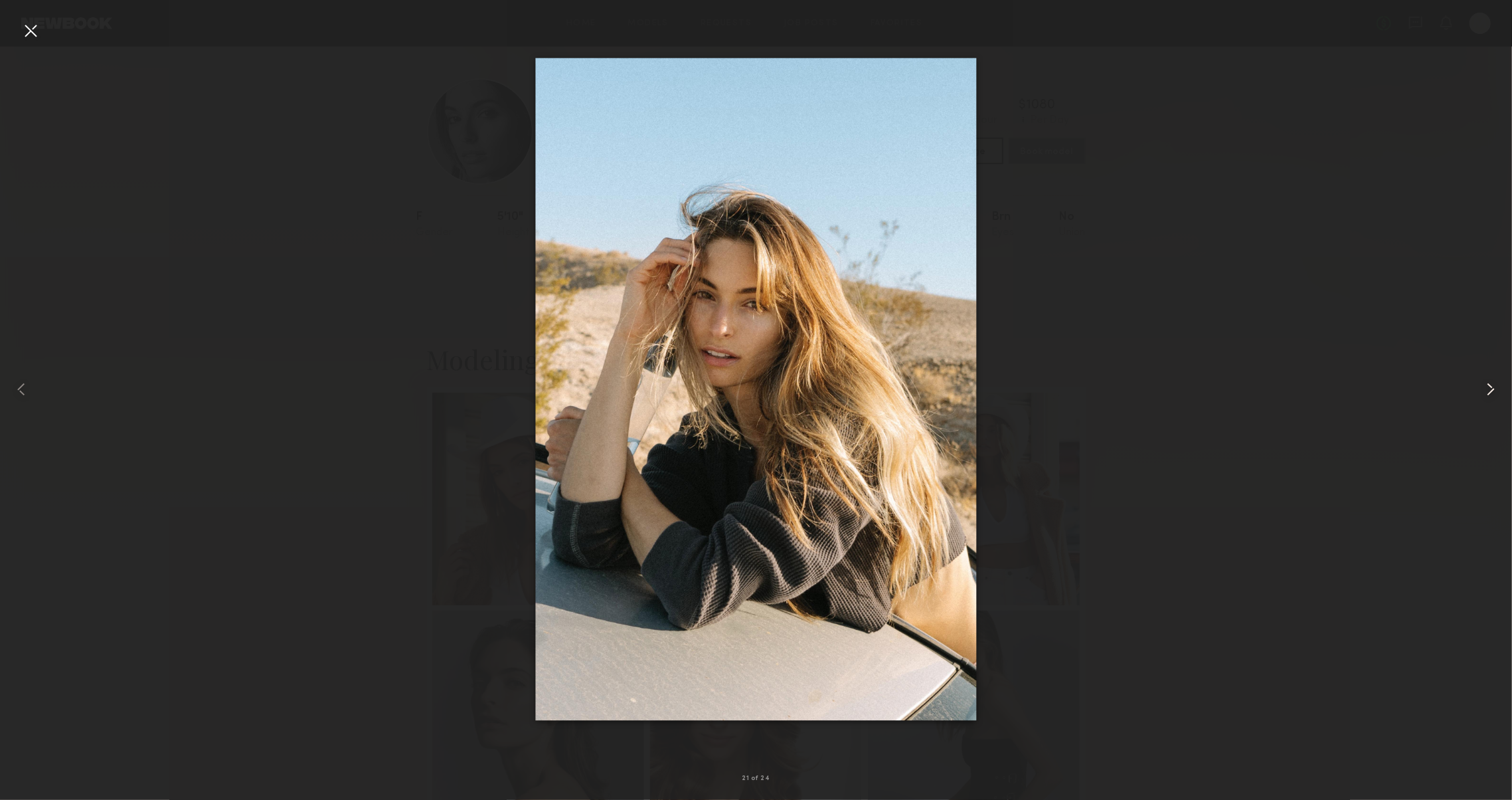
click at [1490, 394] on common-icon at bounding box center [1490, 389] width 21 height 21
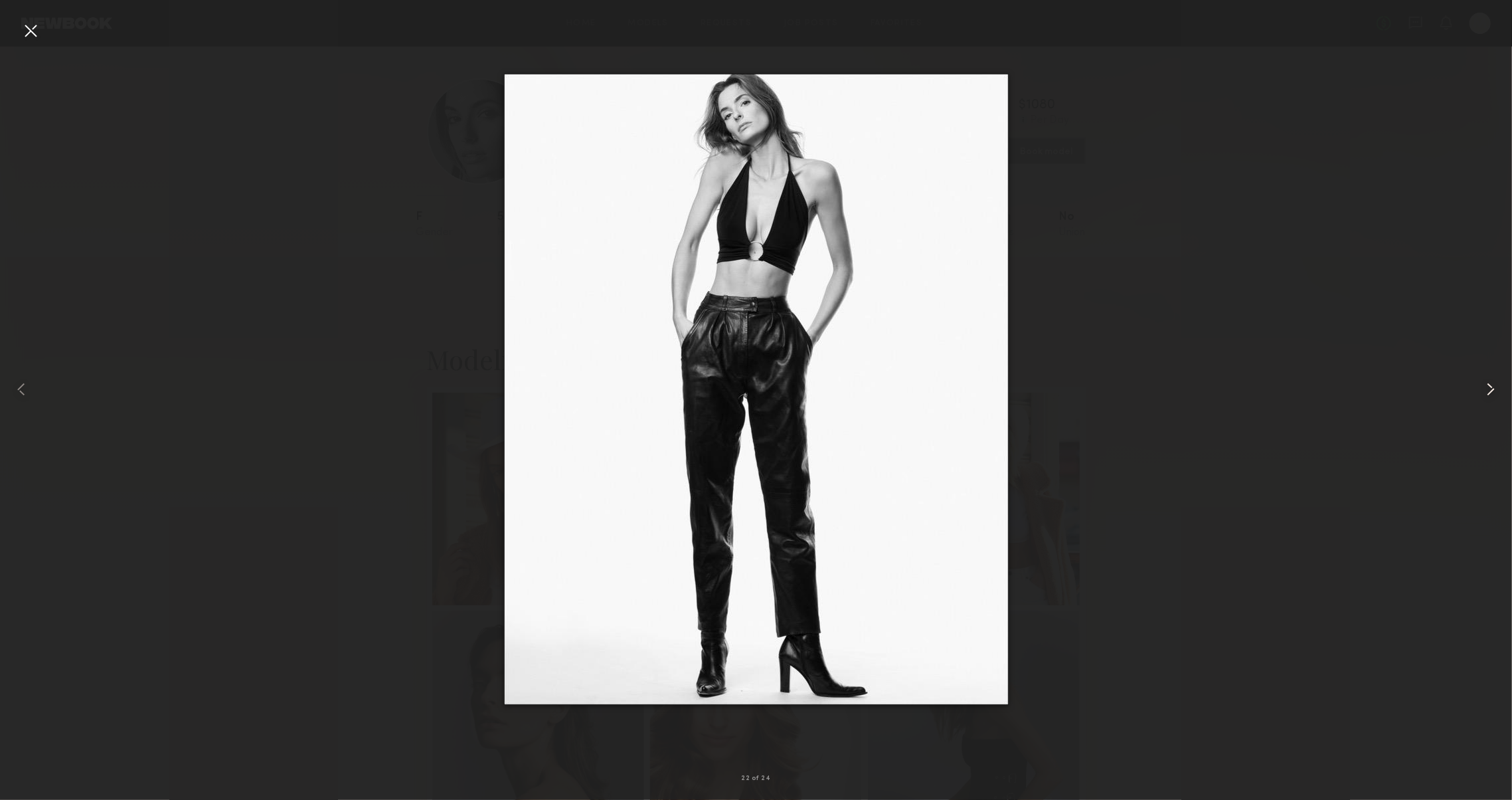
click at [1490, 394] on common-icon at bounding box center [1490, 389] width 21 height 21
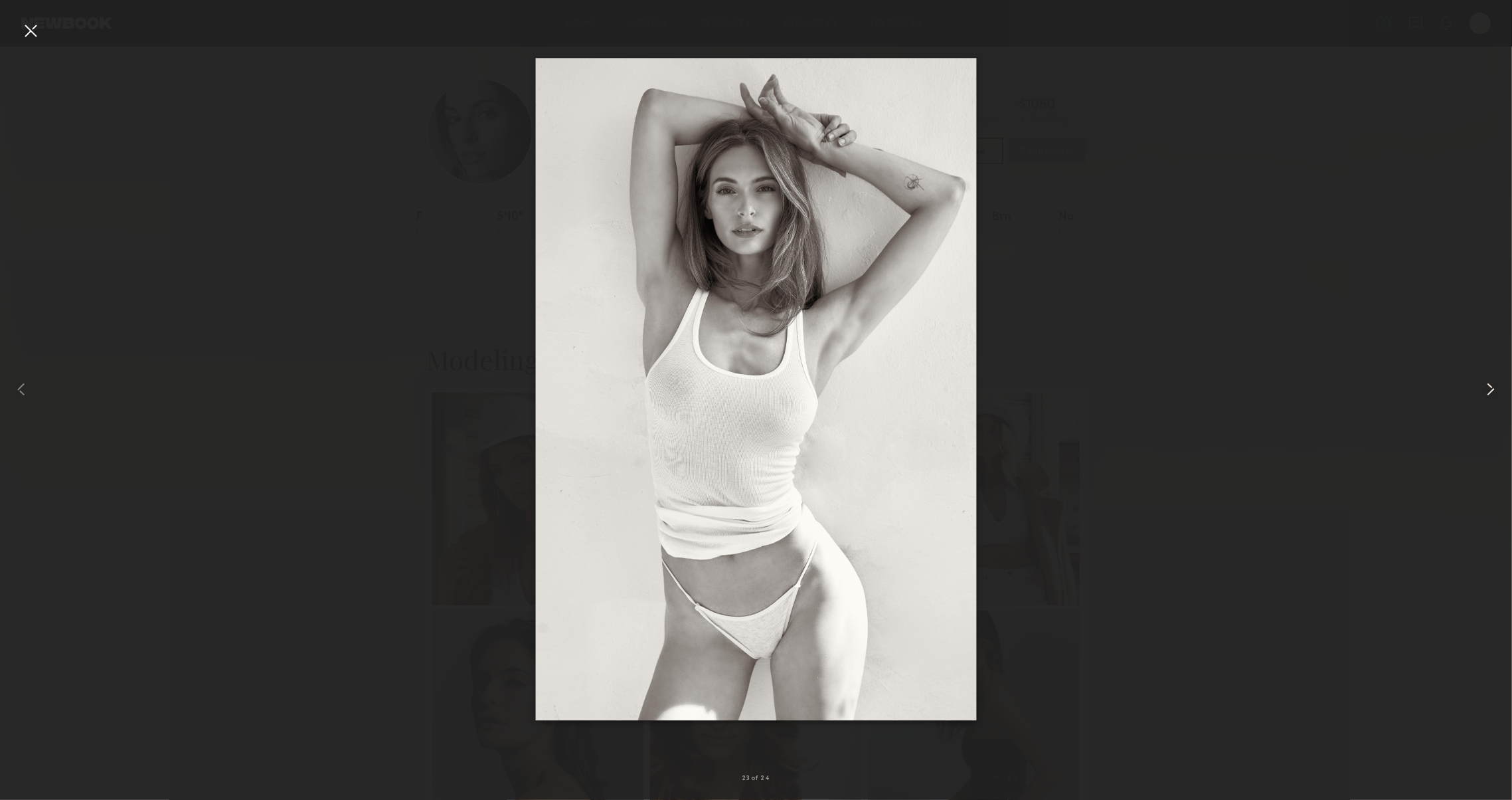
click at [1490, 394] on common-icon at bounding box center [1490, 389] width 21 height 21
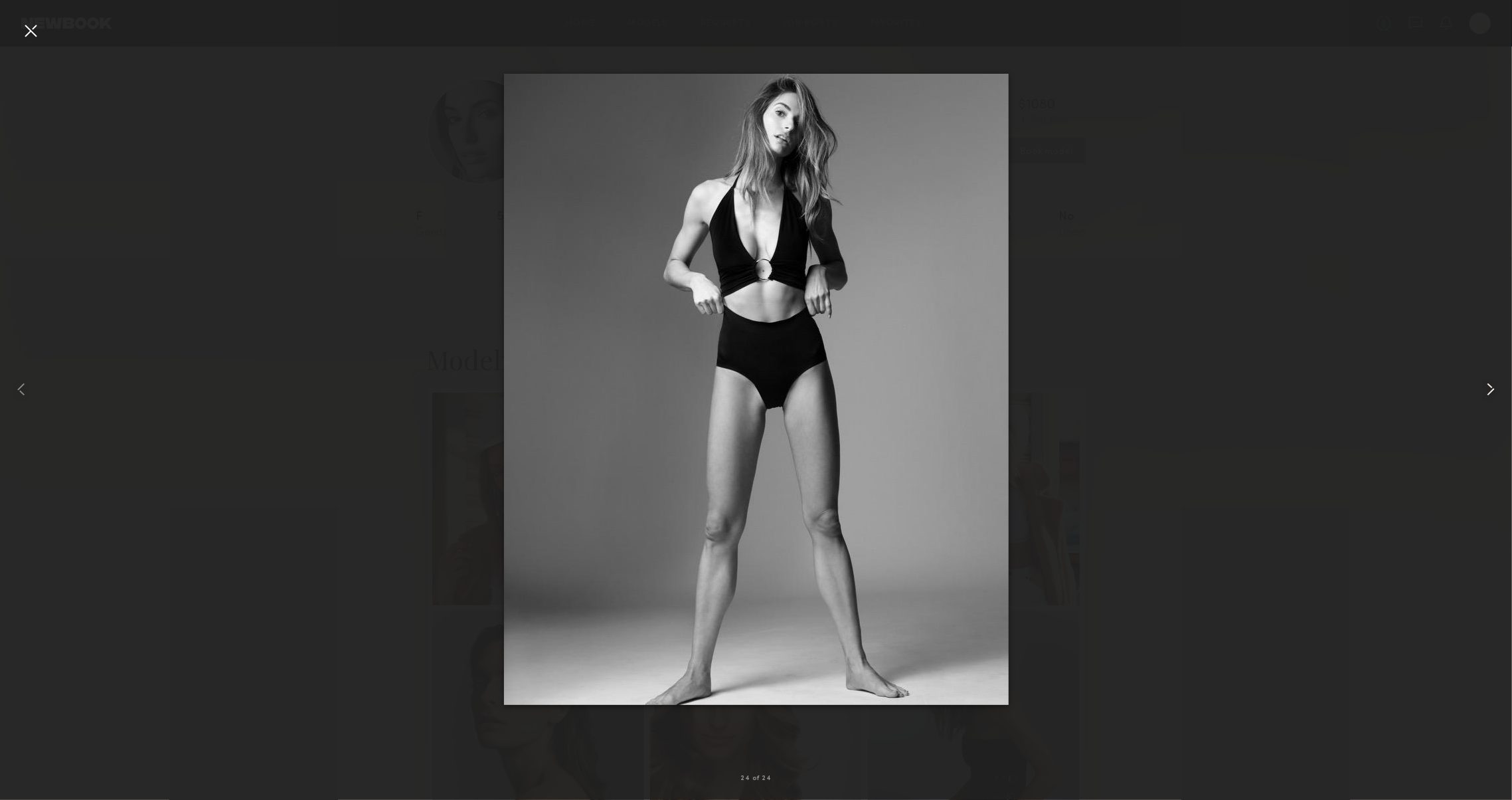
click at [1490, 394] on common-icon at bounding box center [1490, 389] width 21 height 21
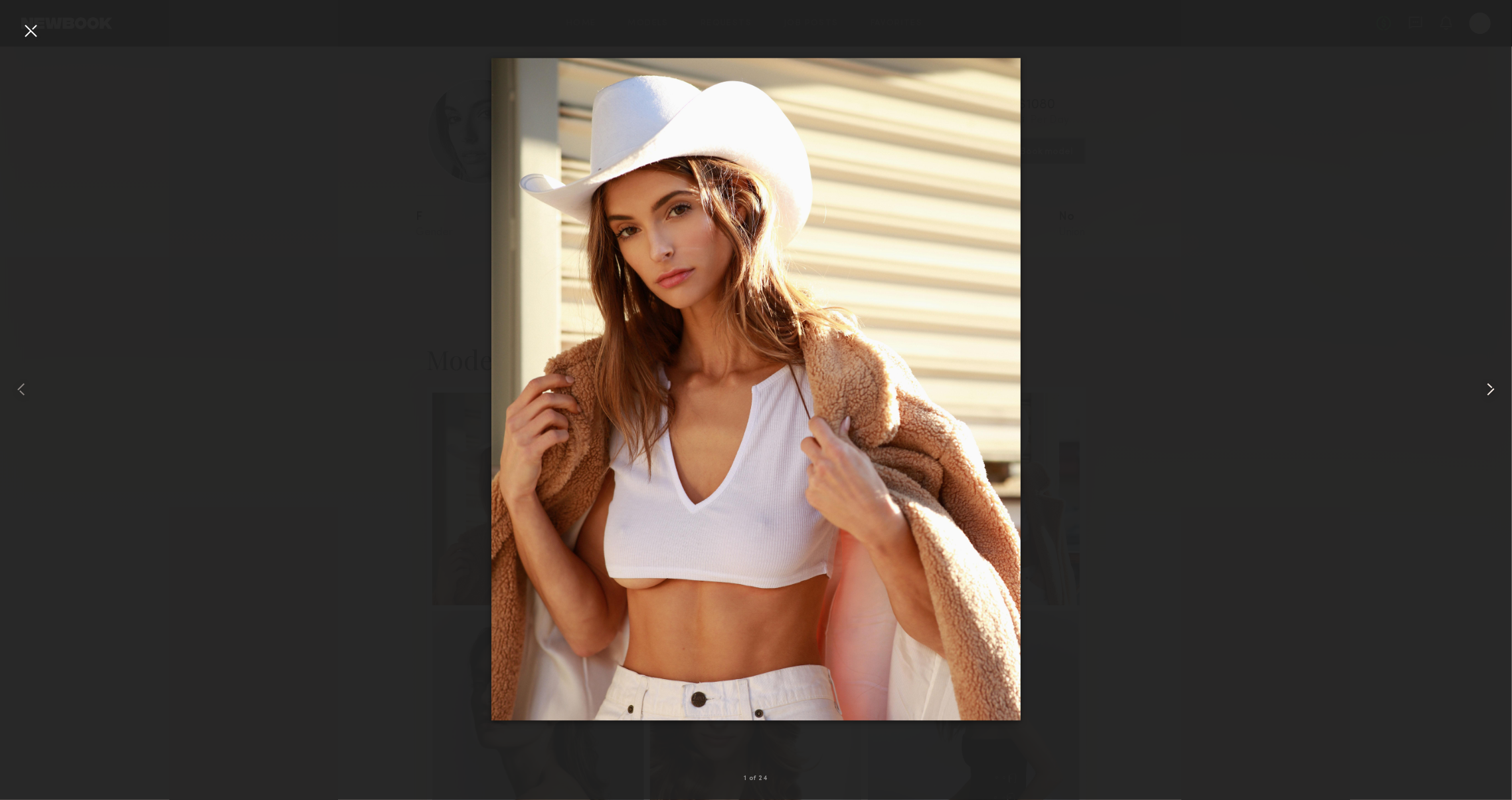
click at [1490, 394] on common-icon at bounding box center [1490, 389] width 21 height 21
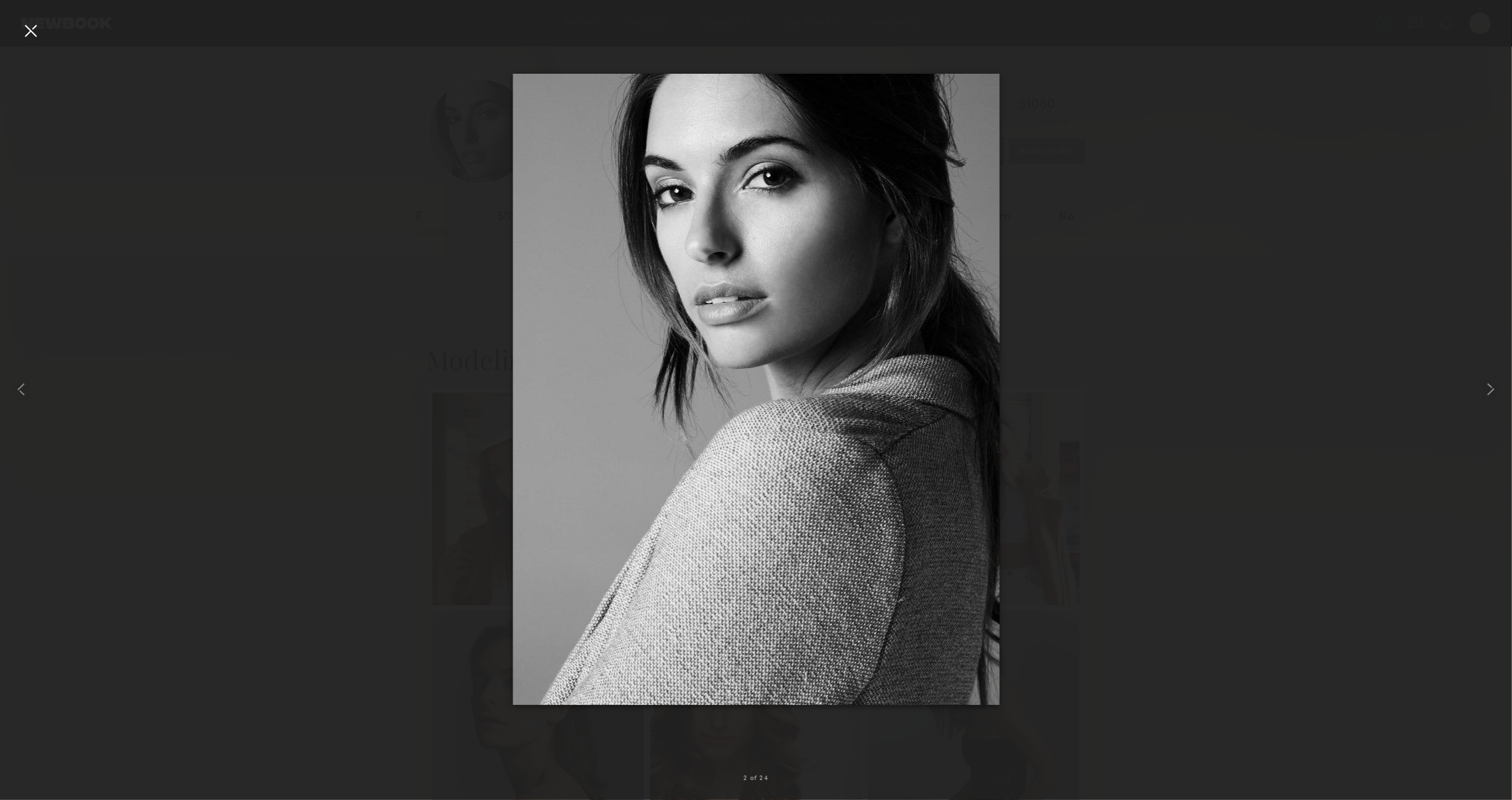
click at [27, 31] on div at bounding box center [30, 30] width 21 height 21
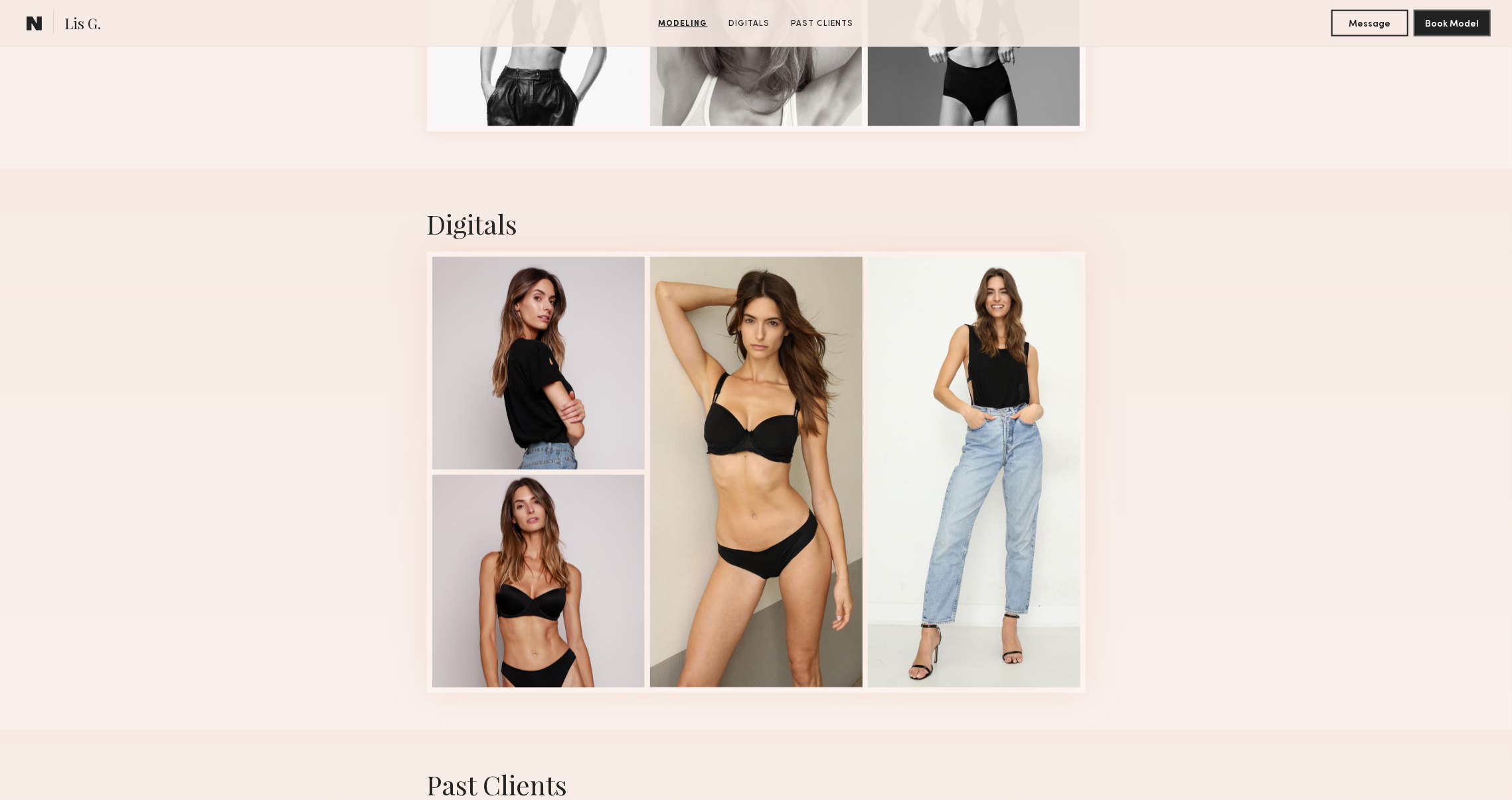
scroll to position [2004, 0]
click at [475, 354] on div at bounding box center [539, 362] width 212 height 212
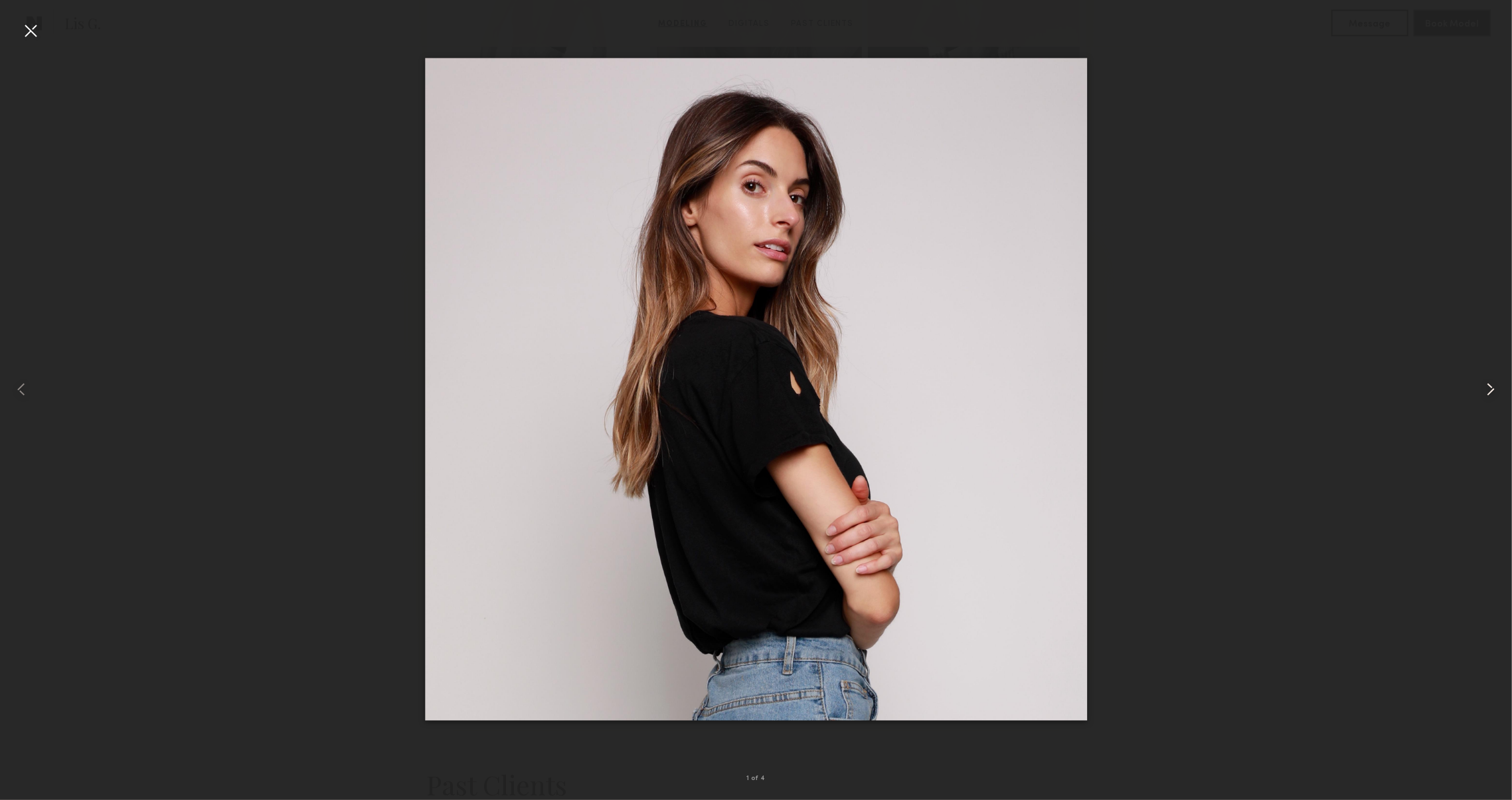
click at [1477, 388] on div at bounding box center [1481, 389] width 60 height 736
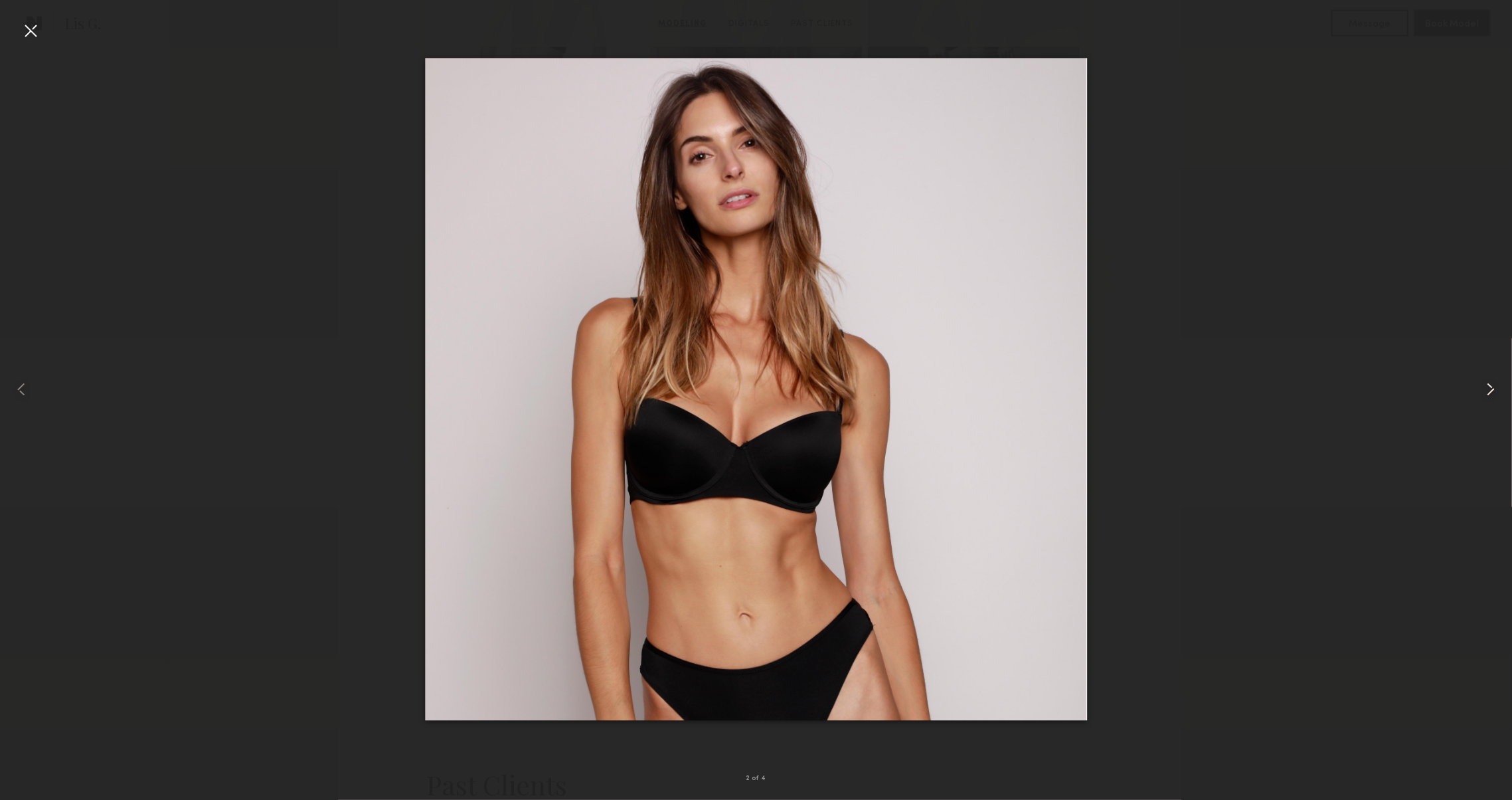
click at [1477, 388] on div at bounding box center [1481, 389] width 60 height 736
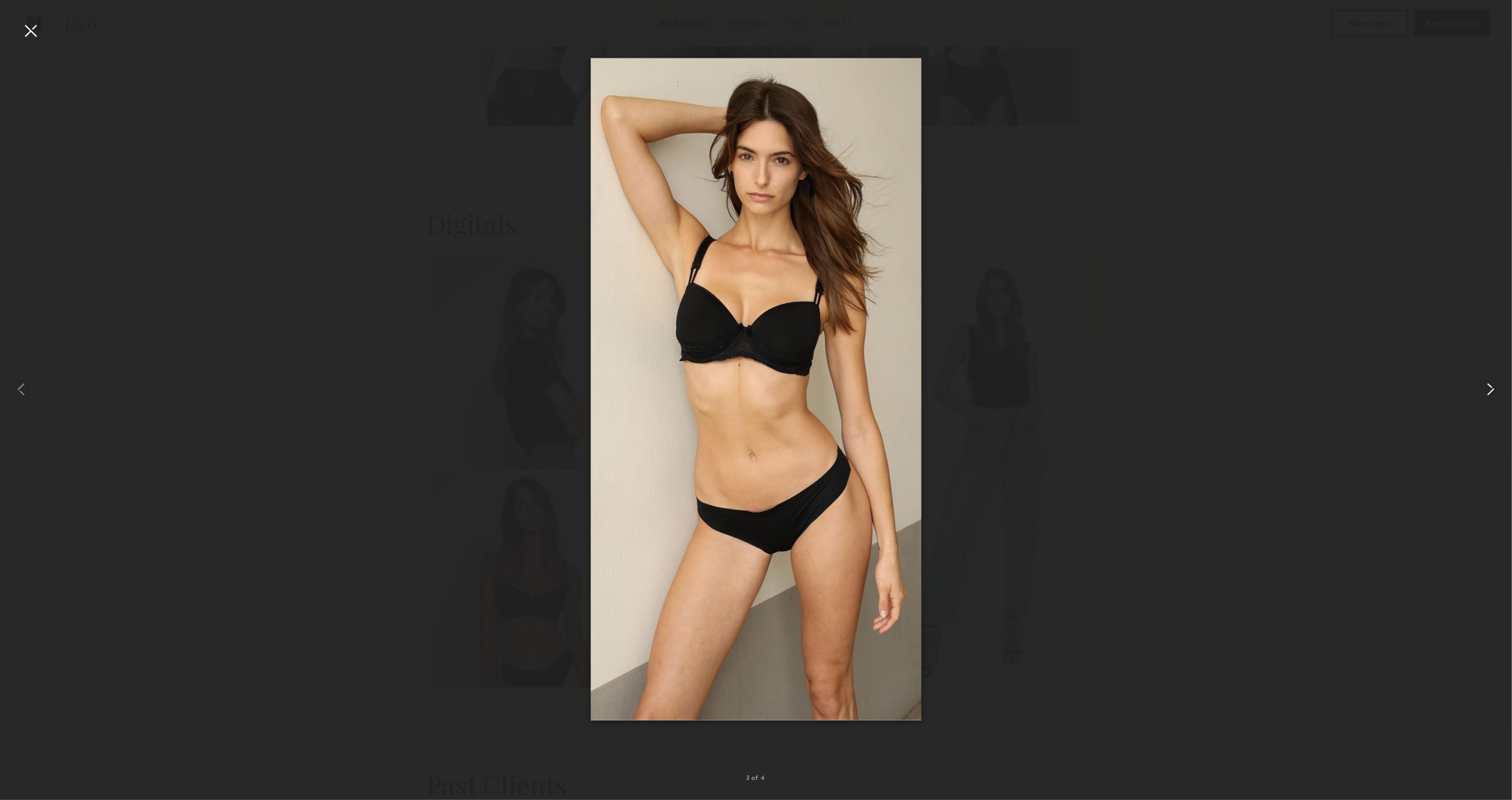
click at [1477, 388] on div at bounding box center [1481, 389] width 60 height 736
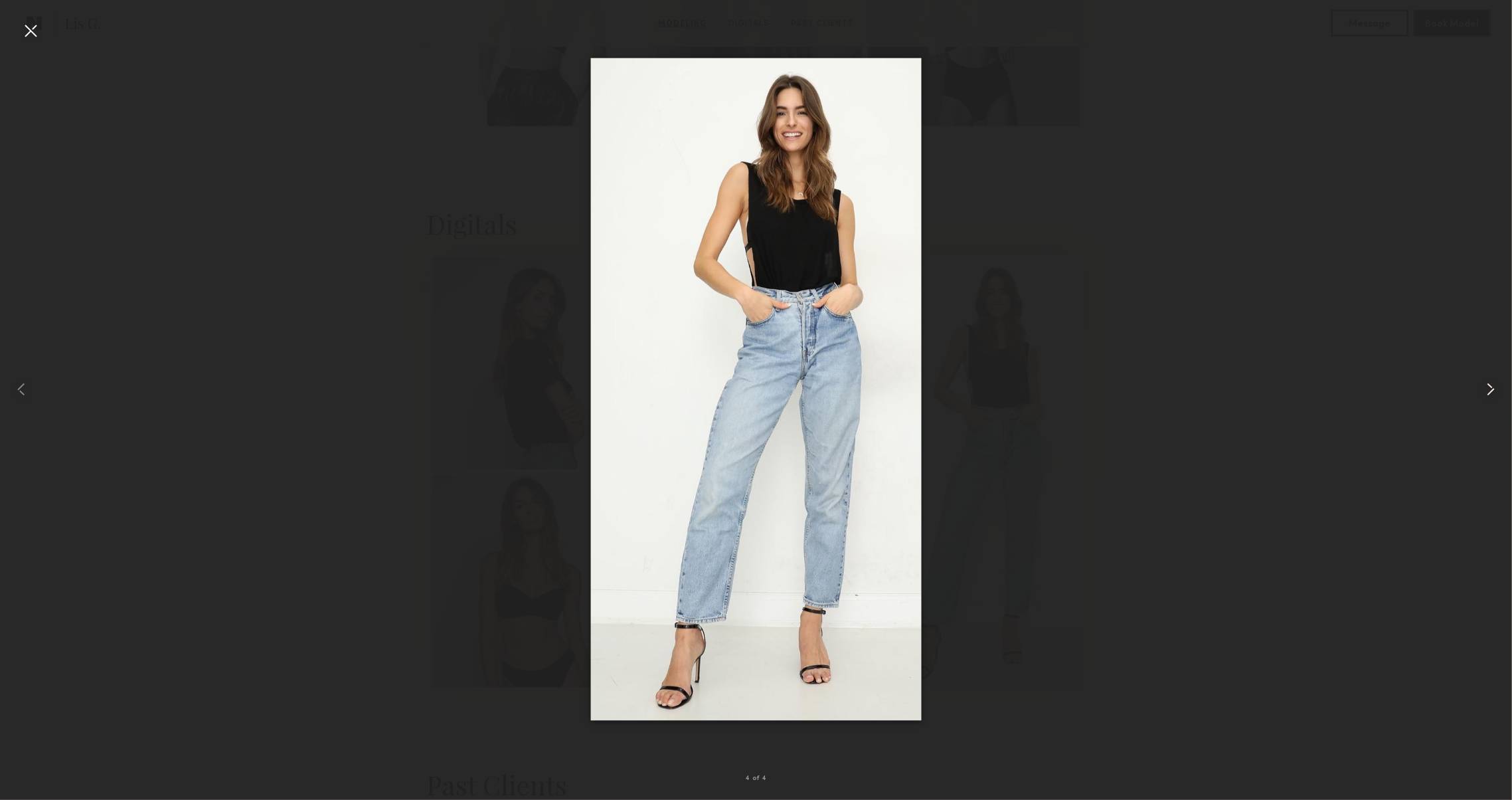
click at [1477, 388] on div at bounding box center [1481, 389] width 60 height 736
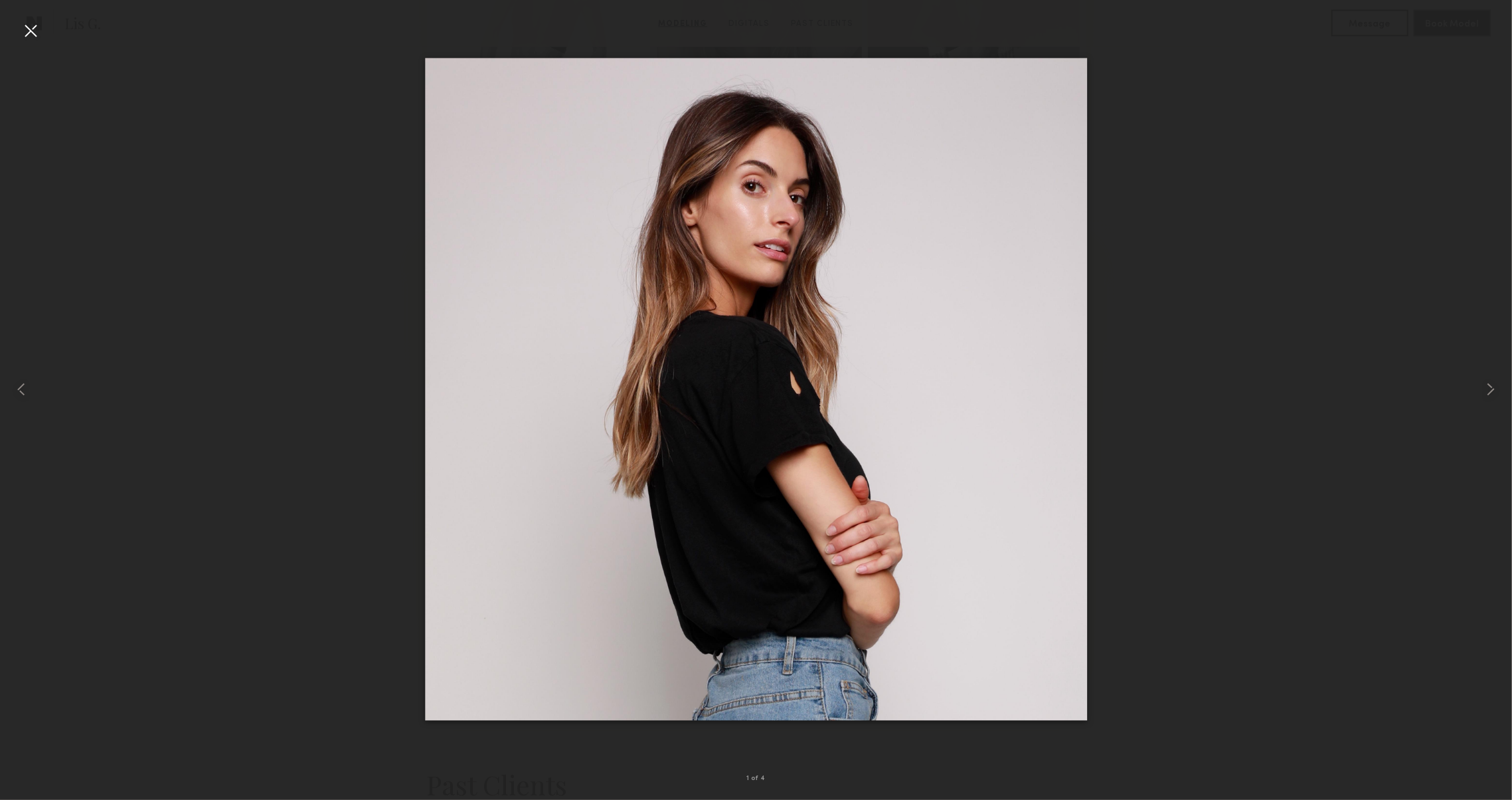
click at [1368, 365] on div at bounding box center [756, 389] width 1512 height 736
click at [33, 41] on div at bounding box center [30, 30] width 21 height 21
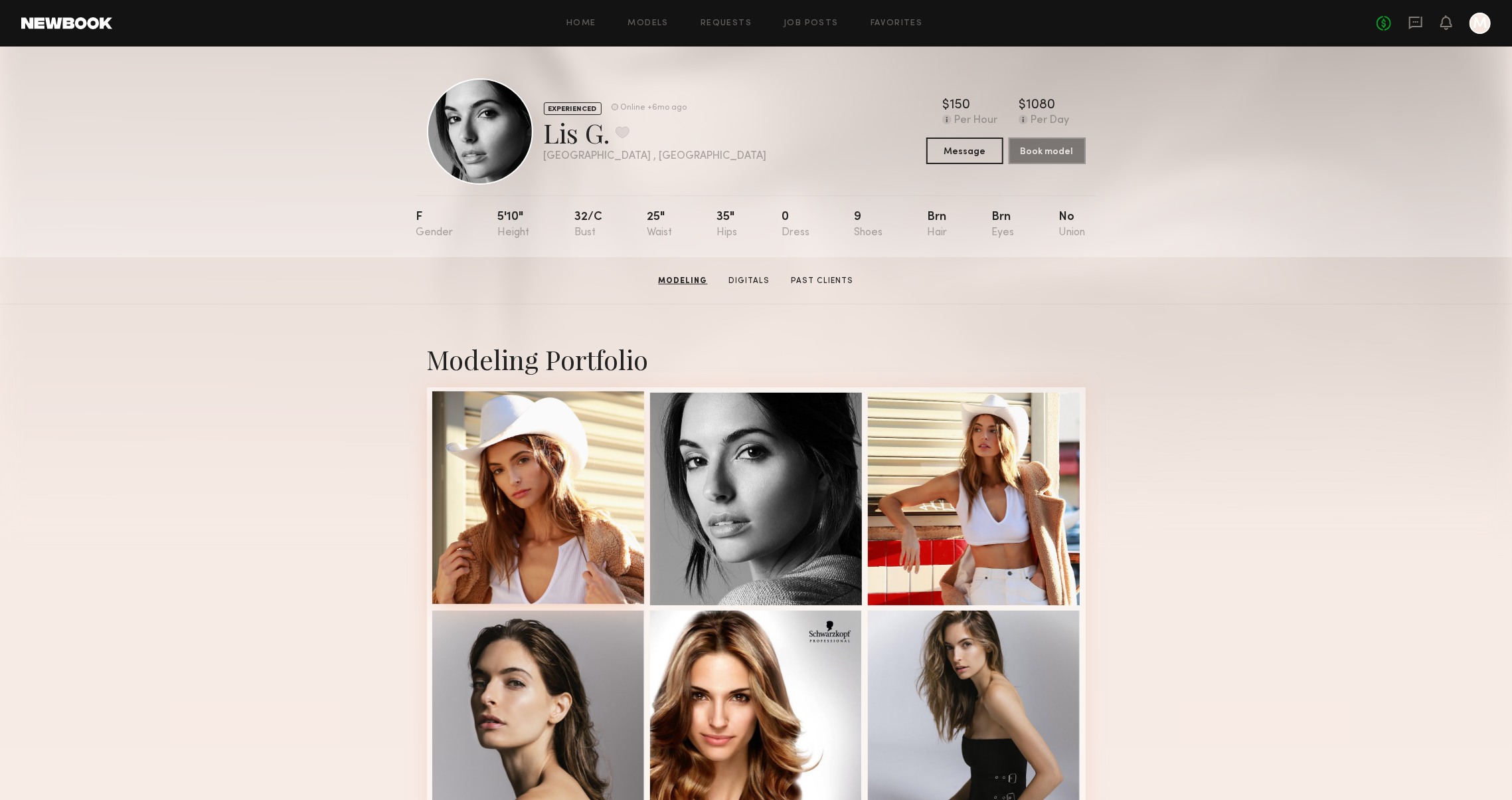
scroll to position [0, 0]
click at [506, 546] on div at bounding box center [539, 497] width 212 height 212
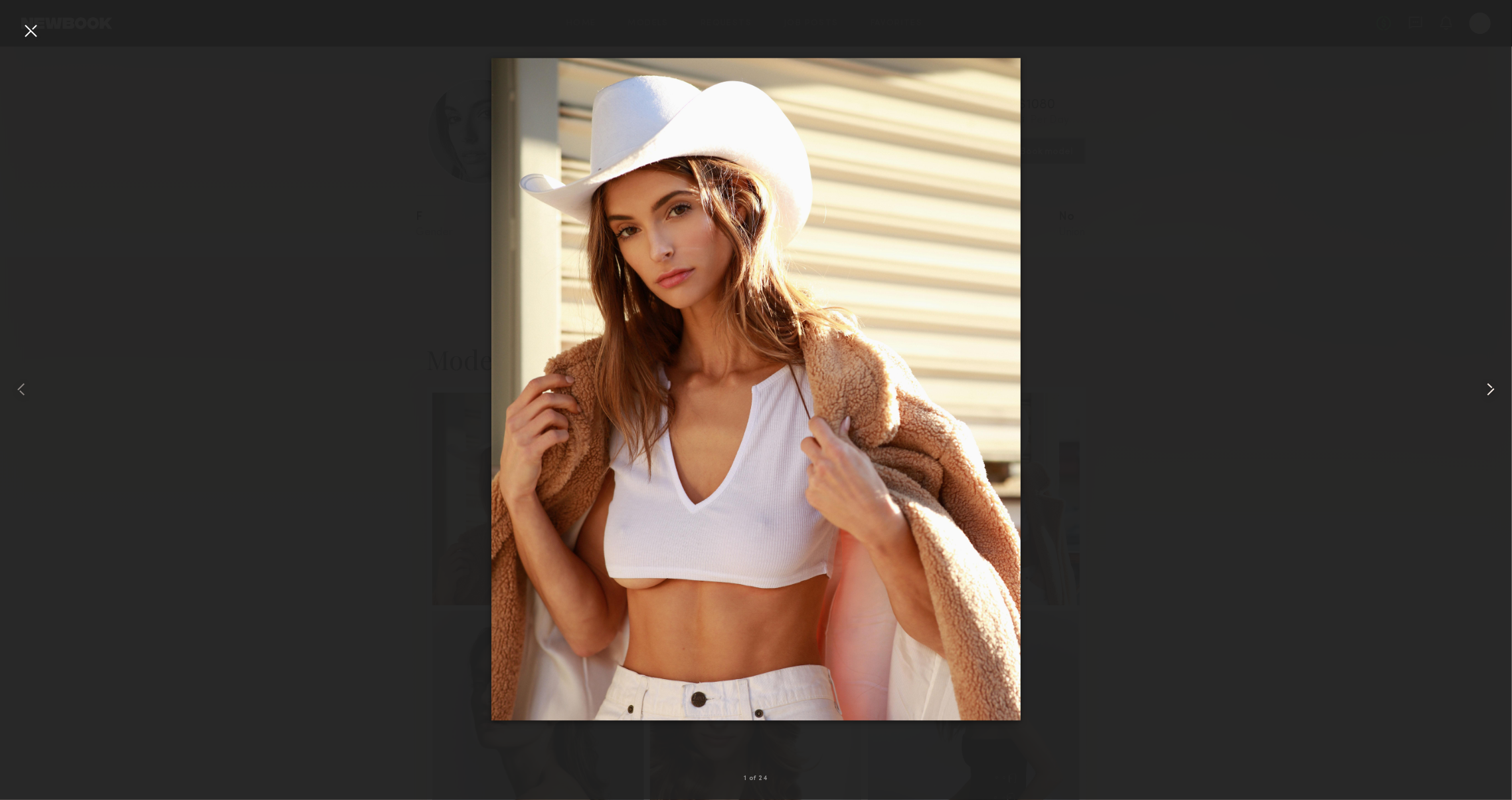
click at [1488, 389] on common-icon at bounding box center [1490, 389] width 21 height 21
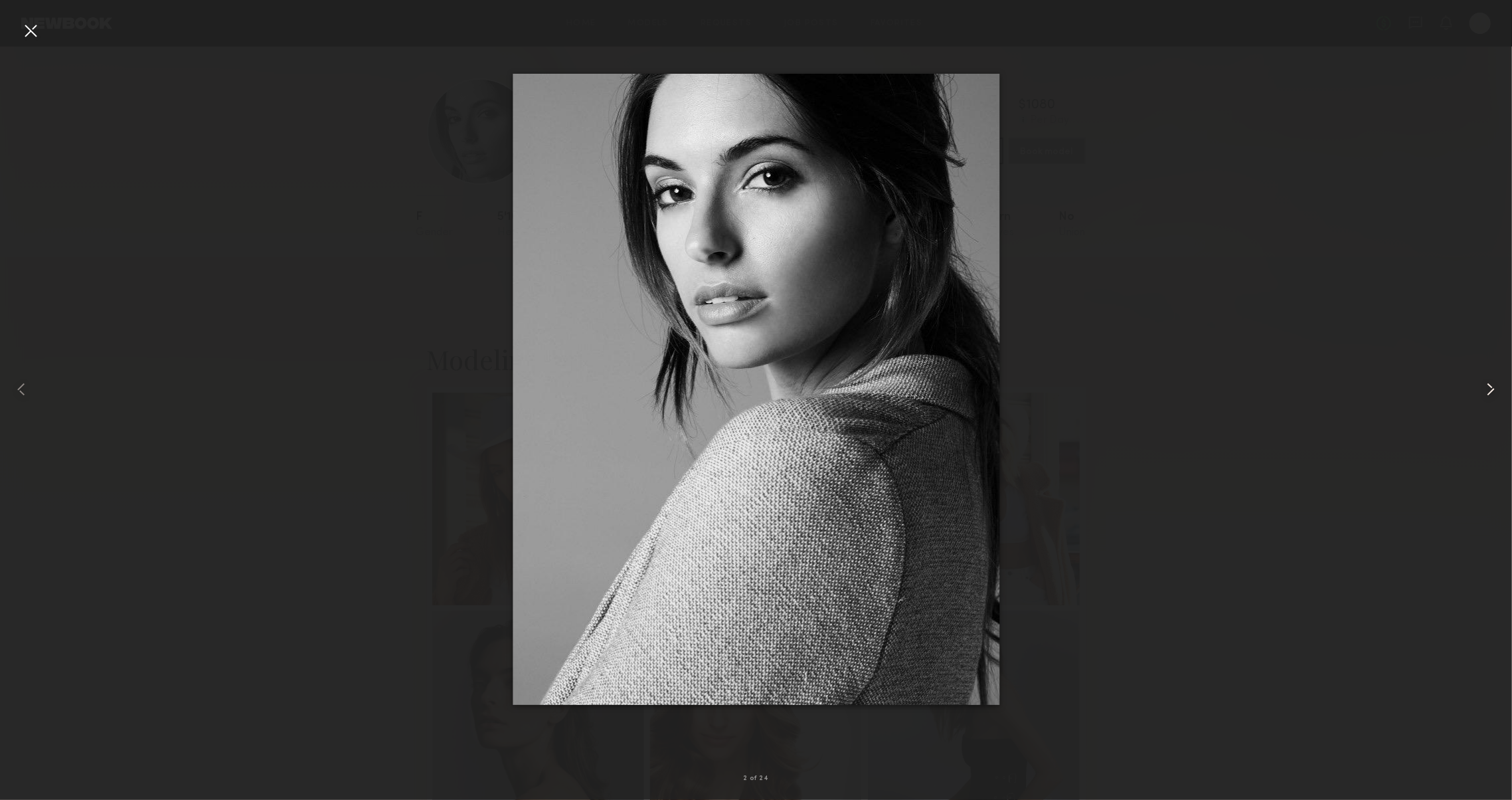
click at [1488, 389] on common-icon at bounding box center [1490, 389] width 21 height 21
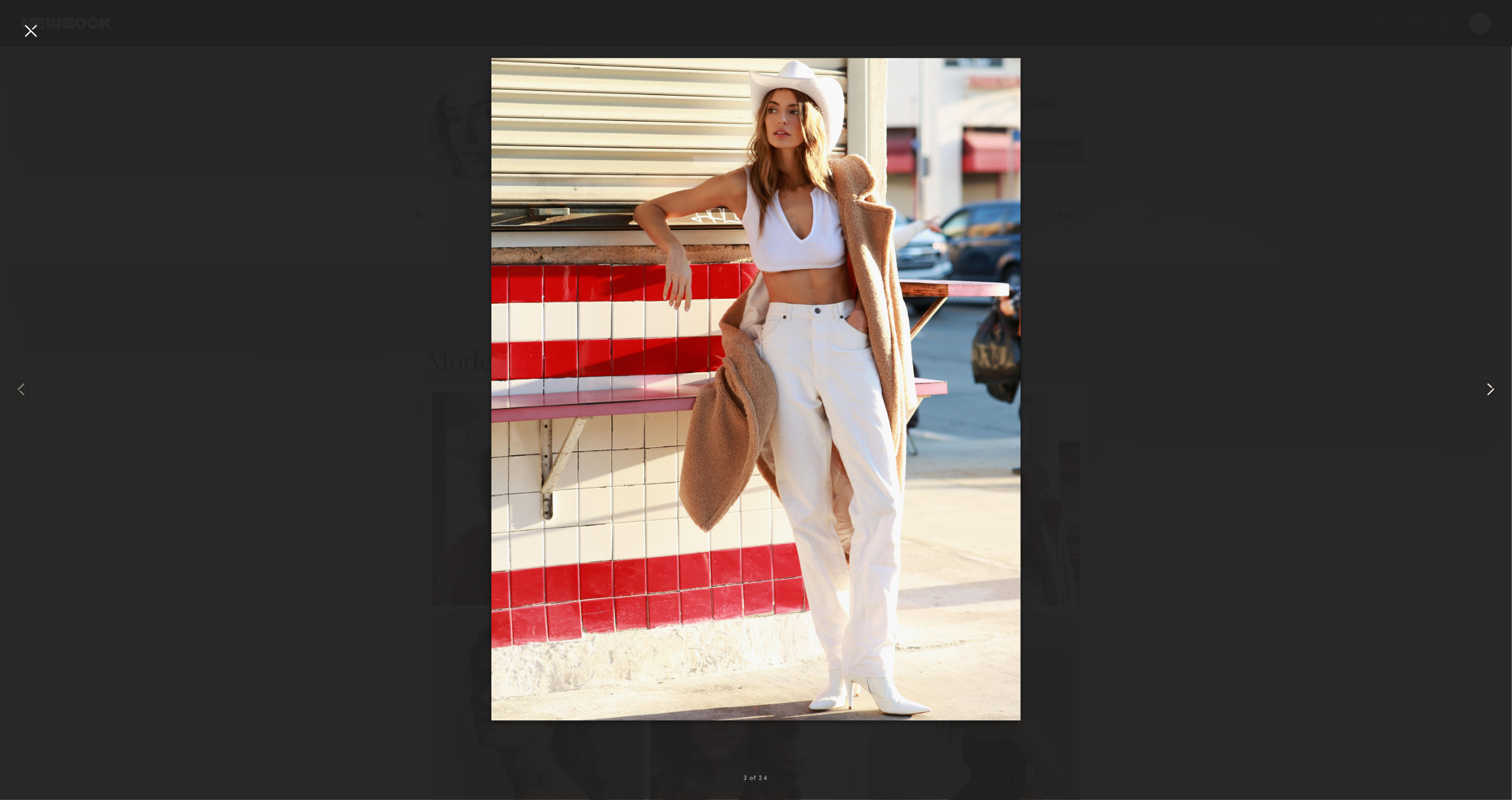
click at [1488, 389] on common-icon at bounding box center [1490, 389] width 21 height 21
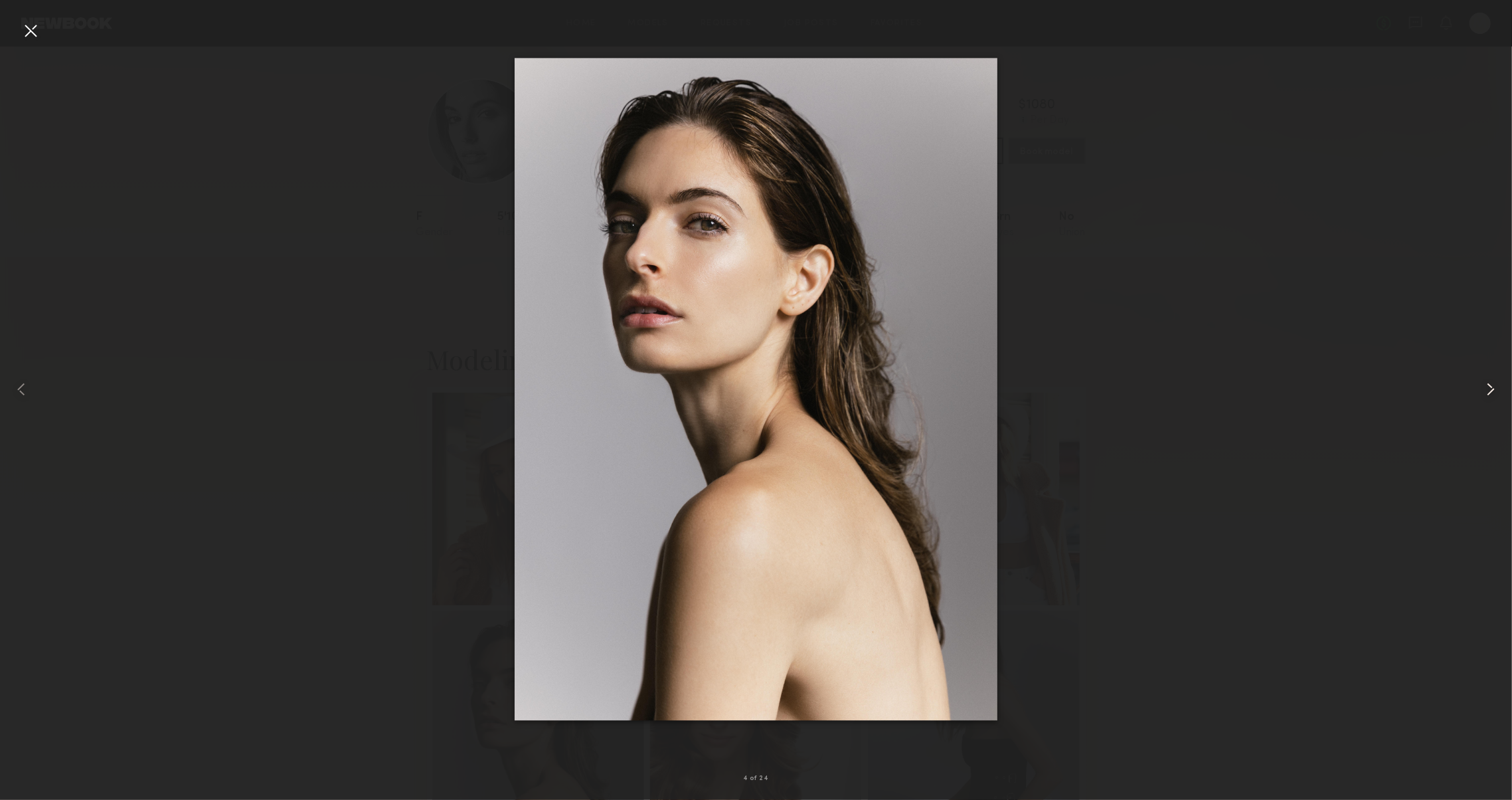
click at [1488, 389] on common-icon at bounding box center [1490, 389] width 21 height 21
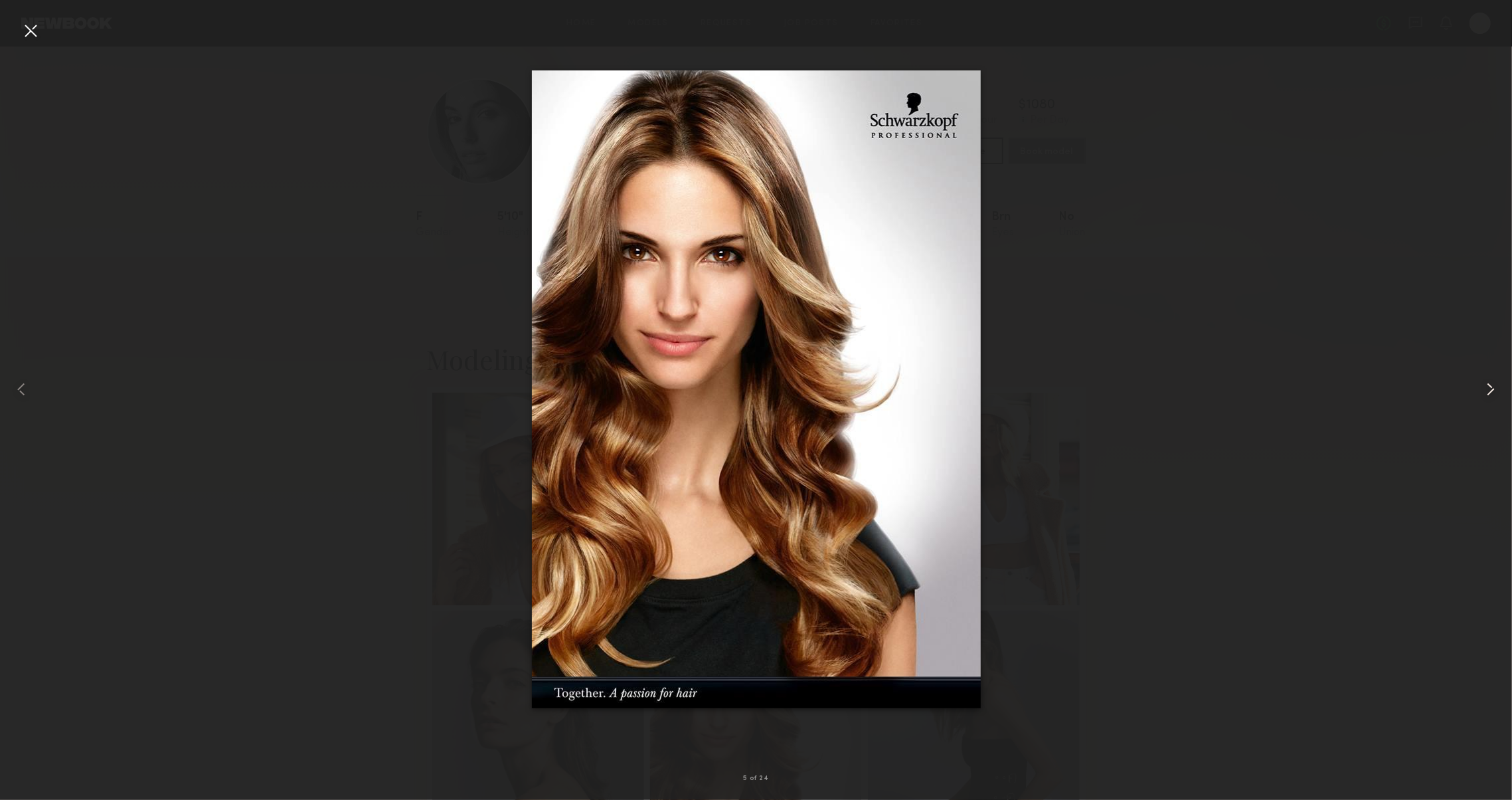
click at [1488, 389] on common-icon at bounding box center [1490, 389] width 21 height 21
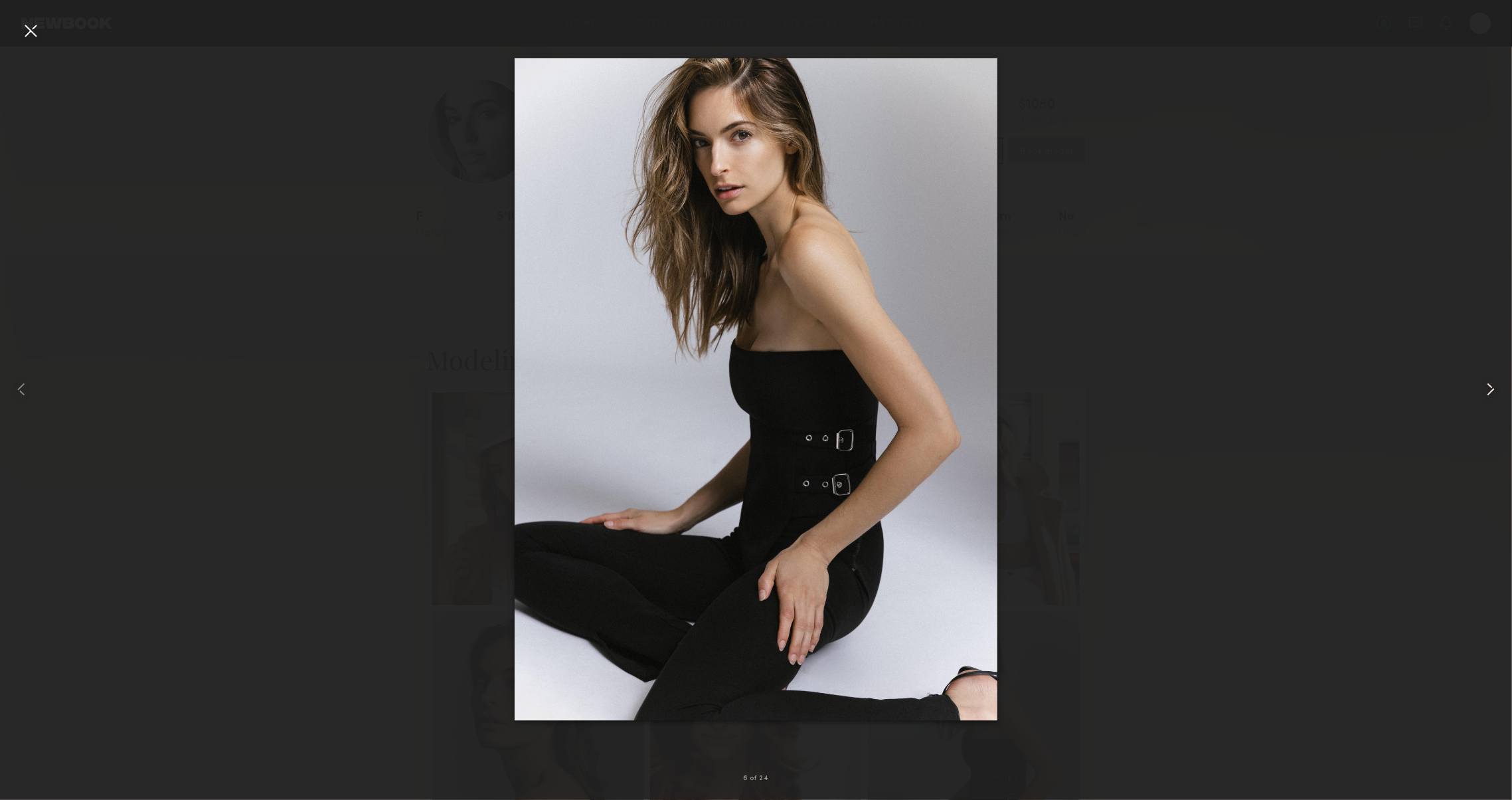
click at [1488, 389] on common-icon at bounding box center [1490, 389] width 21 height 21
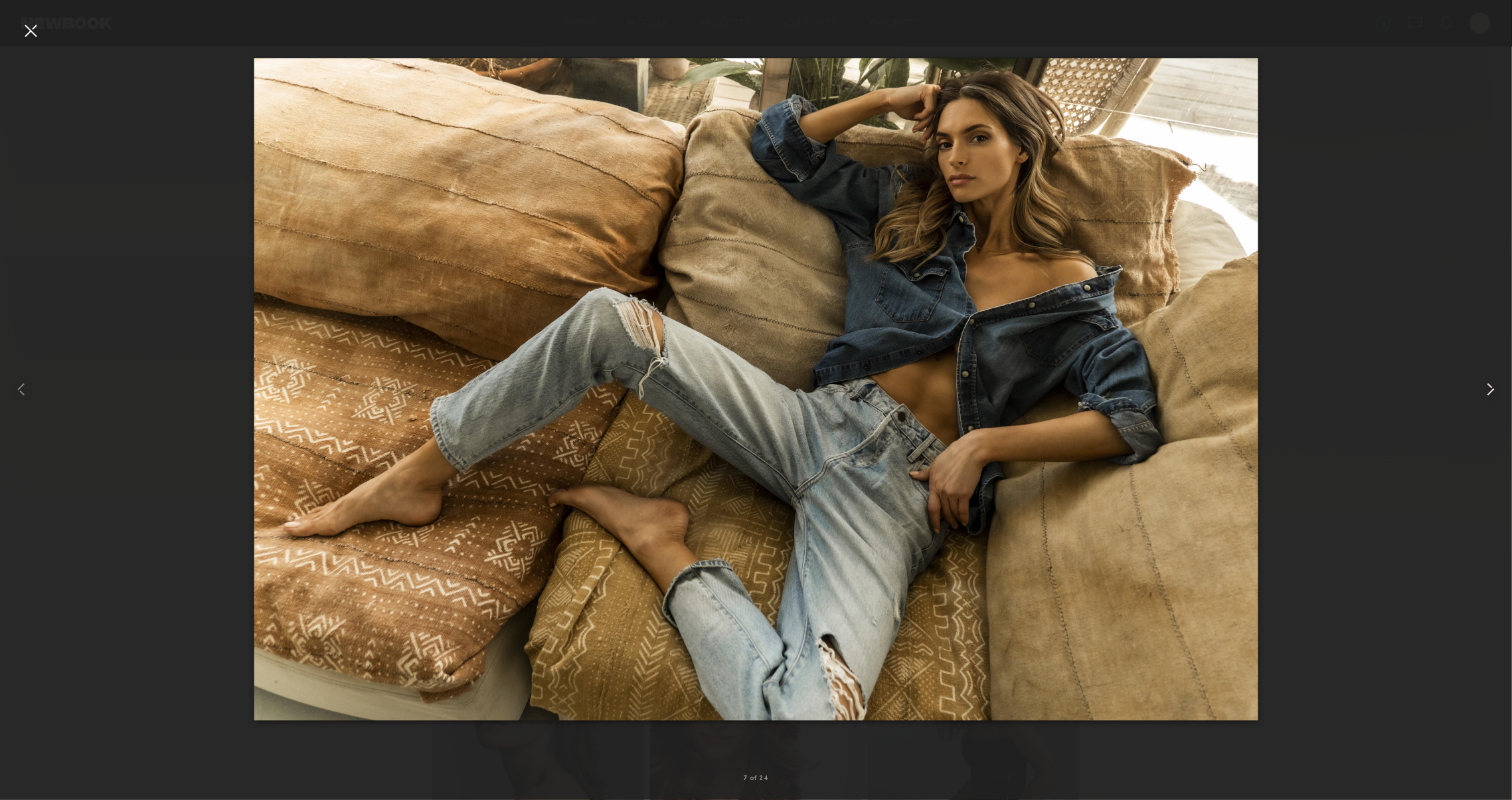
click at [1488, 389] on common-icon at bounding box center [1490, 389] width 21 height 21
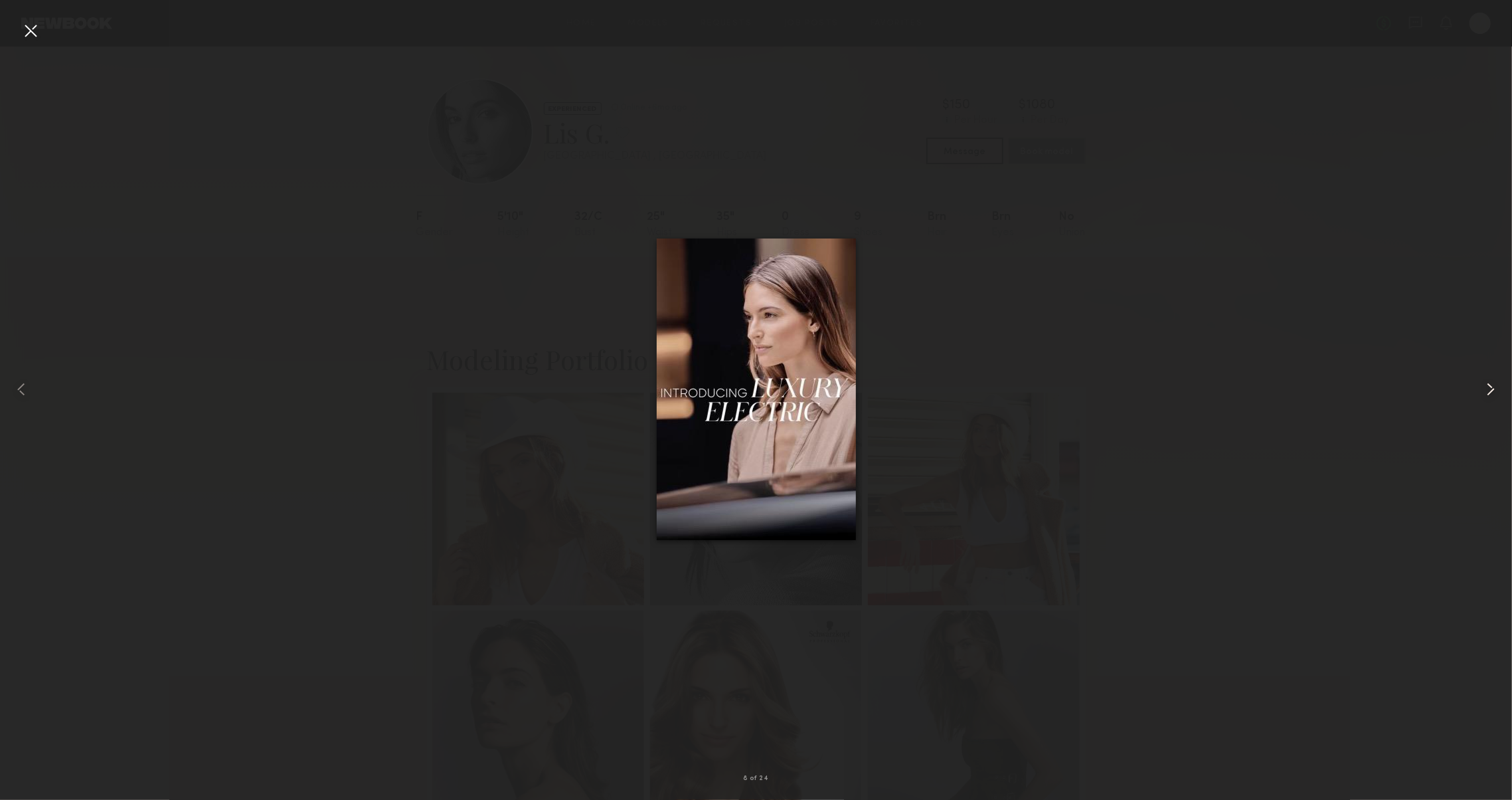
click at [1488, 389] on common-icon at bounding box center [1490, 389] width 21 height 21
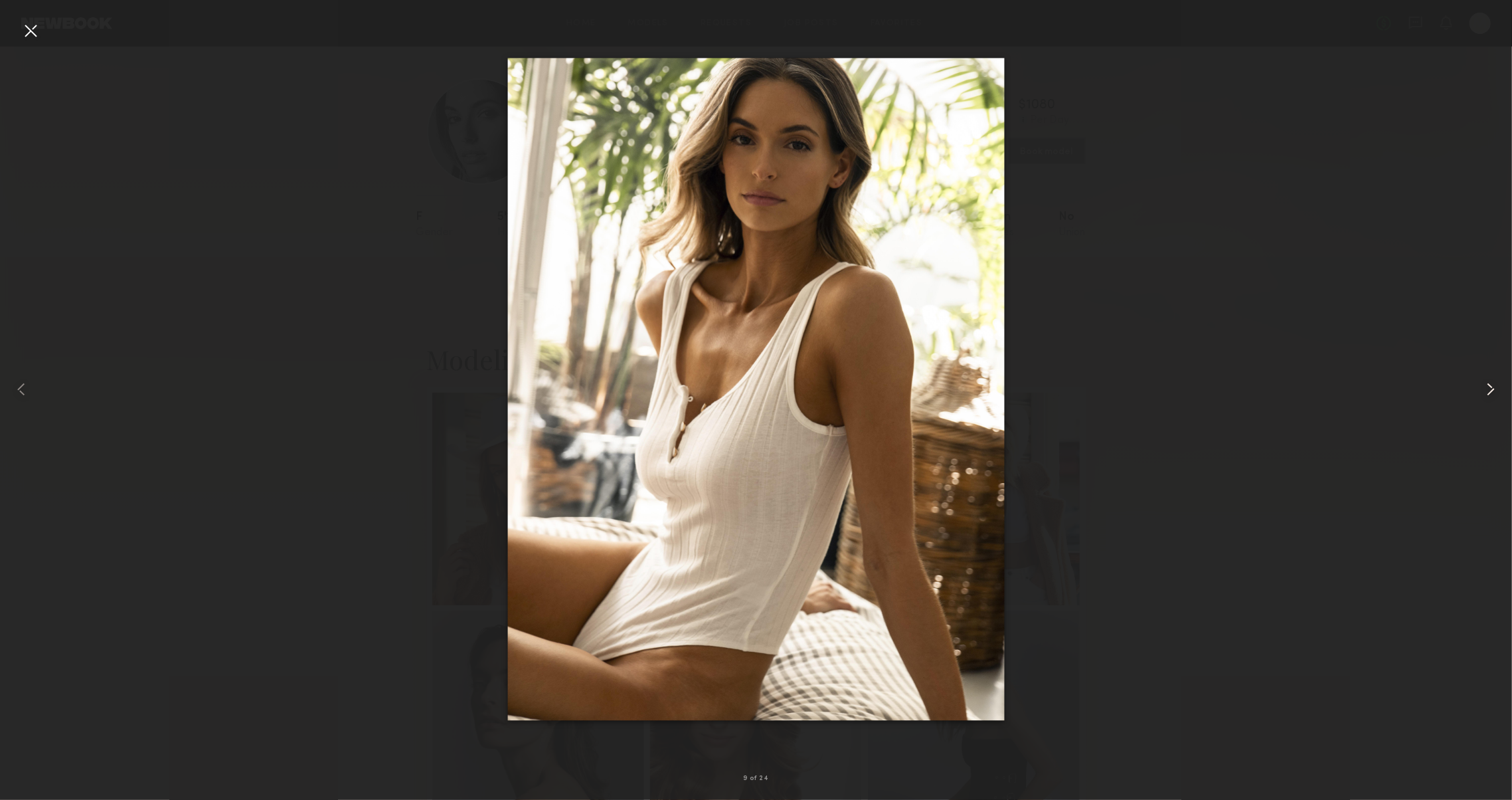
click at [1488, 389] on common-icon at bounding box center [1490, 389] width 21 height 21
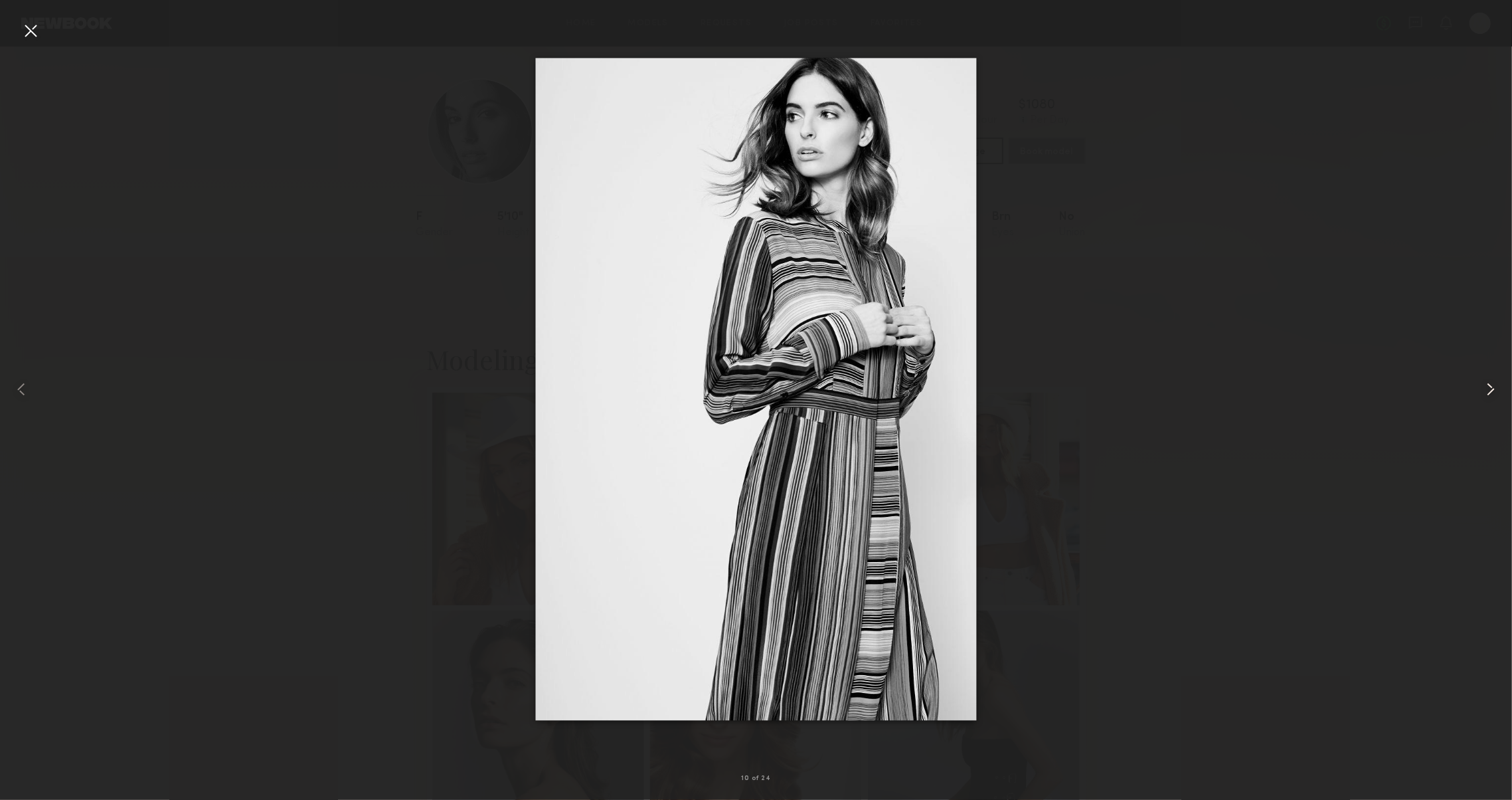
click at [1488, 389] on common-icon at bounding box center [1490, 389] width 21 height 21
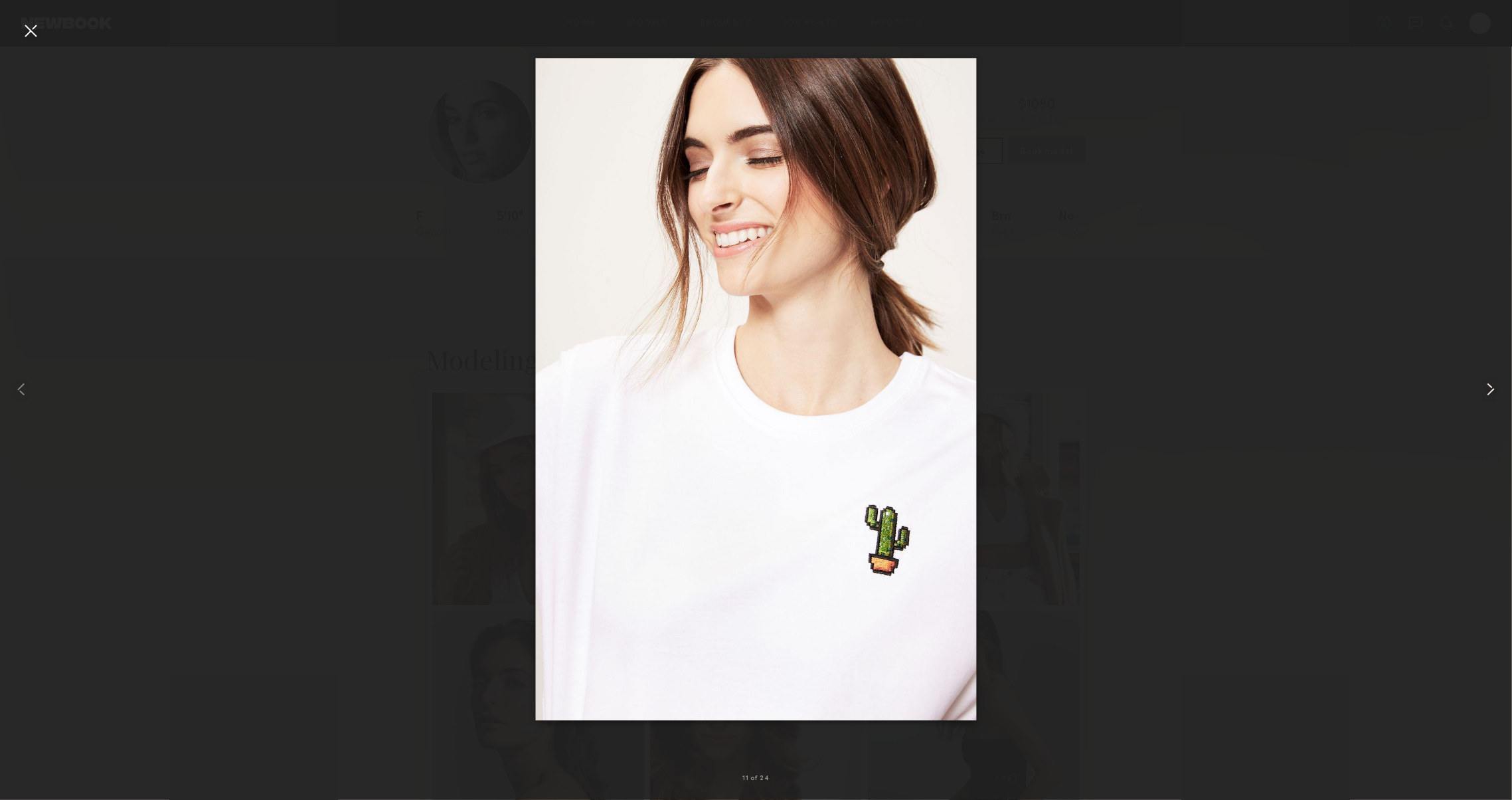
click at [1488, 389] on common-icon at bounding box center [1490, 389] width 21 height 21
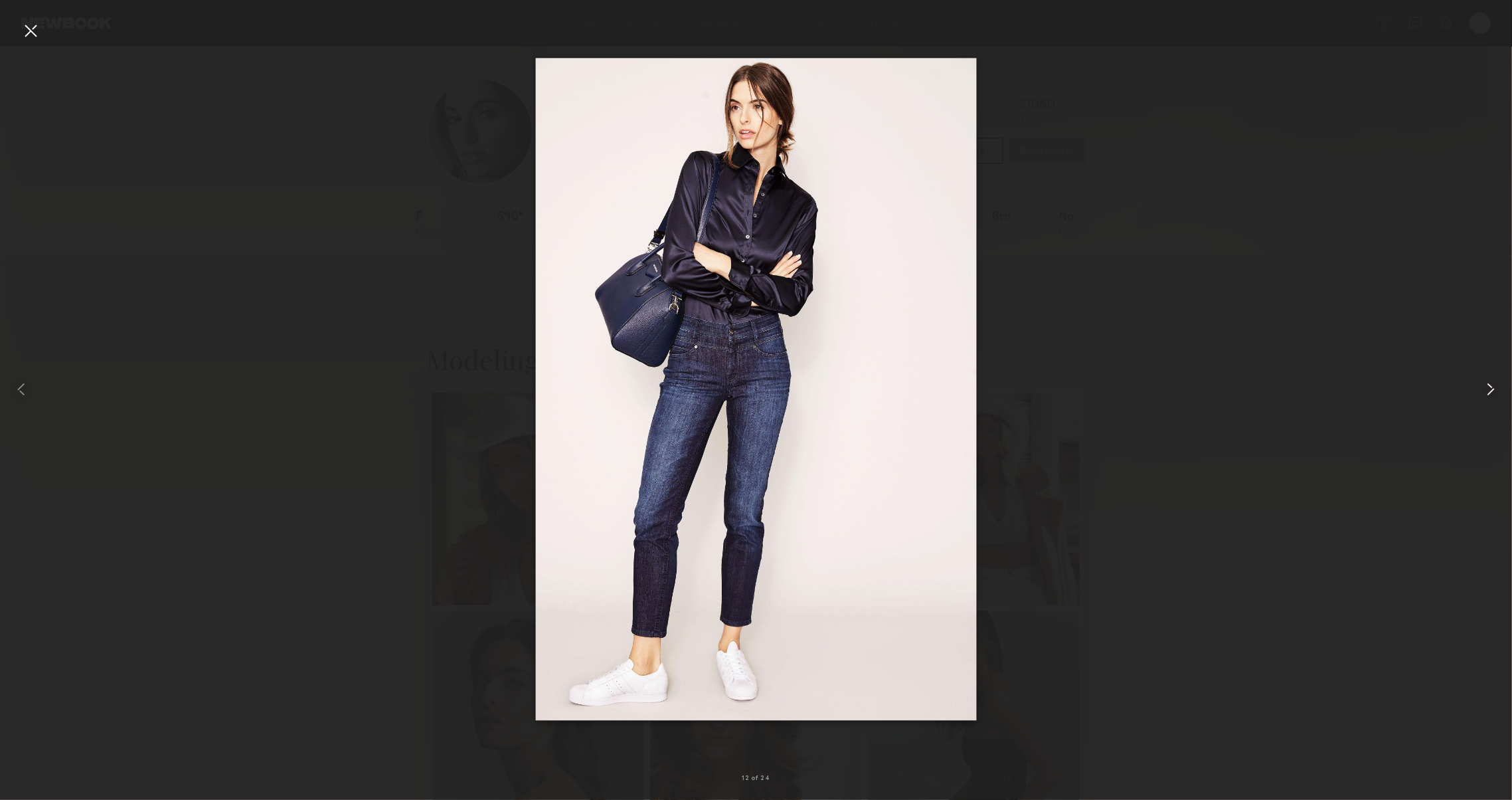
click at [1488, 389] on common-icon at bounding box center [1490, 389] width 21 height 21
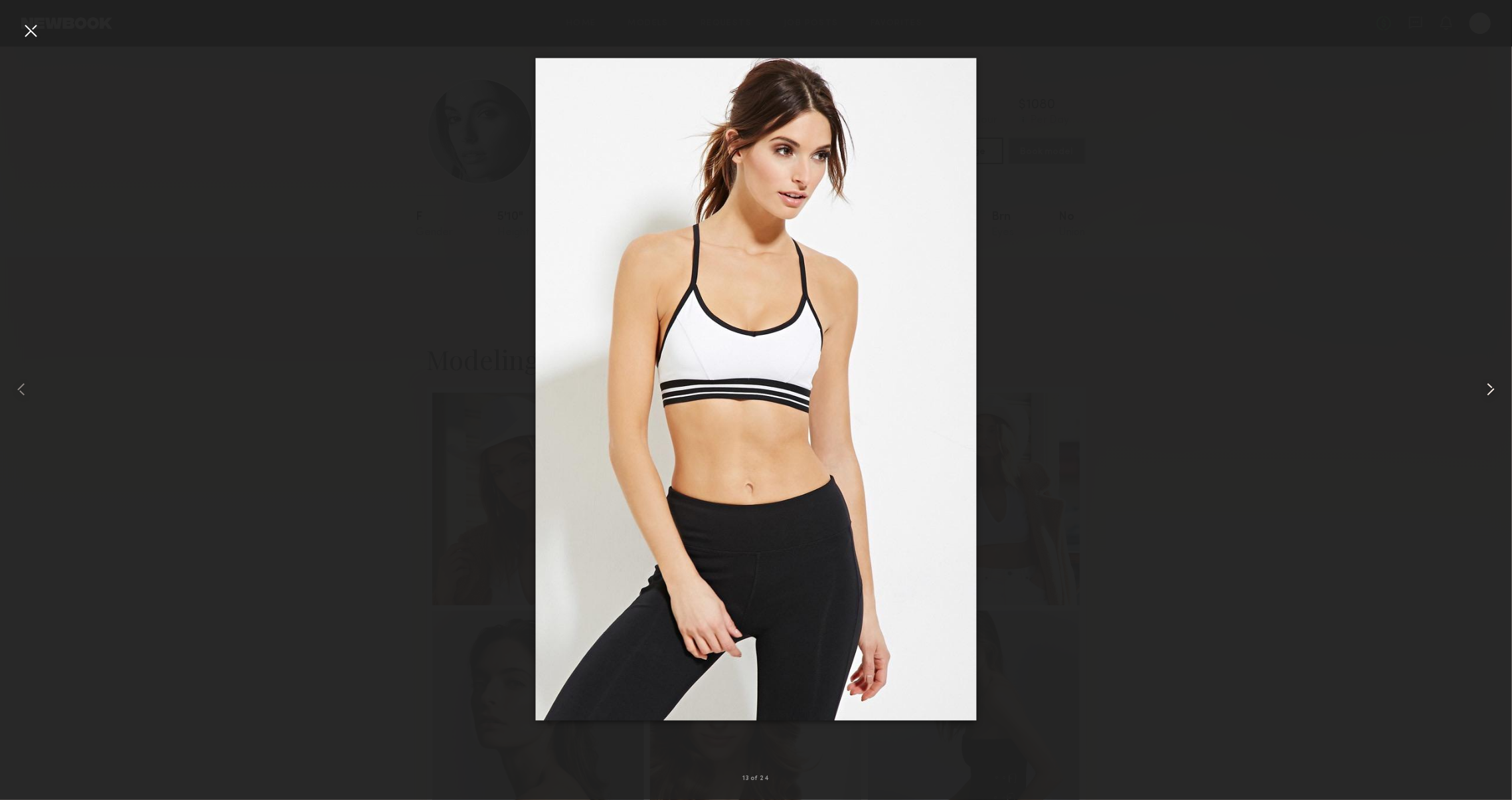
click at [1488, 389] on common-icon at bounding box center [1490, 389] width 21 height 21
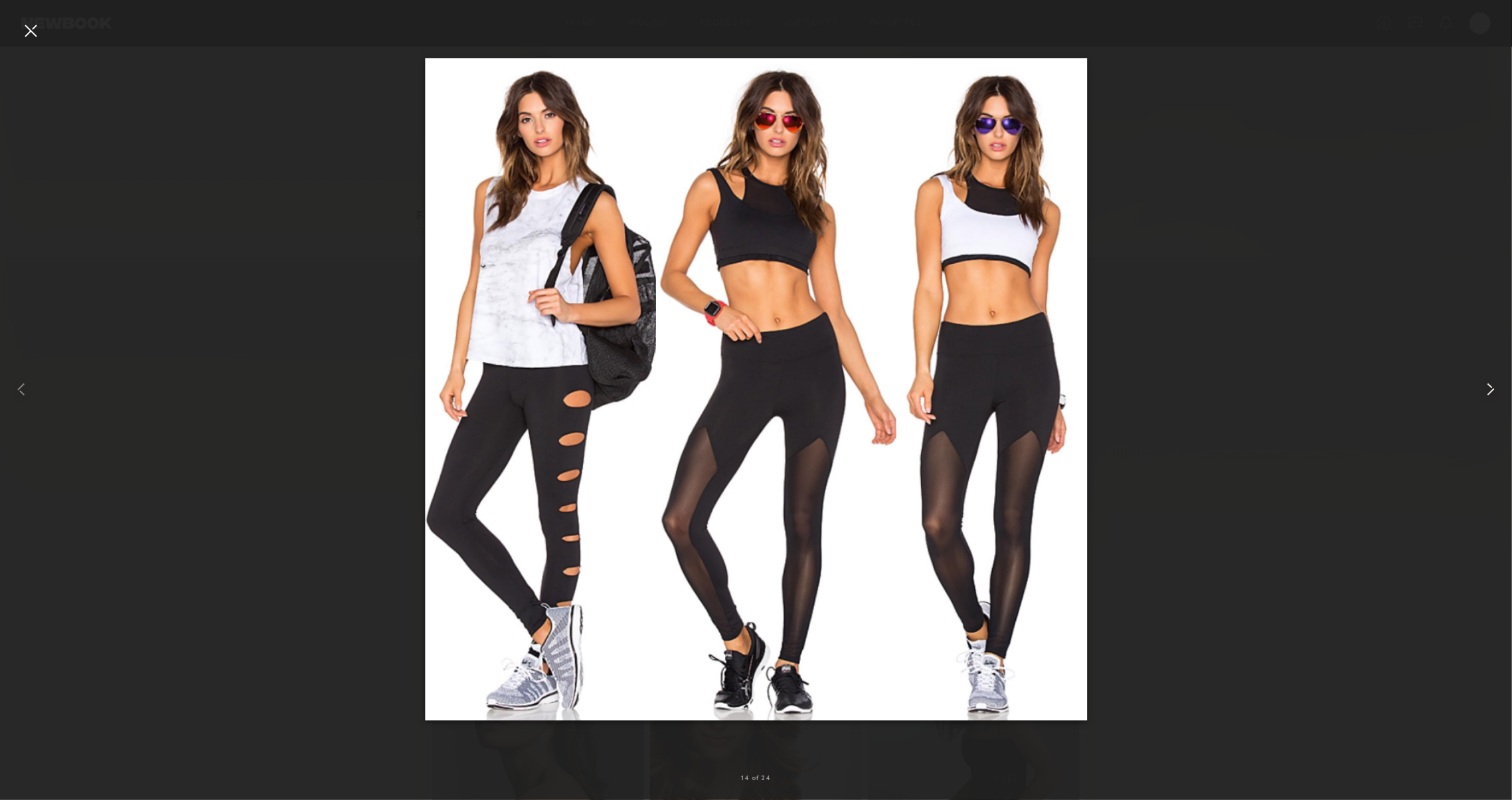
click at [1488, 389] on common-icon at bounding box center [1490, 389] width 21 height 21
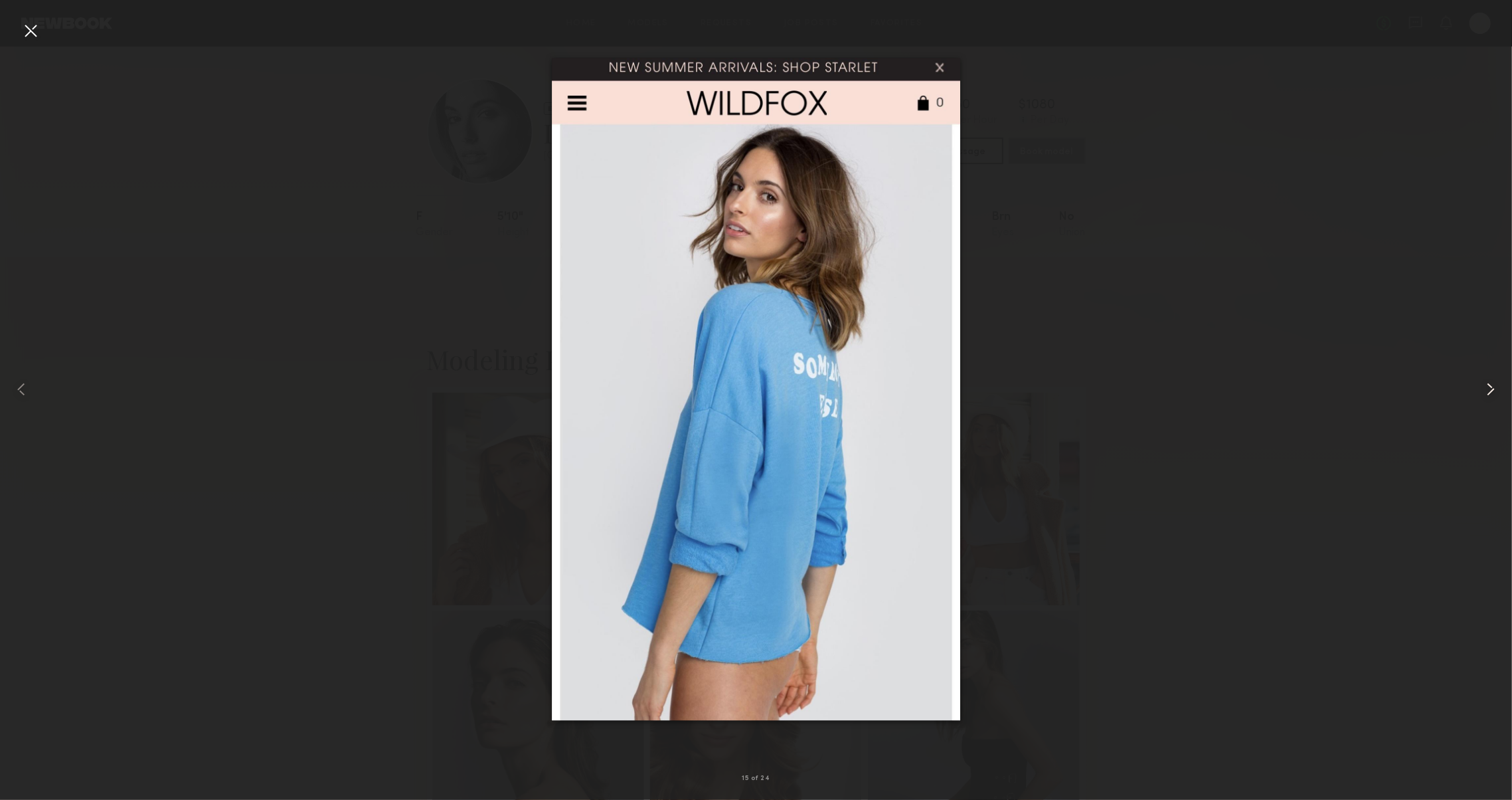
click at [1488, 389] on common-icon at bounding box center [1490, 389] width 21 height 21
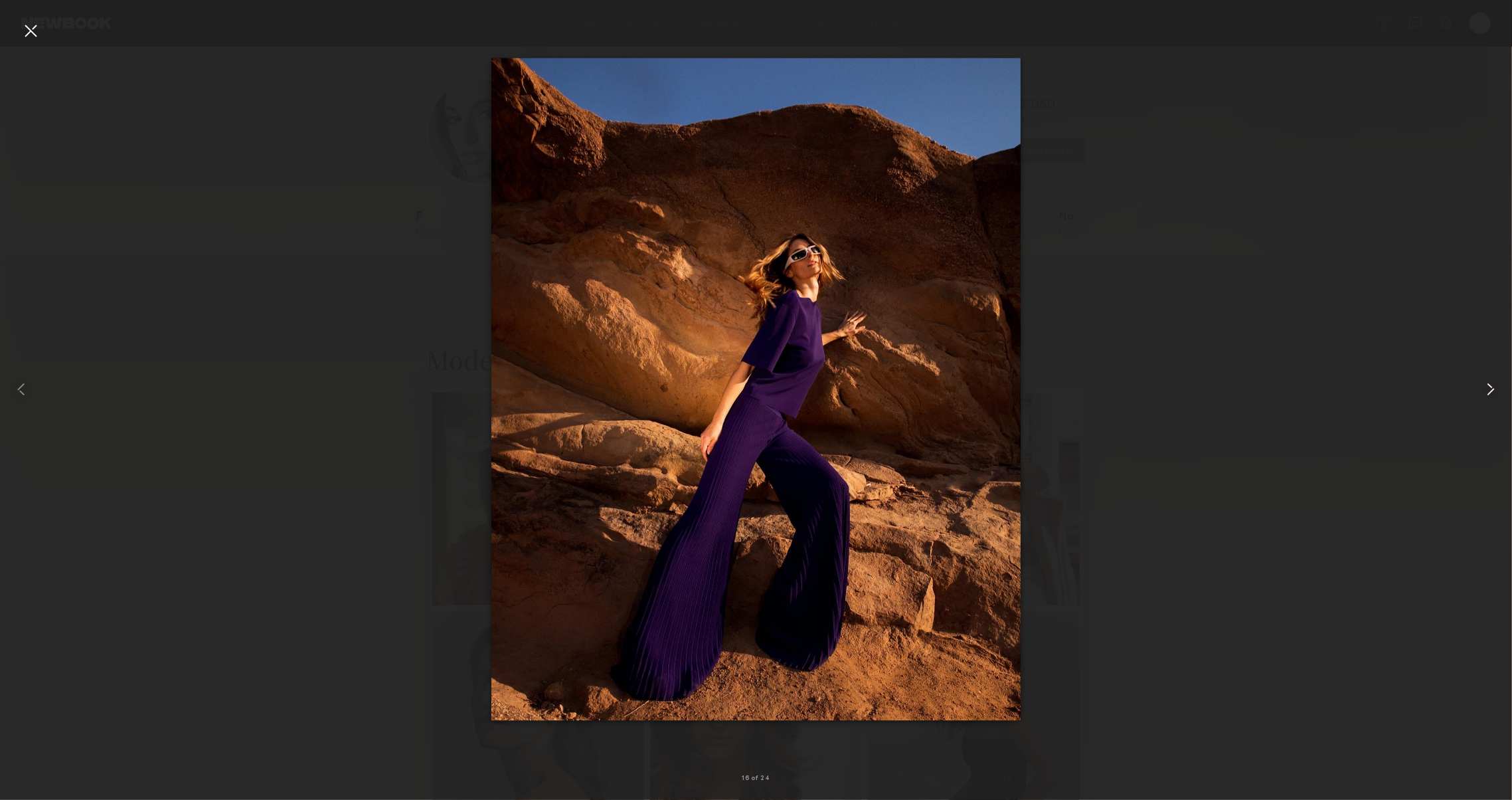
click at [1488, 389] on common-icon at bounding box center [1490, 389] width 21 height 21
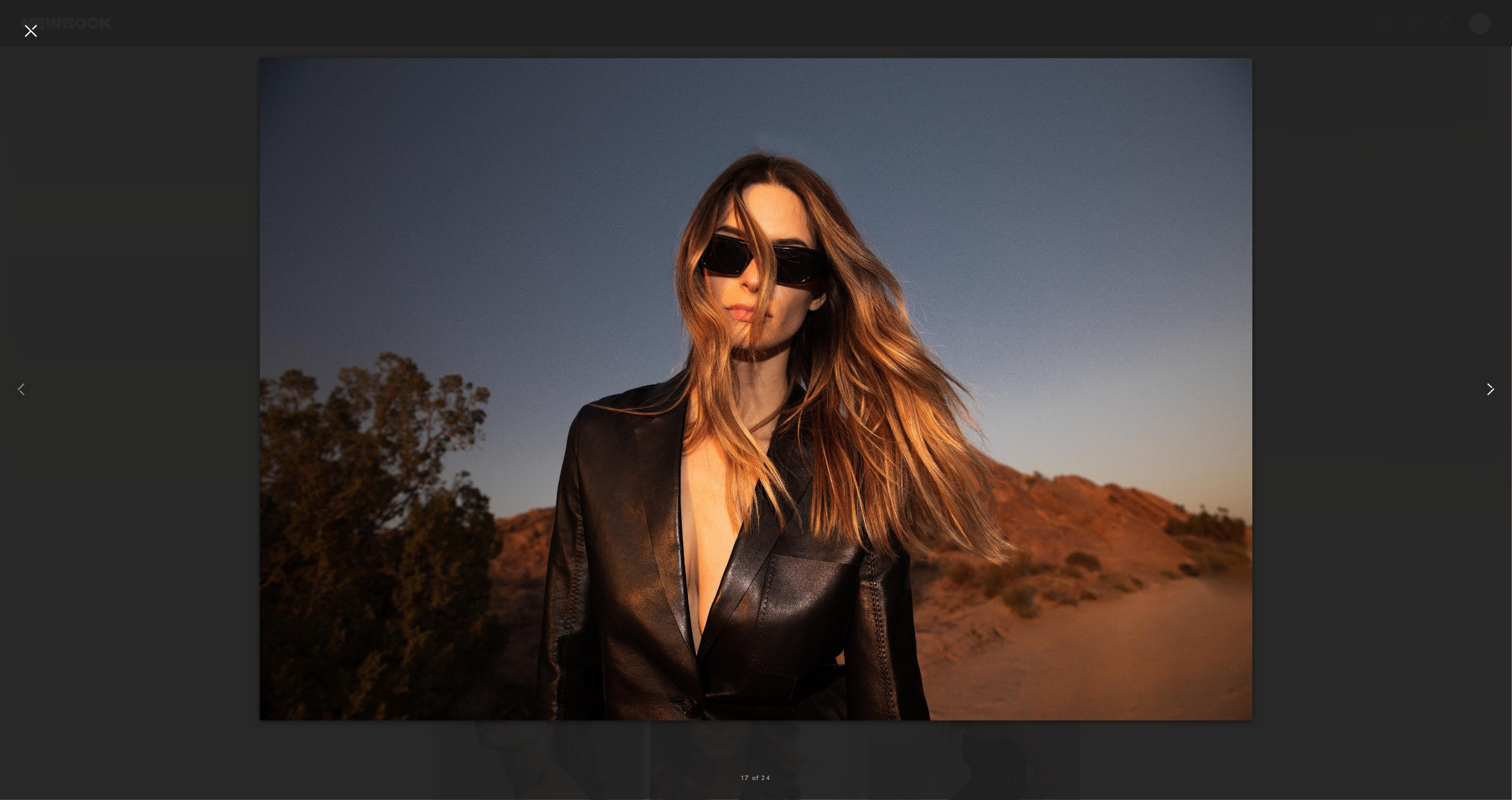
click at [1488, 389] on common-icon at bounding box center [1490, 389] width 21 height 21
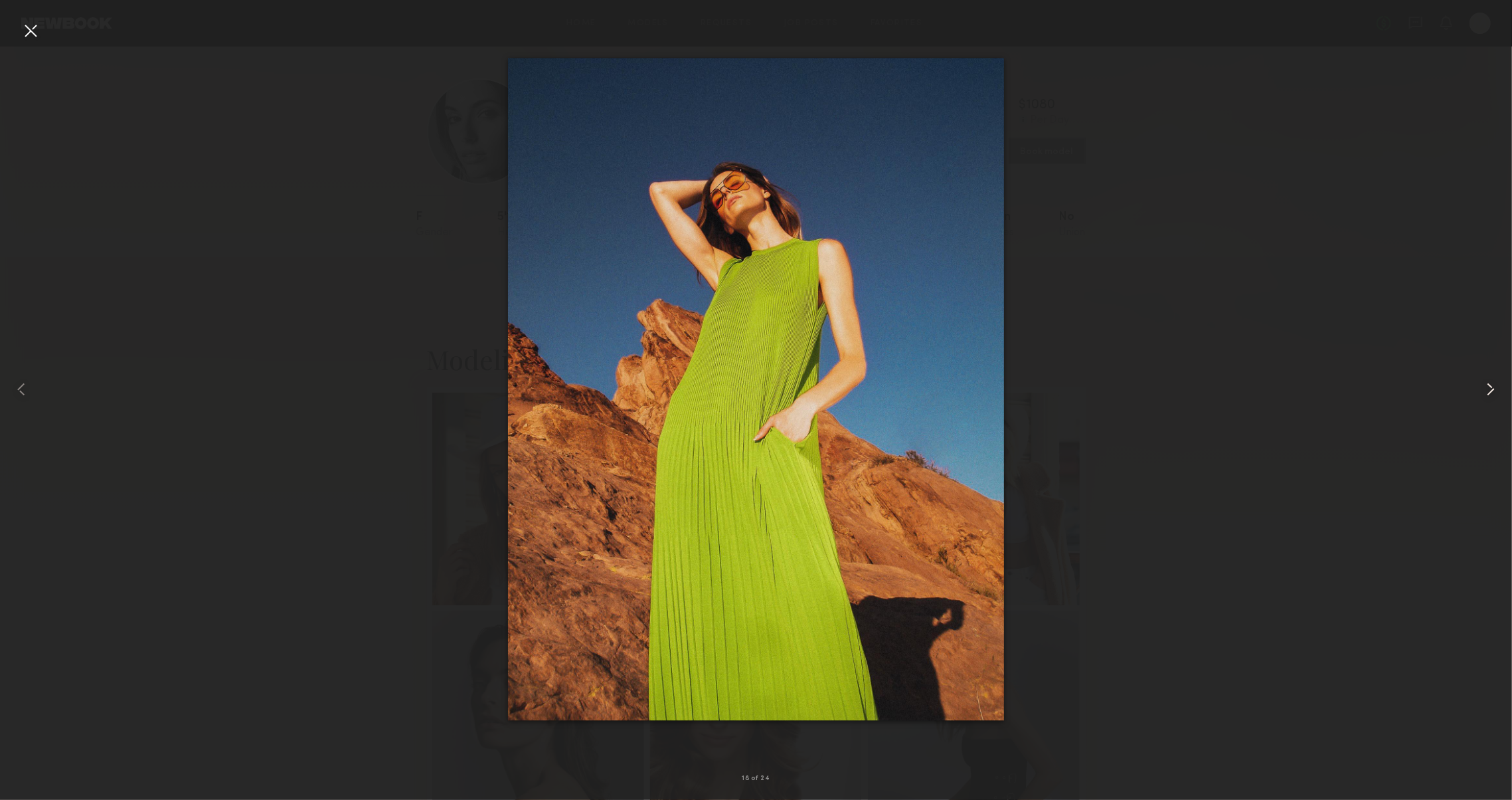
click at [1488, 389] on common-icon at bounding box center [1490, 389] width 21 height 21
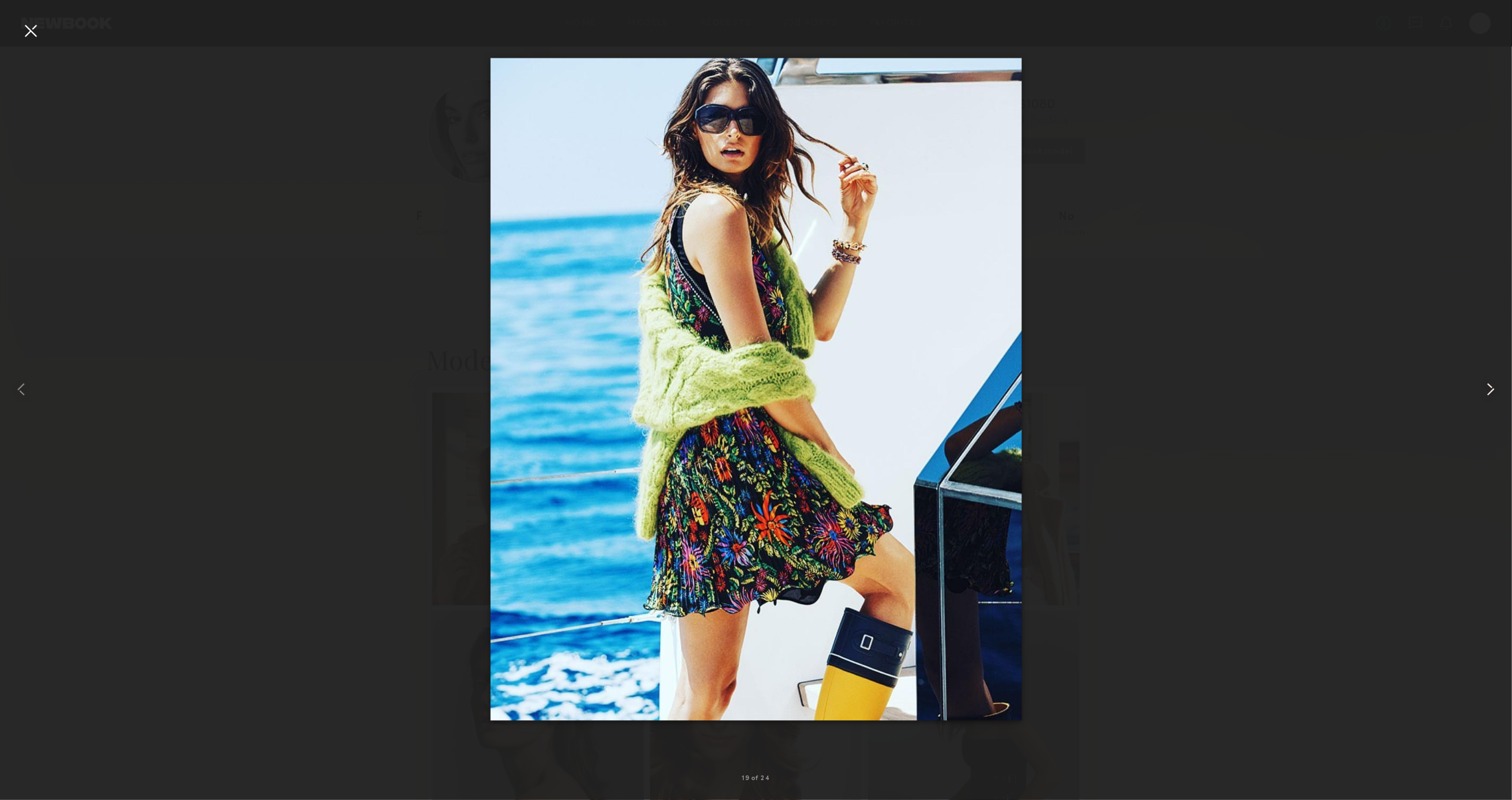
click at [1488, 389] on common-icon at bounding box center [1490, 389] width 21 height 21
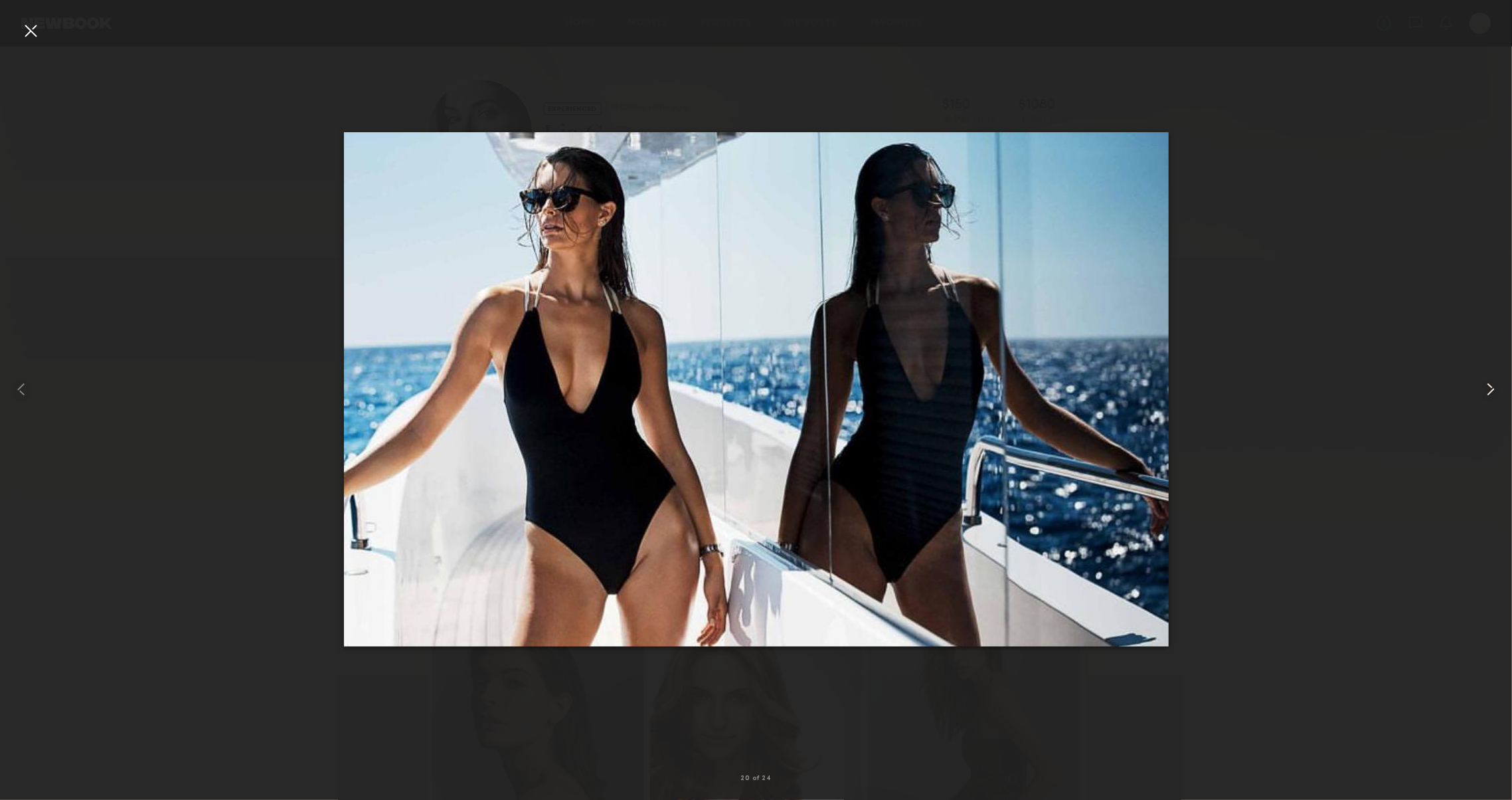
click at [1488, 389] on common-icon at bounding box center [1490, 389] width 21 height 21
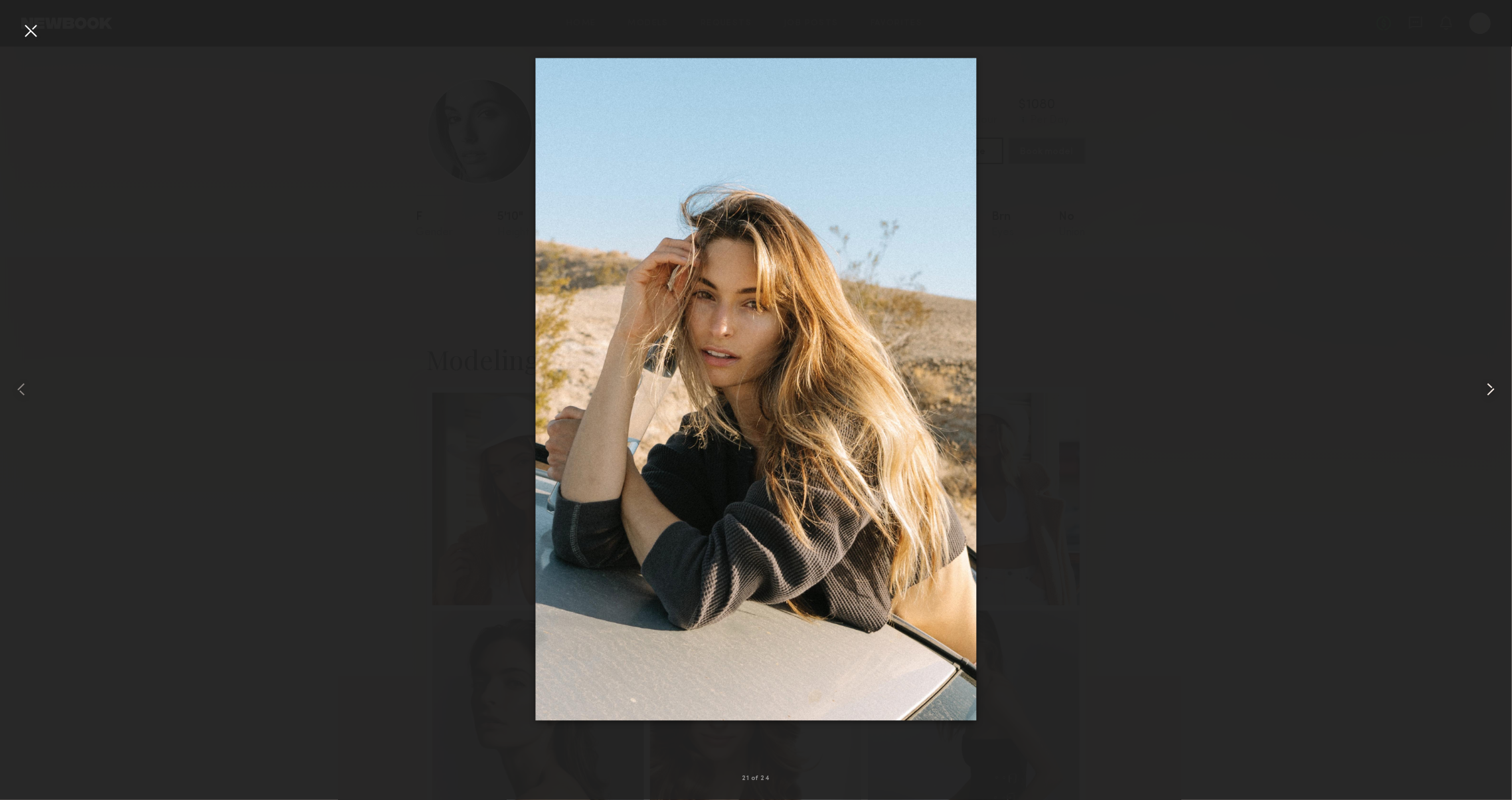
click at [1488, 389] on common-icon at bounding box center [1490, 389] width 21 height 21
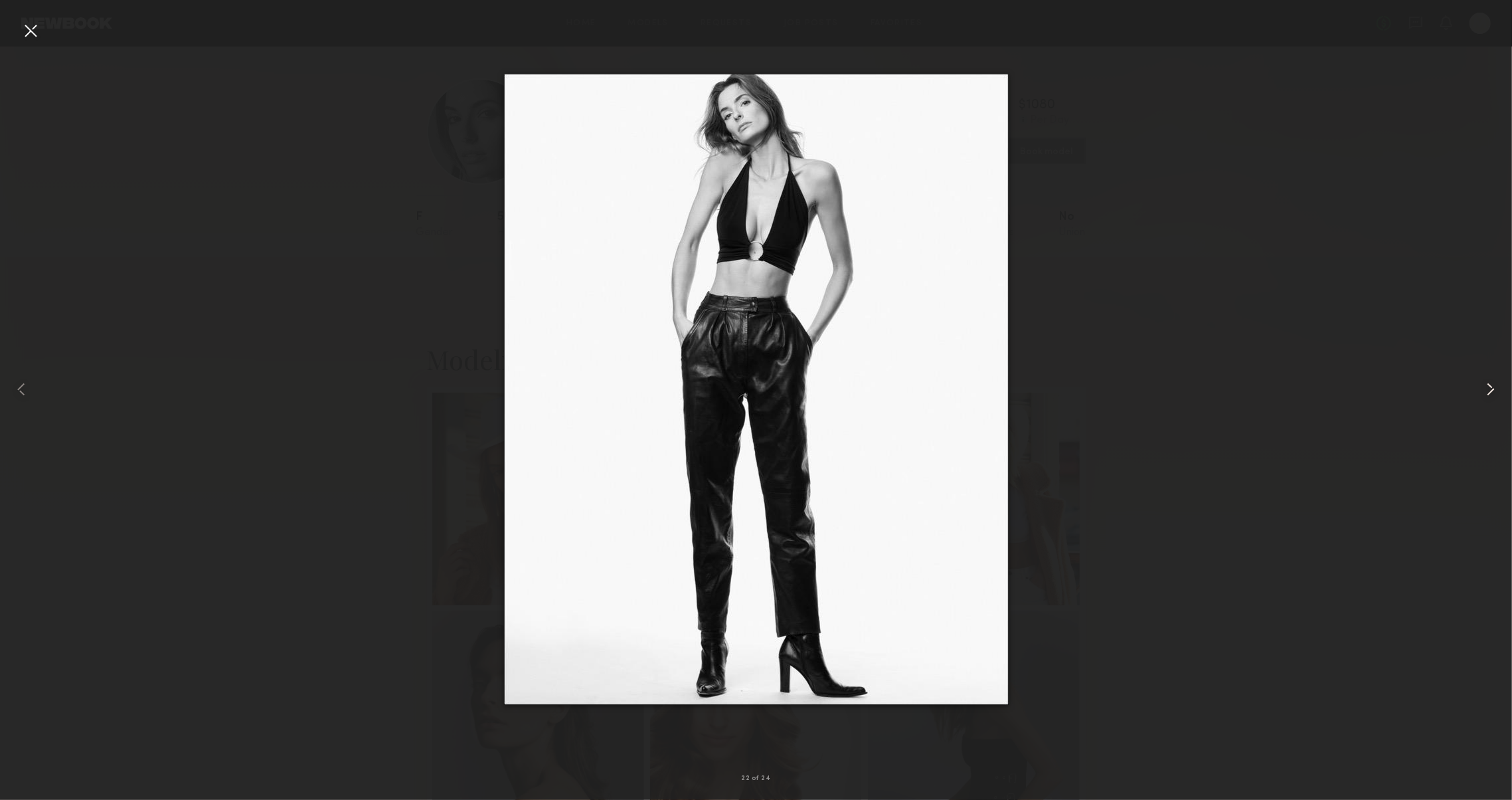
click at [1488, 389] on common-icon at bounding box center [1490, 389] width 21 height 21
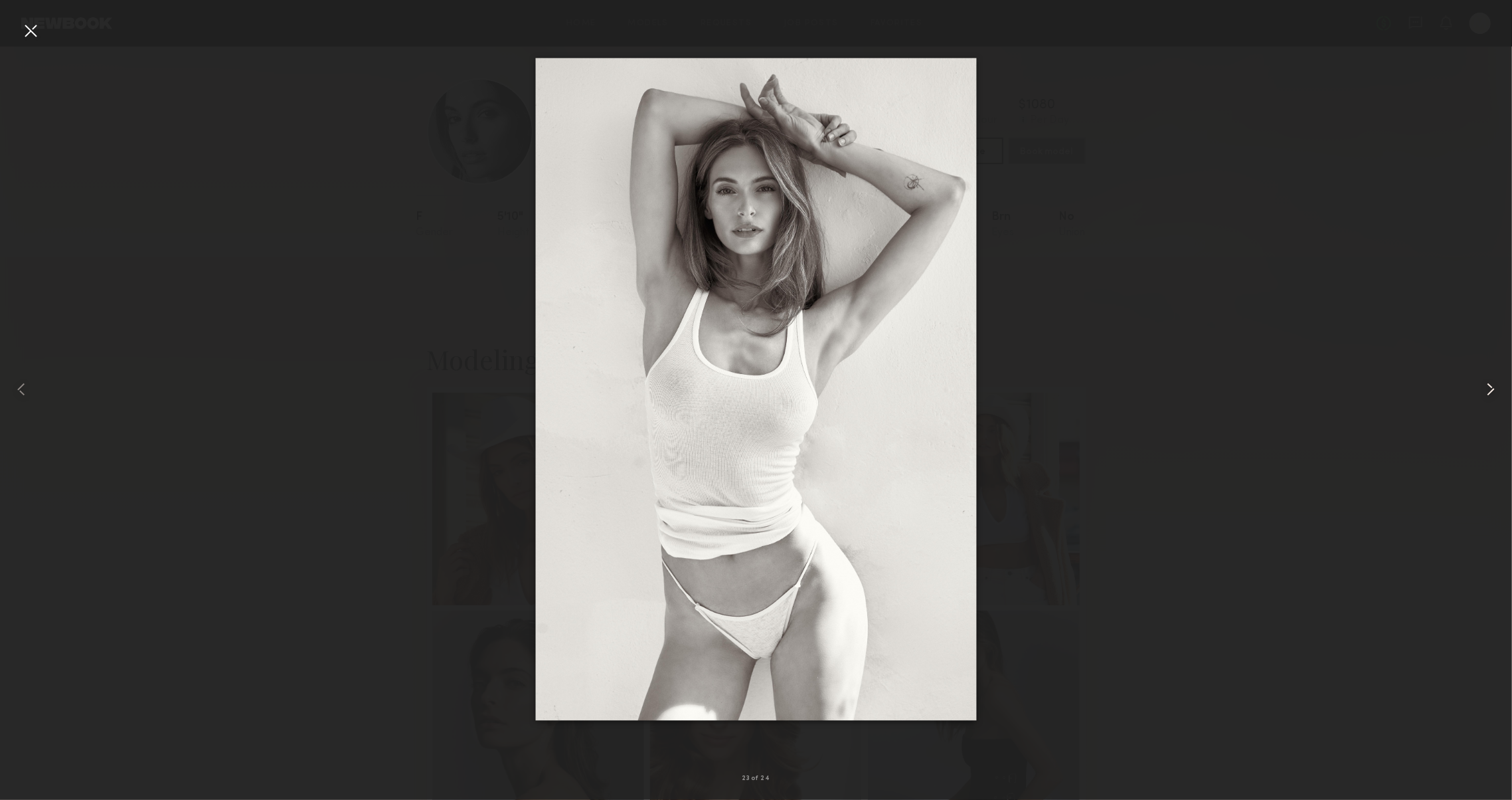
click at [1488, 389] on common-icon at bounding box center [1490, 389] width 21 height 21
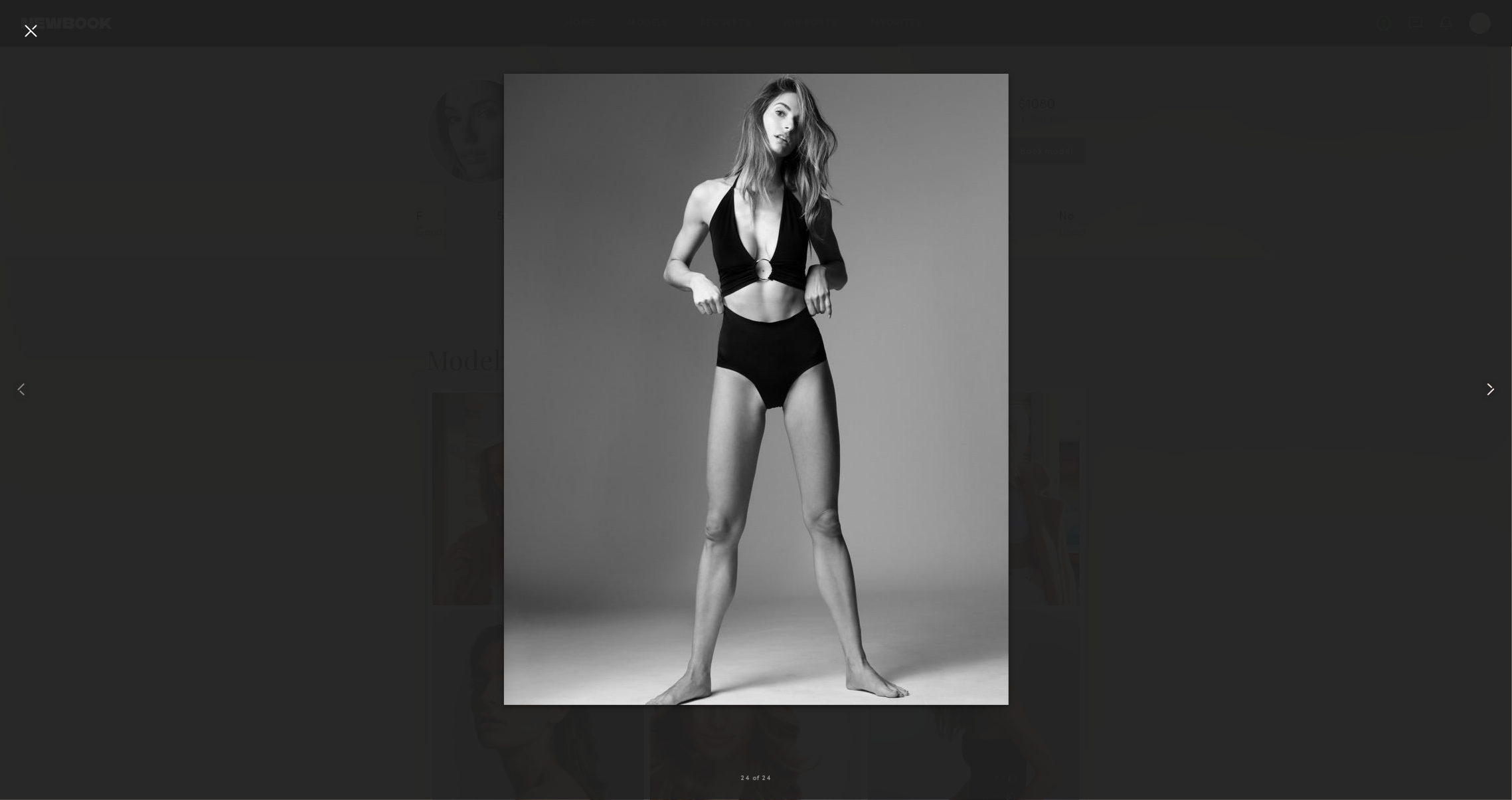
click at [1488, 389] on common-icon at bounding box center [1490, 389] width 21 height 21
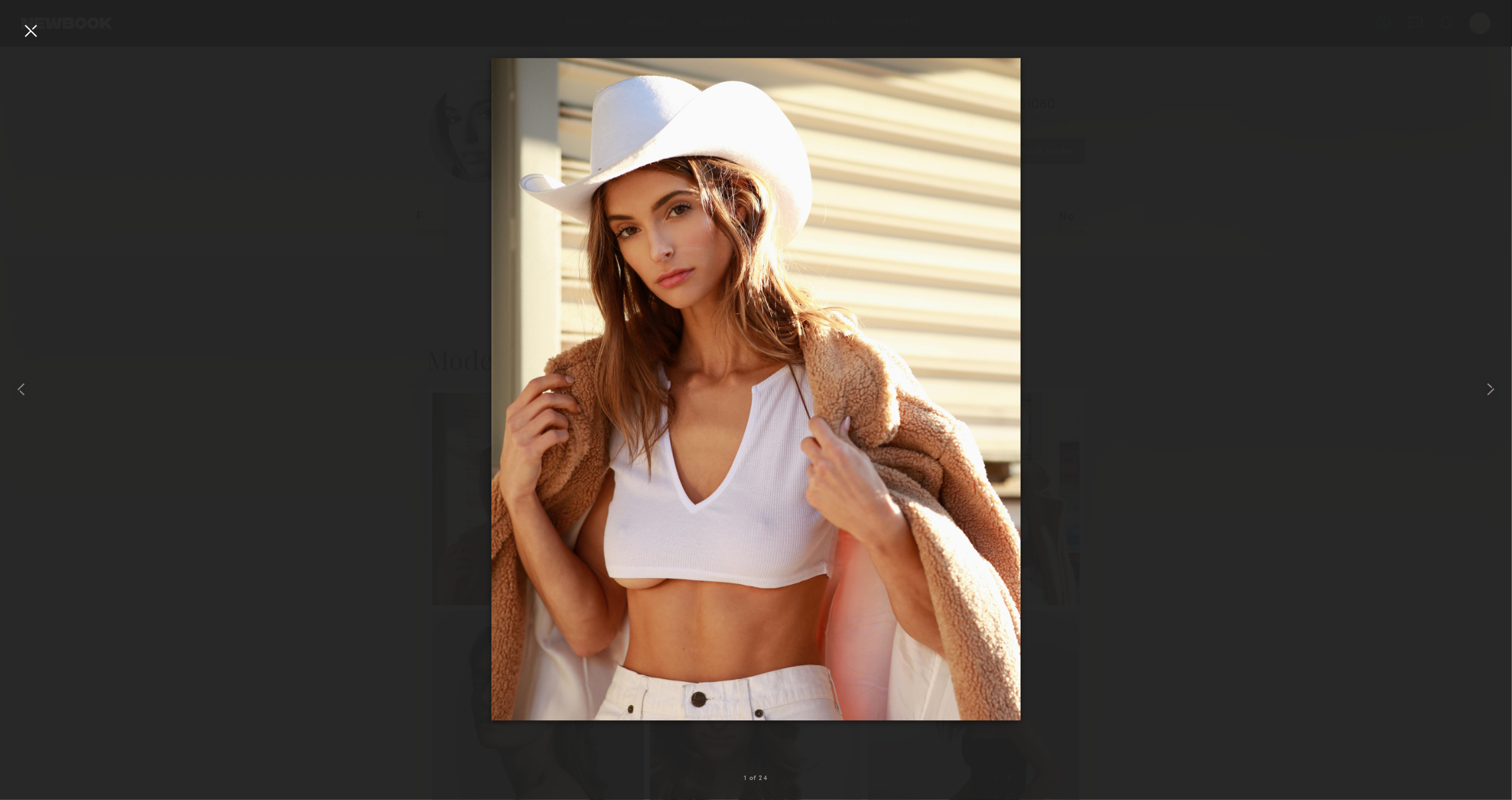
click at [22, 29] on div at bounding box center [30, 30] width 21 height 21
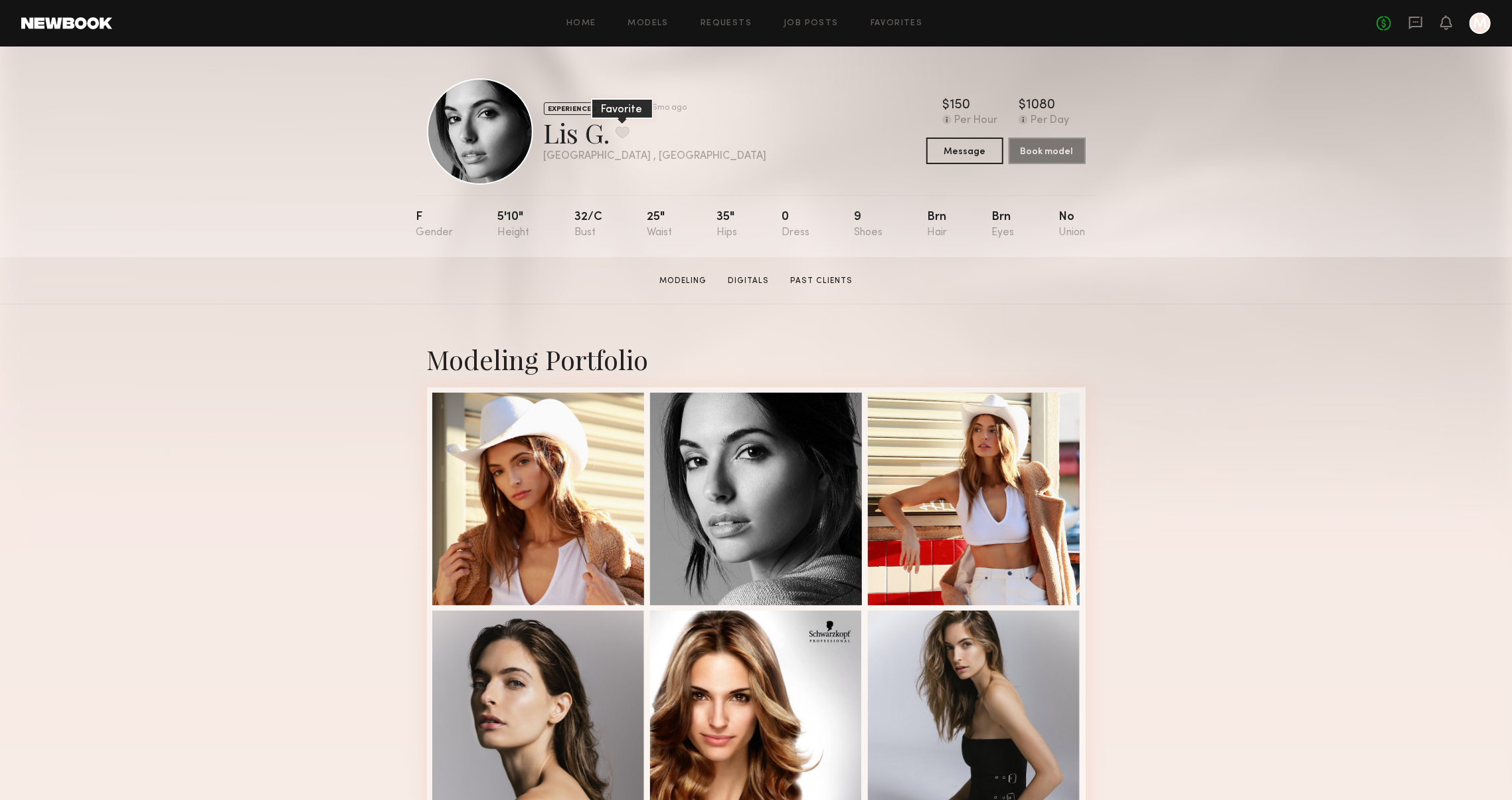
click at [615, 135] on button at bounding box center [622, 132] width 14 height 12
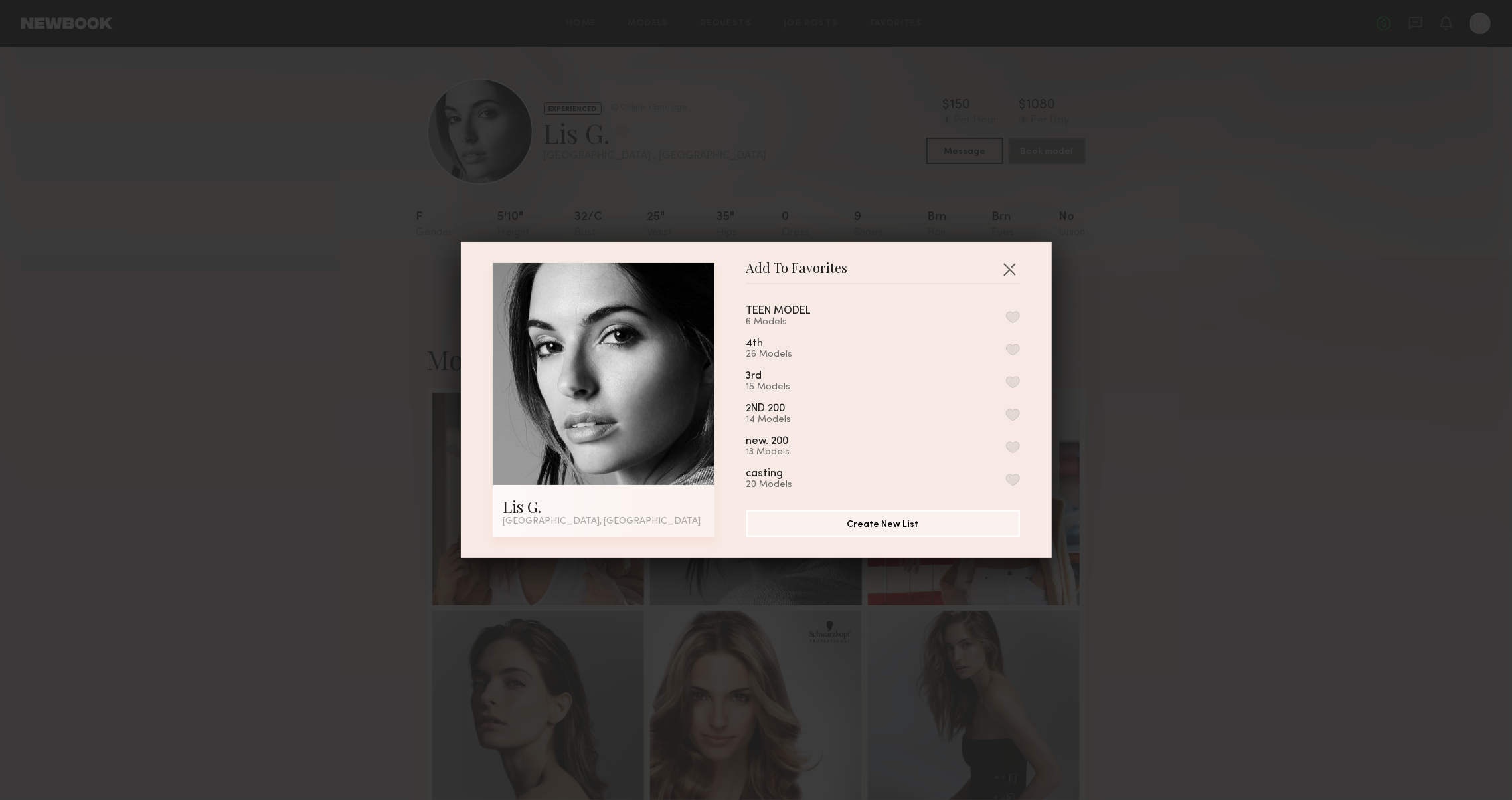
click at [1010, 354] on button "button" at bounding box center [1013, 349] width 14 height 12
click at [1008, 266] on button "button" at bounding box center [1009, 269] width 21 height 21
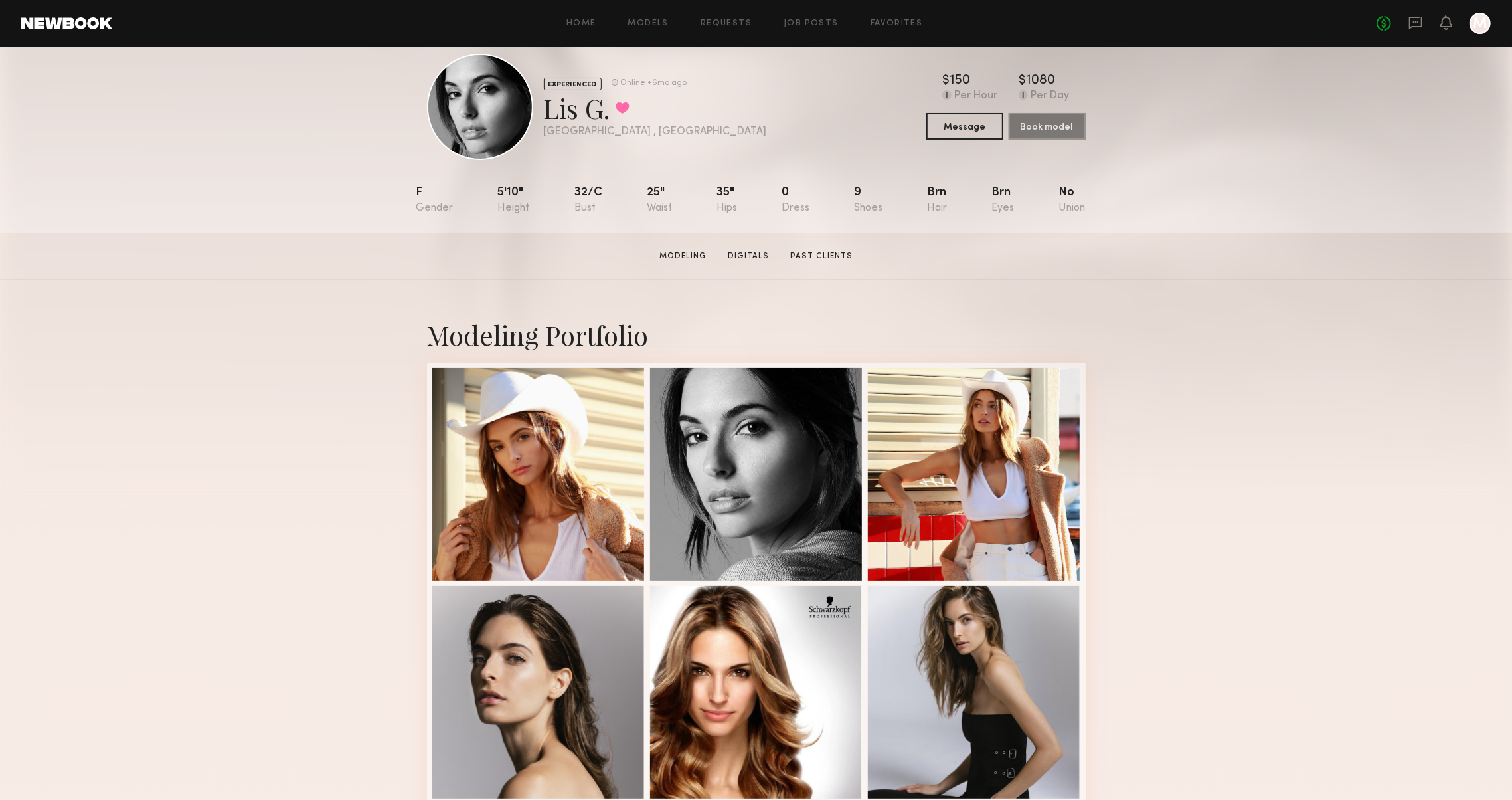
scroll to position [22, 0]
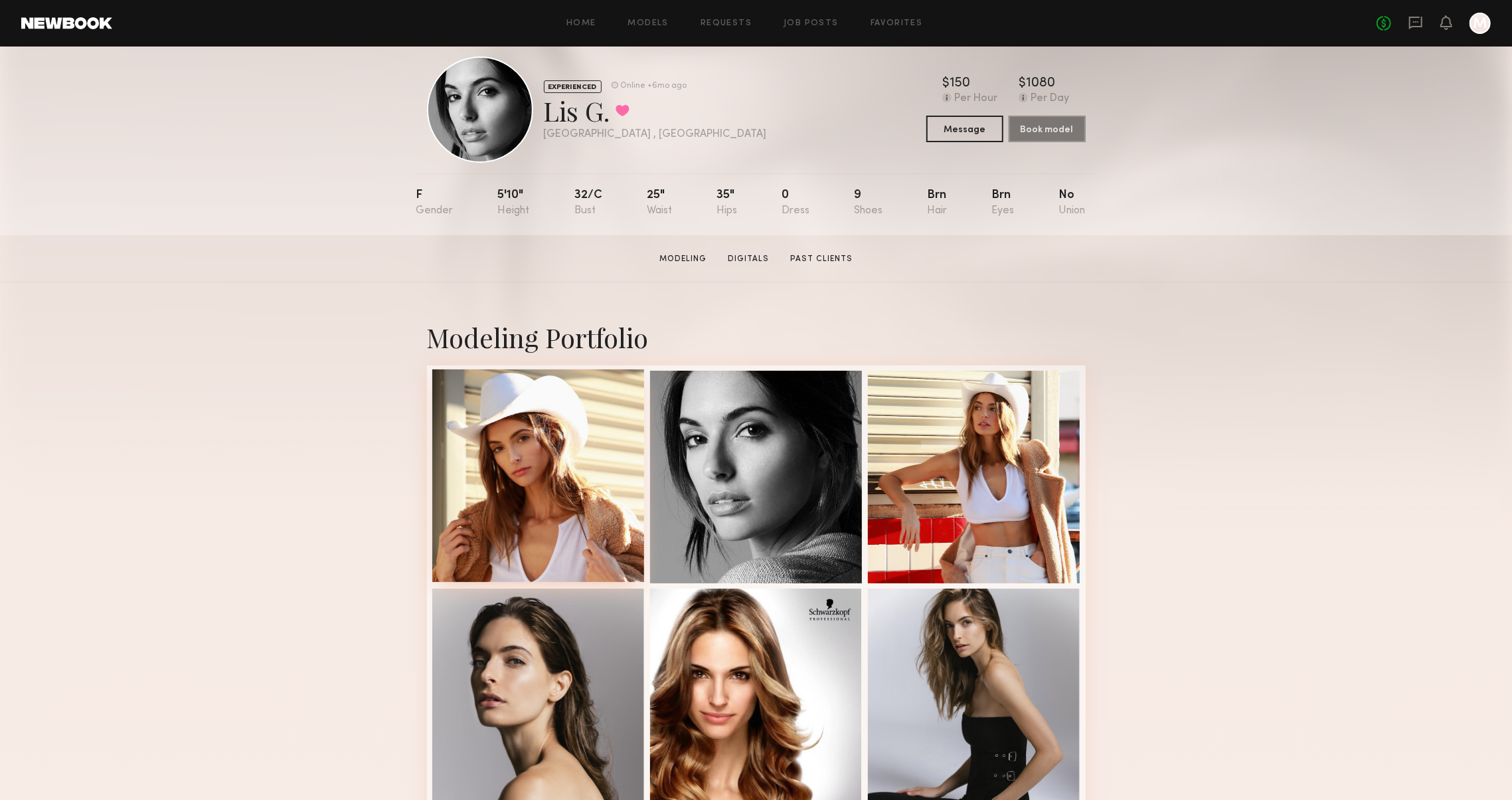
click at [490, 534] on div at bounding box center [539, 476] width 212 height 212
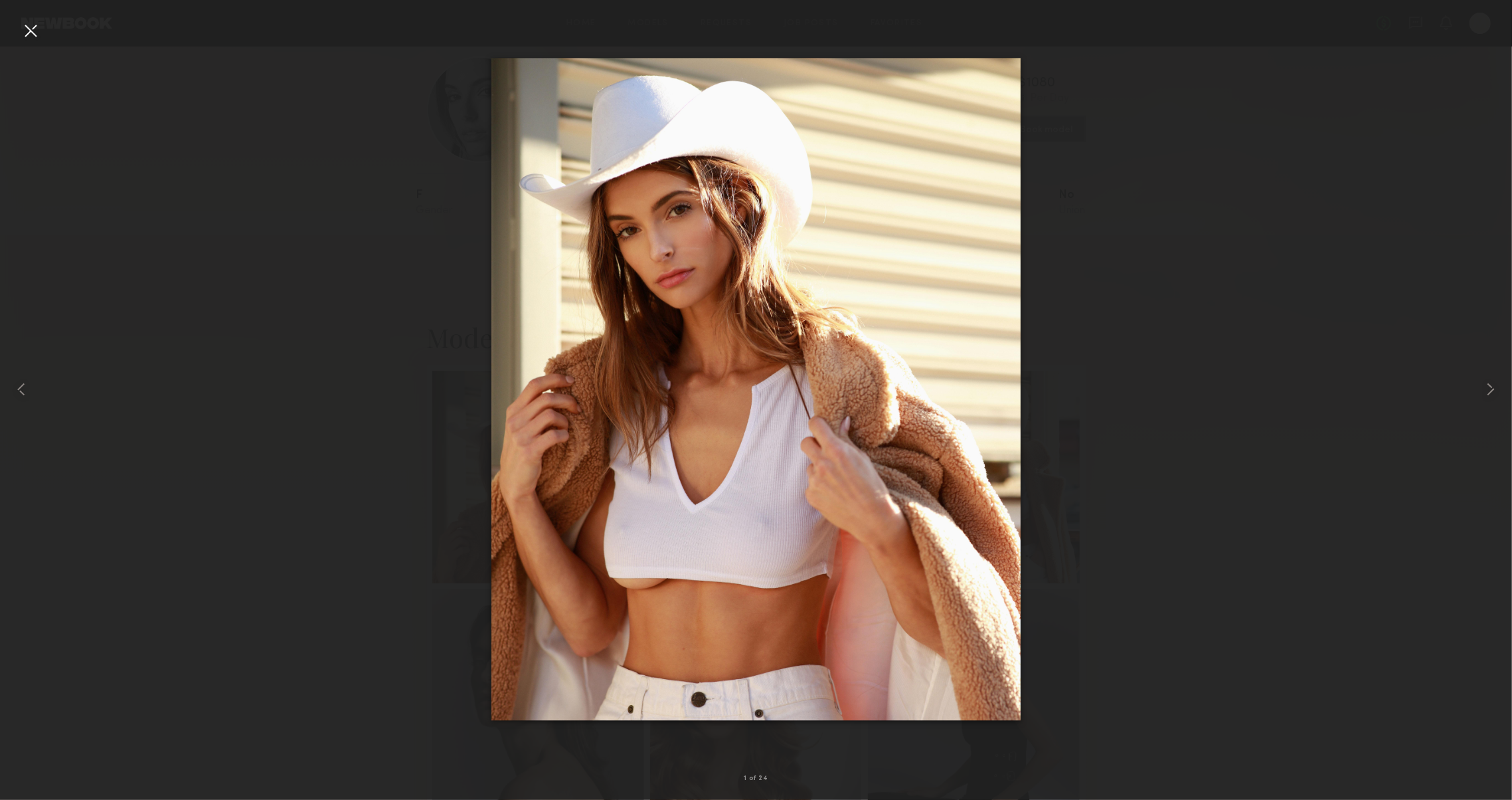
click at [25, 23] on div at bounding box center [30, 30] width 21 height 21
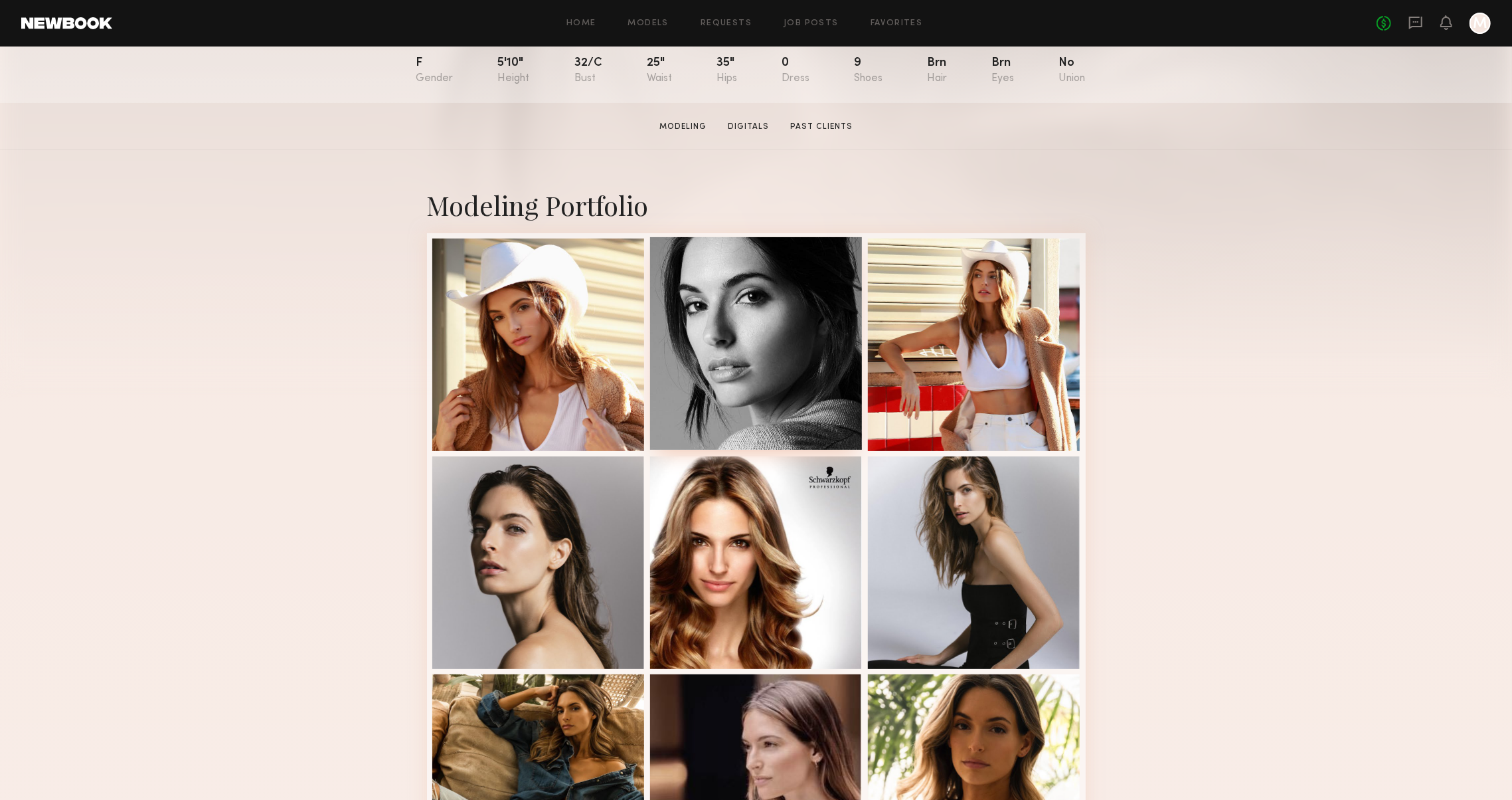
scroll to position [172, 0]
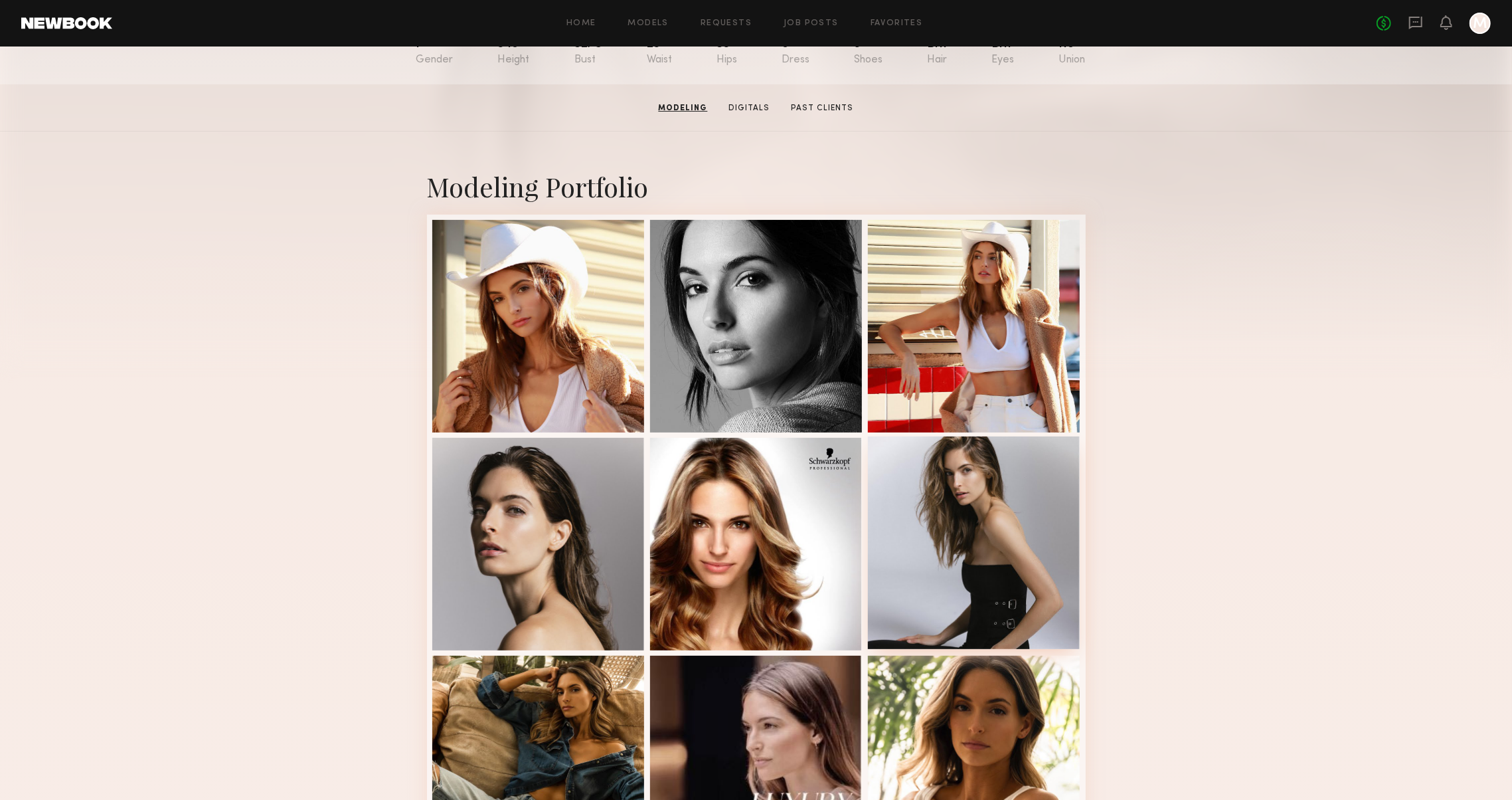
click at [960, 607] on div at bounding box center [974, 543] width 212 height 212
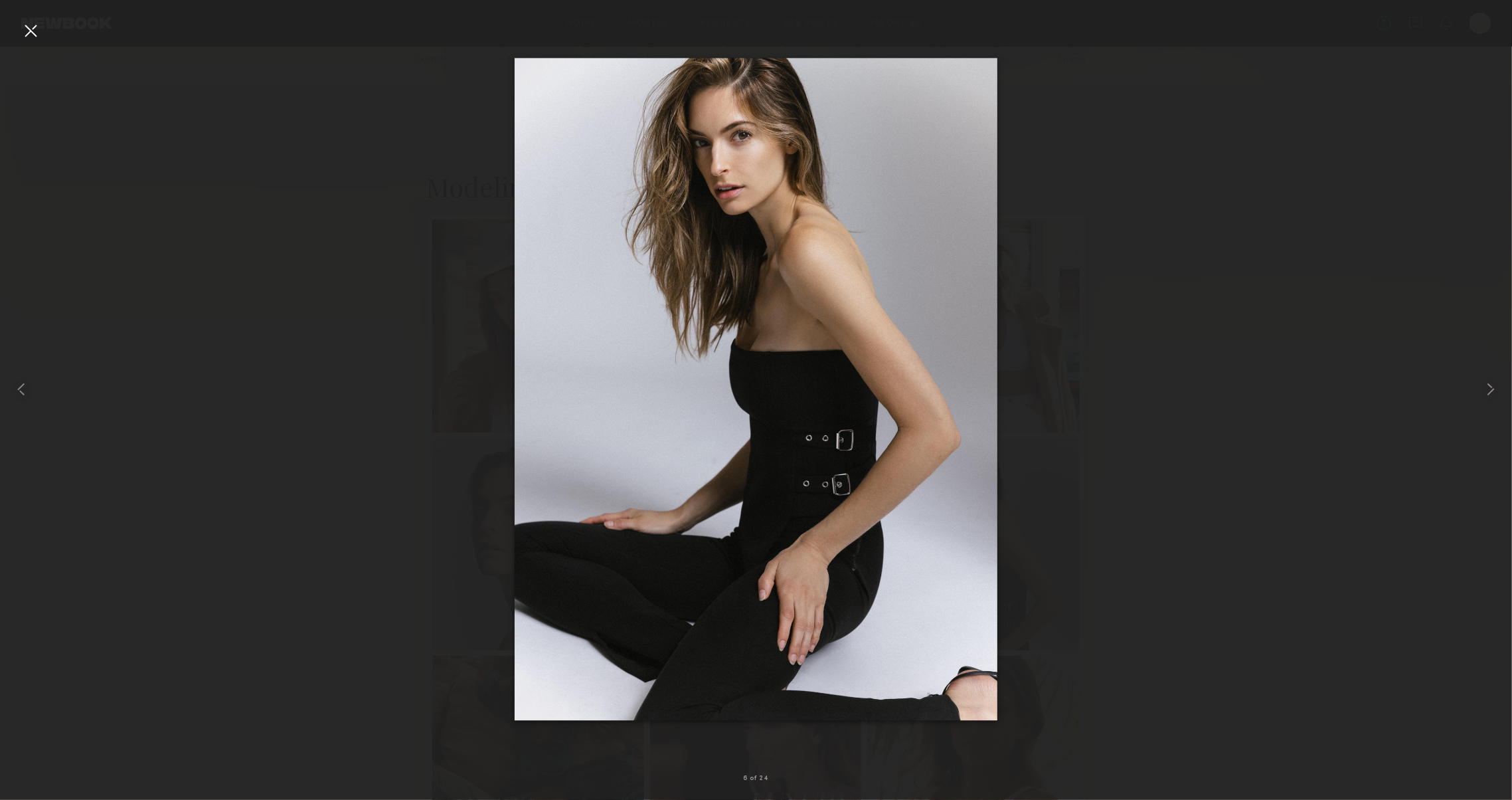
click at [405, 66] on div at bounding box center [756, 389] width 1512 height 736
click at [19, 26] on div at bounding box center [30, 389] width 60 height 736
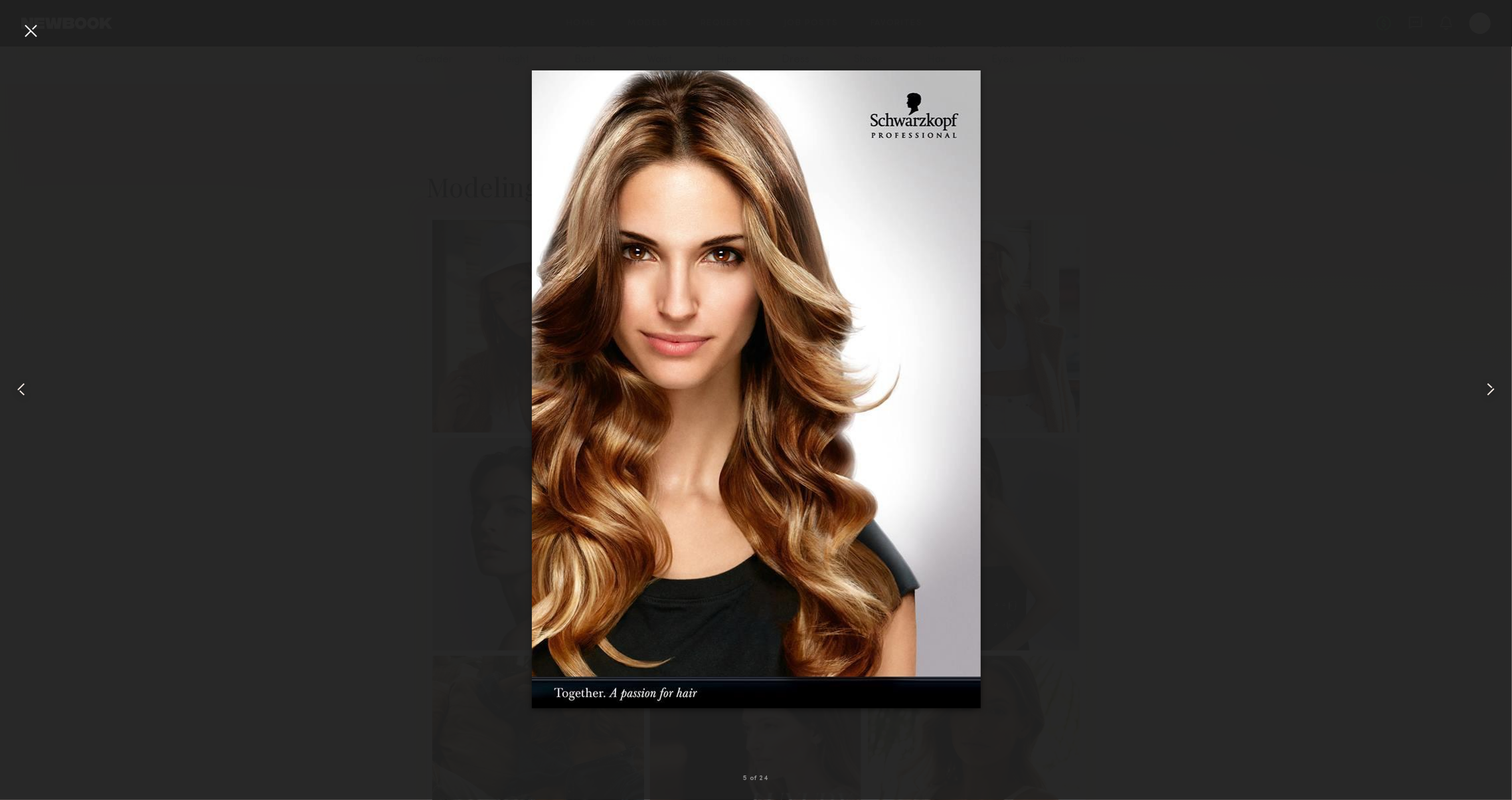
click at [24, 28] on div at bounding box center [30, 30] width 21 height 21
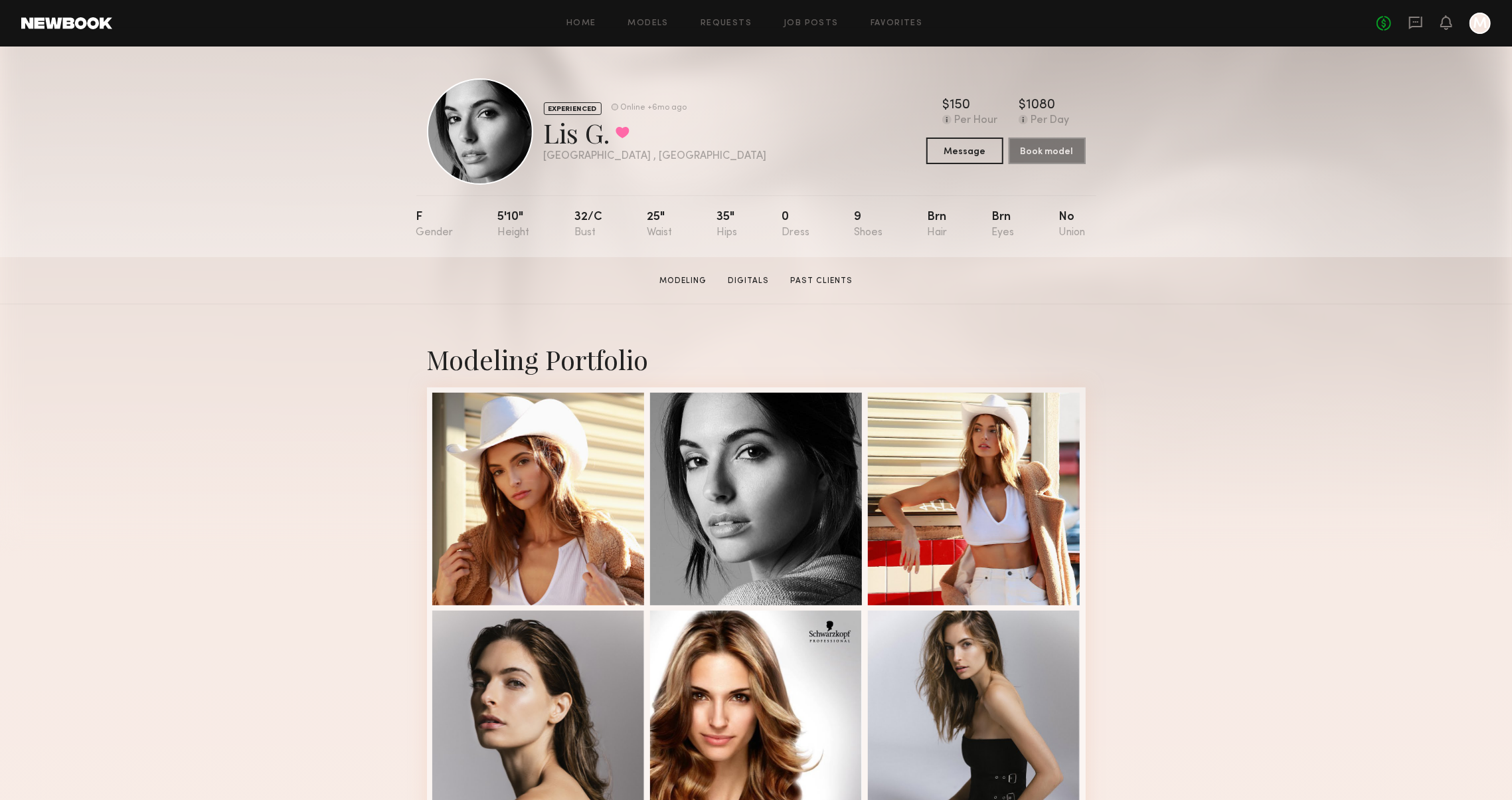
scroll to position [0, 0]
click at [619, 132] on button at bounding box center [622, 132] width 14 height 12
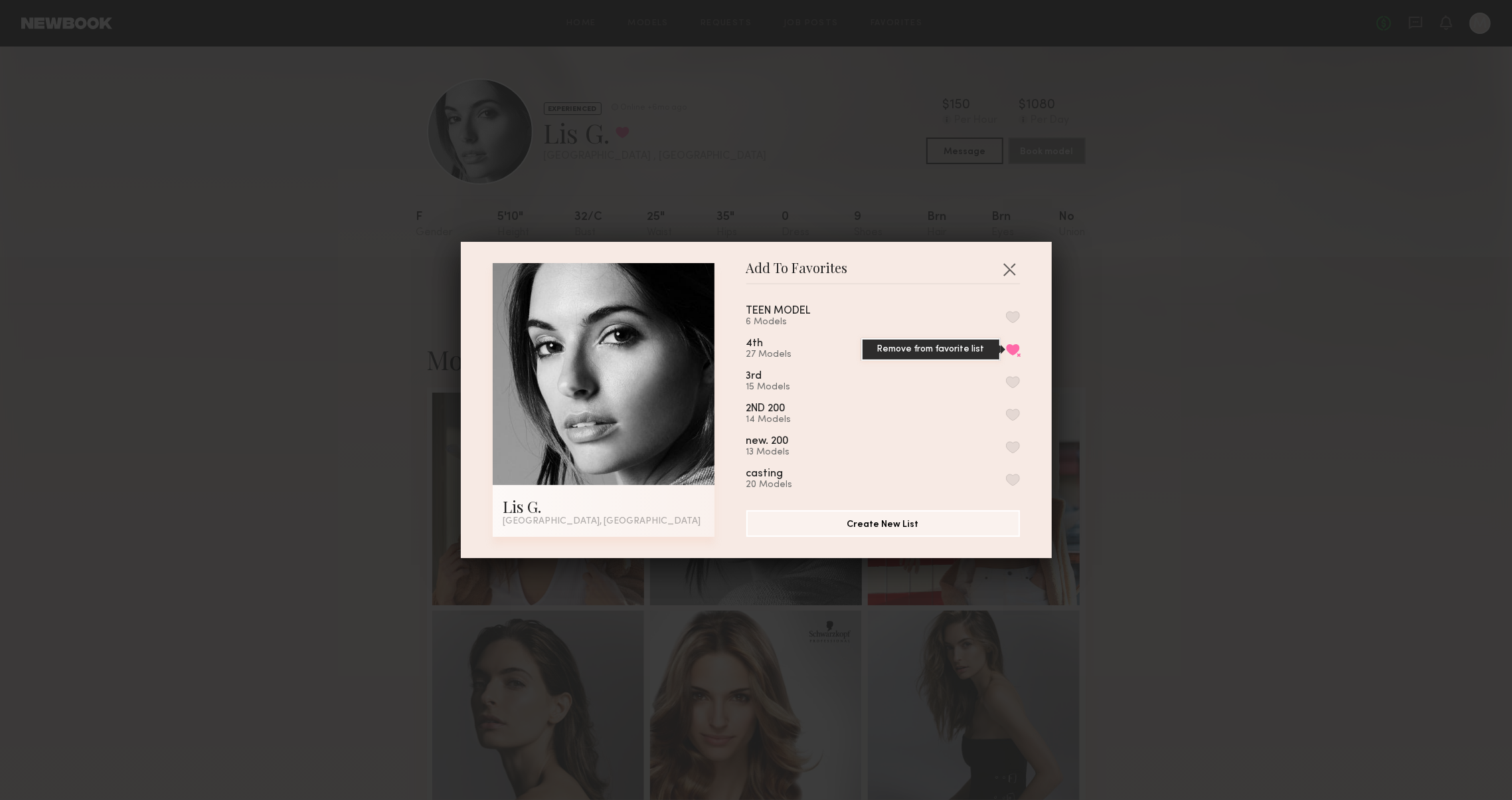
click at [1010, 344] on button "Remove from favorite list" at bounding box center [1013, 349] width 14 height 12
click at [1010, 272] on button "button" at bounding box center [1009, 269] width 21 height 21
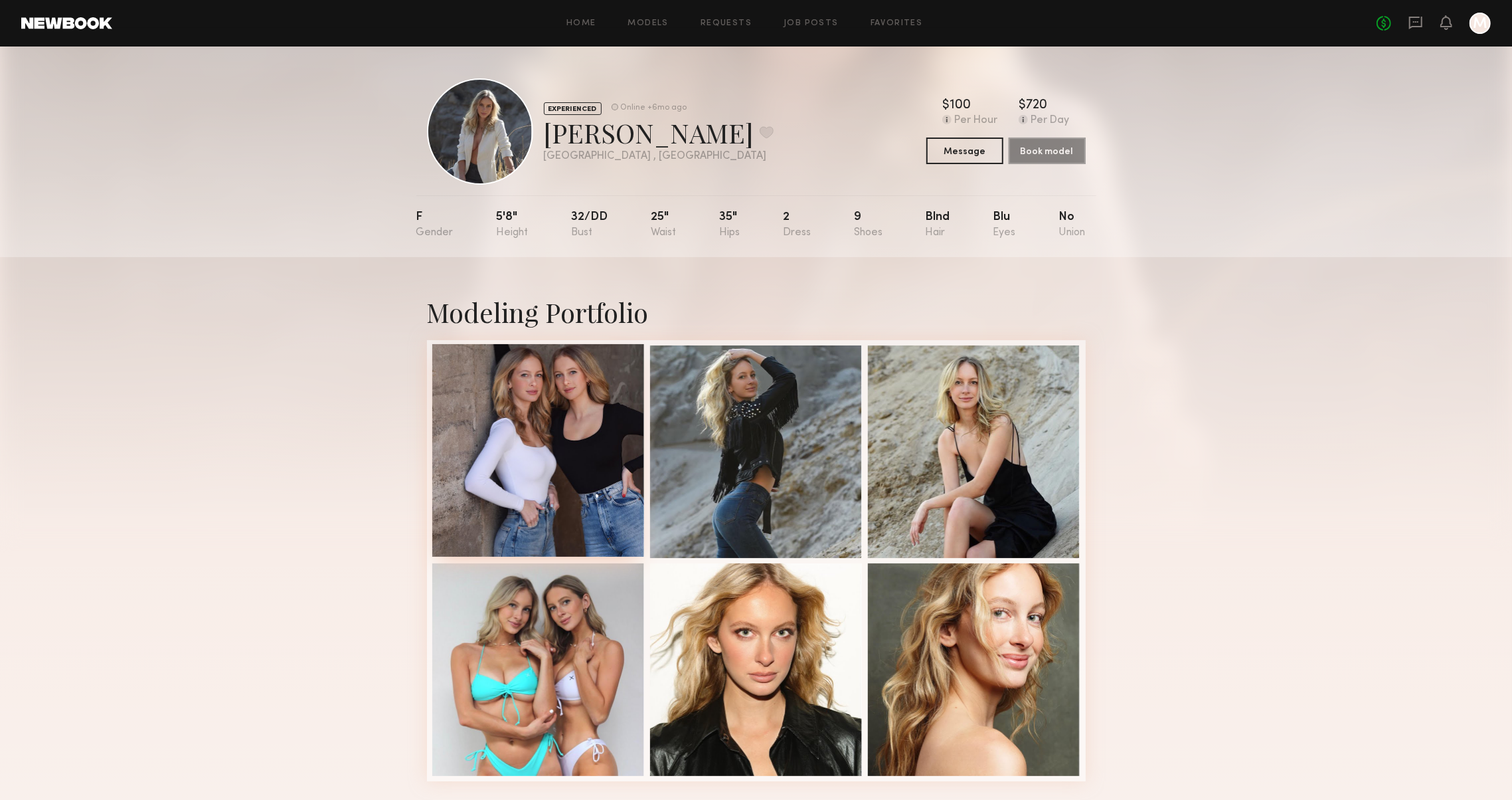
click at [585, 450] on div at bounding box center [539, 450] width 212 height 212
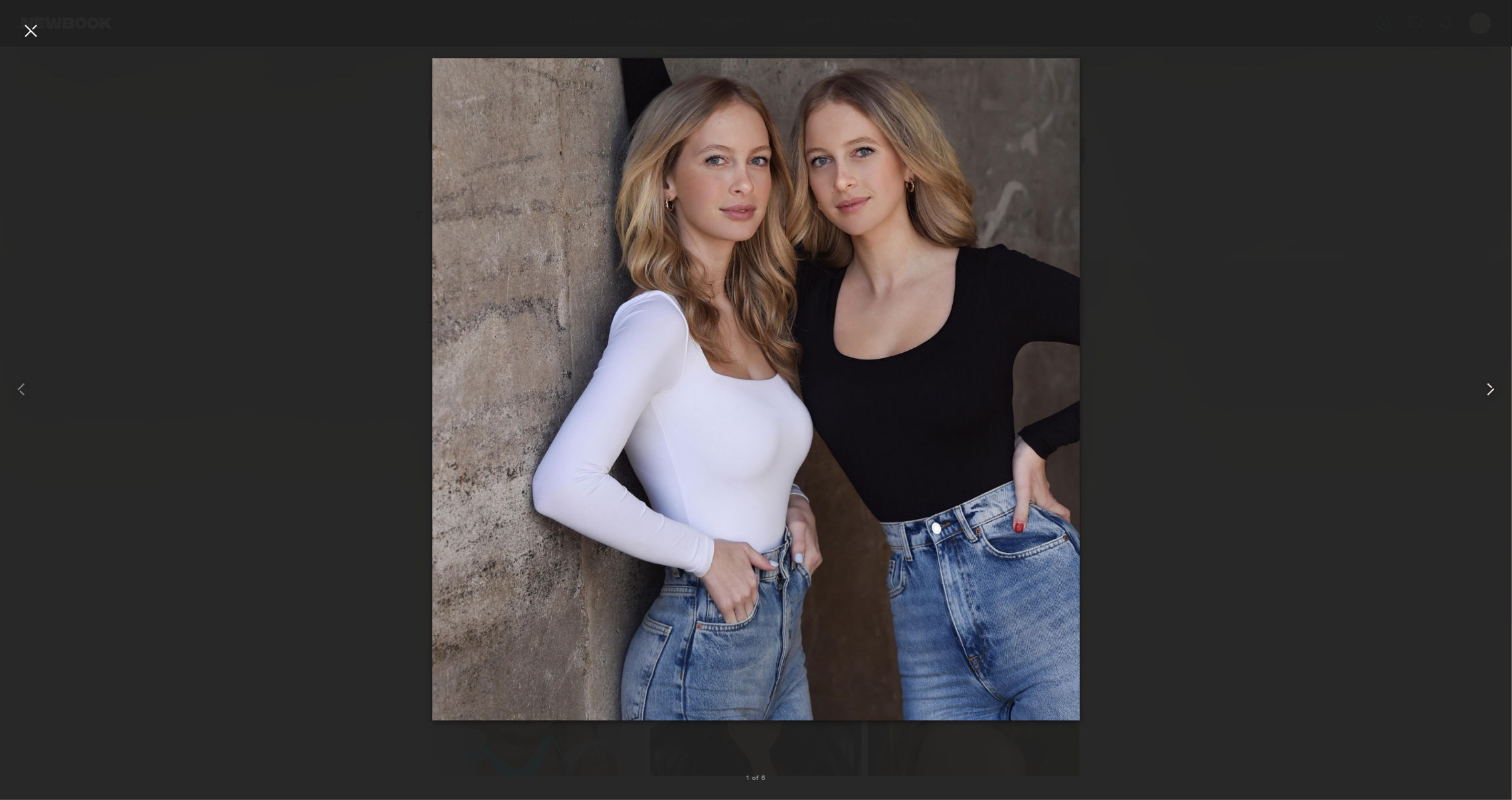
click at [1485, 388] on common-icon at bounding box center [1490, 389] width 21 height 21
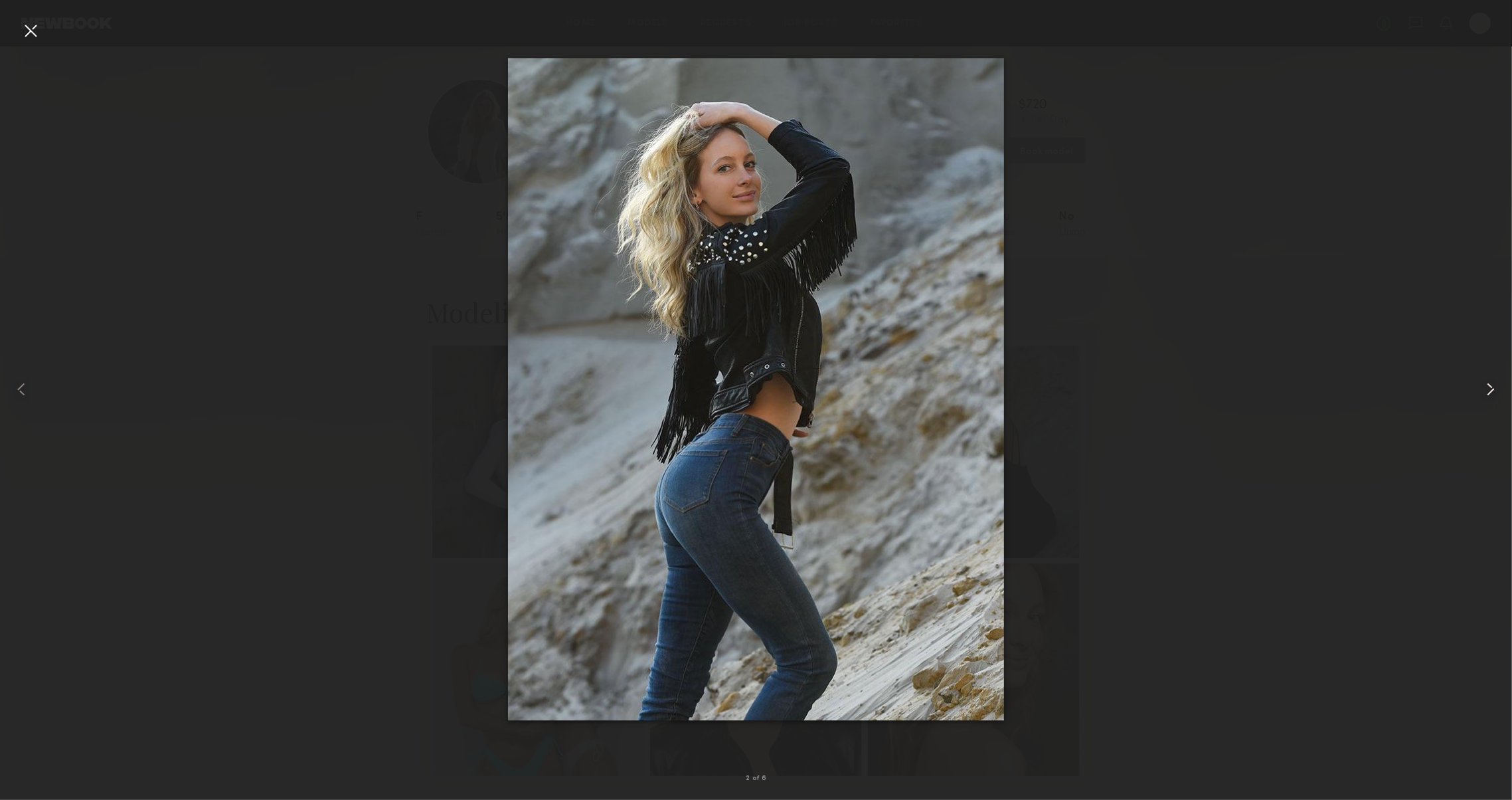
click at [1485, 388] on common-icon at bounding box center [1490, 389] width 21 height 21
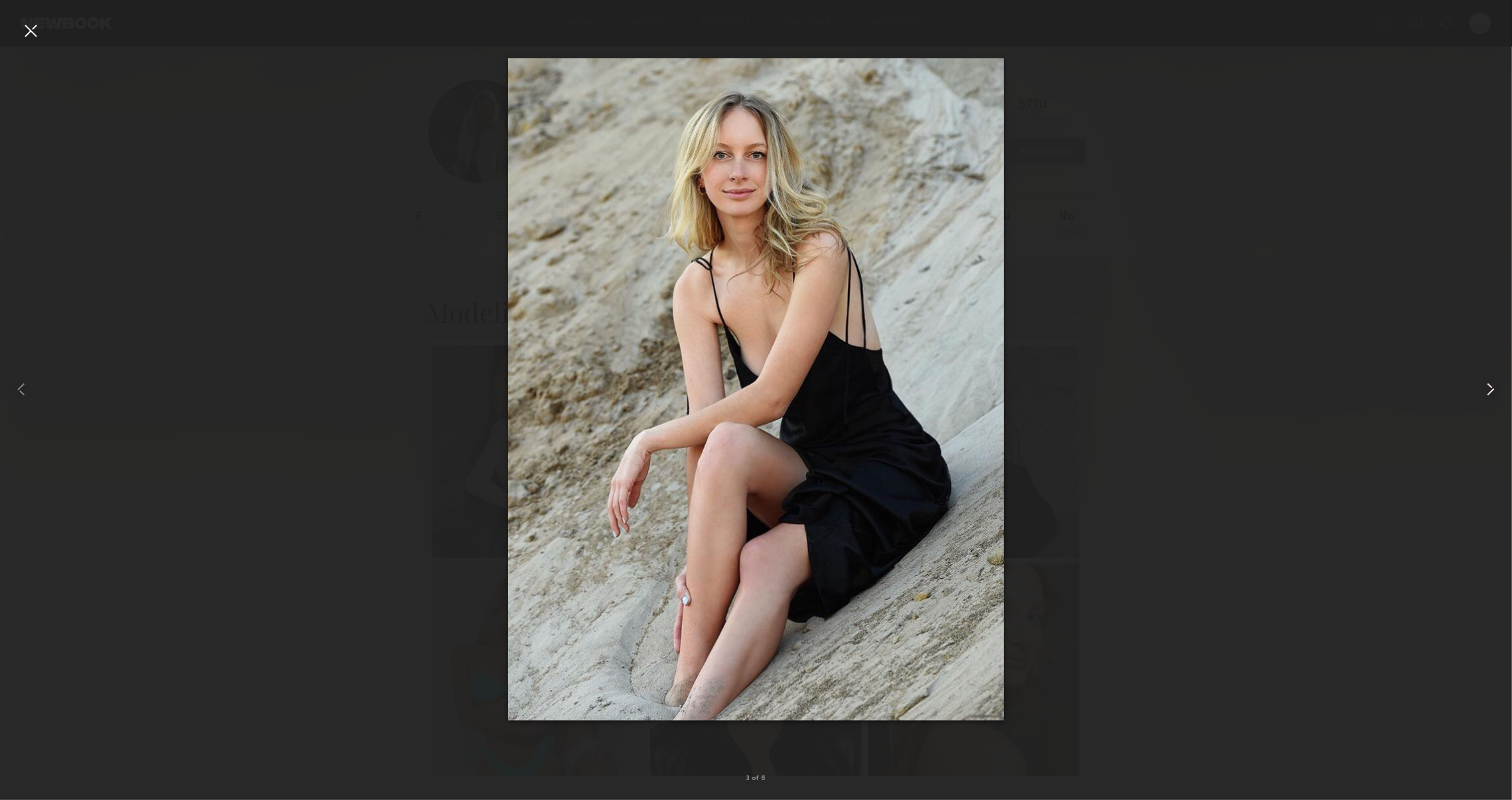
click at [1485, 388] on common-icon at bounding box center [1490, 389] width 21 height 21
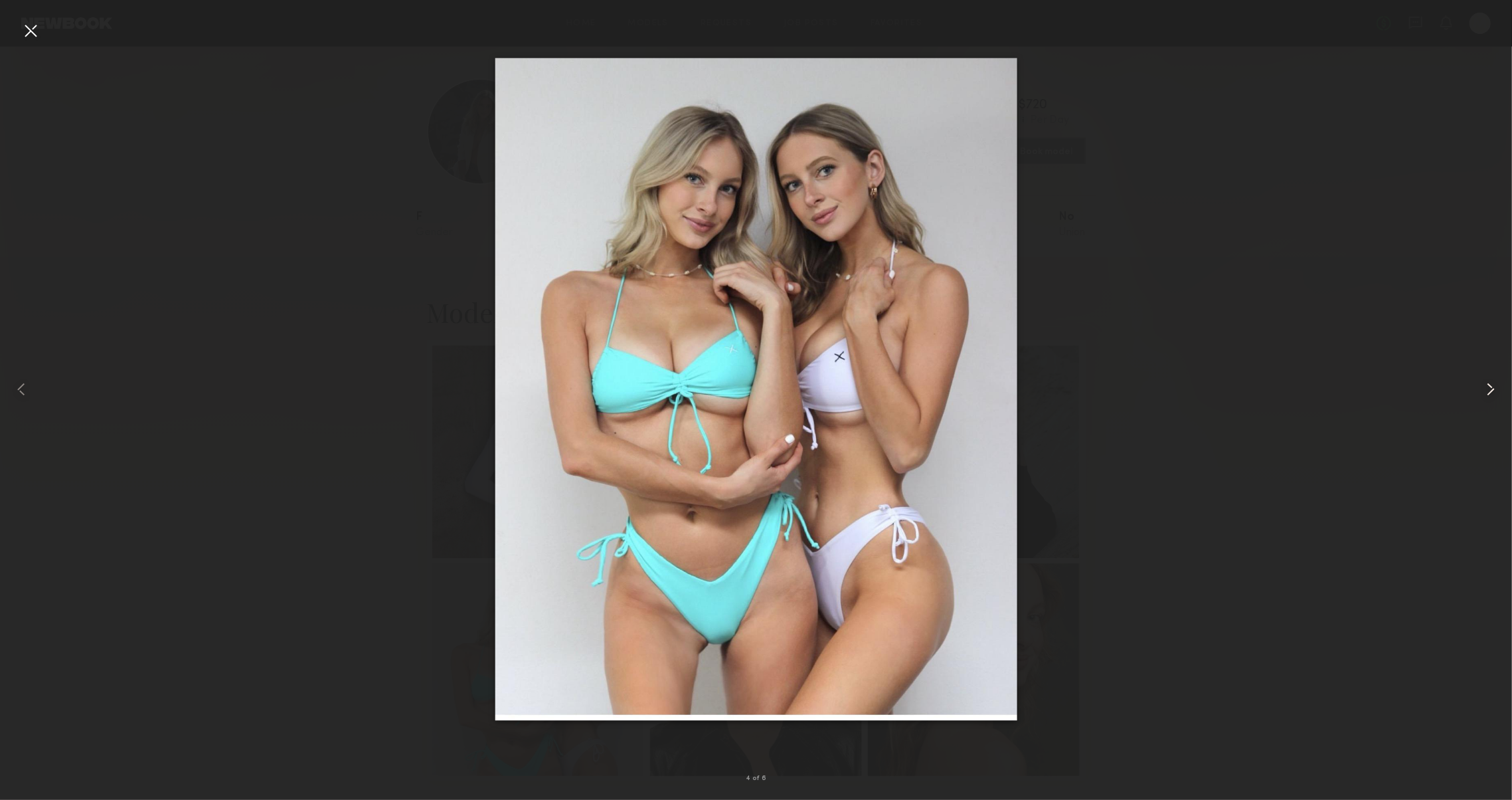
click at [1485, 388] on common-icon at bounding box center [1490, 389] width 21 height 21
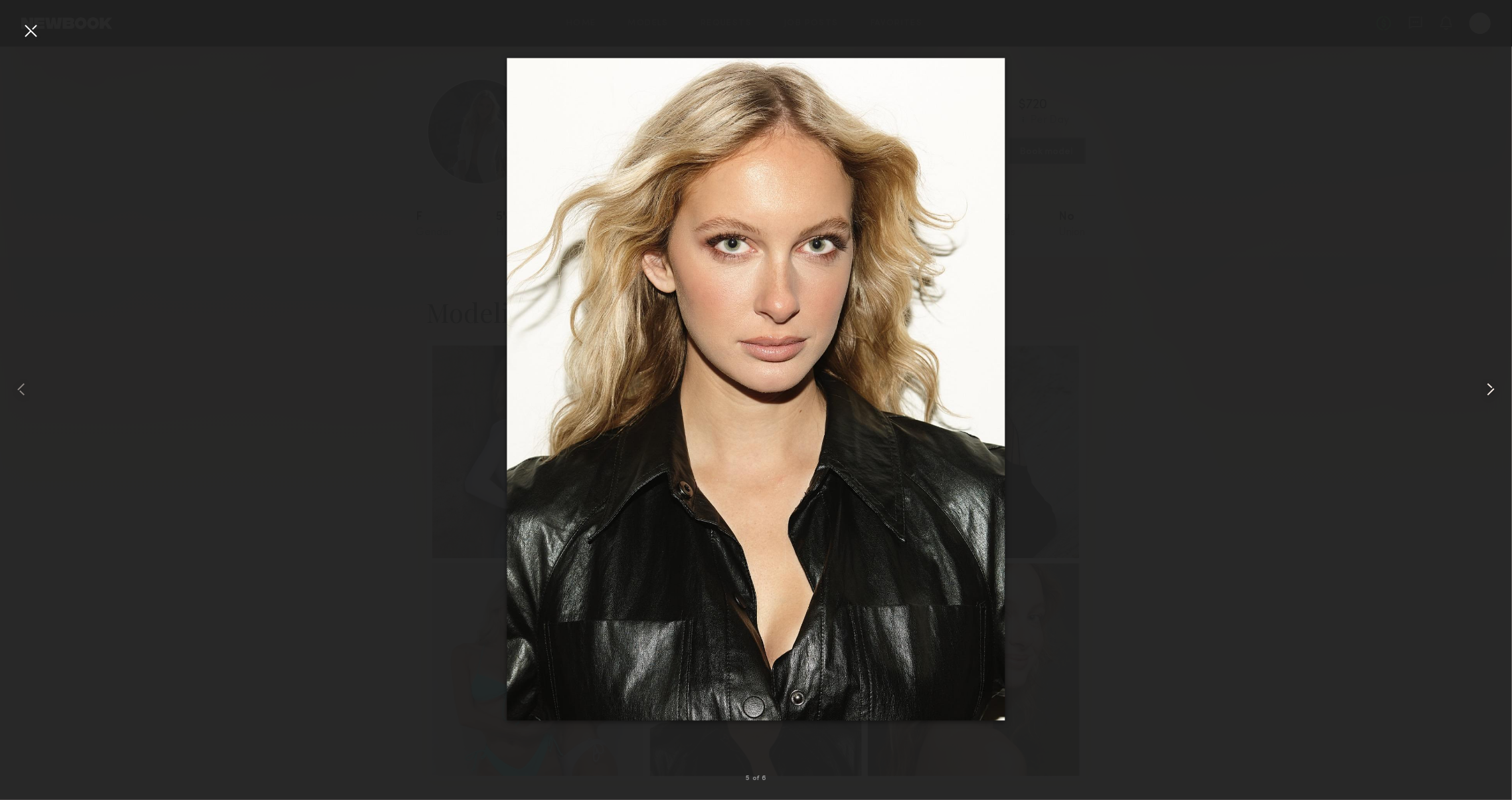
click at [1485, 388] on common-icon at bounding box center [1490, 389] width 21 height 21
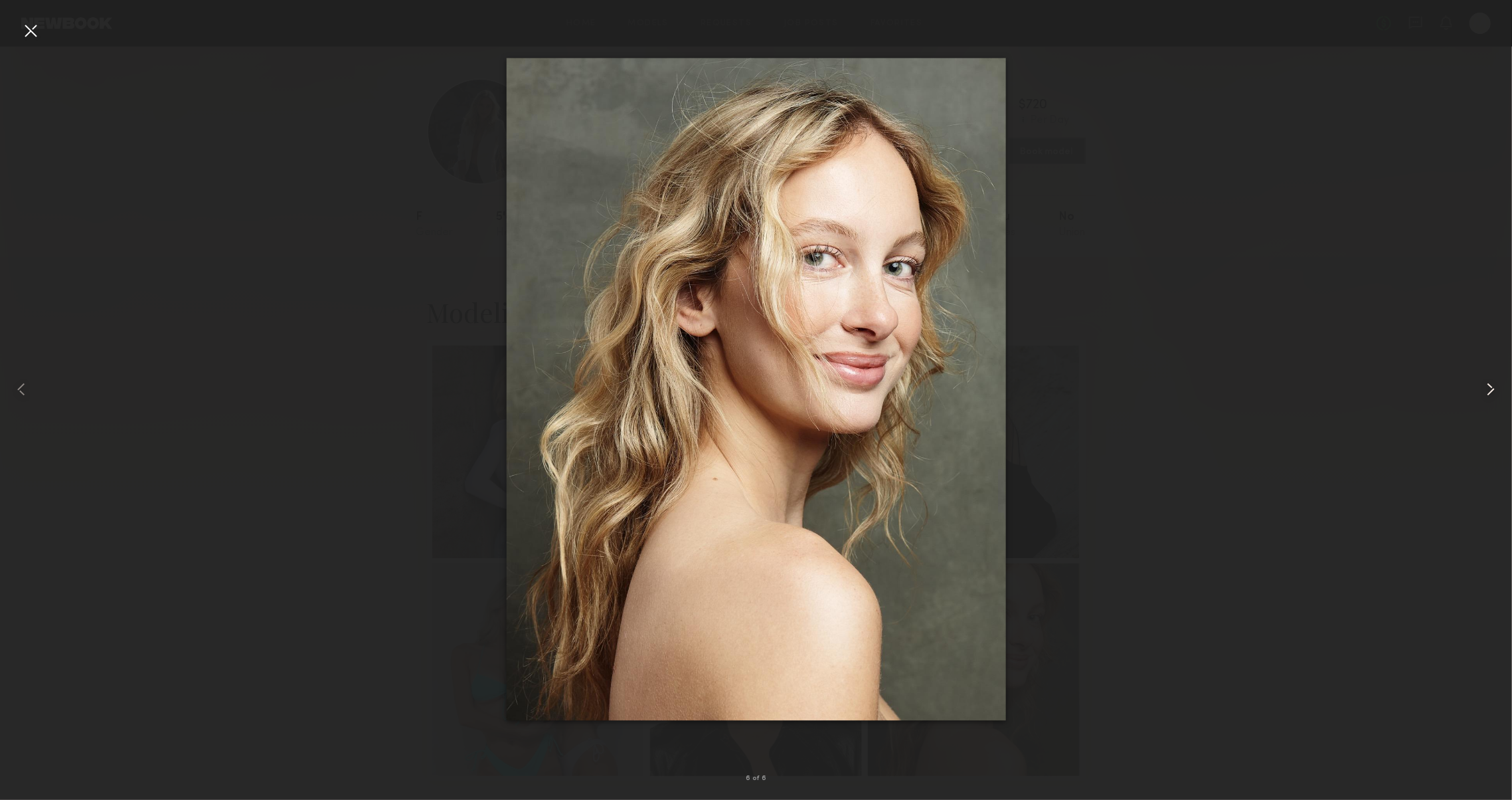
click at [1485, 388] on common-icon at bounding box center [1490, 389] width 21 height 21
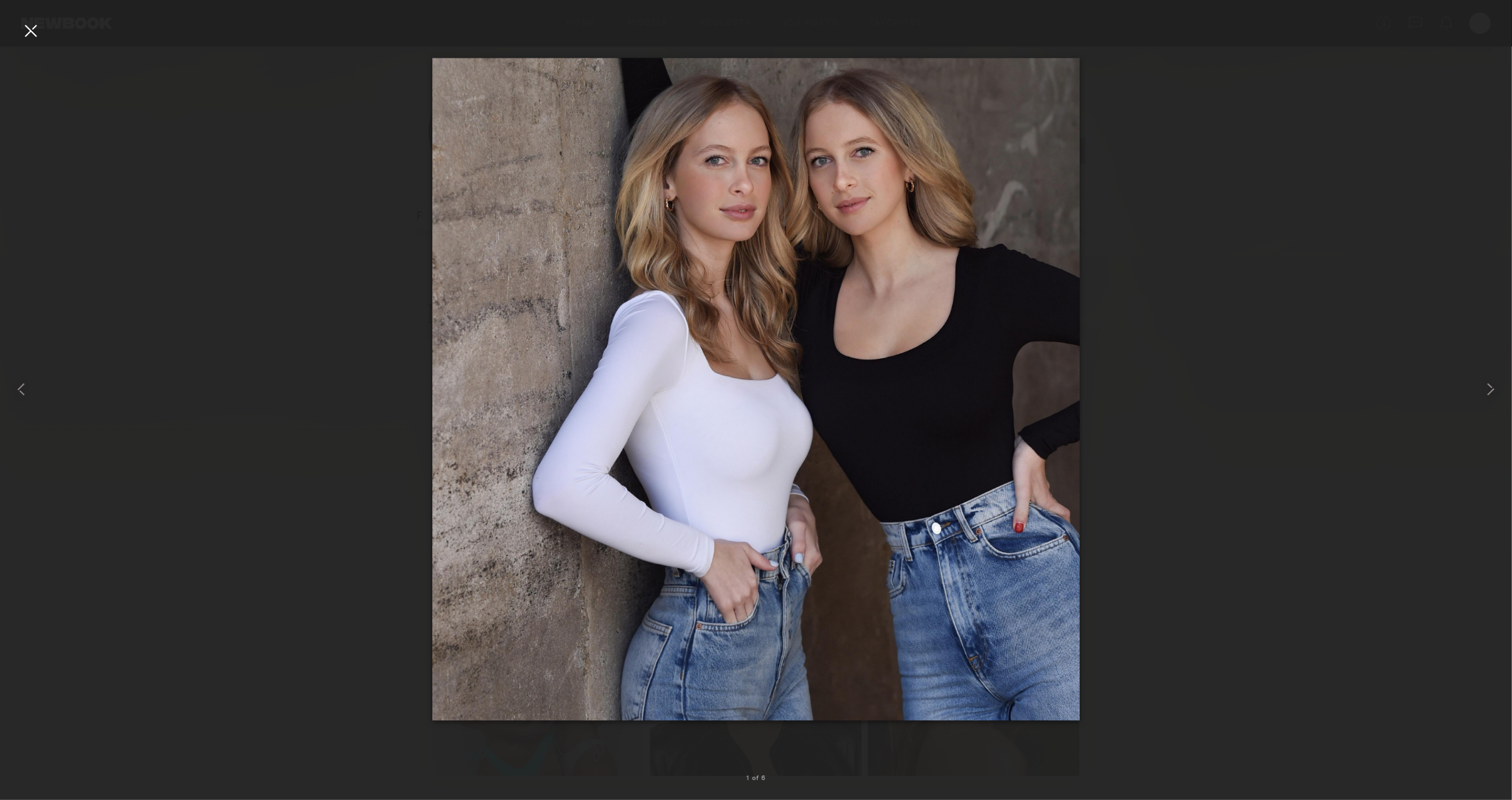
click at [25, 26] on div at bounding box center [30, 30] width 21 height 21
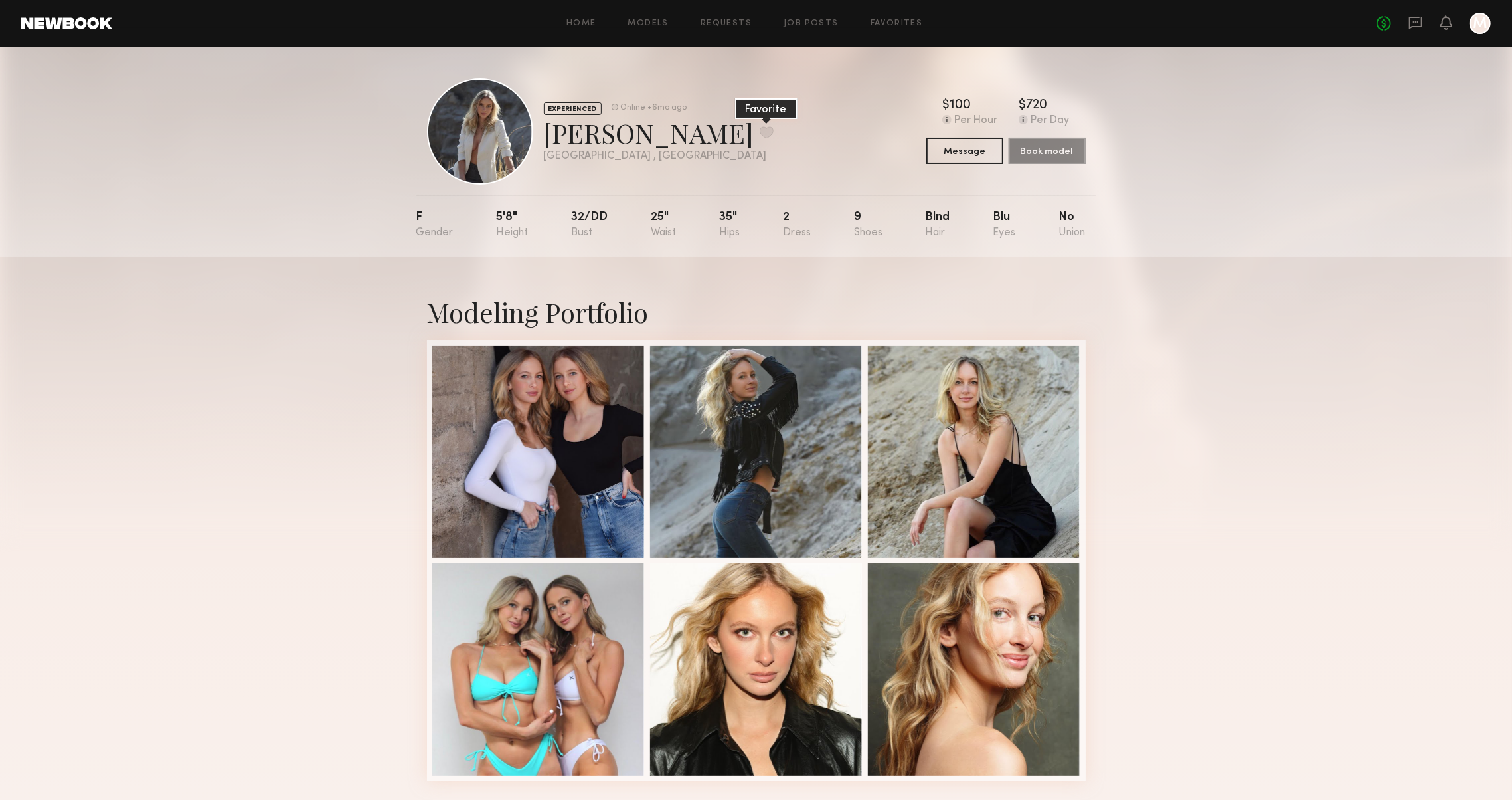
click at [760, 133] on button at bounding box center [767, 132] width 14 height 12
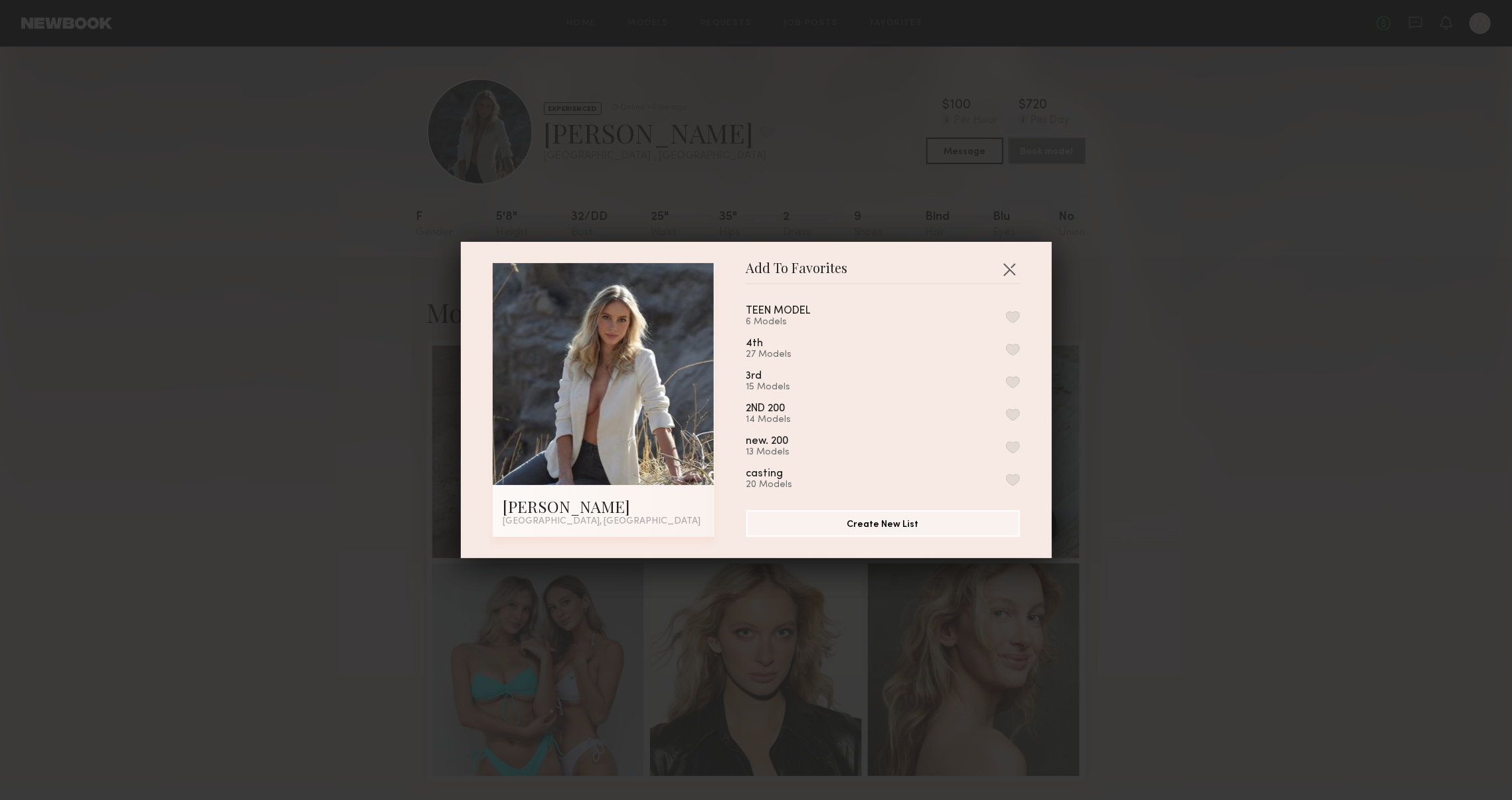
click at [1016, 354] on button "button" at bounding box center [1013, 349] width 14 height 12
click at [1007, 267] on button "button" at bounding box center [1009, 269] width 21 height 21
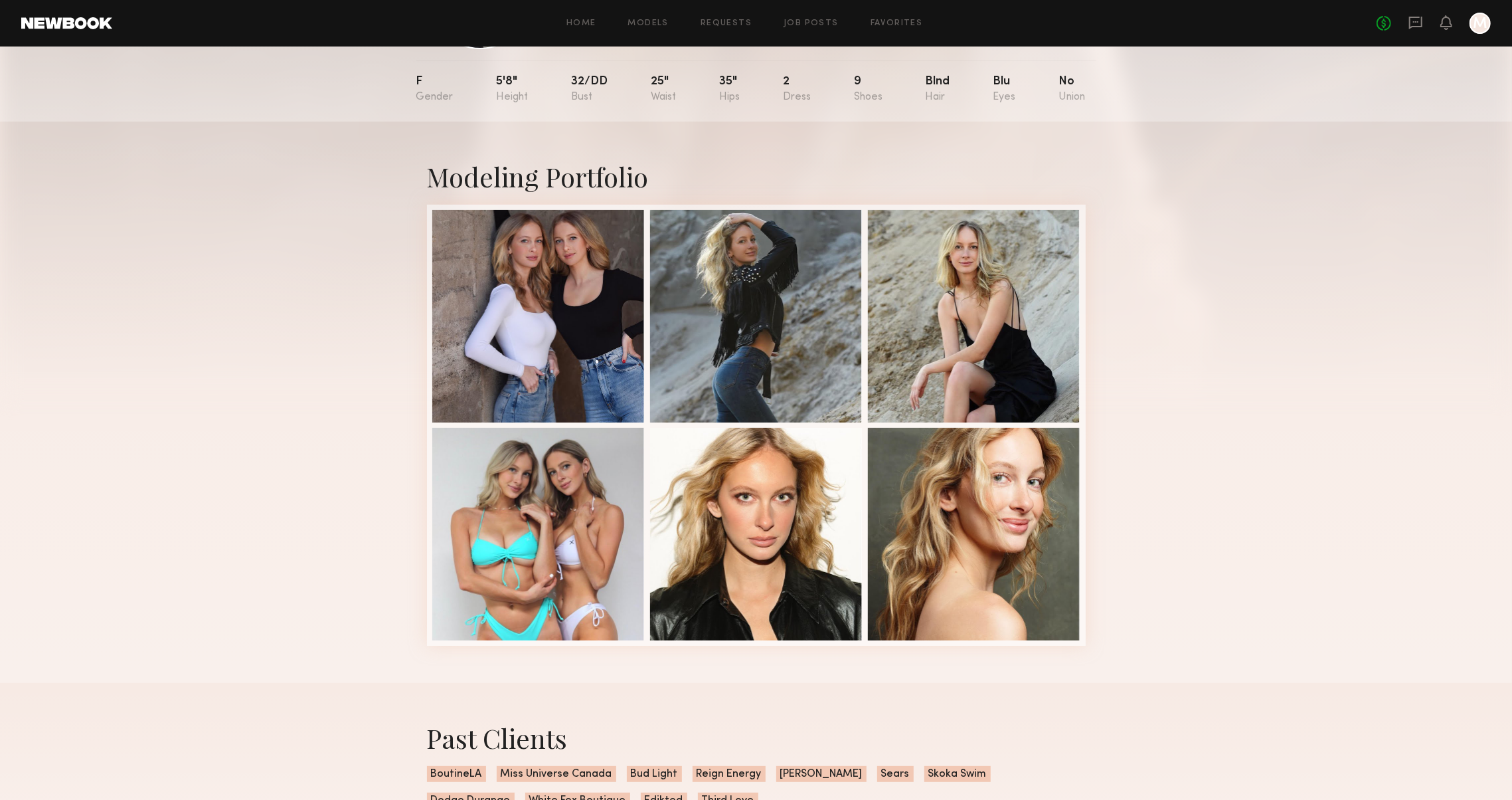
scroll to position [269, 0]
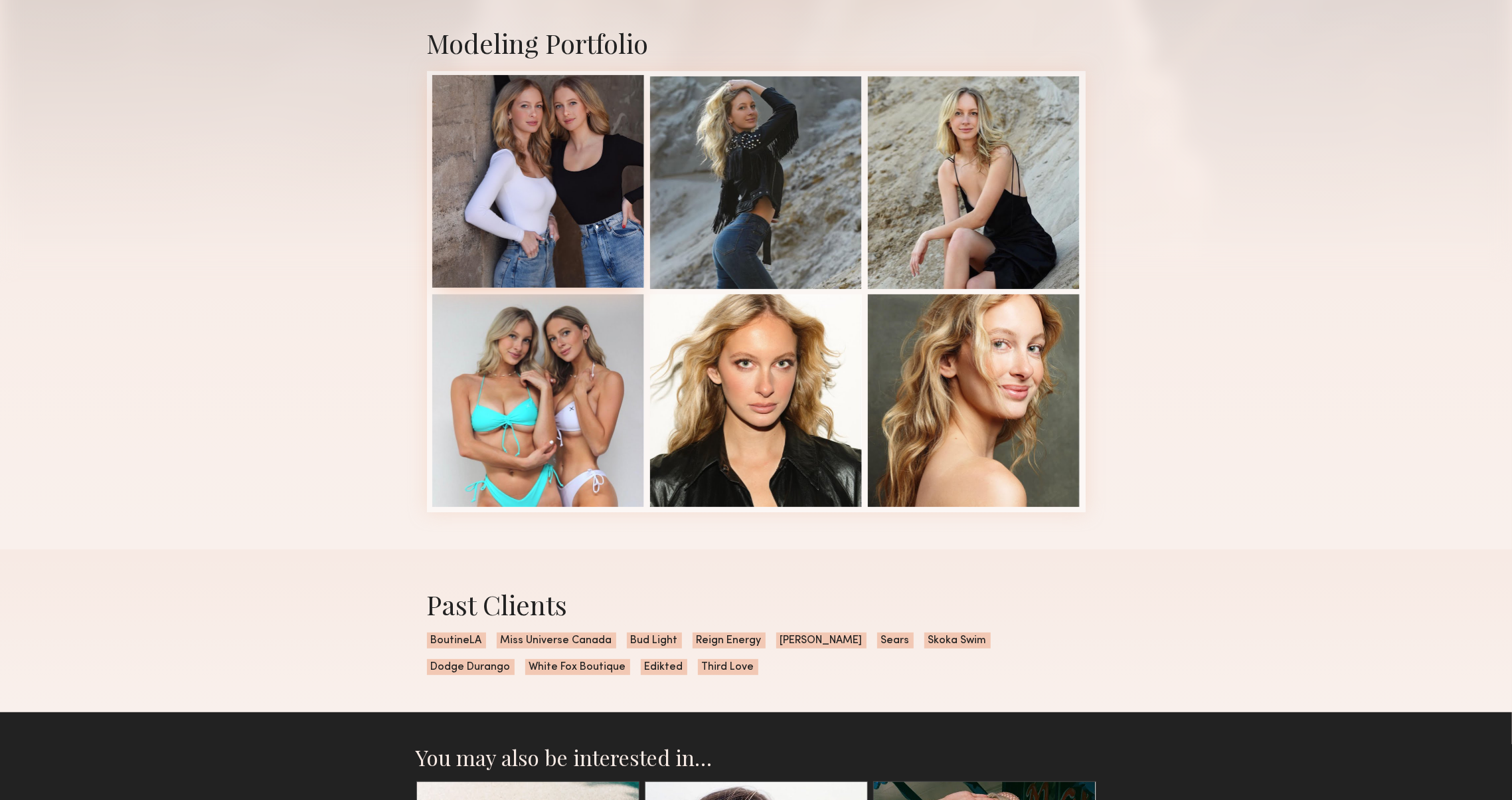
click at [624, 254] on div at bounding box center [539, 181] width 212 height 212
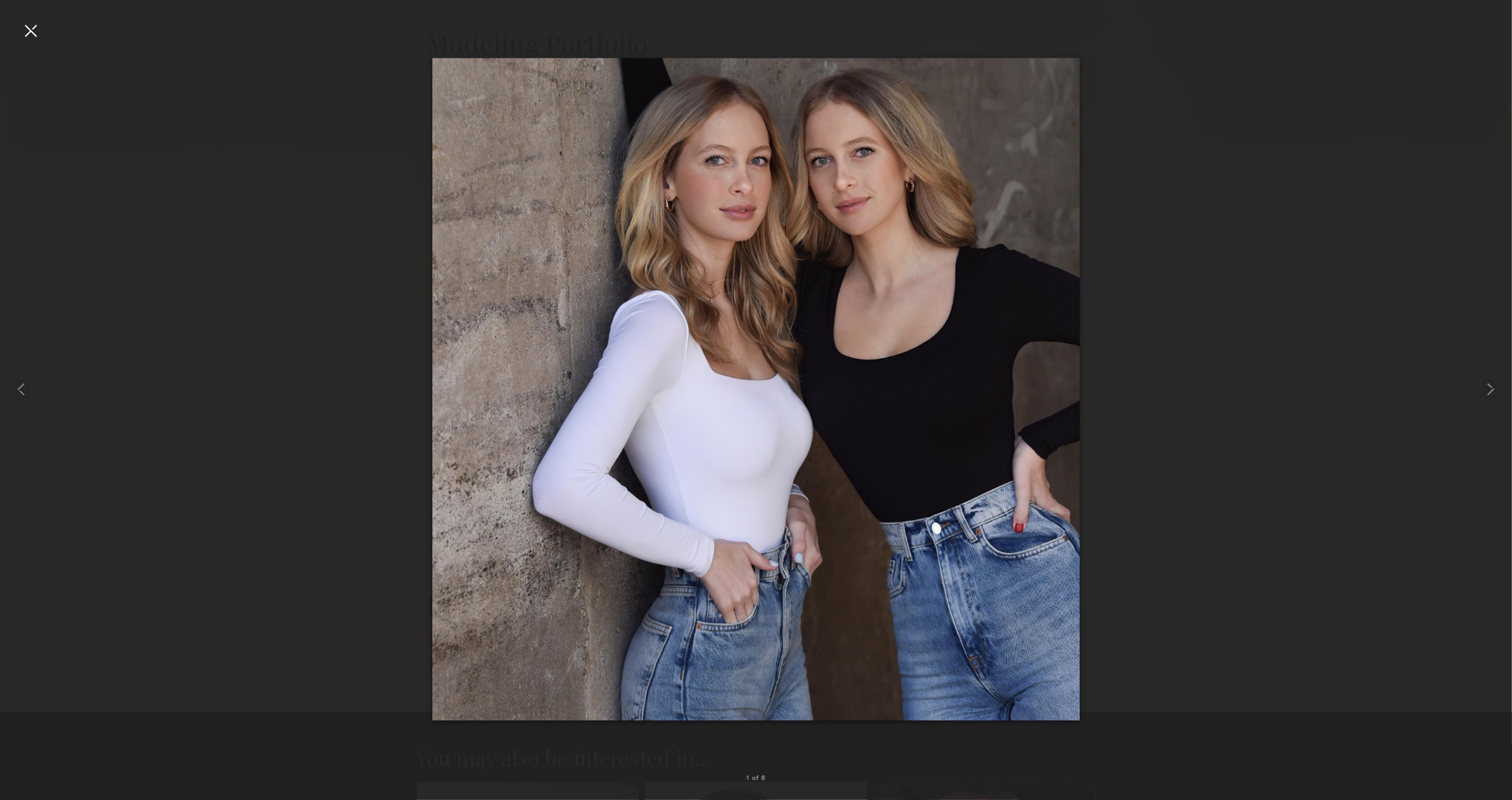
click at [37, 38] on div at bounding box center [30, 30] width 21 height 21
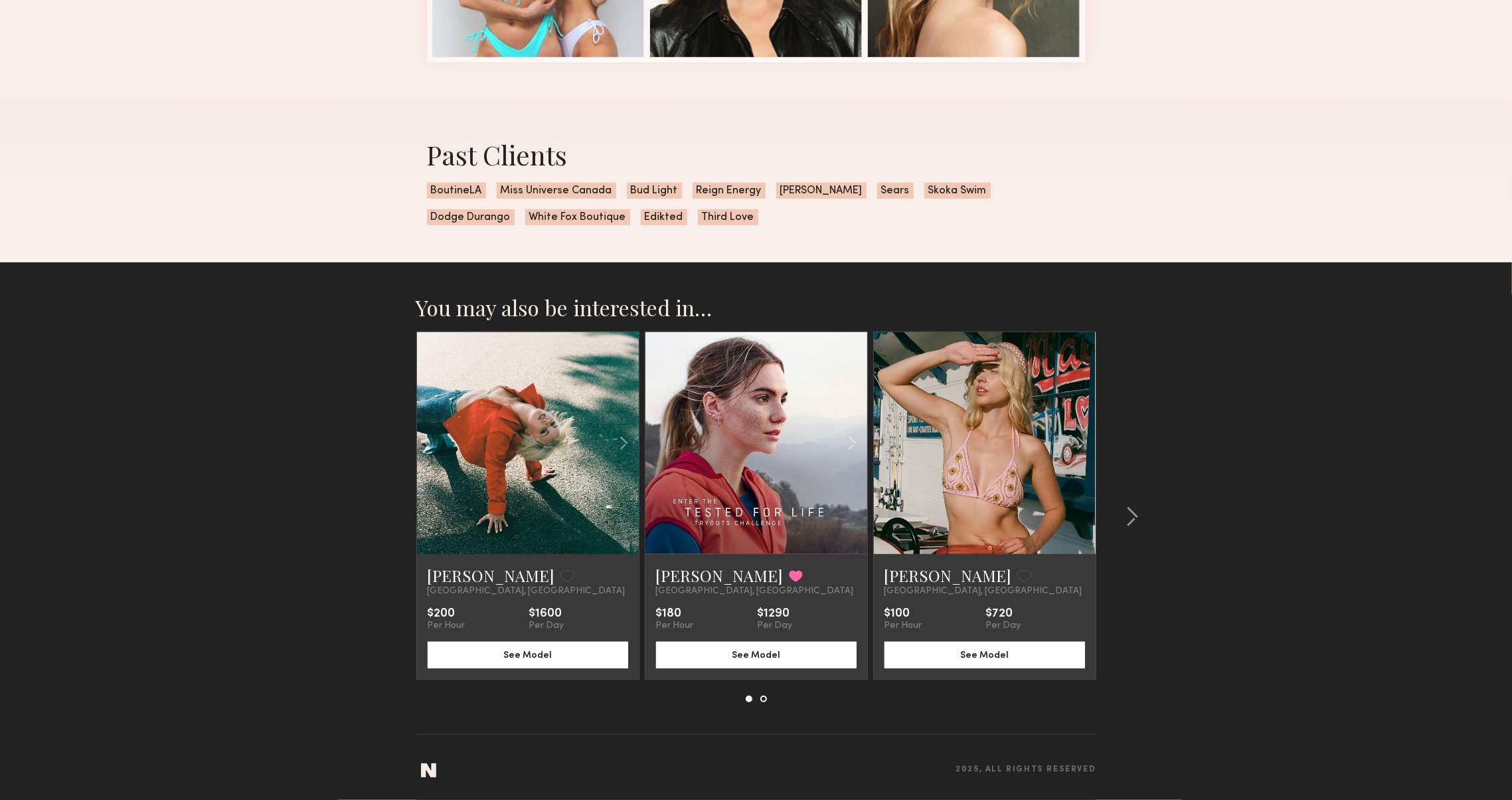
scroll to position [720, 0]
click at [913, 566] on link "[PERSON_NAME]" at bounding box center [948, 575] width 127 height 21
click at [1146, 529] on div at bounding box center [1128, 516] width 64 height 370
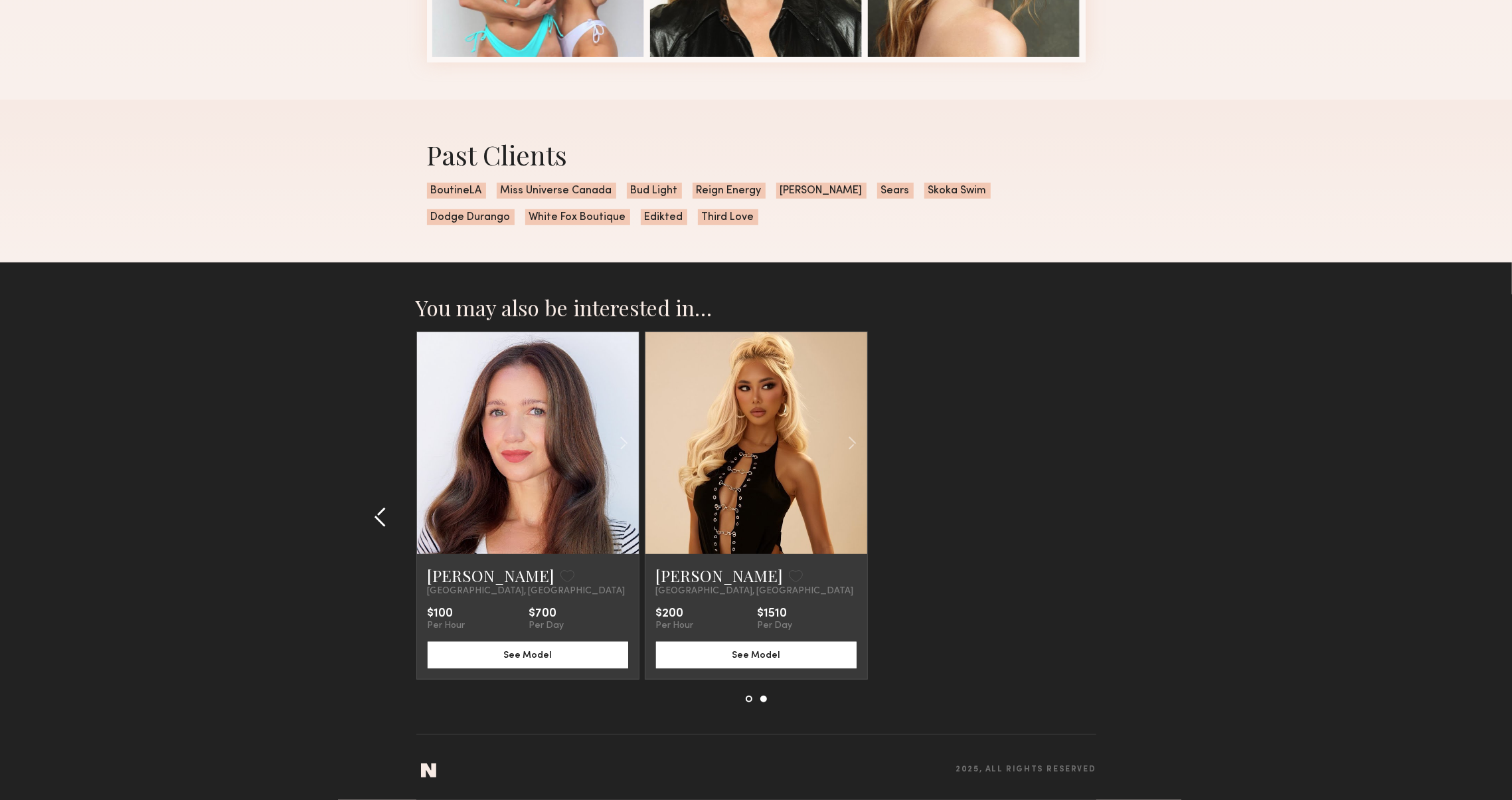
click at [369, 518] on div at bounding box center [384, 516] width 64 height 370
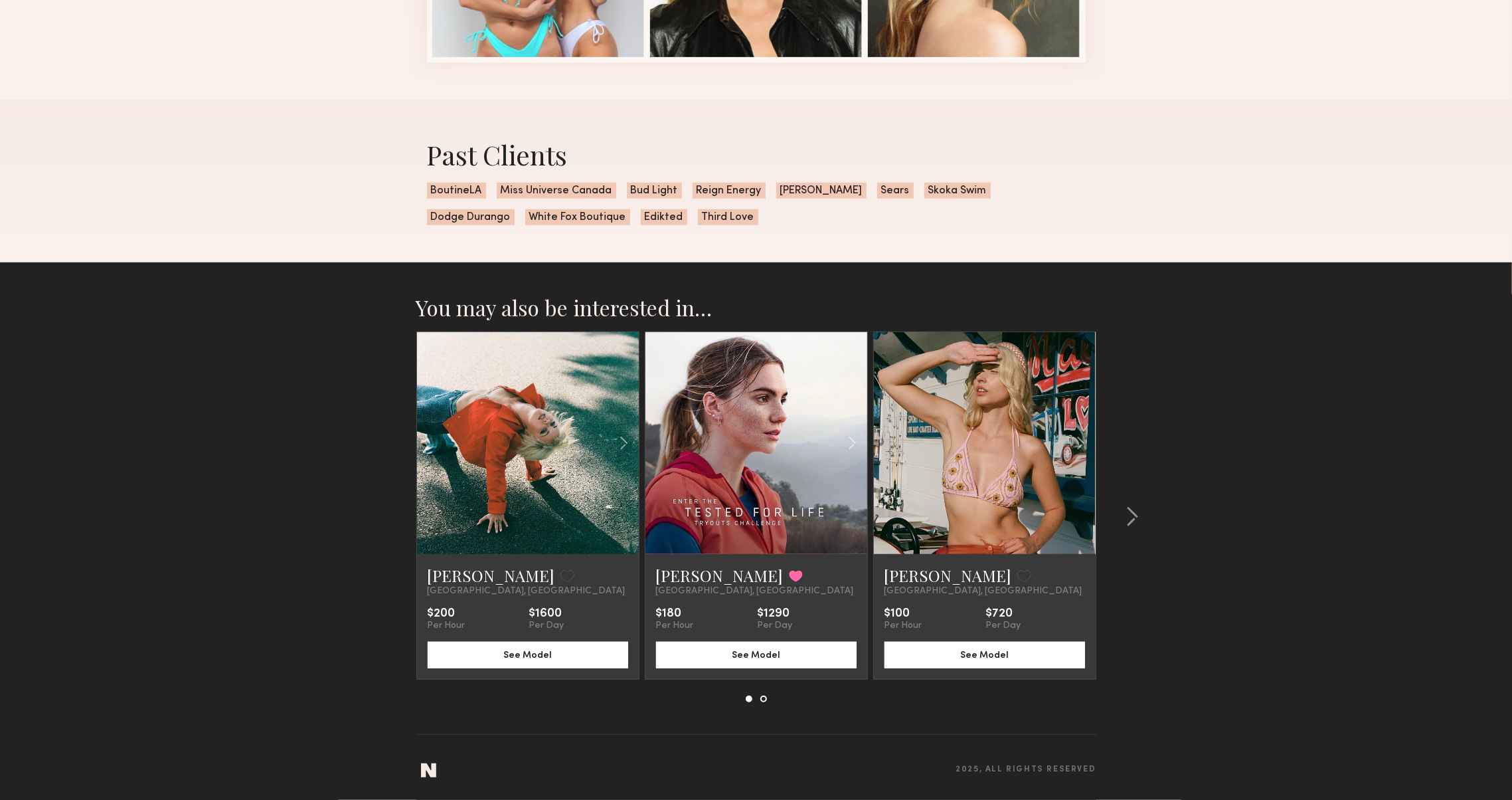
click at [369, 518] on section "You may also be interested in… [PERSON_NAME] Favorite [GEOGRAPHIC_DATA], [GEOGR…" at bounding box center [756, 531] width 1512 height 537
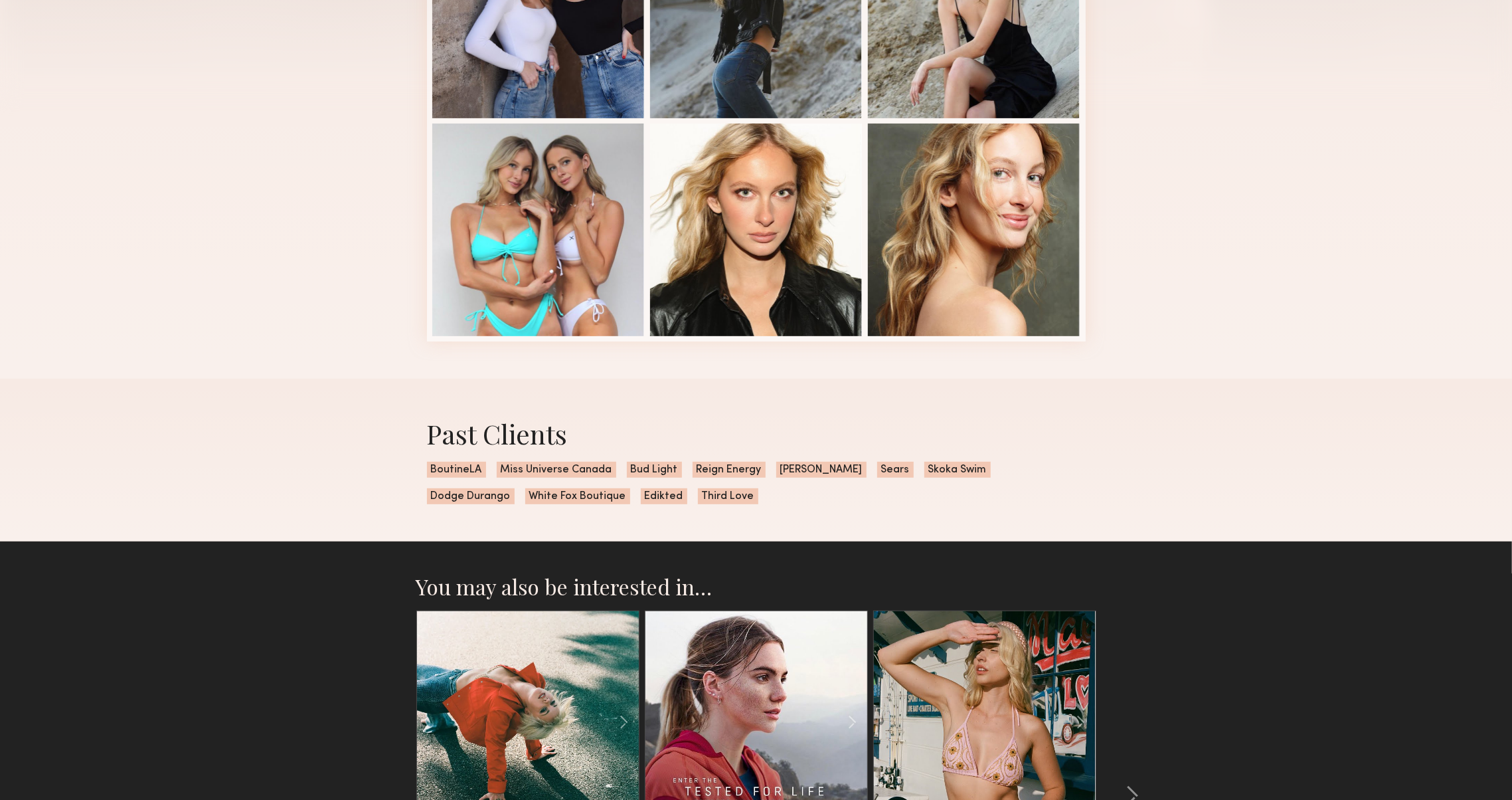
scroll to position [59, 0]
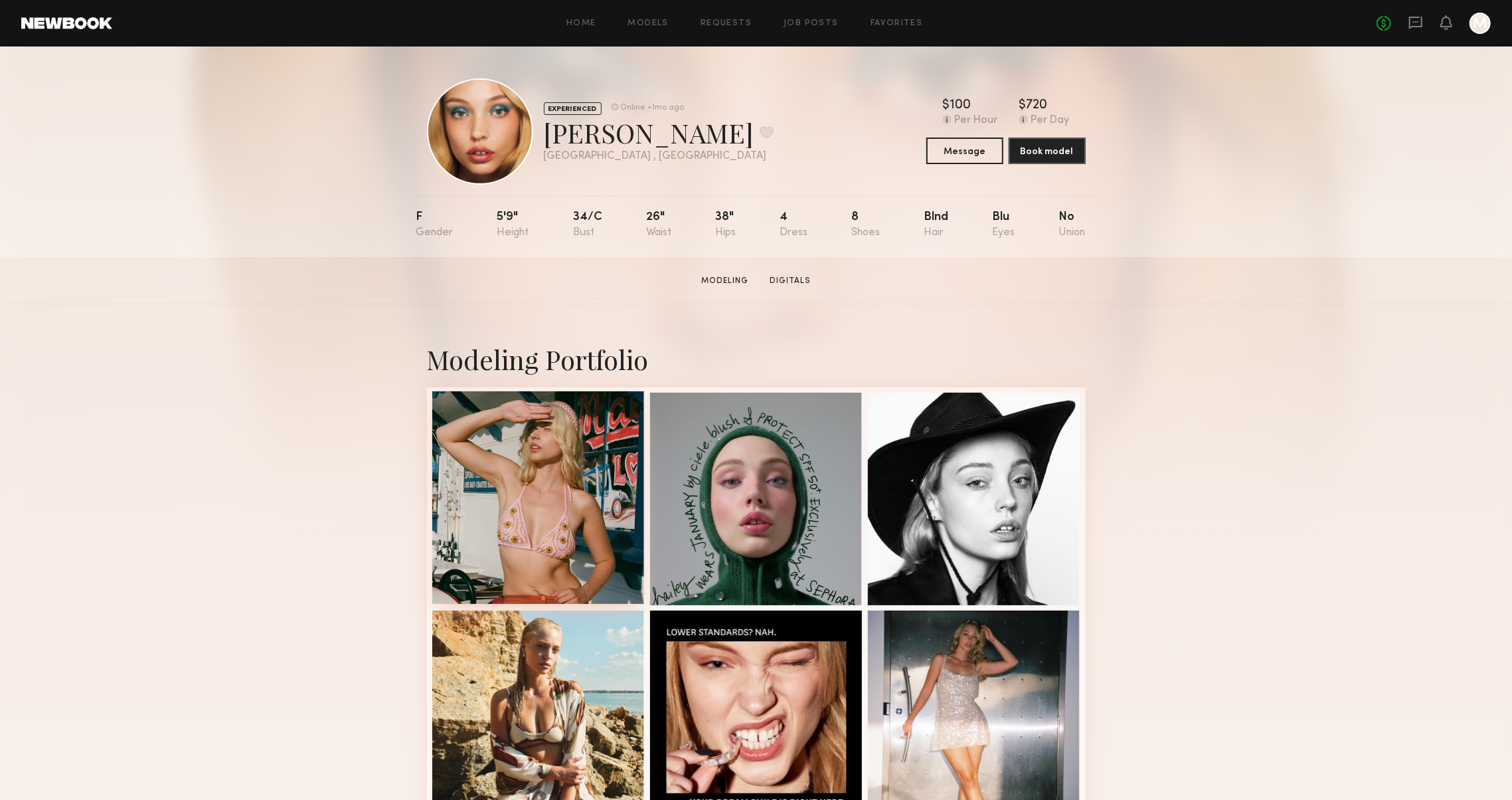
click at [535, 506] on div at bounding box center [539, 497] width 212 height 212
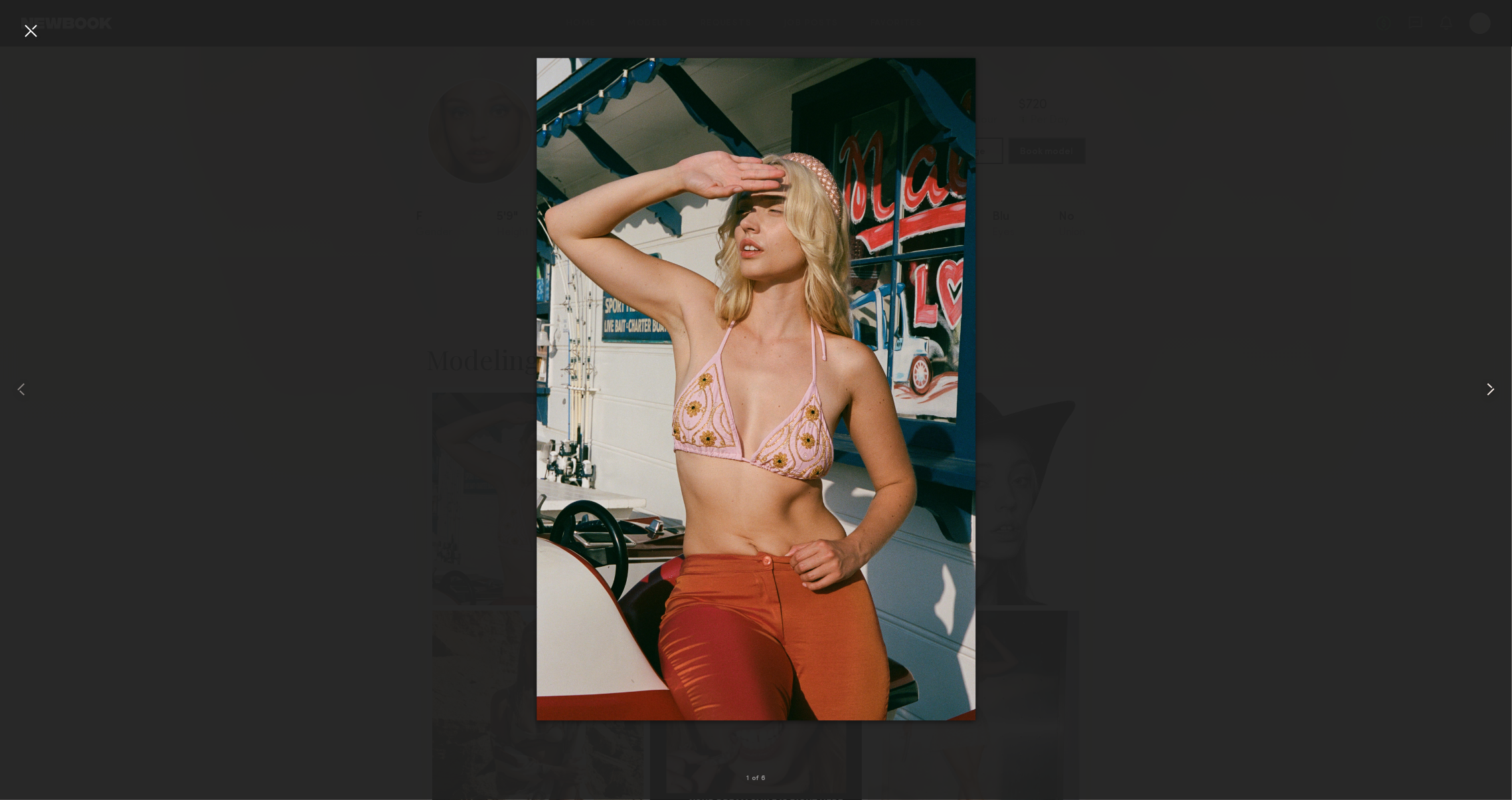
click at [1488, 383] on common-icon at bounding box center [1490, 389] width 21 height 21
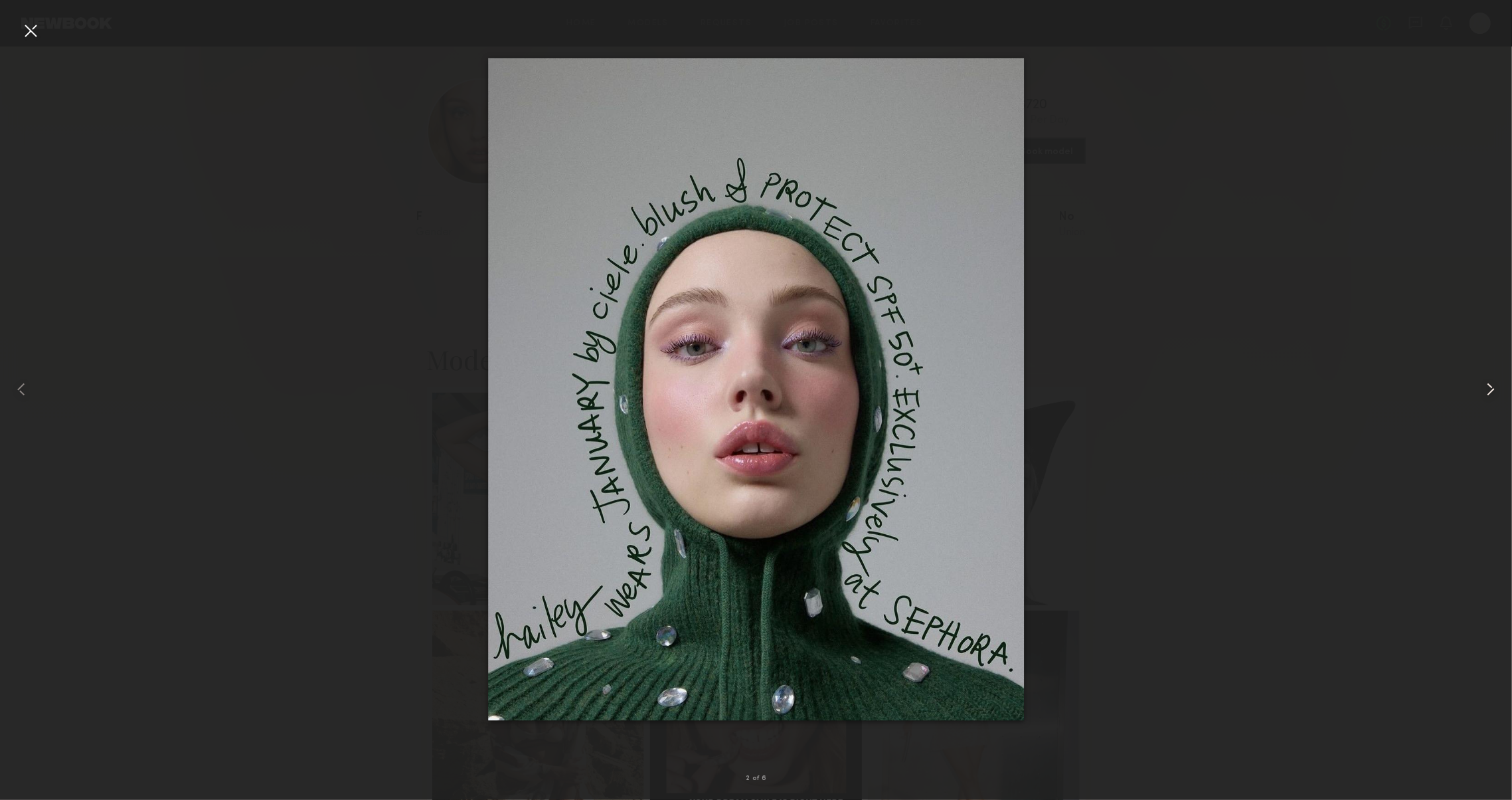
click at [1488, 383] on common-icon at bounding box center [1490, 389] width 21 height 21
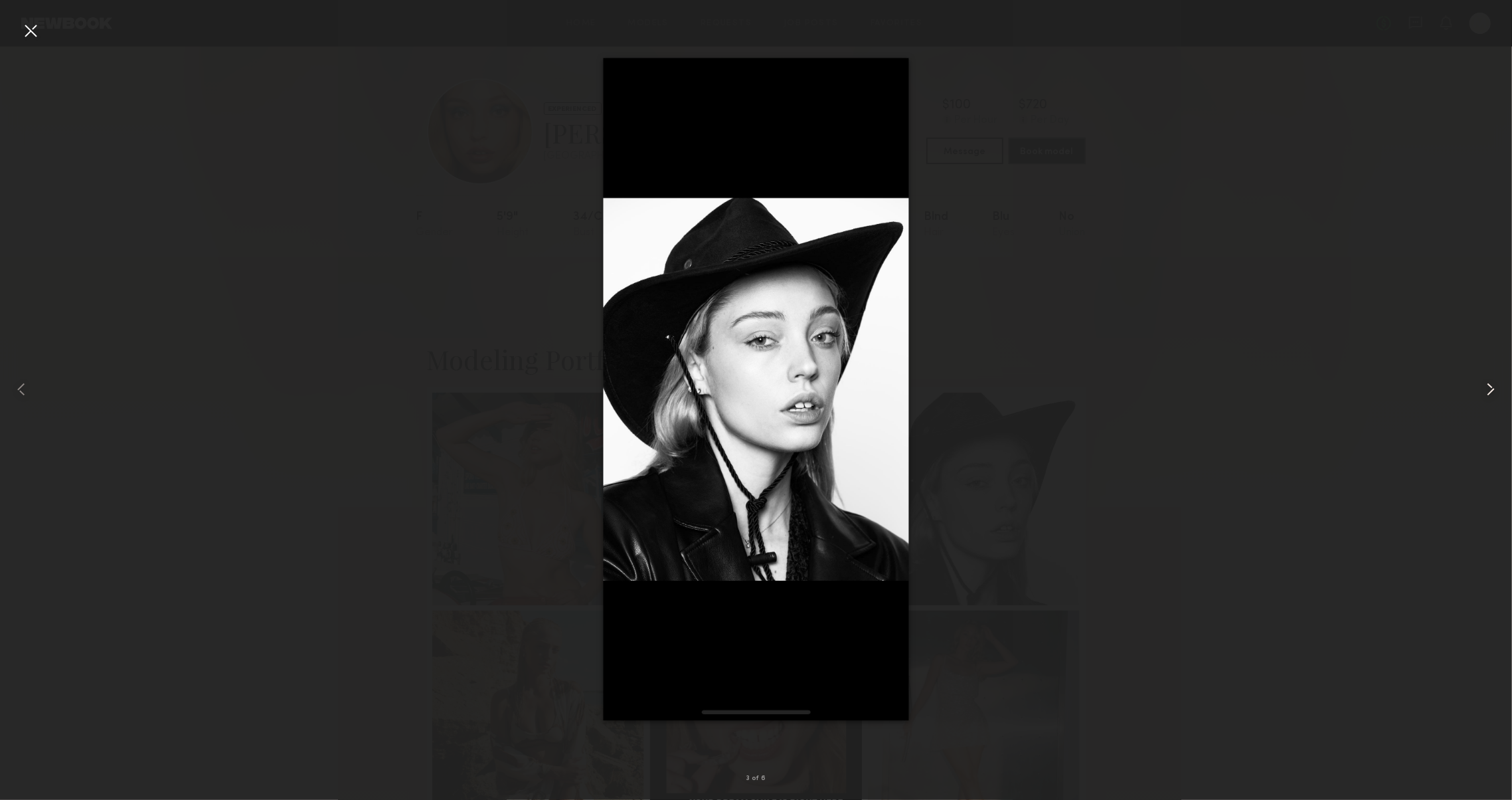
click at [1488, 383] on common-icon at bounding box center [1490, 389] width 21 height 21
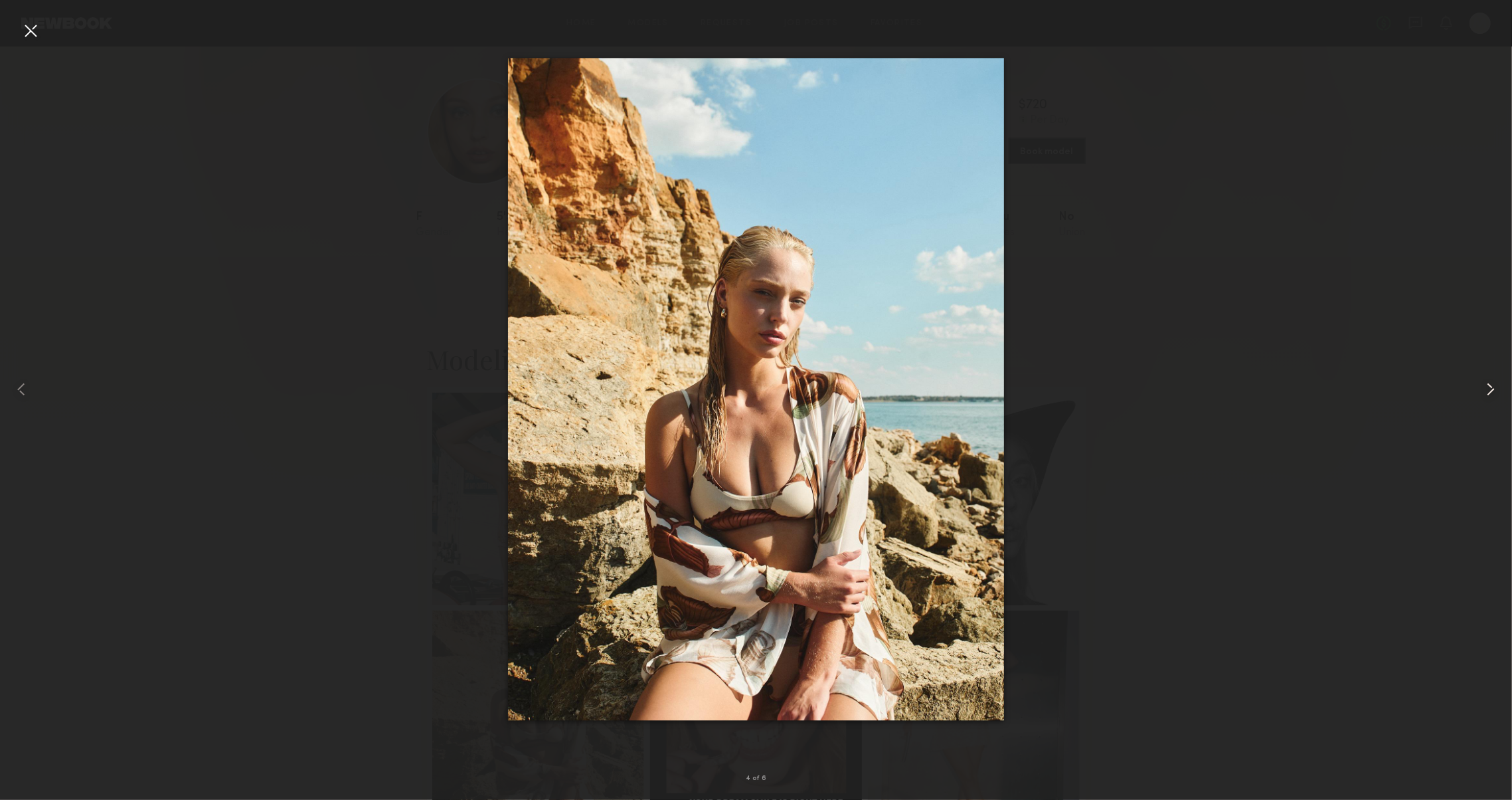
click at [1488, 383] on common-icon at bounding box center [1490, 389] width 21 height 21
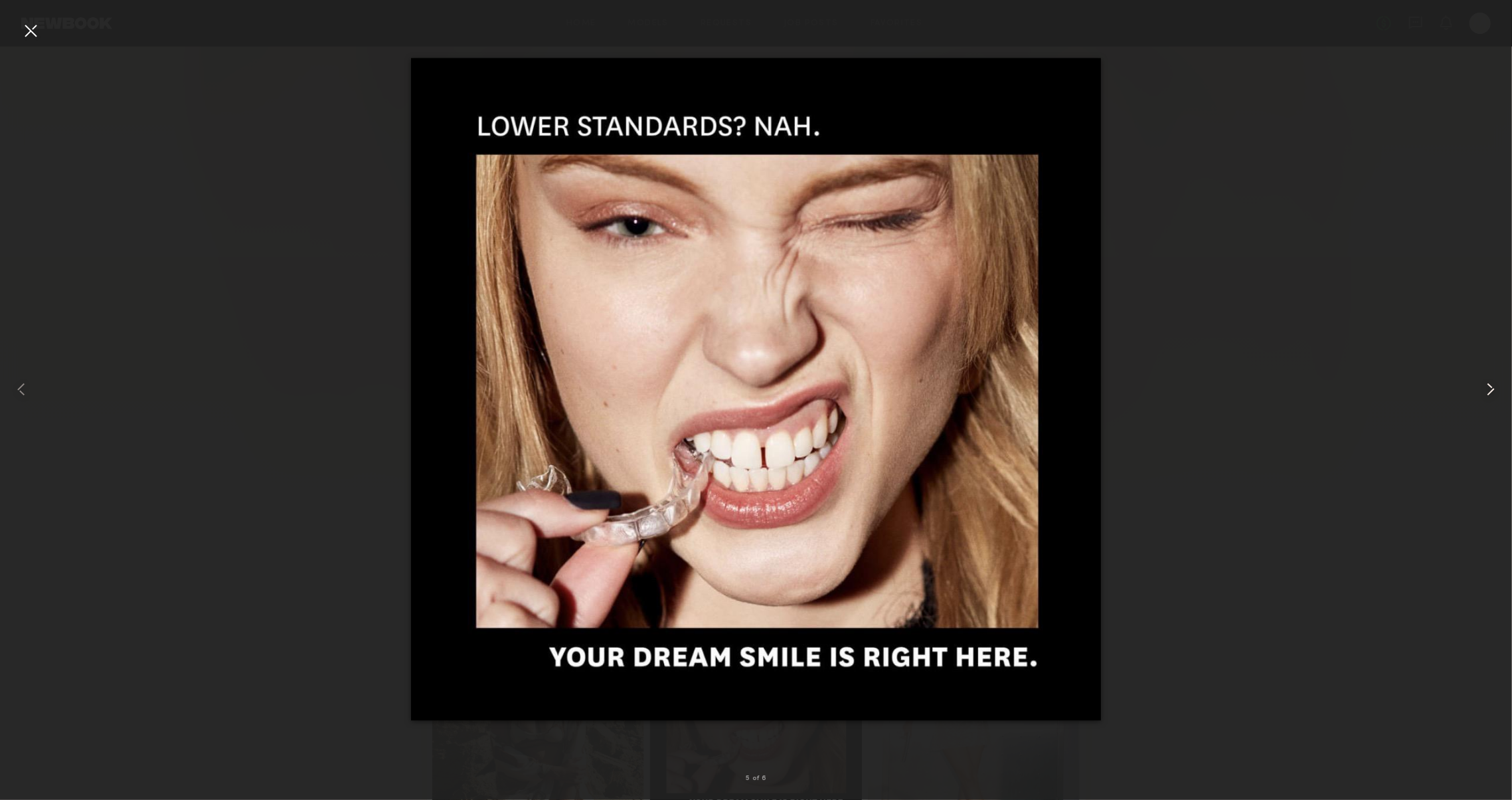
click at [1488, 383] on common-icon at bounding box center [1490, 389] width 21 height 21
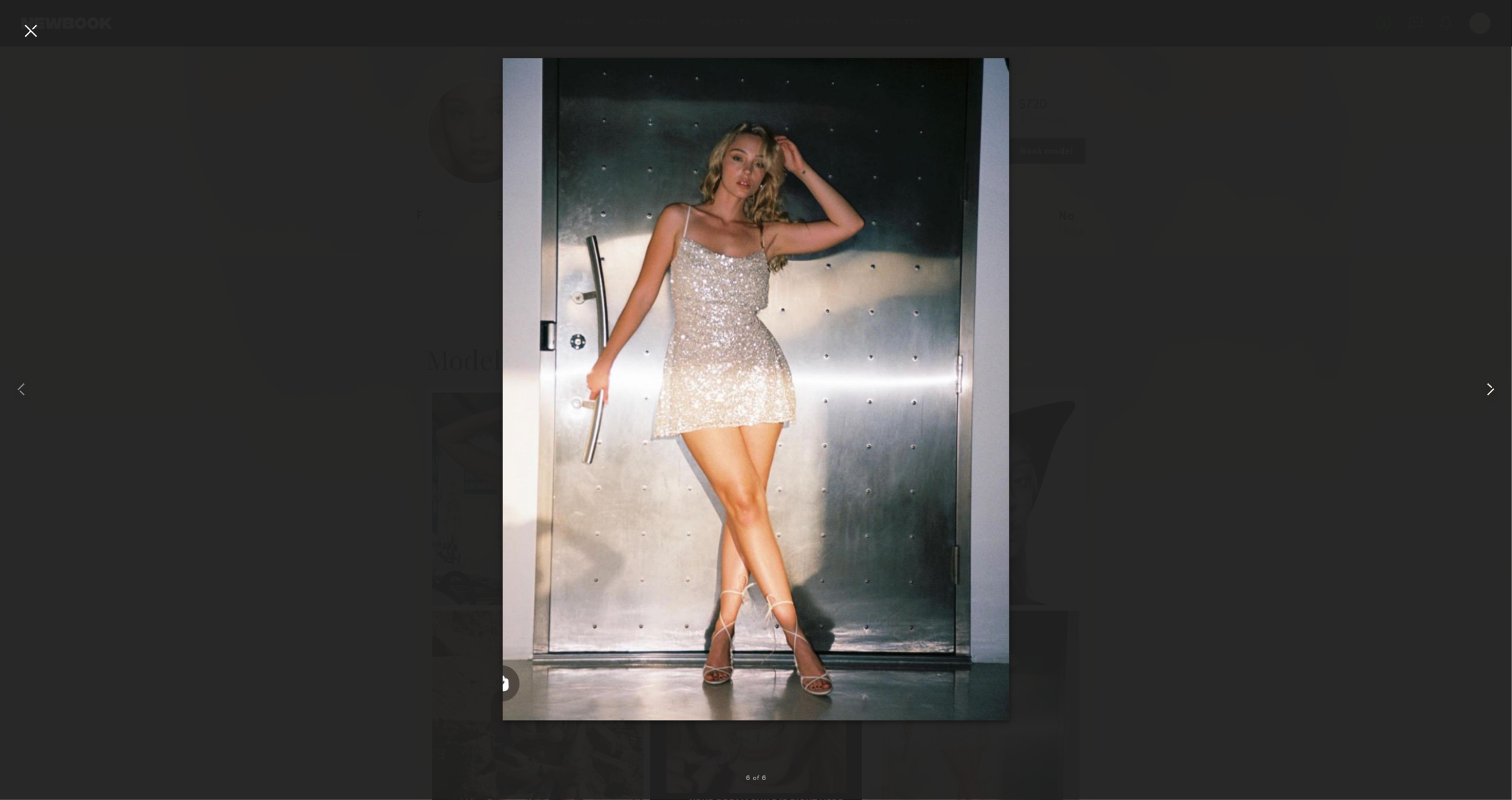
click at [1488, 383] on common-icon at bounding box center [1490, 389] width 21 height 21
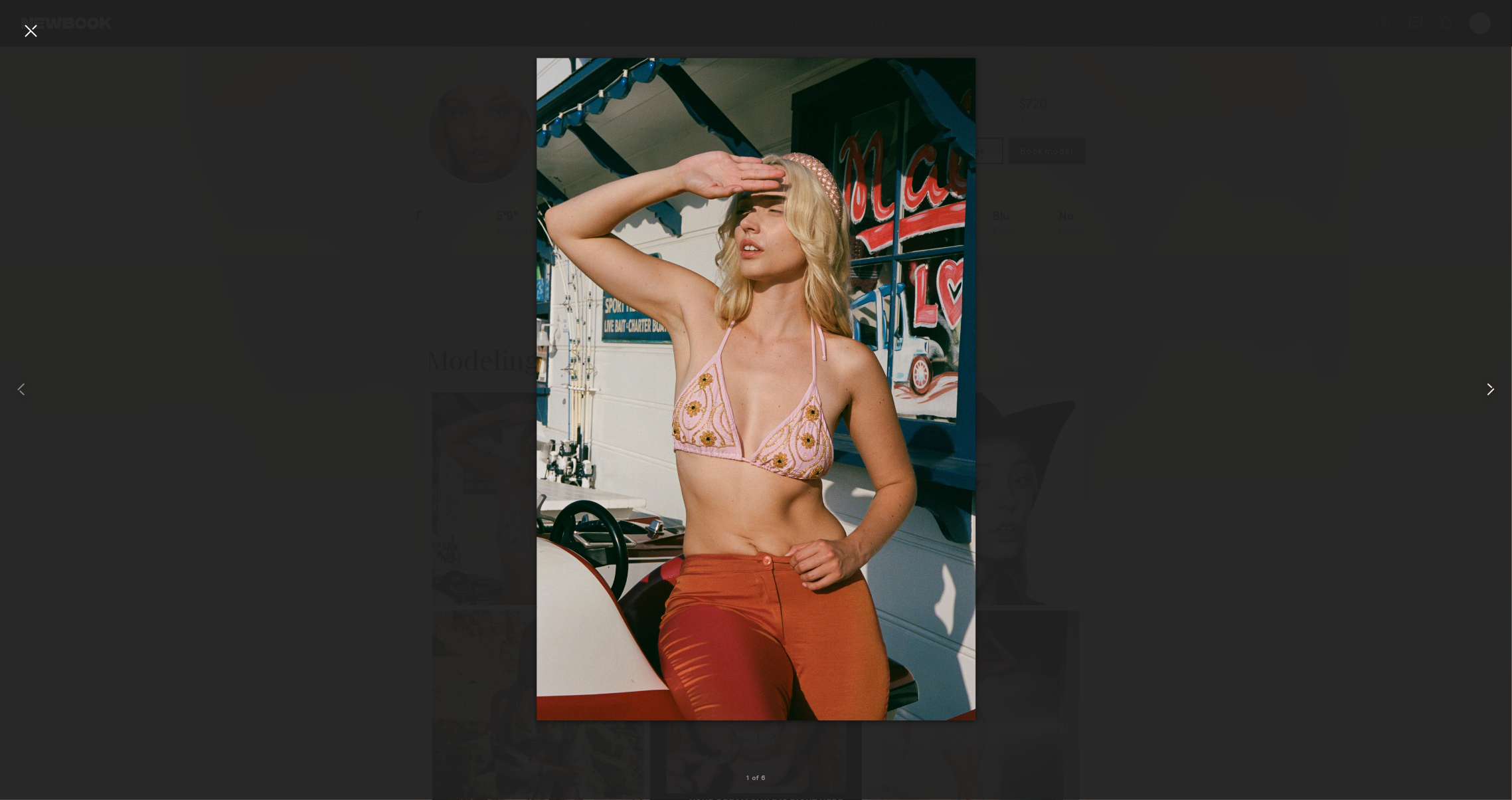
click at [1488, 383] on common-icon at bounding box center [1490, 389] width 21 height 21
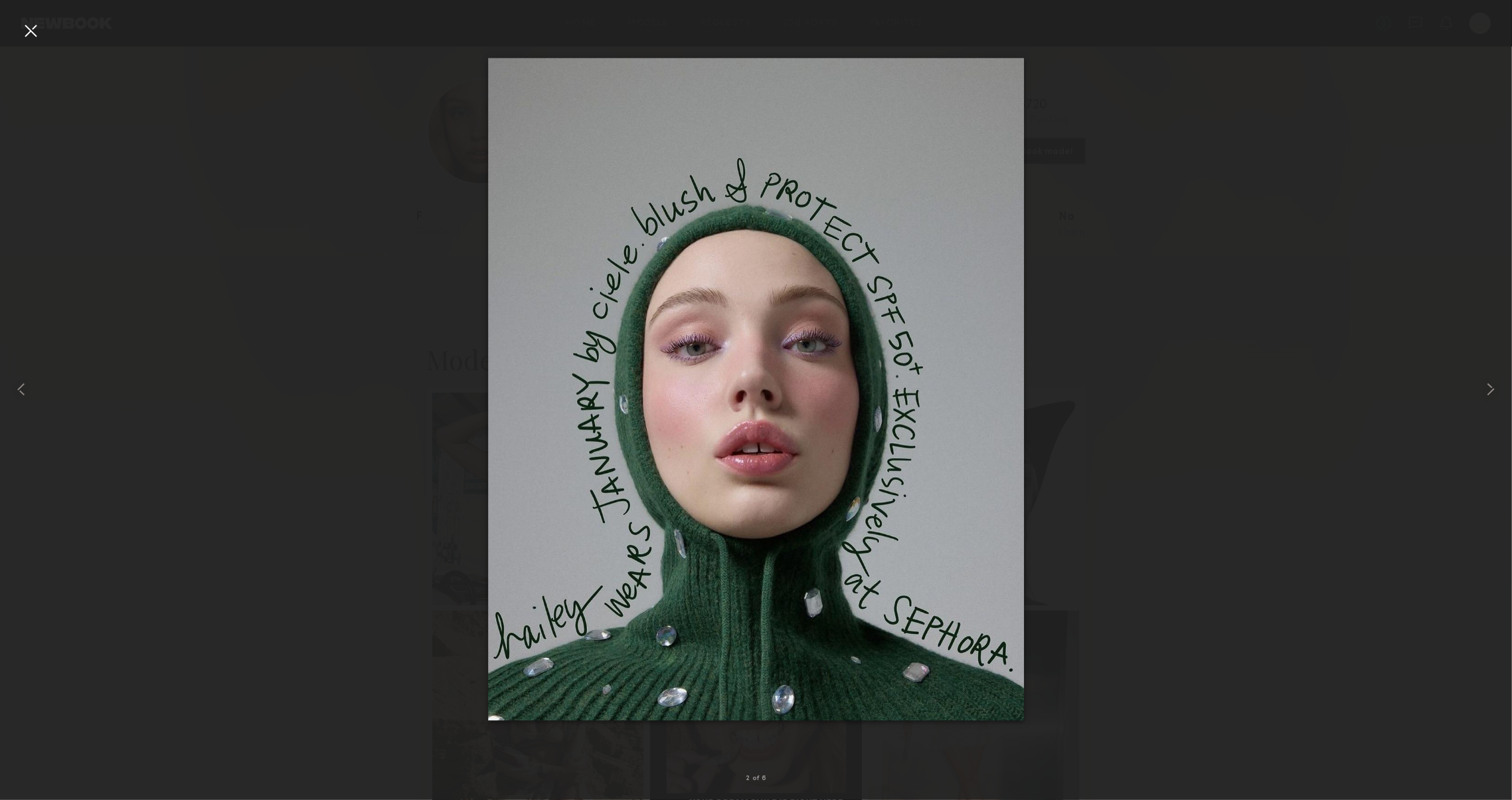
click at [32, 30] on div at bounding box center [30, 30] width 21 height 21
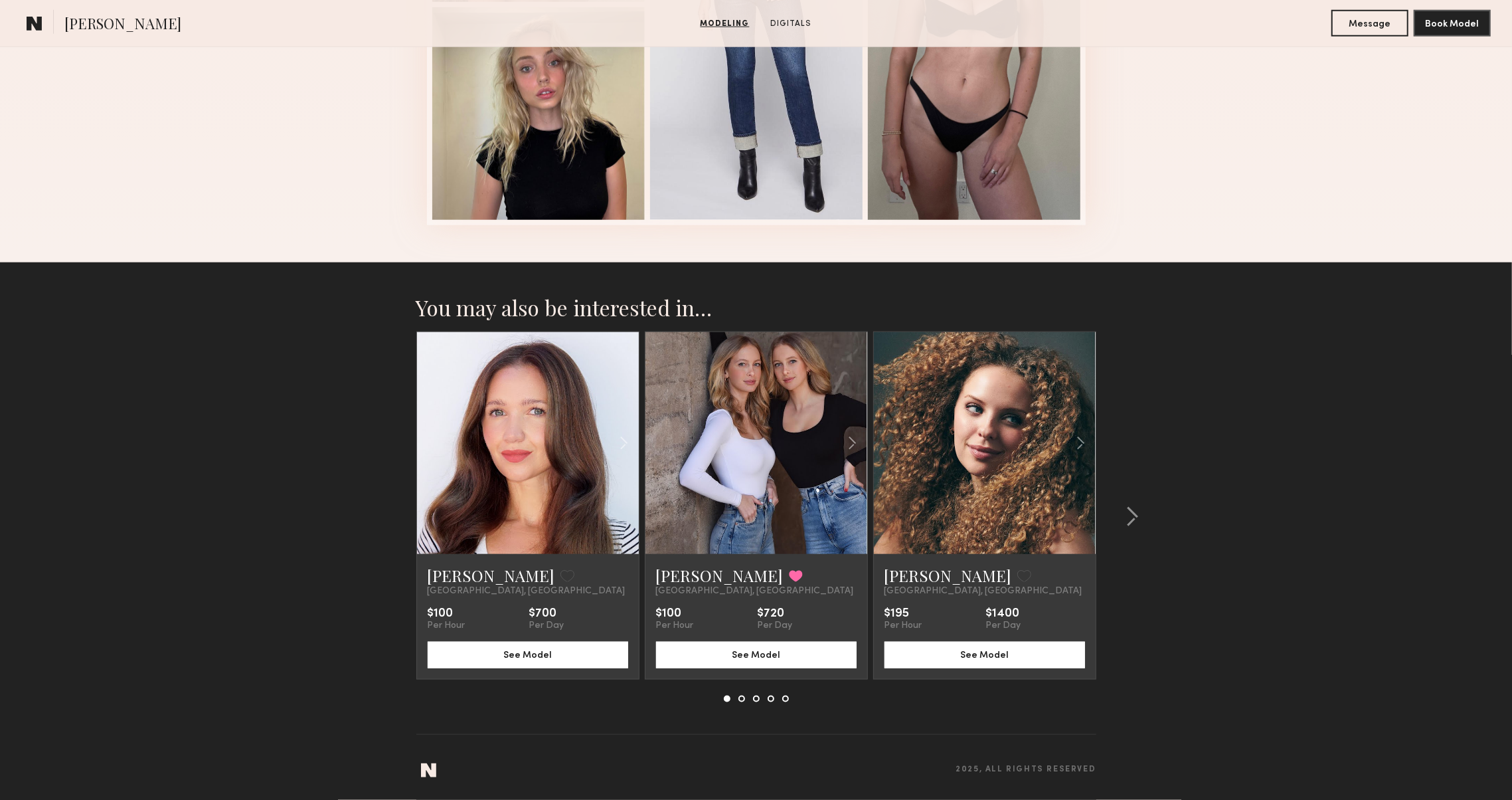
scroll to position [1167, 0]
click at [1133, 500] on div at bounding box center [1128, 516] width 64 height 370
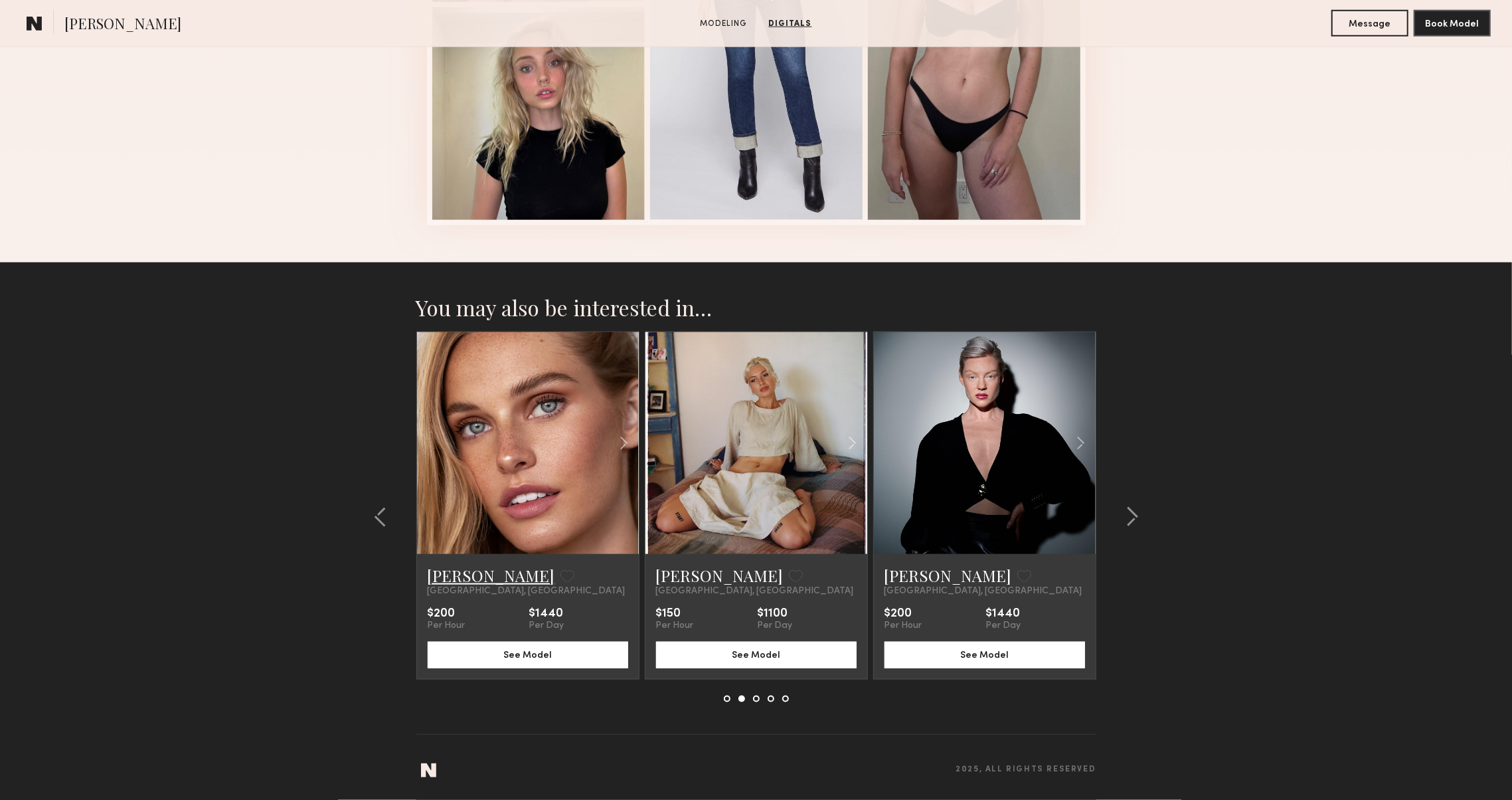
drag, startPoint x: 457, startPoint y: 571, endPoint x: 449, endPoint y: 571, distance: 8.0
click at [449, 571] on link "[PERSON_NAME]" at bounding box center [490, 575] width 127 height 21
click at [703, 579] on link "[PERSON_NAME]" at bounding box center [719, 575] width 127 height 21
click at [1101, 513] on div at bounding box center [1128, 516] width 64 height 370
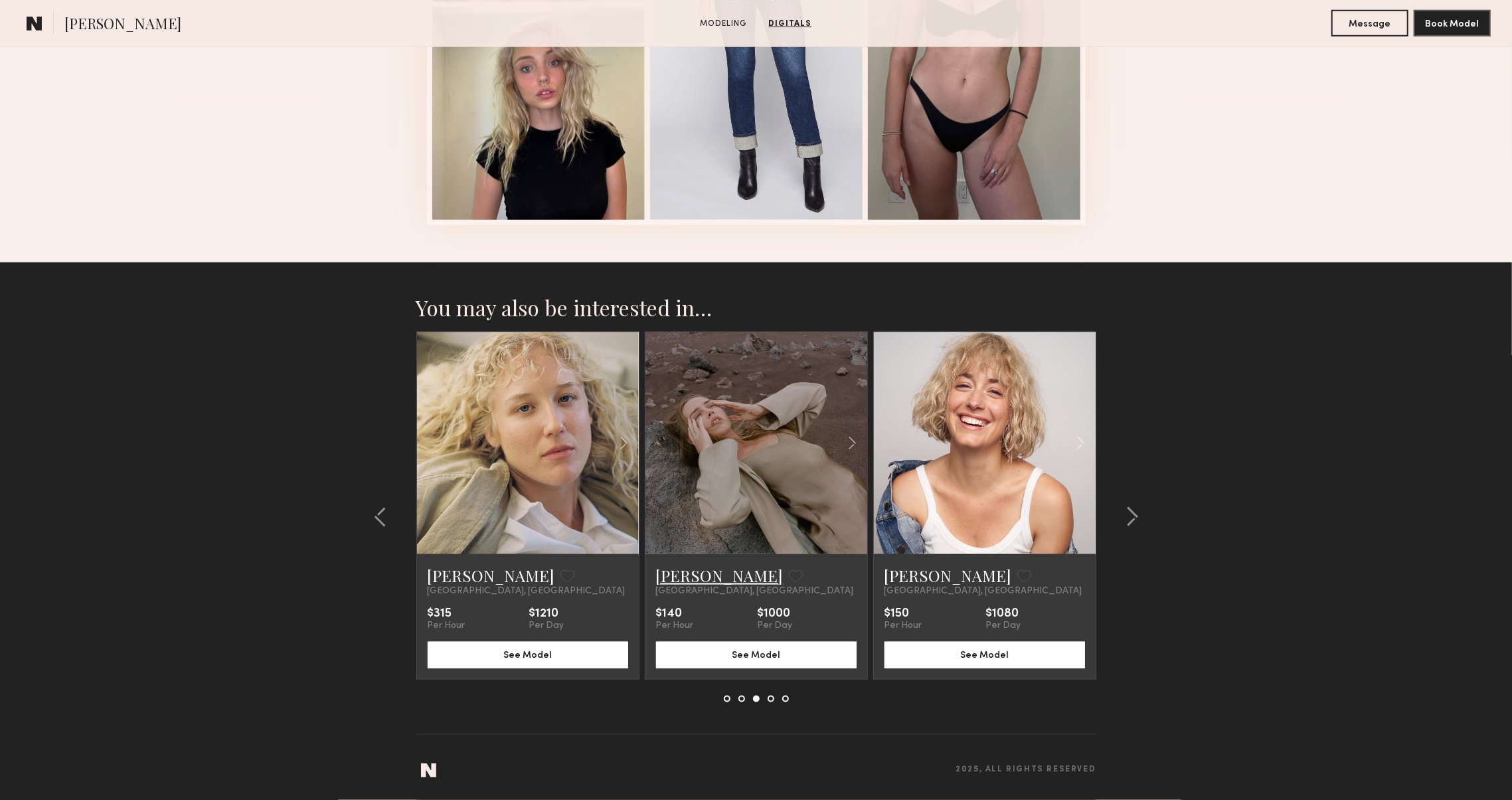
click at [667, 580] on link "[PERSON_NAME]" at bounding box center [719, 575] width 127 height 21
click at [1132, 524] on common-icon at bounding box center [1132, 517] width 14 height 21
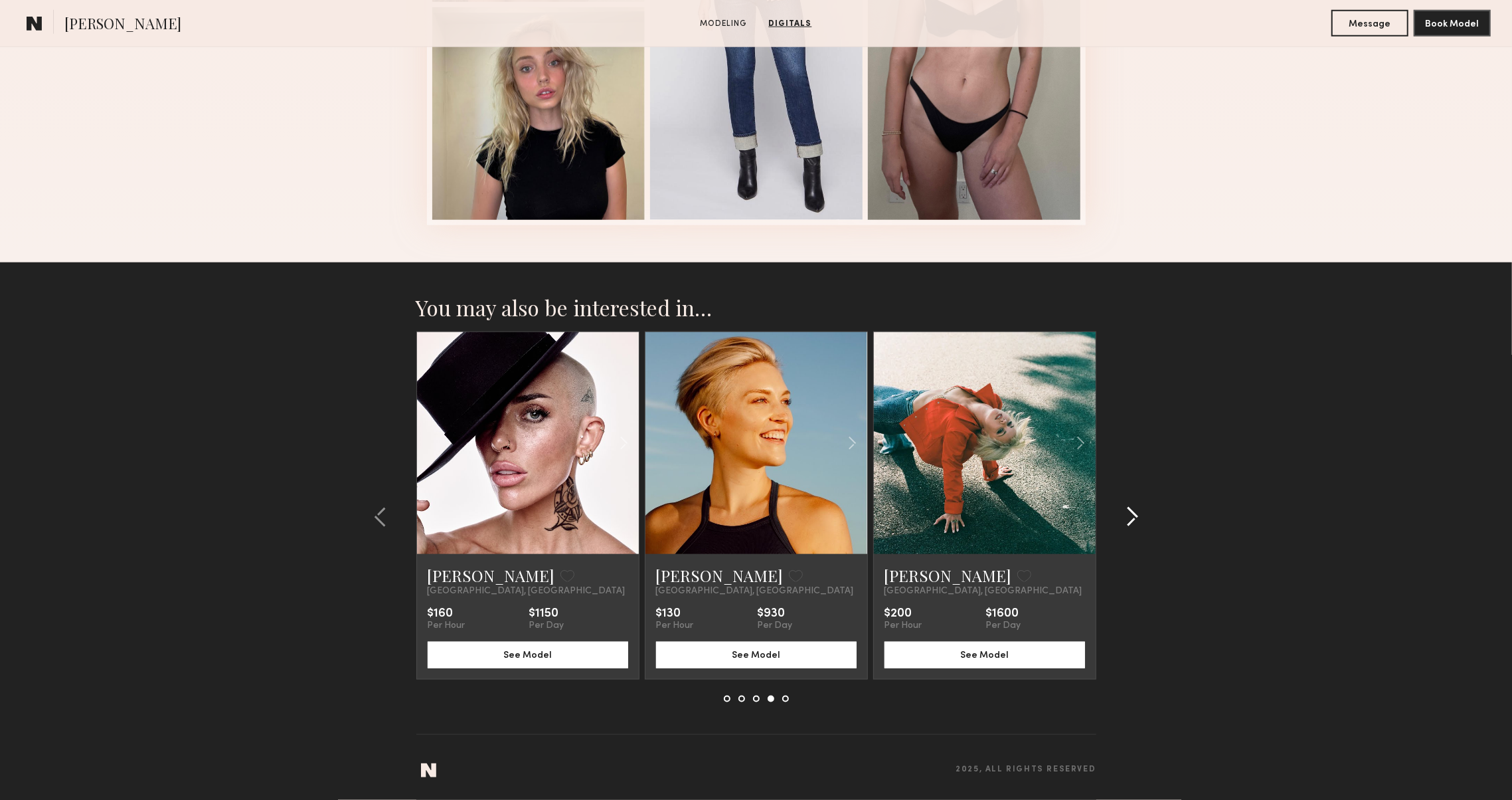
click at [1132, 523] on common-icon at bounding box center [1132, 517] width 14 height 21
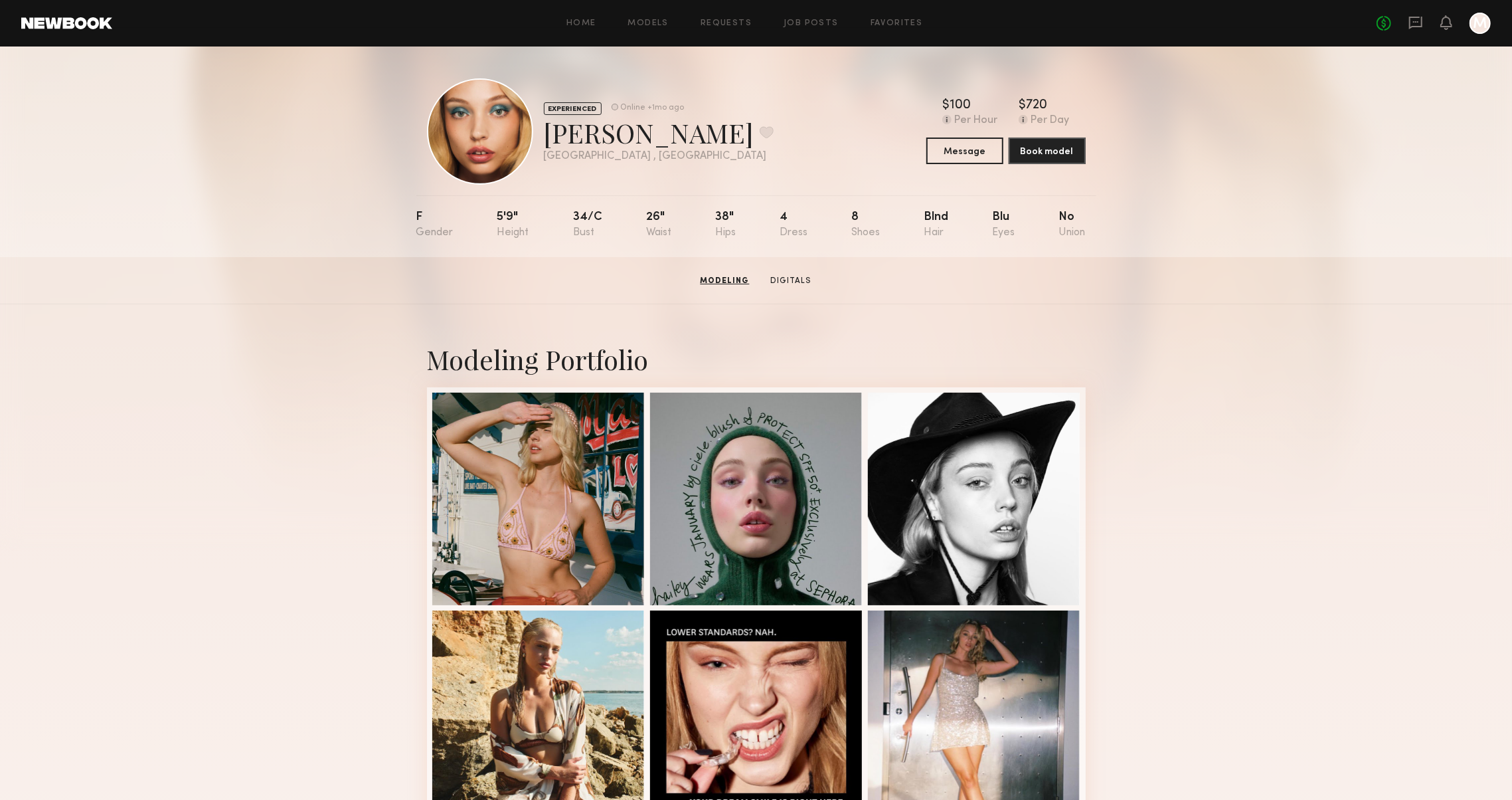
scroll to position [0, 0]
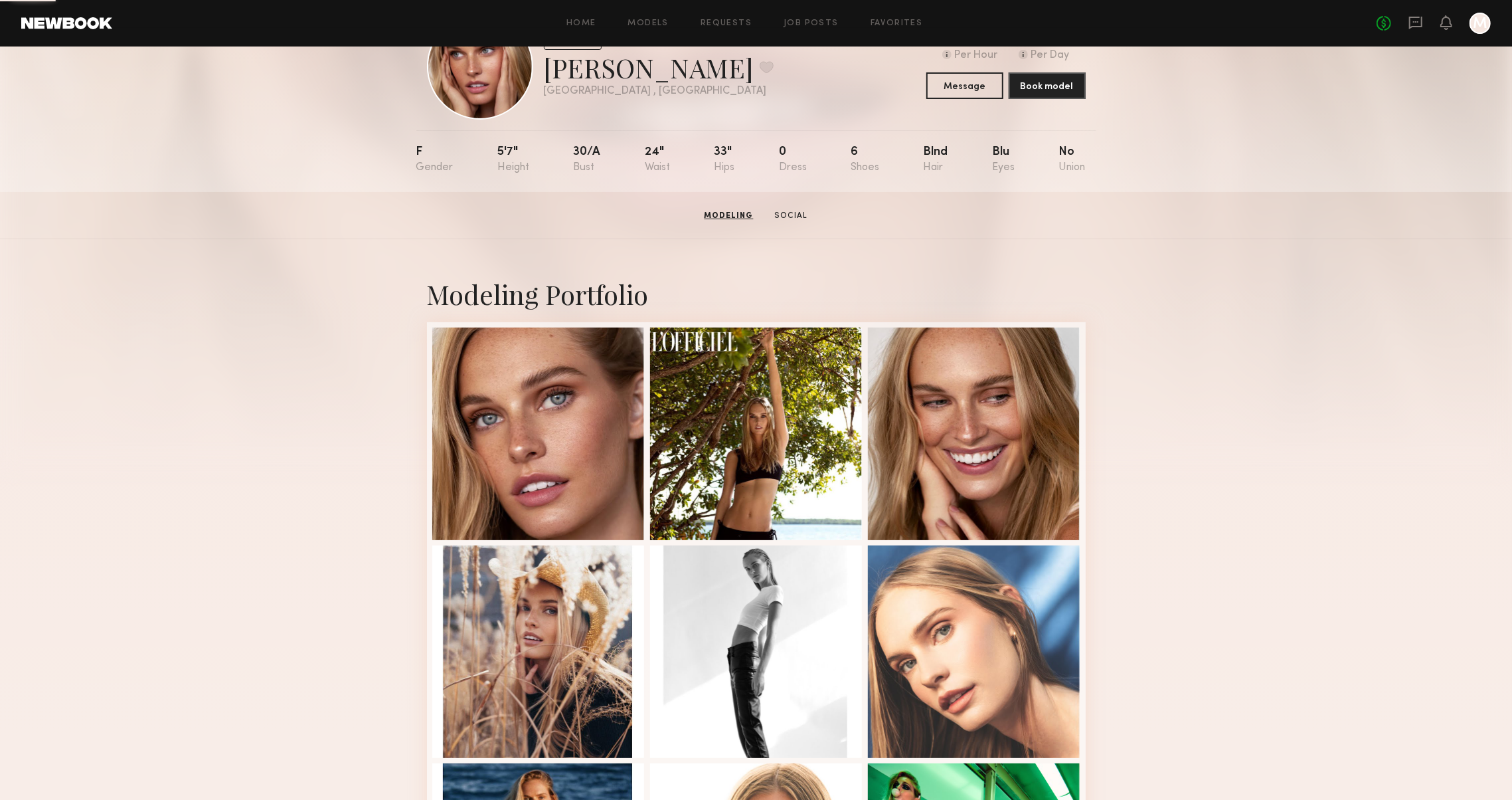
scroll to position [82, 0]
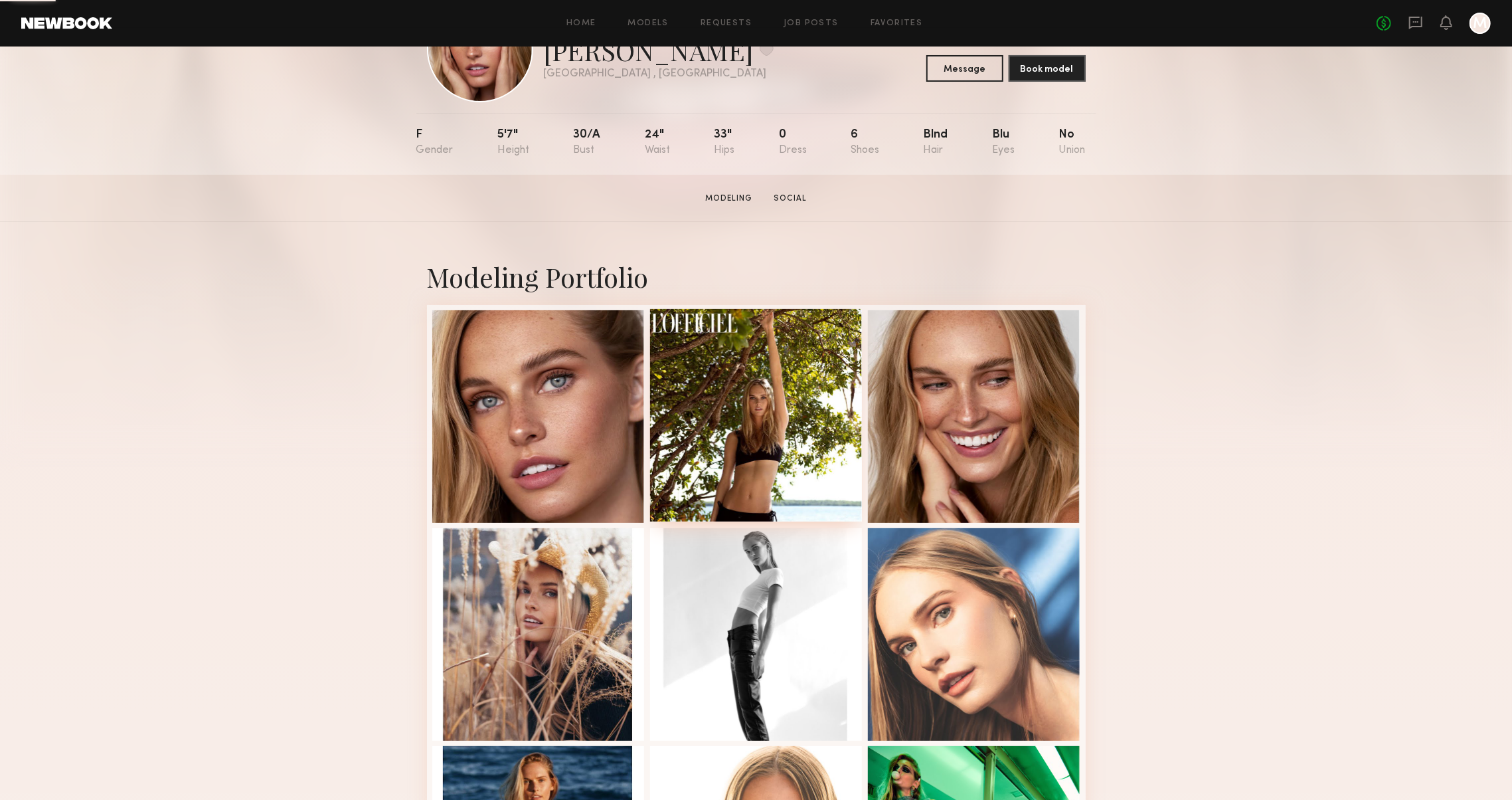
click at [692, 386] on div at bounding box center [756, 415] width 212 height 212
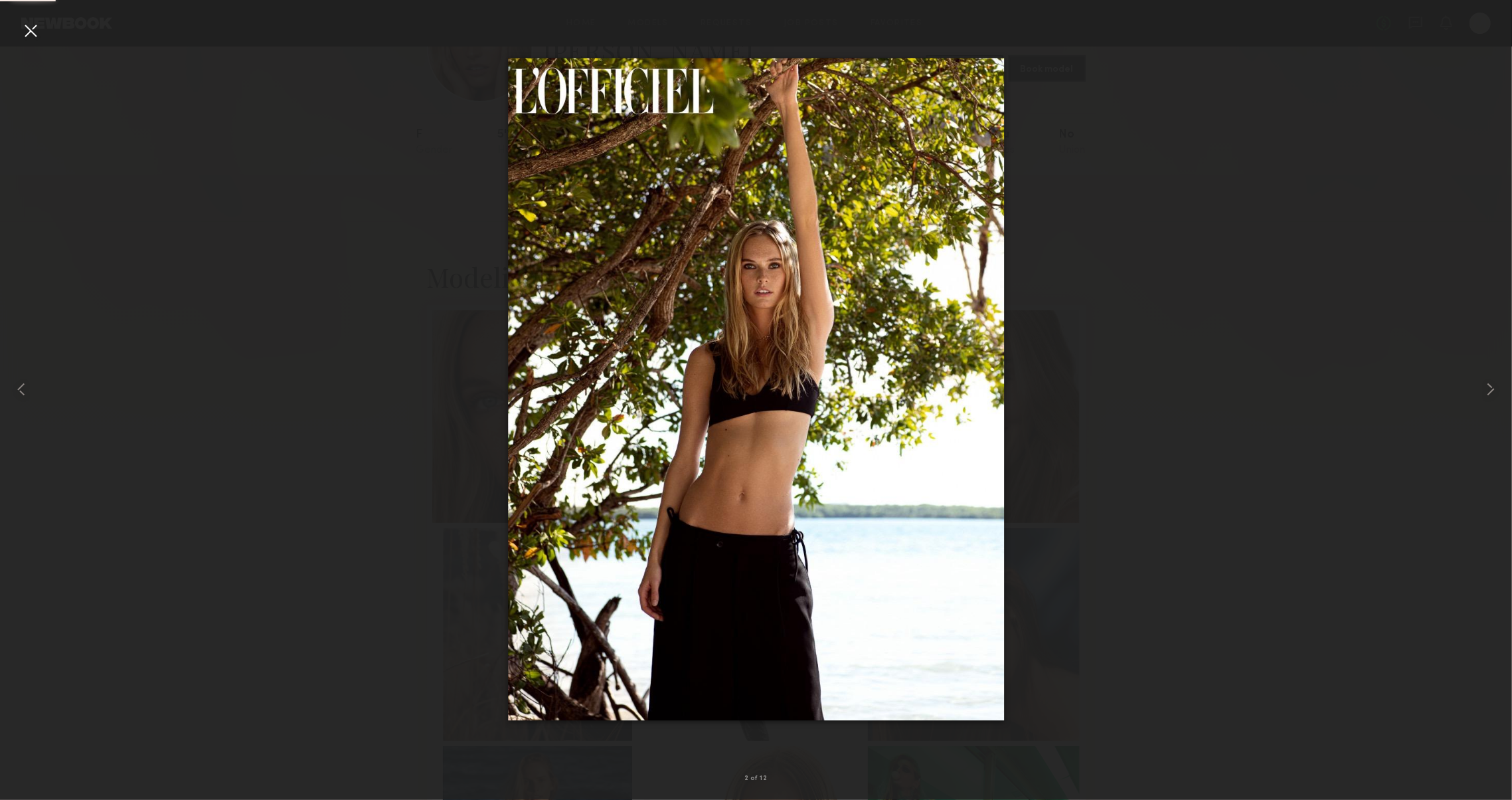
click at [35, 32] on div at bounding box center [30, 30] width 21 height 21
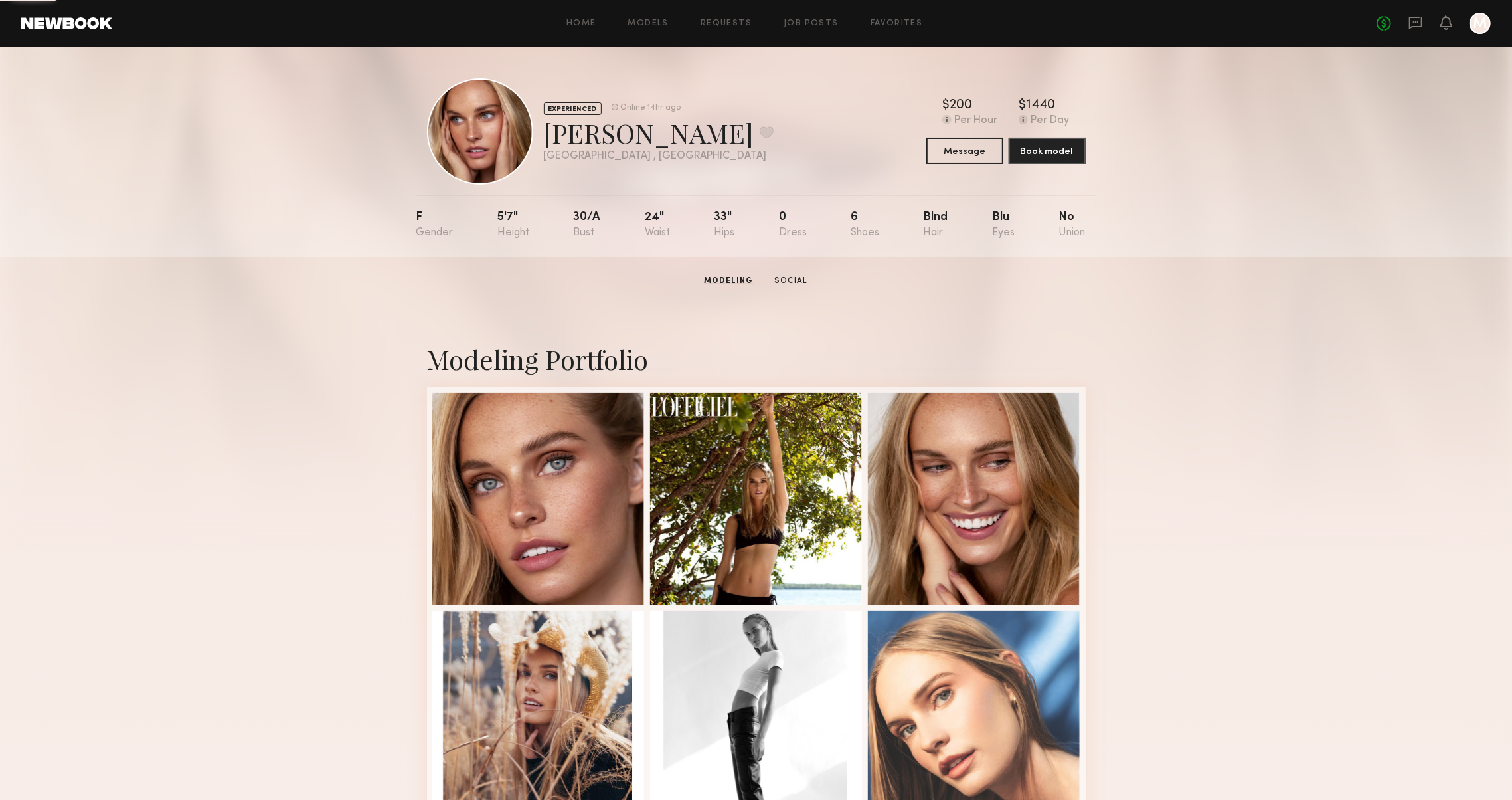
scroll to position [0, 0]
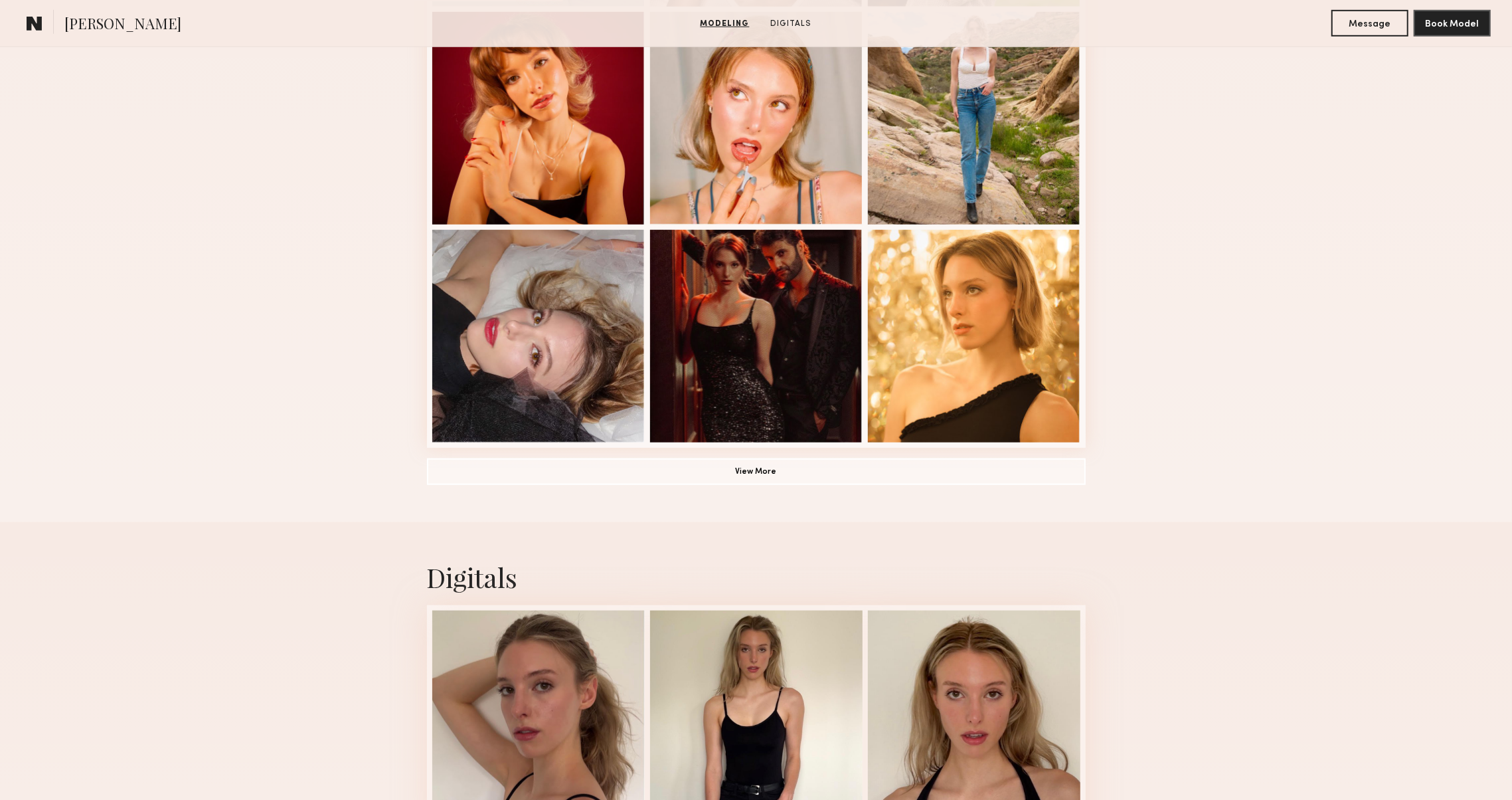
scroll to position [689, 0]
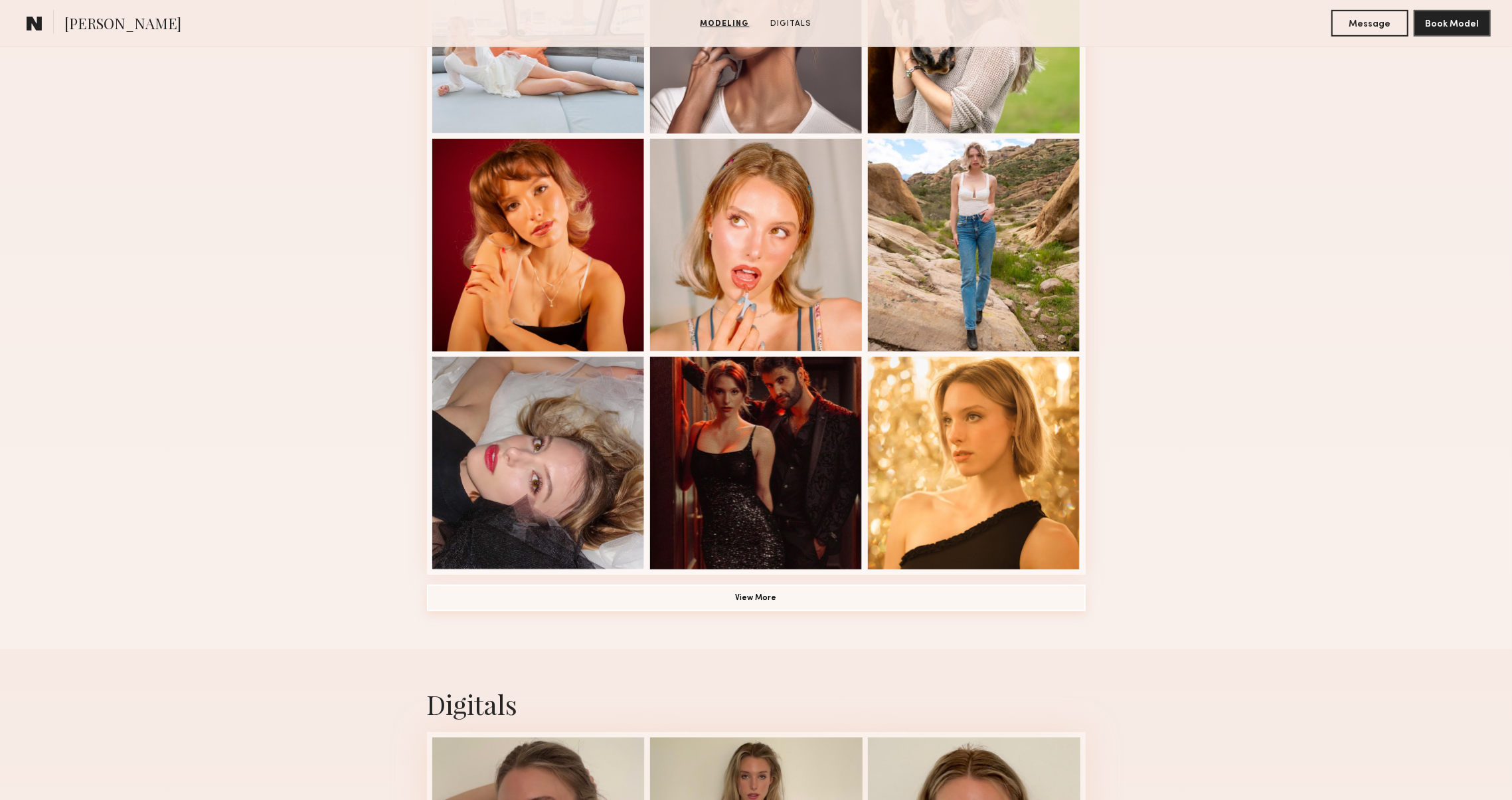
click at [445, 593] on button "View More" at bounding box center [757, 598] width 659 height 26
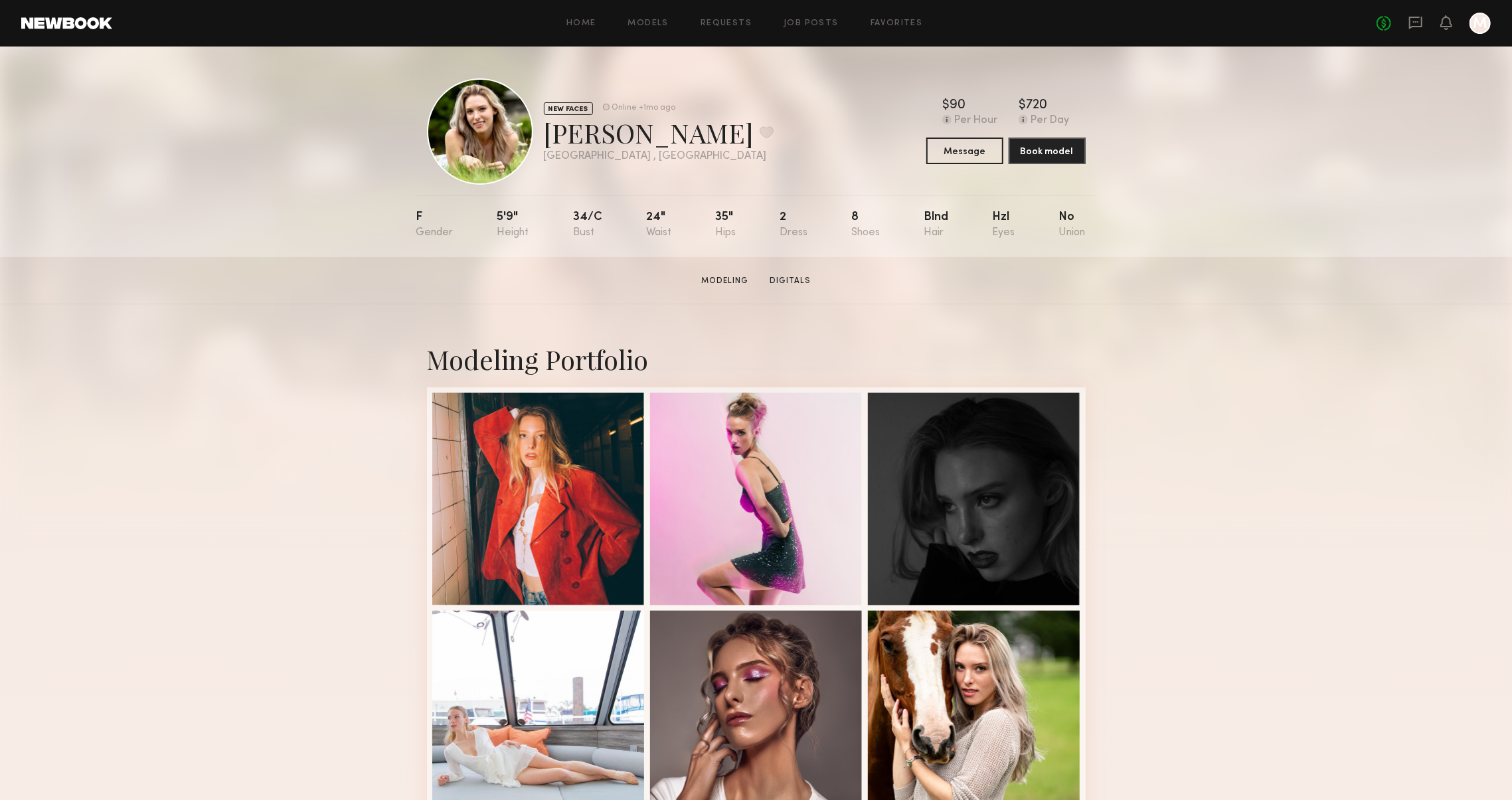
scroll to position [0, 0]
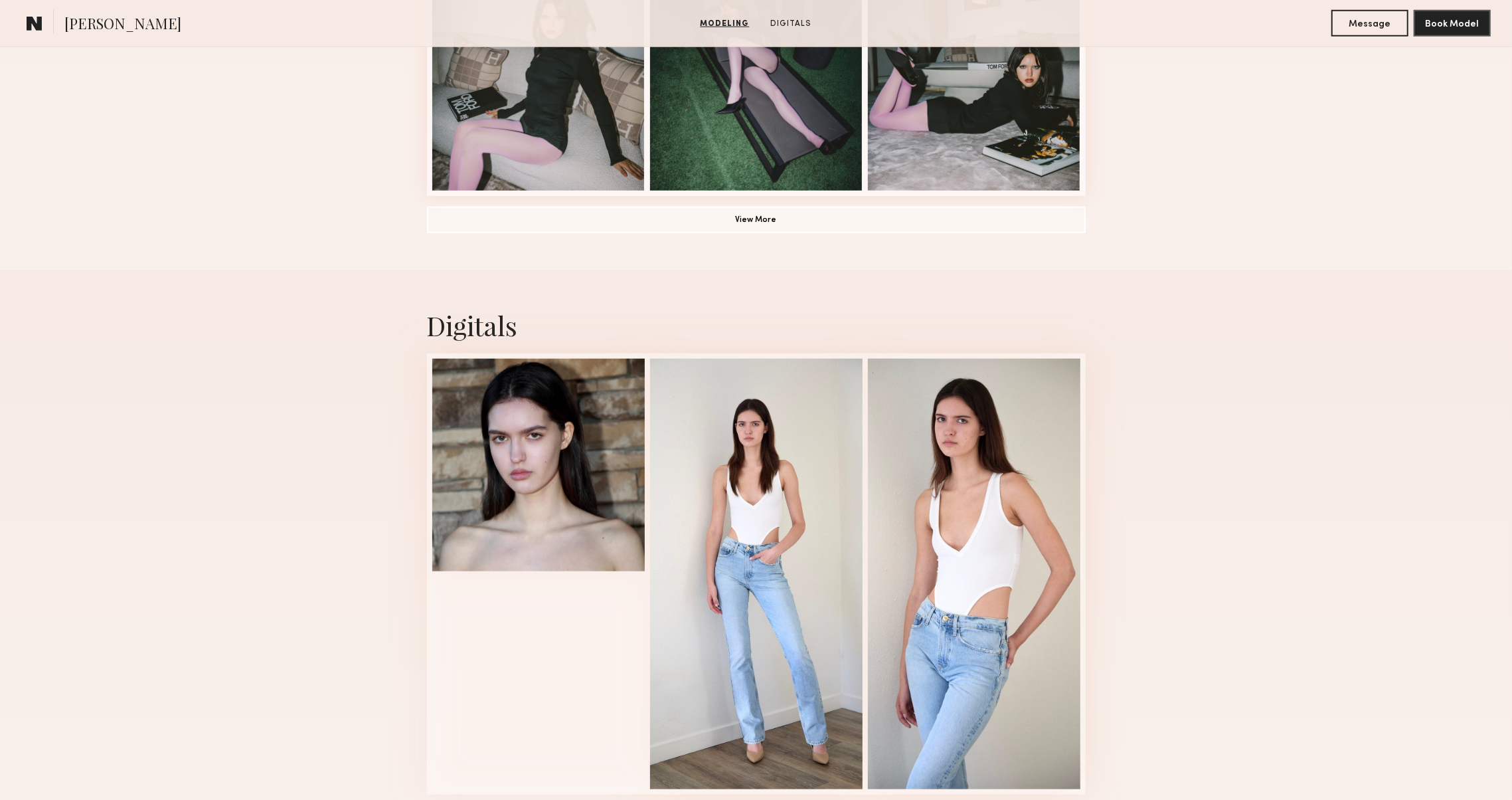
scroll to position [1146, 0]
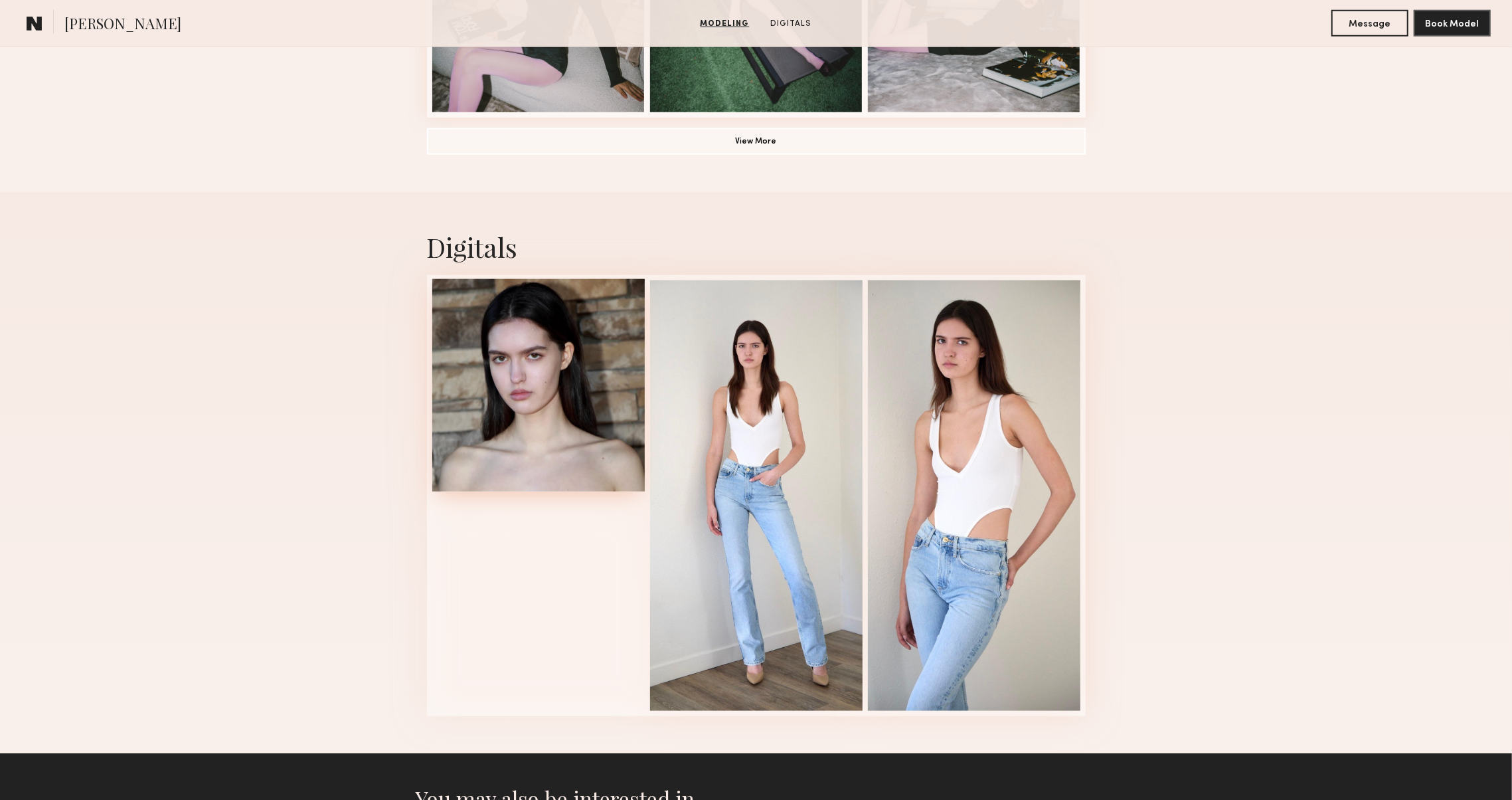
click at [536, 428] on div at bounding box center [539, 385] width 212 height 212
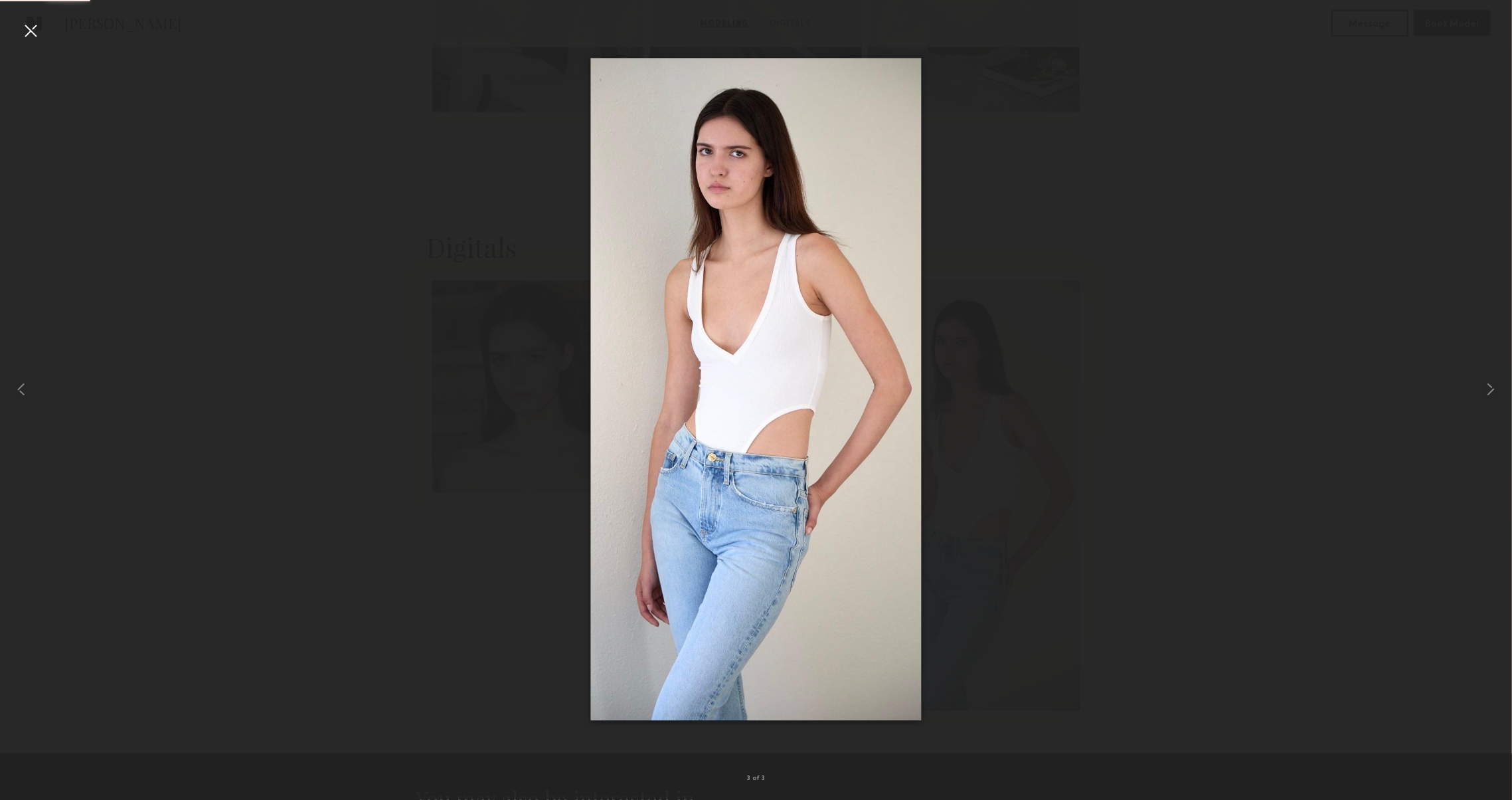
click at [35, 30] on div at bounding box center [30, 30] width 21 height 21
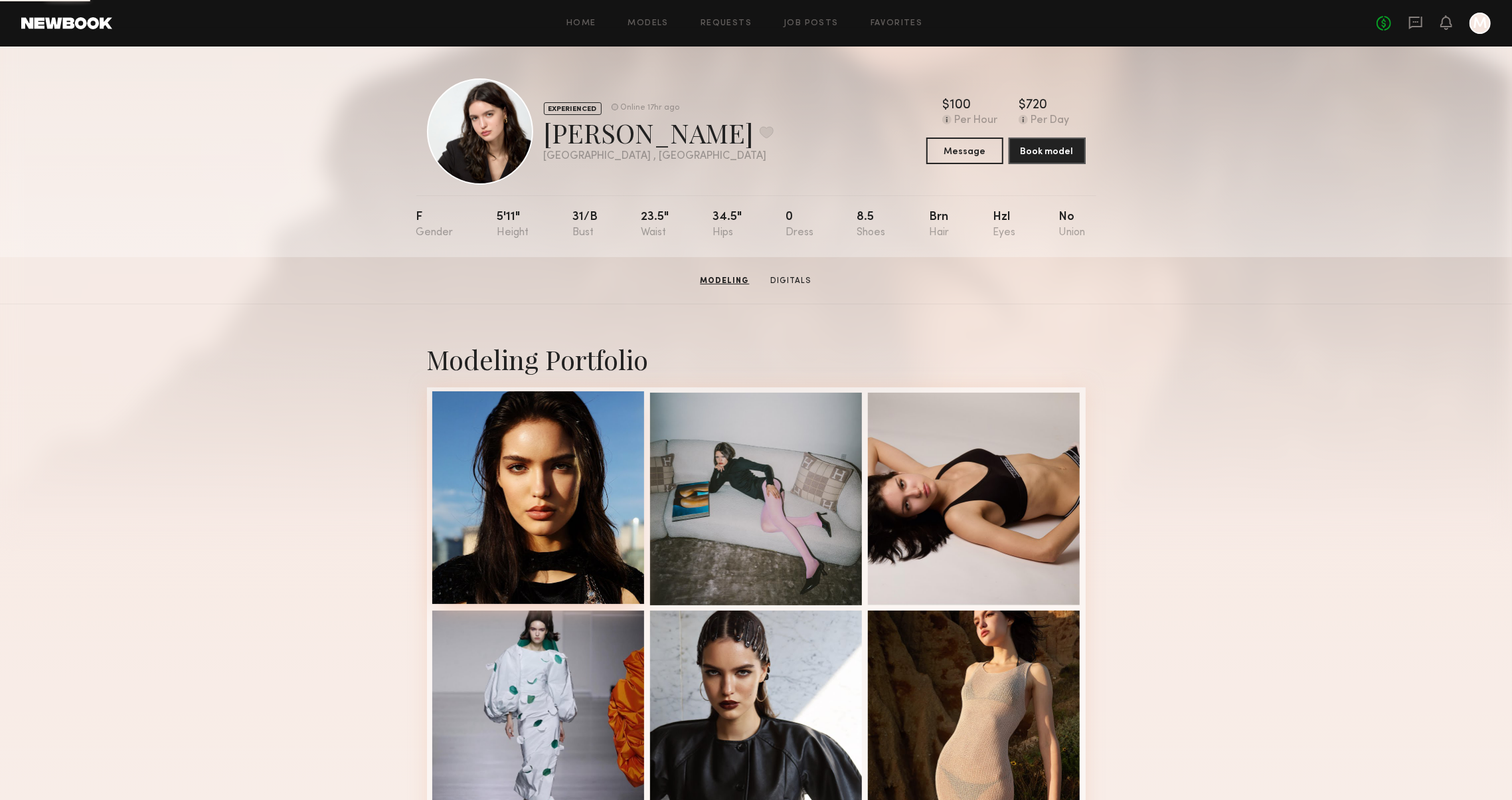
scroll to position [0, 0]
click at [494, 473] on div at bounding box center [539, 497] width 212 height 212
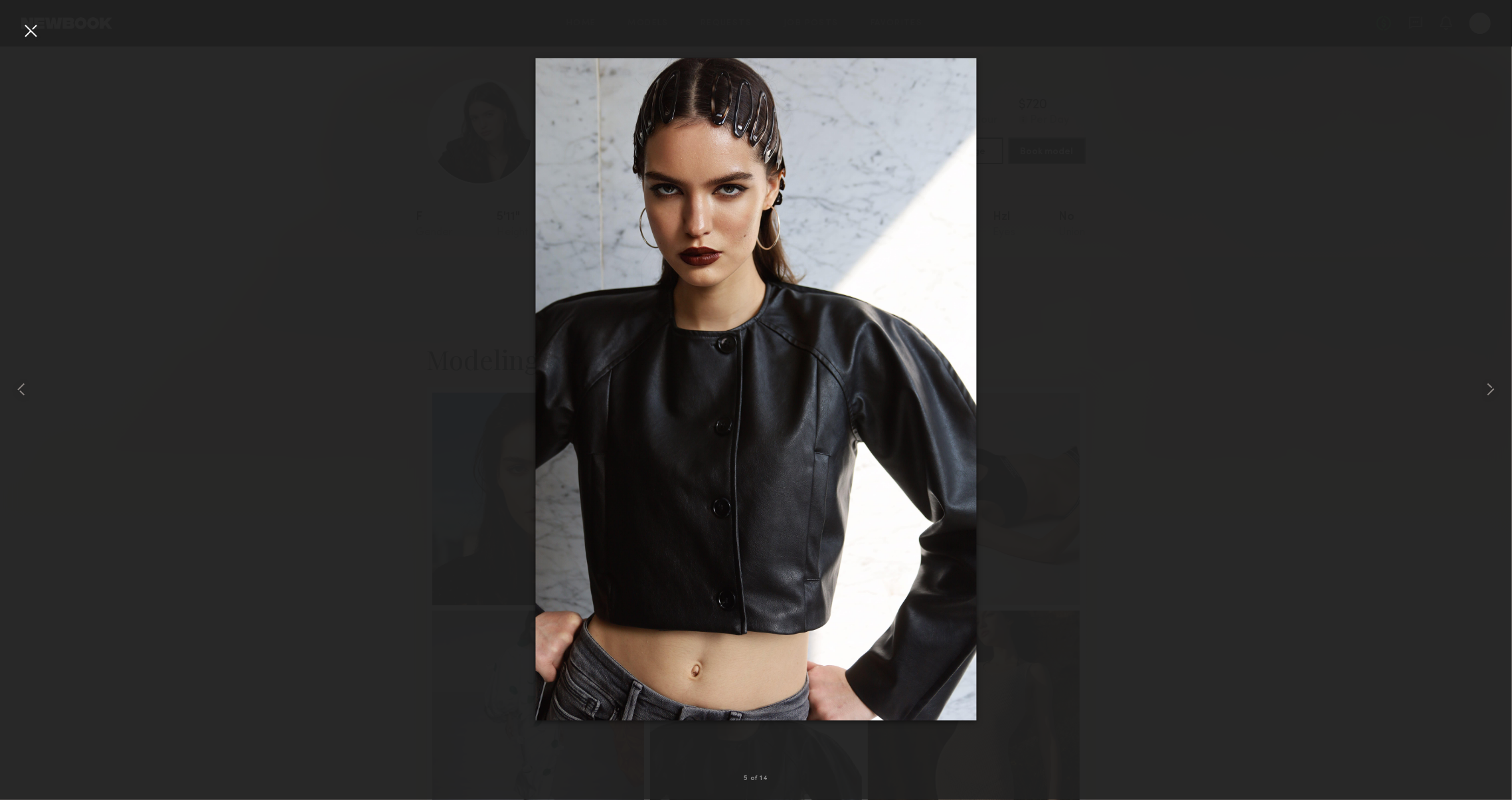
click at [25, 33] on div at bounding box center [30, 30] width 21 height 21
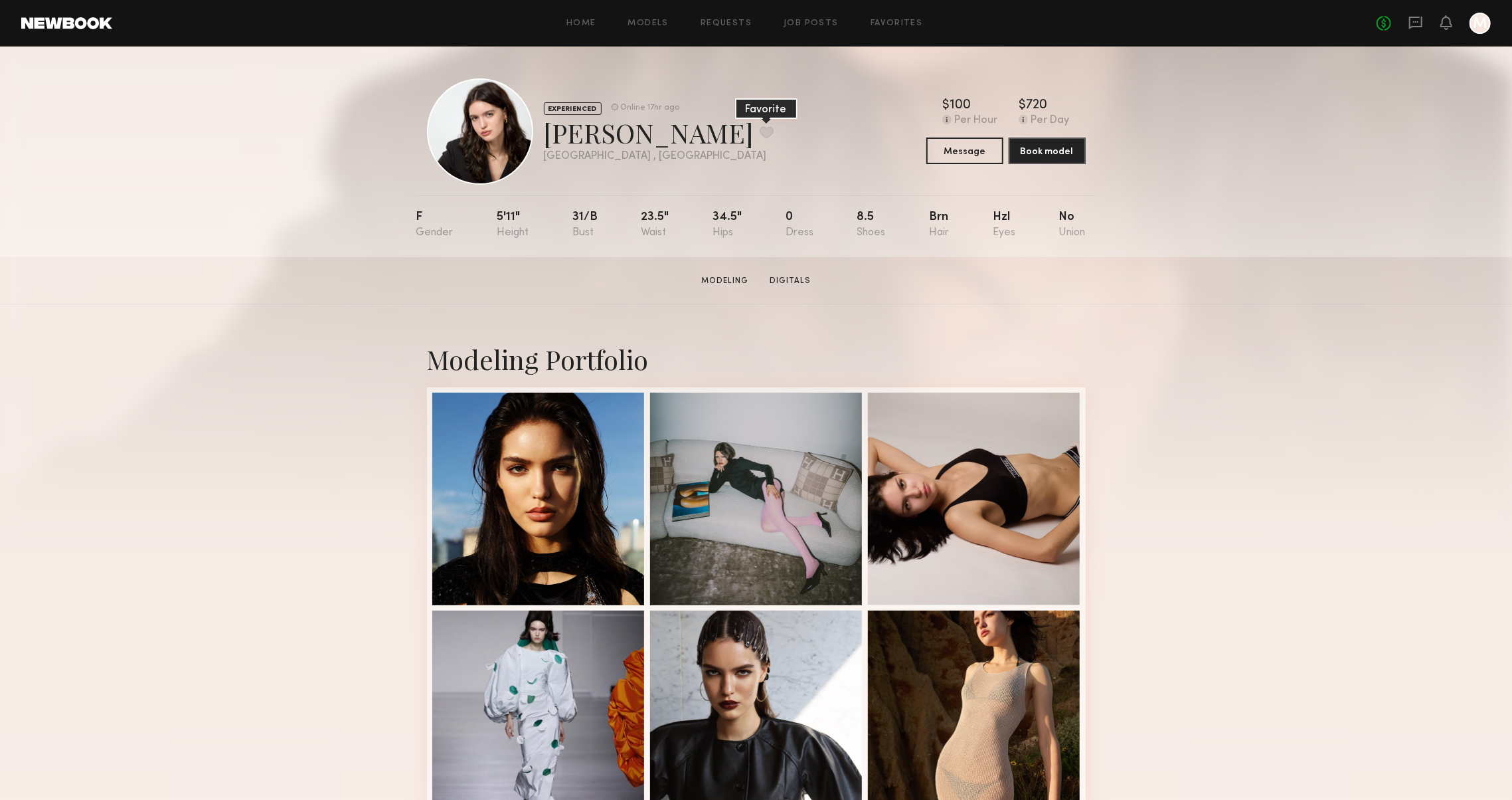
click at [760, 132] on button at bounding box center [767, 132] width 14 height 12
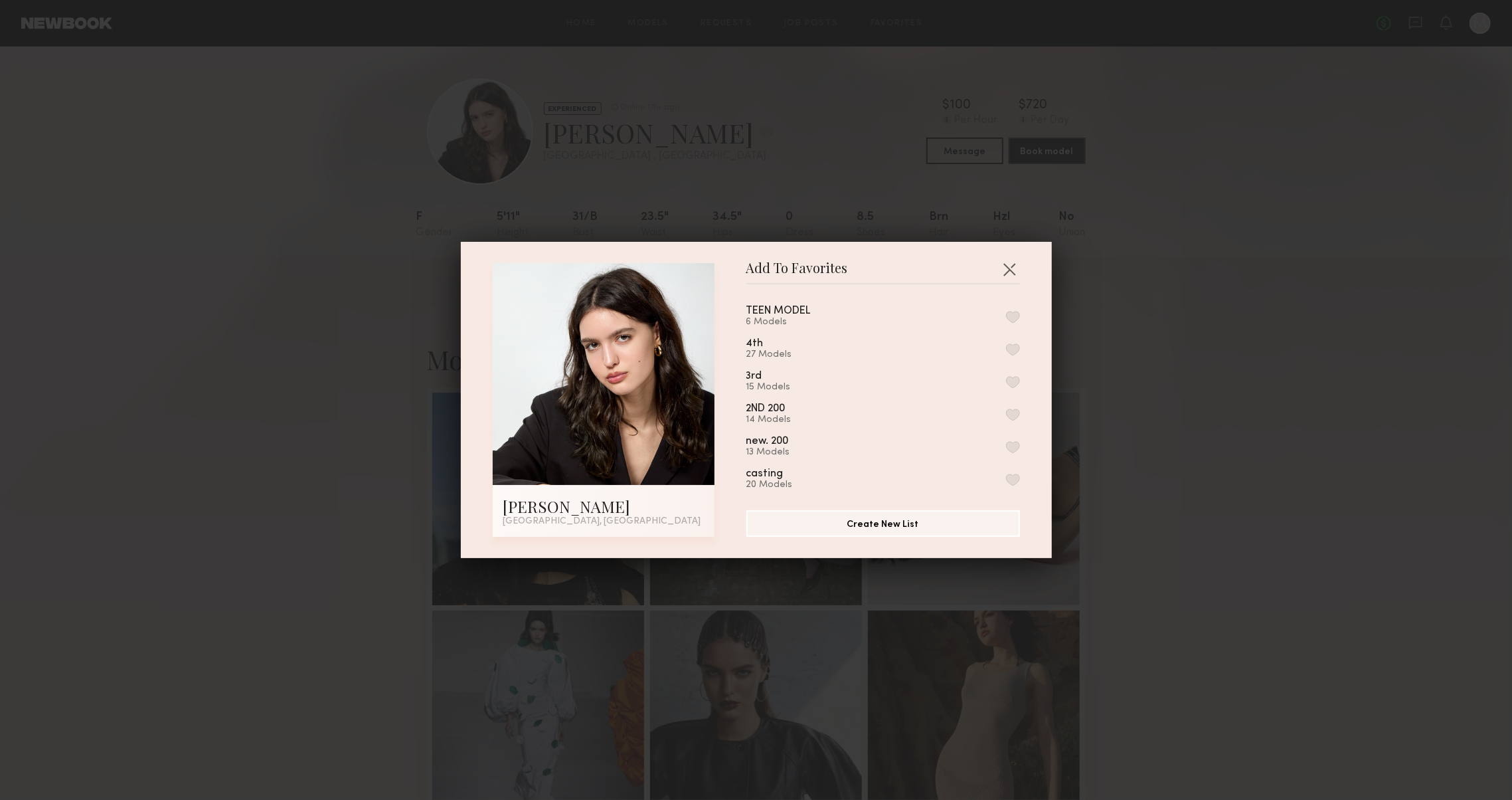
click at [1010, 351] on button "button" at bounding box center [1013, 349] width 14 height 12
click at [1010, 262] on button "button" at bounding box center [1009, 269] width 21 height 21
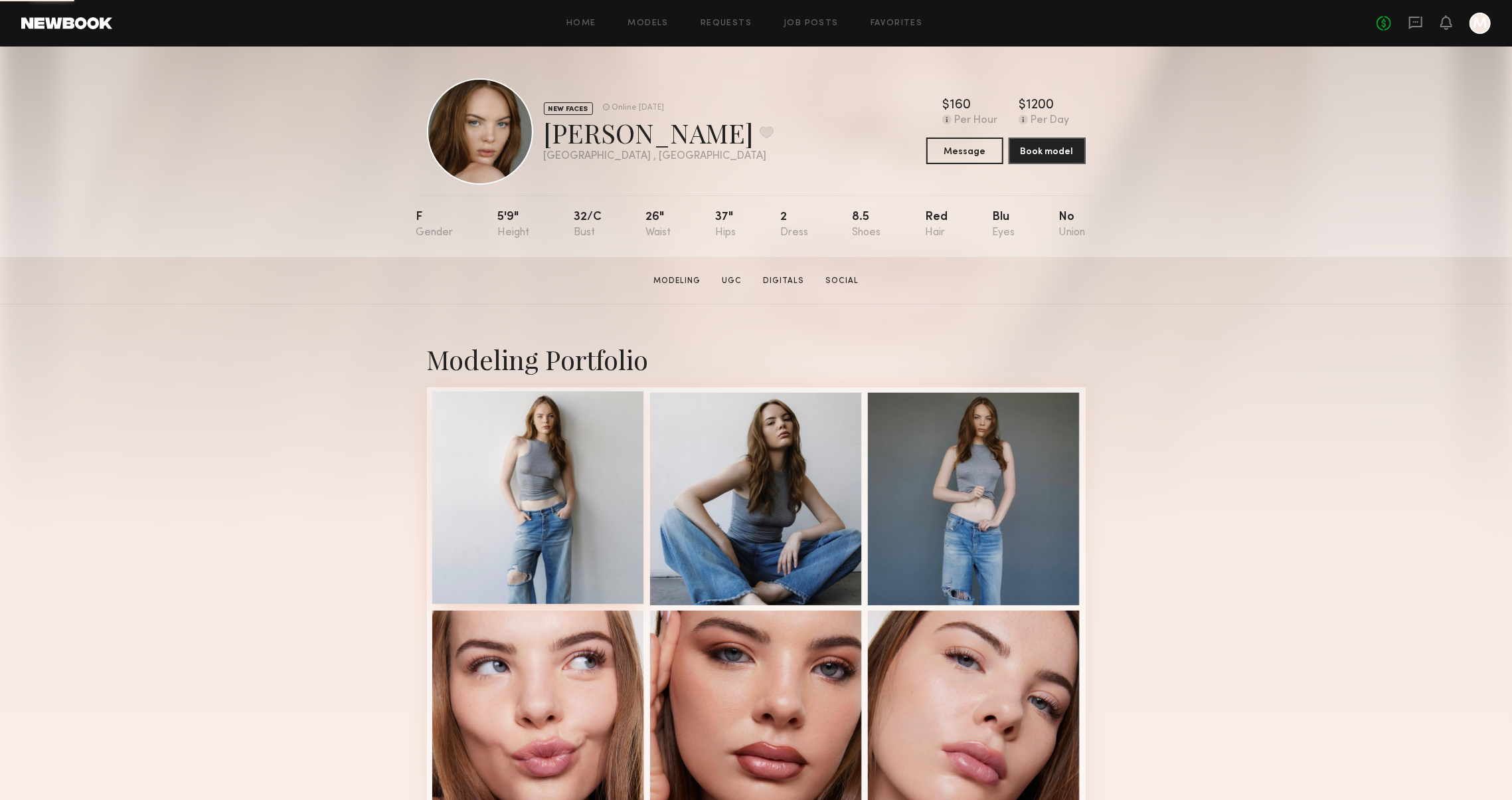
click at [493, 482] on div at bounding box center [539, 497] width 212 height 212
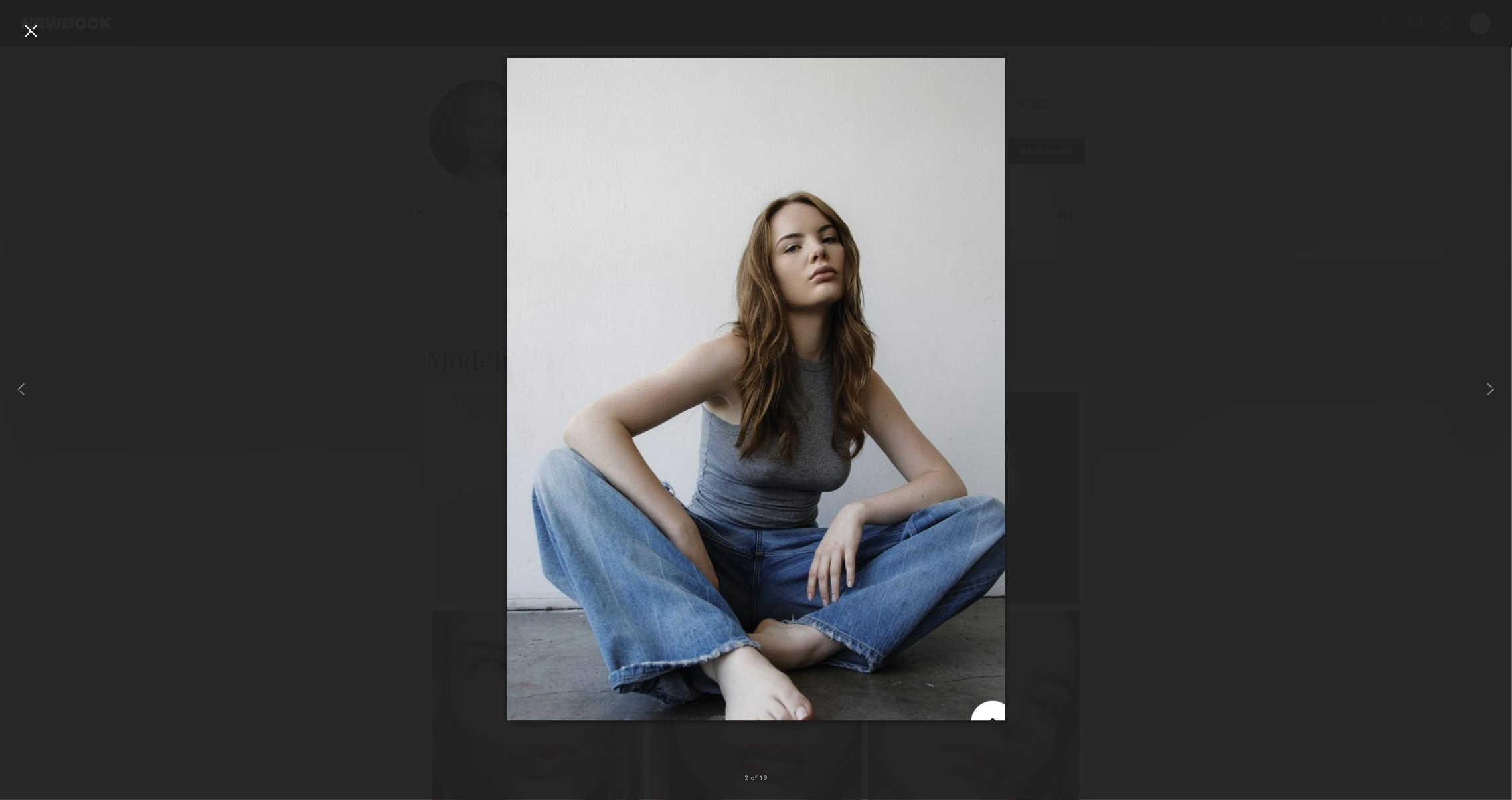
click at [32, 29] on div at bounding box center [30, 30] width 21 height 21
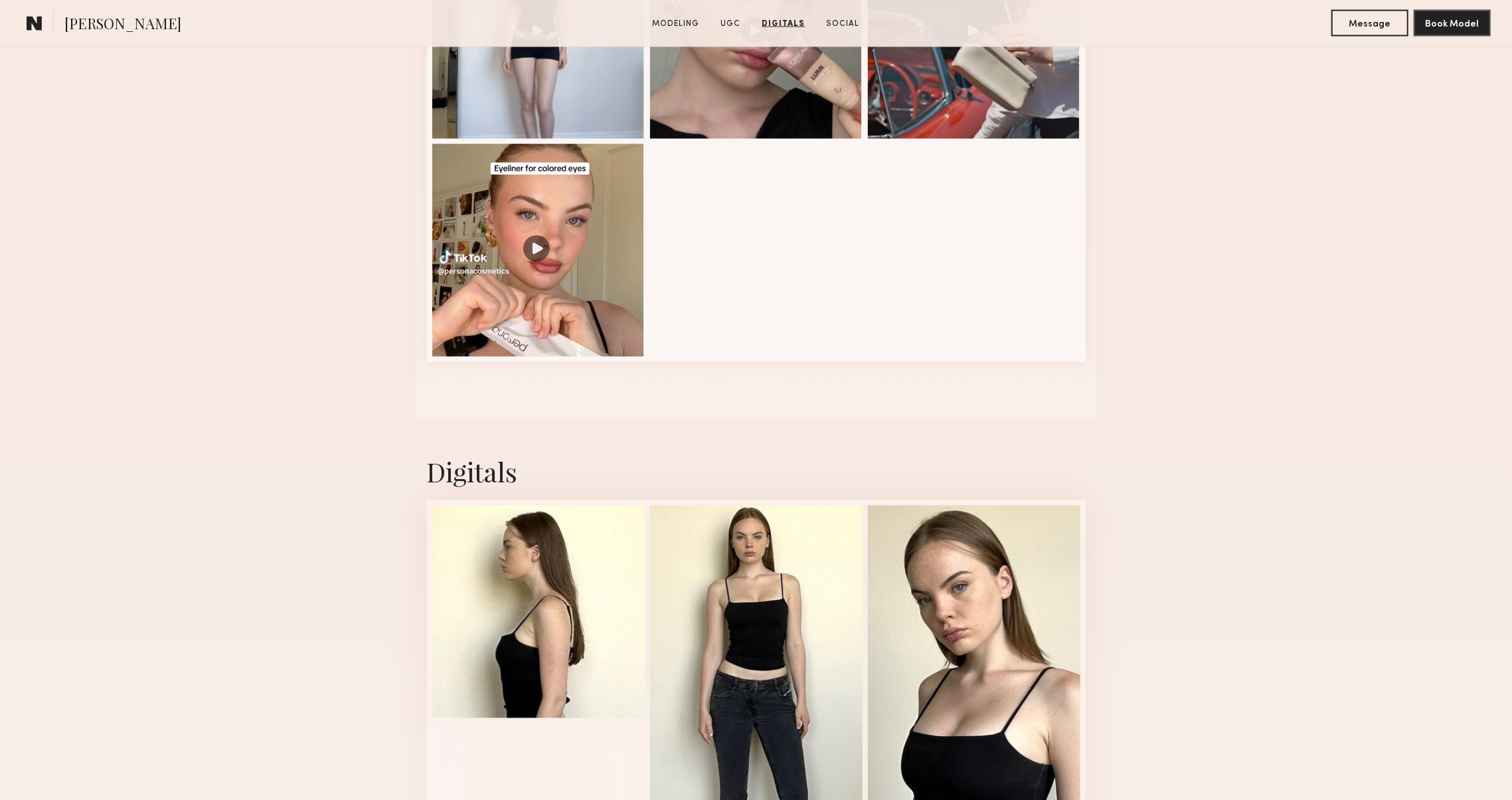
scroll to position [1945, 0]
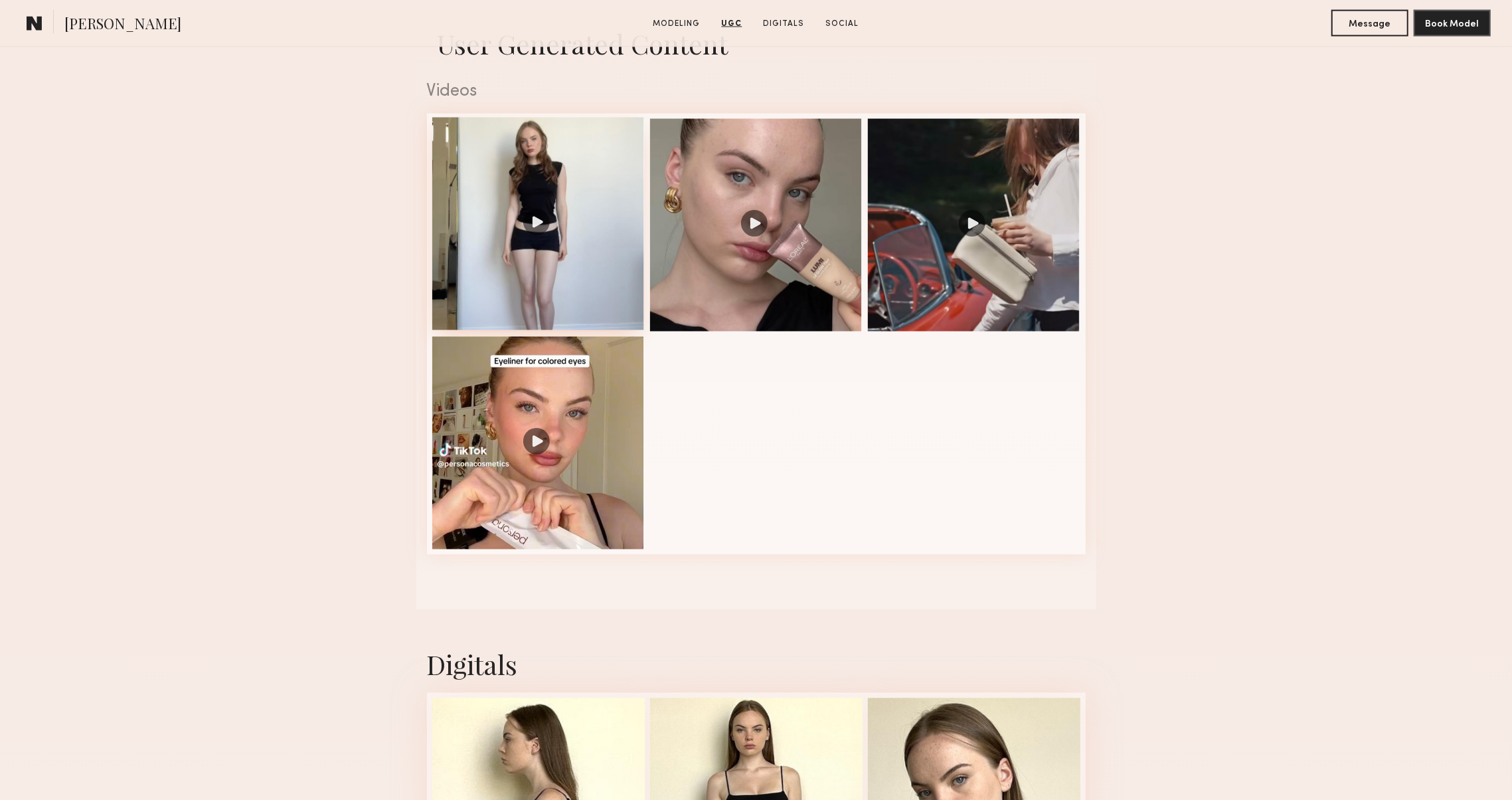
click at [502, 250] on div at bounding box center [539, 224] width 212 height 212
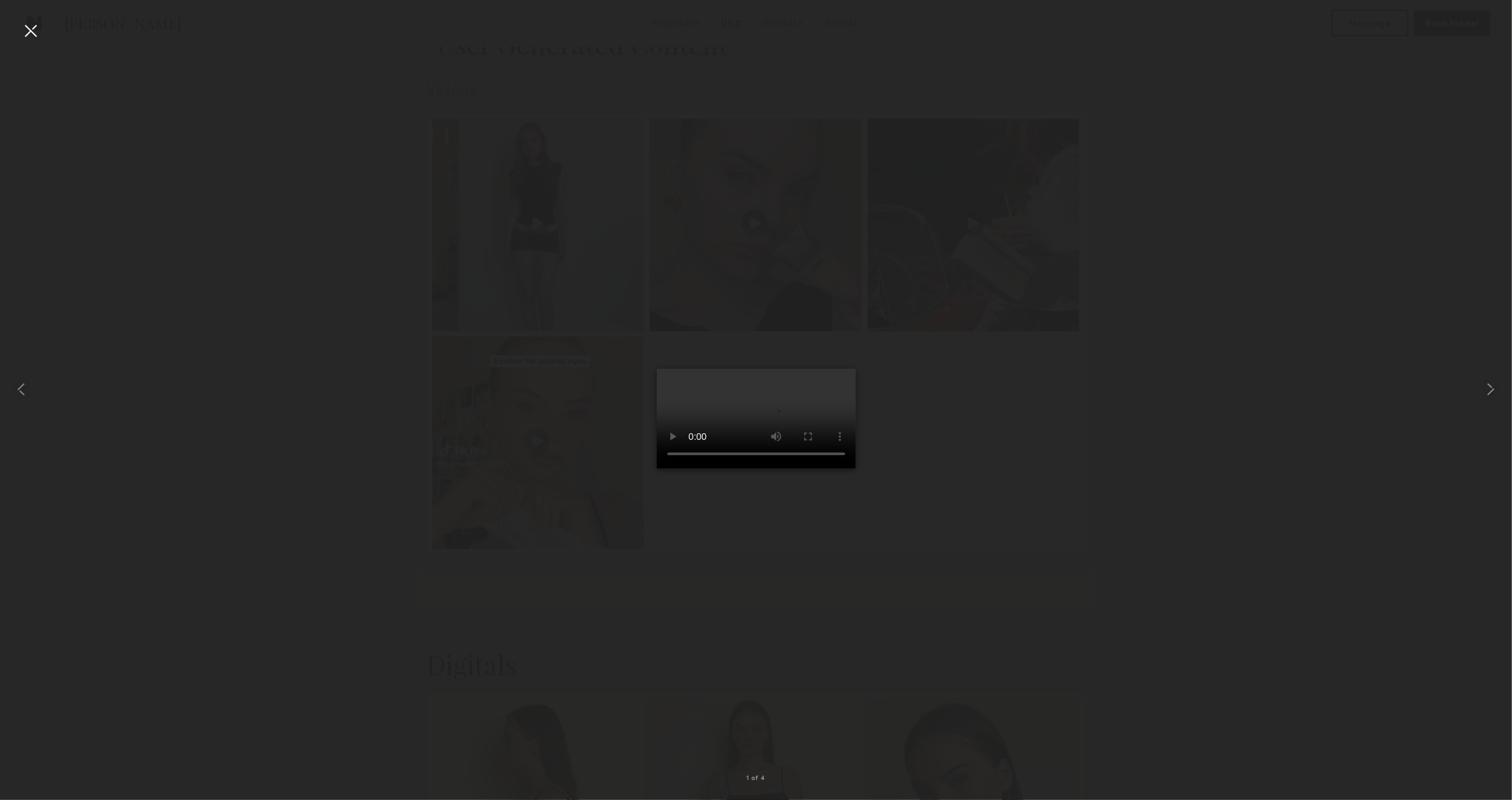
click at [670, 468] on video at bounding box center [756, 418] width 199 height 99
click at [657, 468] on video at bounding box center [756, 418] width 199 height 99
click at [33, 27] on div at bounding box center [30, 30] width 21 height 21
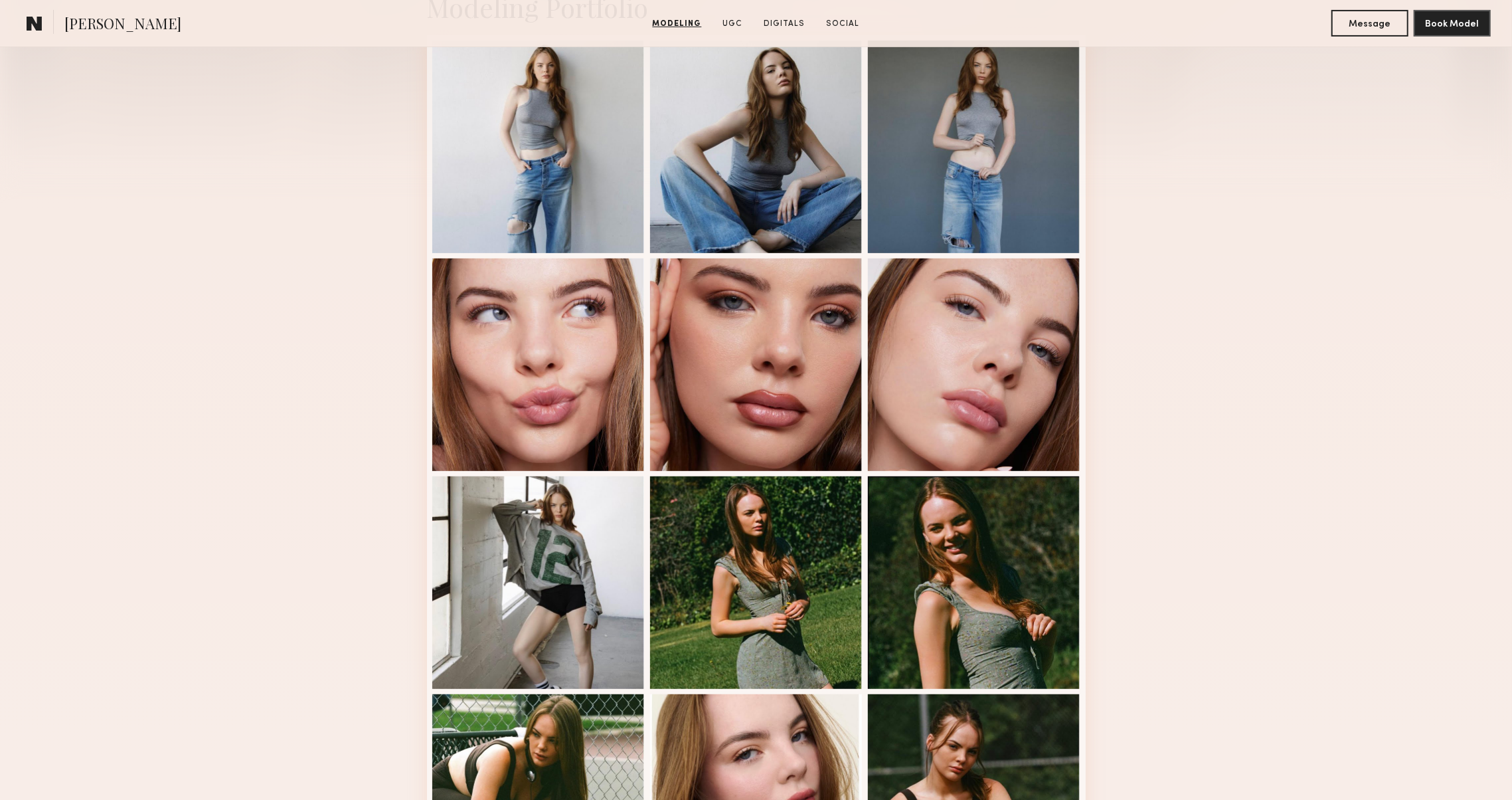
scroll to position [281, 0]
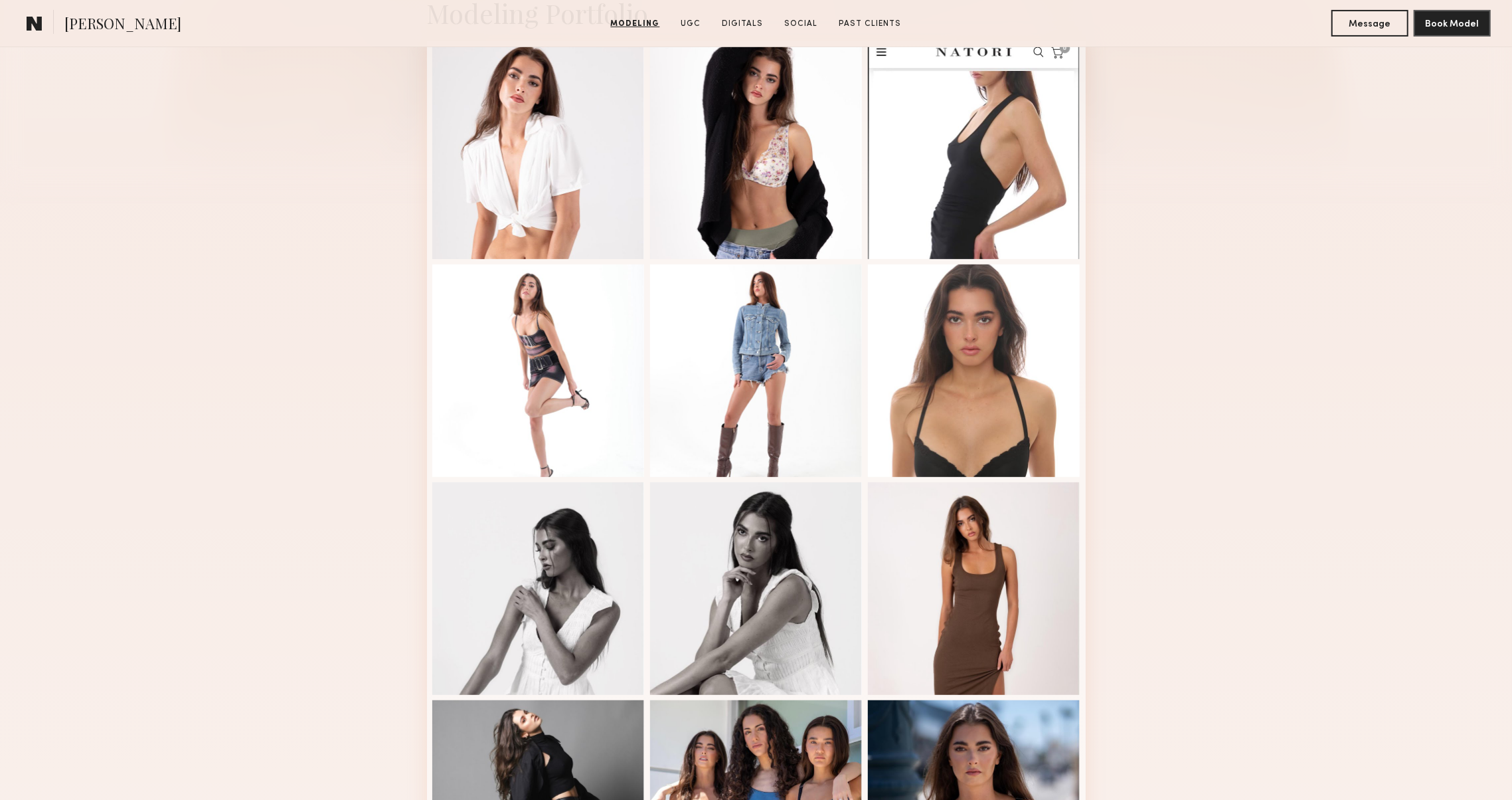
scroll to position [380, 0]
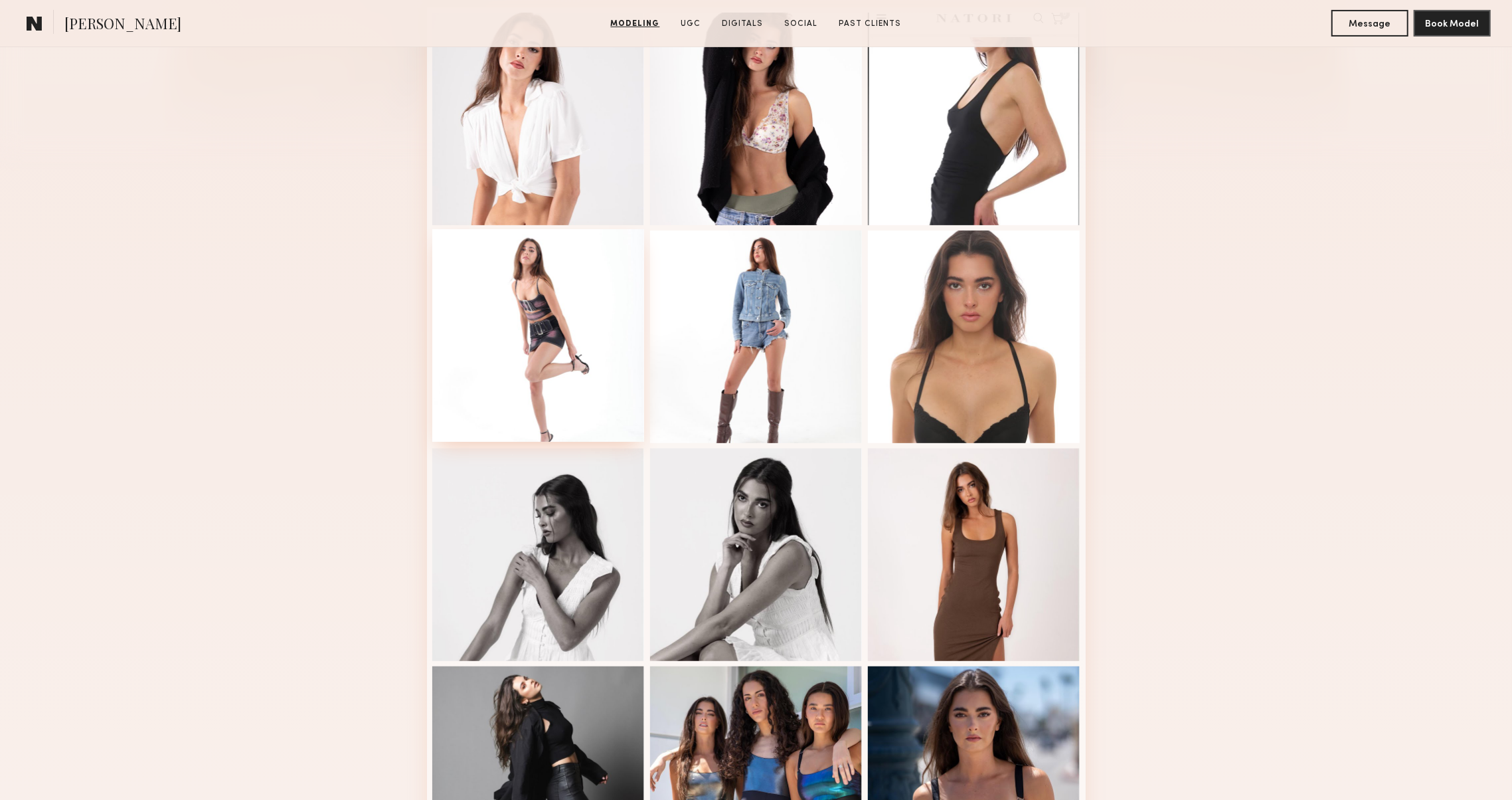
click at [530, 415] on div at bounding box center [539, 335] width 212 height 212
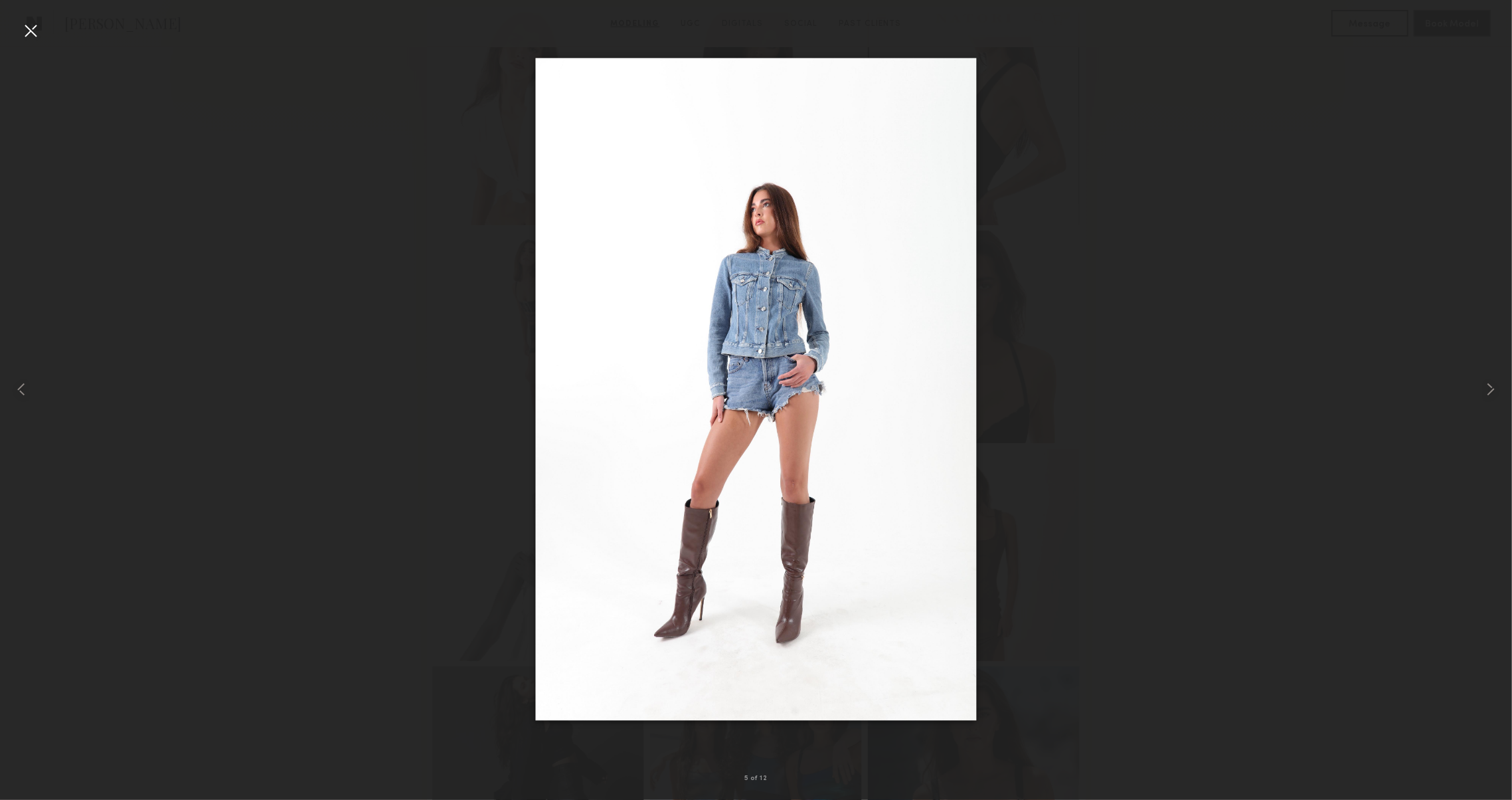
click at [40, 36] on div at bounding box center [30, 30] width 21 height 21
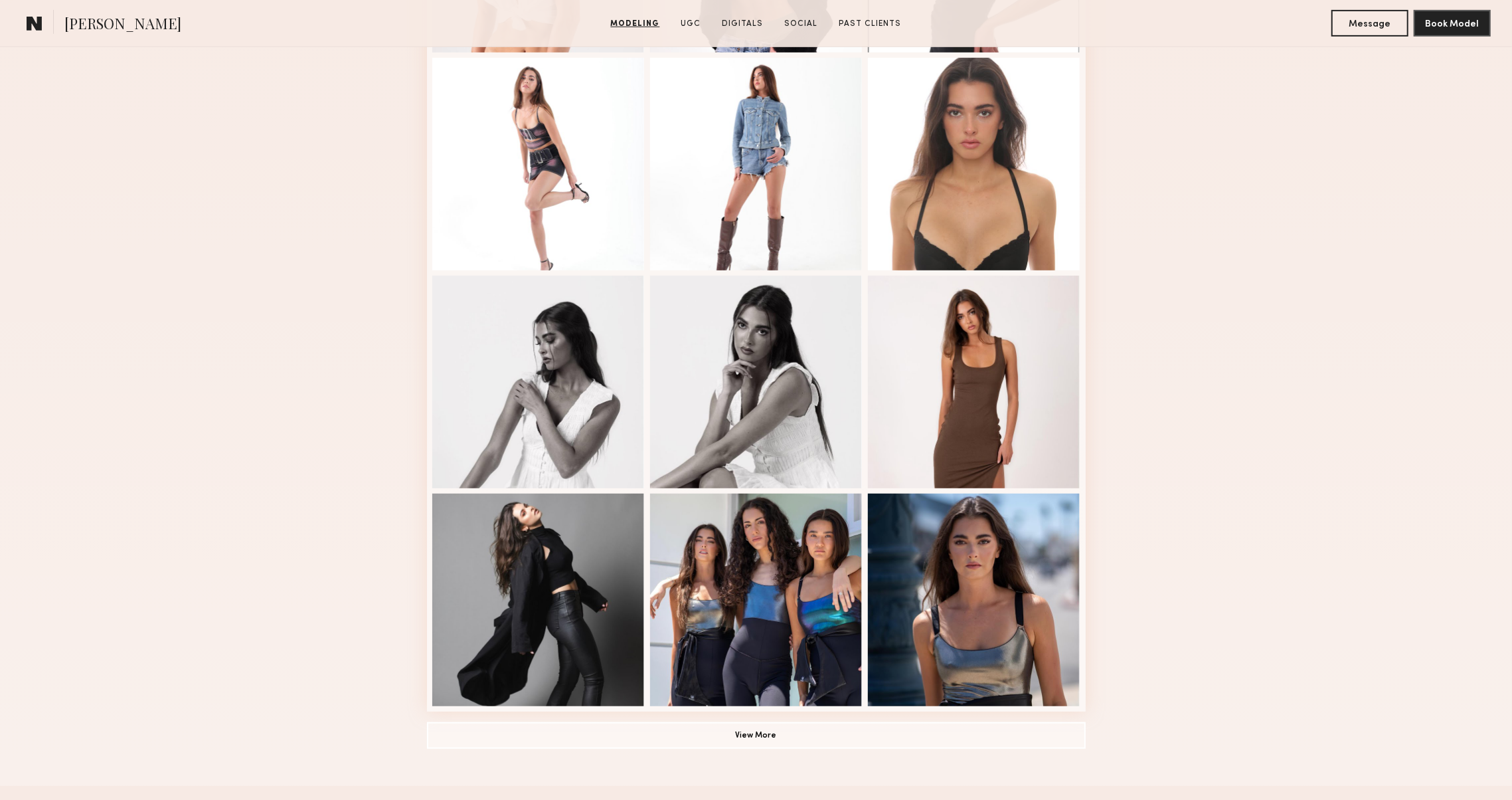
scroll to position [589, 0]
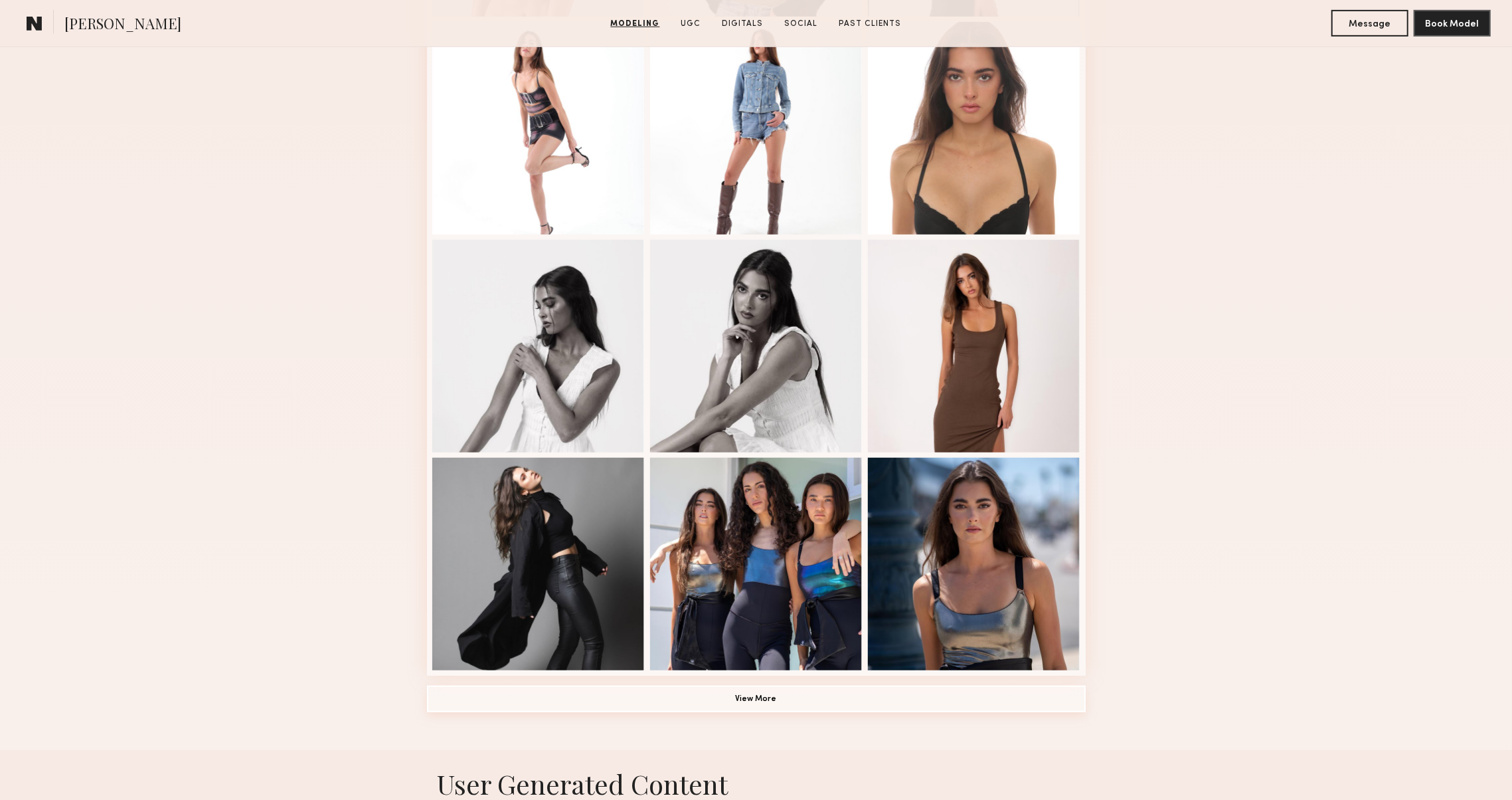
click at [558, 699] on button "View More" at bounding box center [757, 698] width 659 height 26
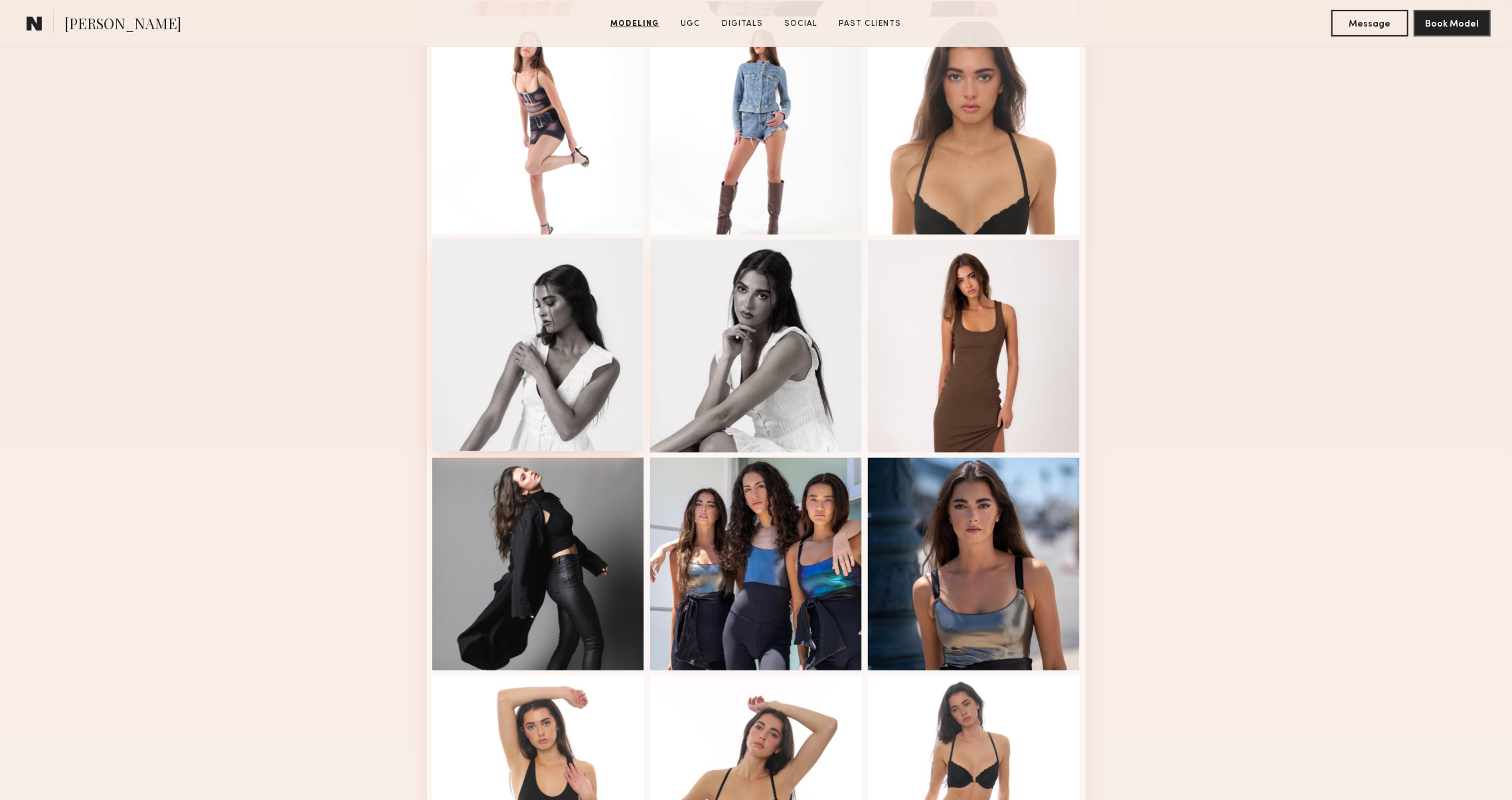
click at [561, 376] on div at bounding box center [539, 345] width 212 height 212
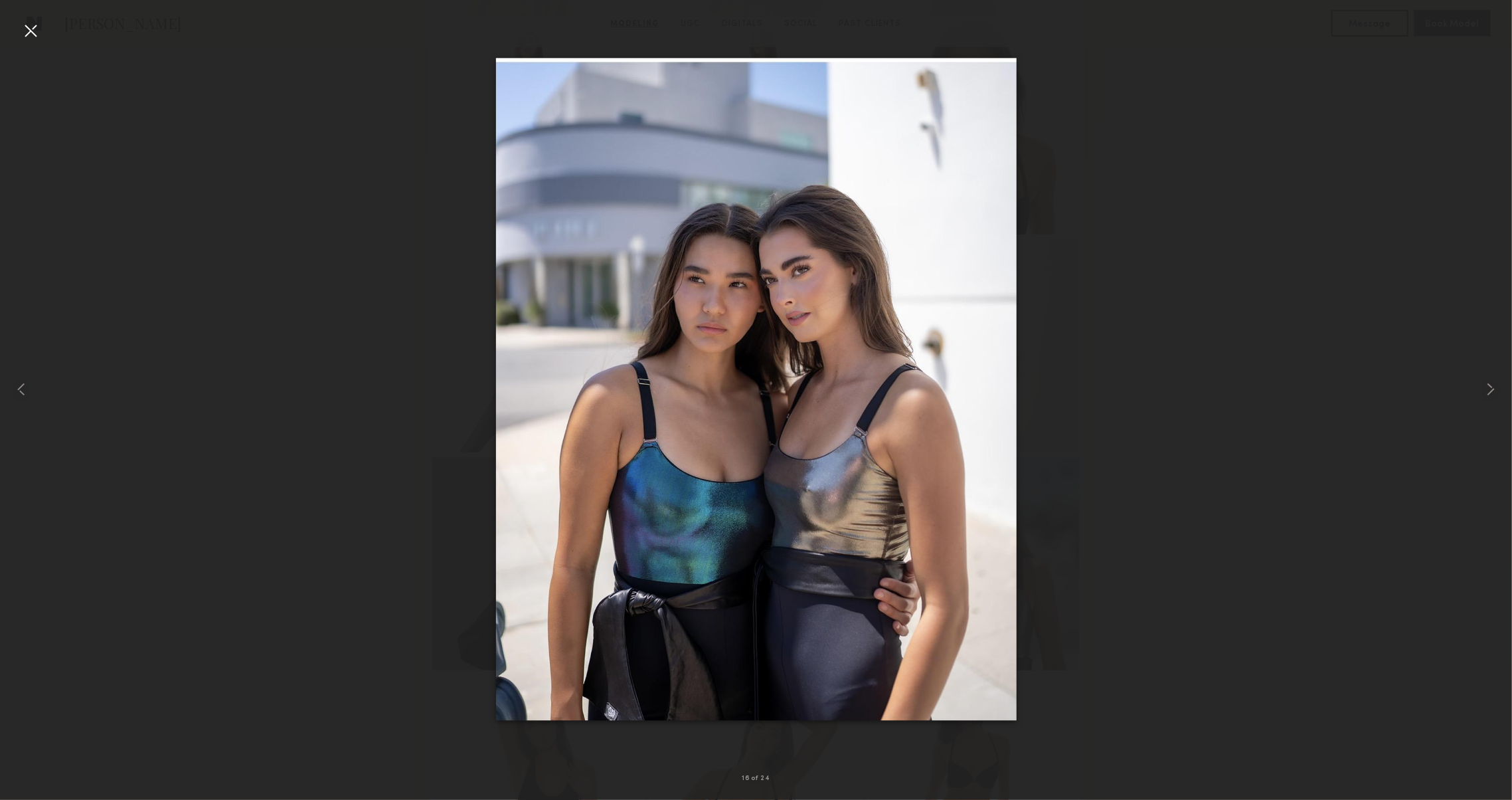
click at [30, 31] on div at bounding box center [30, 30] width 21 height 21
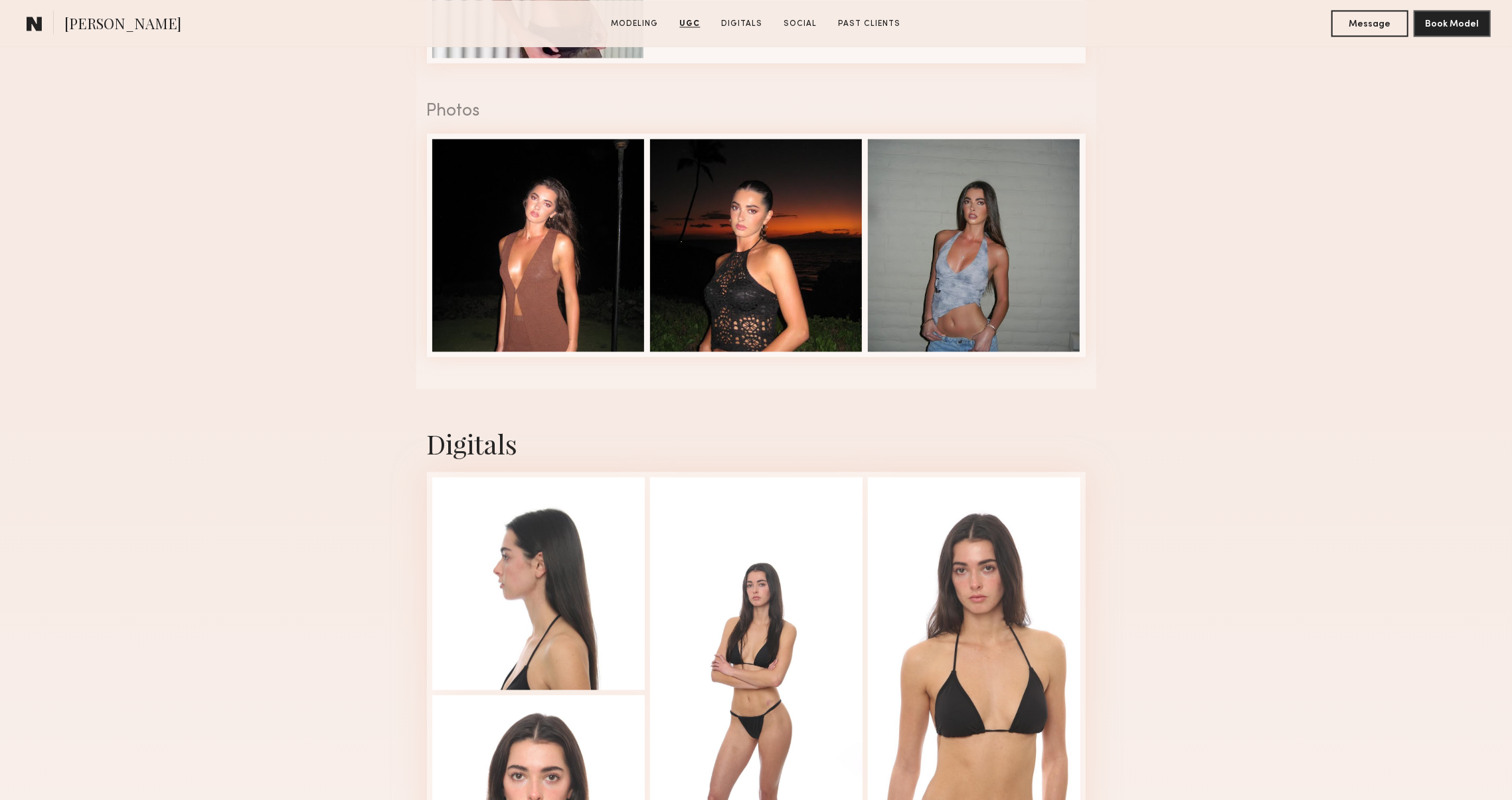
scroll to position [2434, 0]
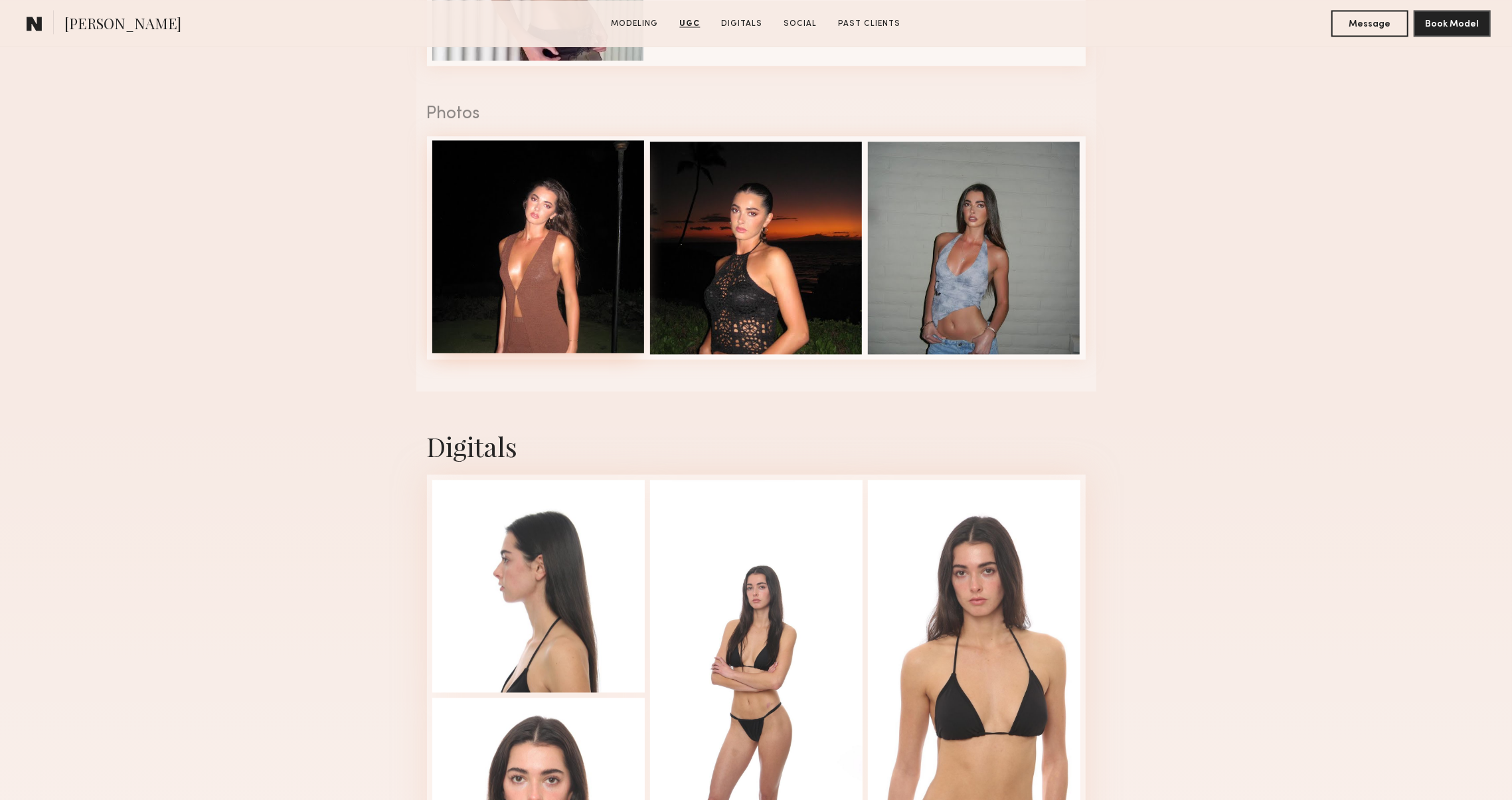
click at [506, 299] on div at bounding box center [539, 246] width 212 height 212
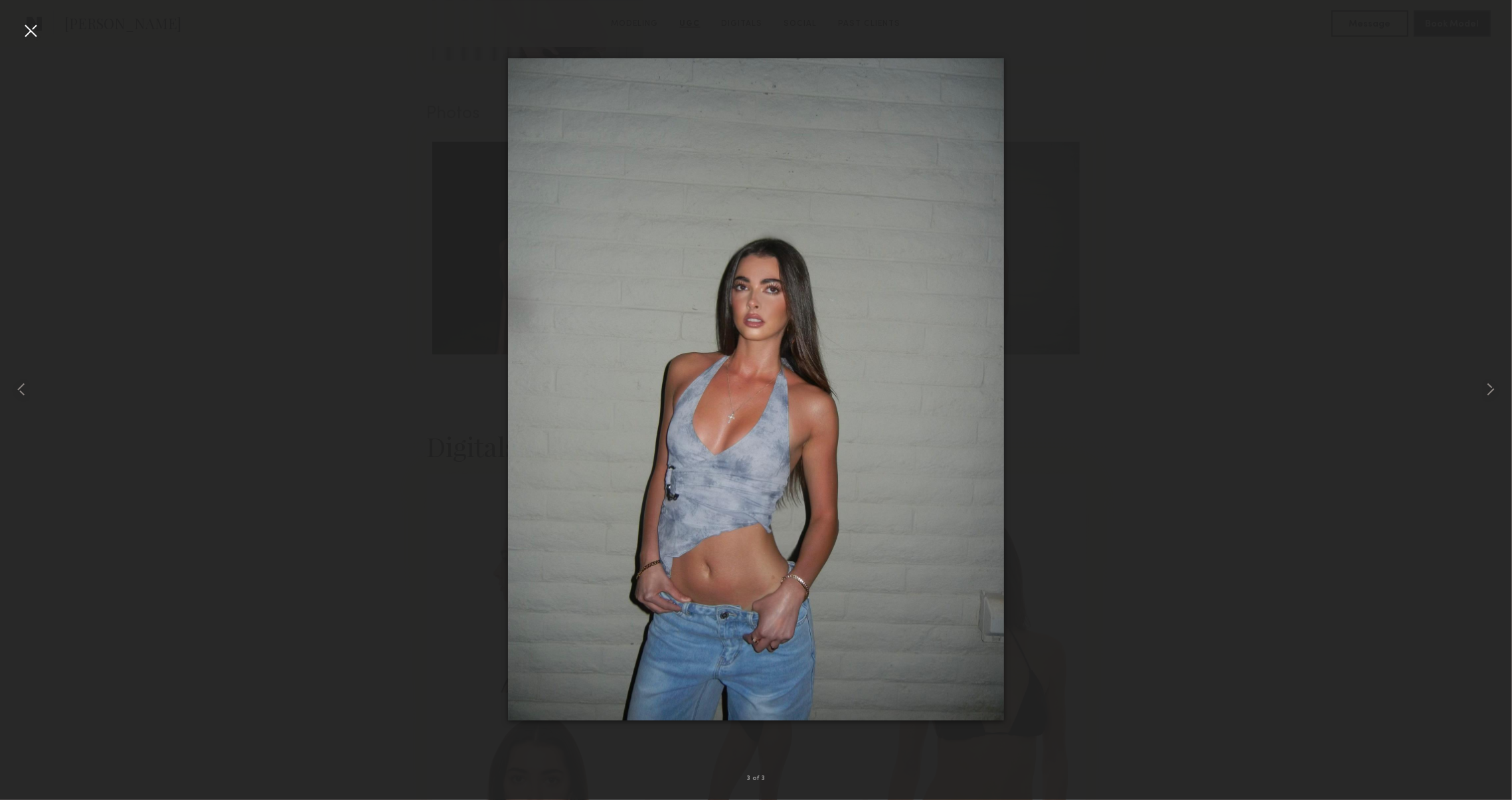
click at [29, 32] on div at bounding box center [30, 30] width 21 height 21
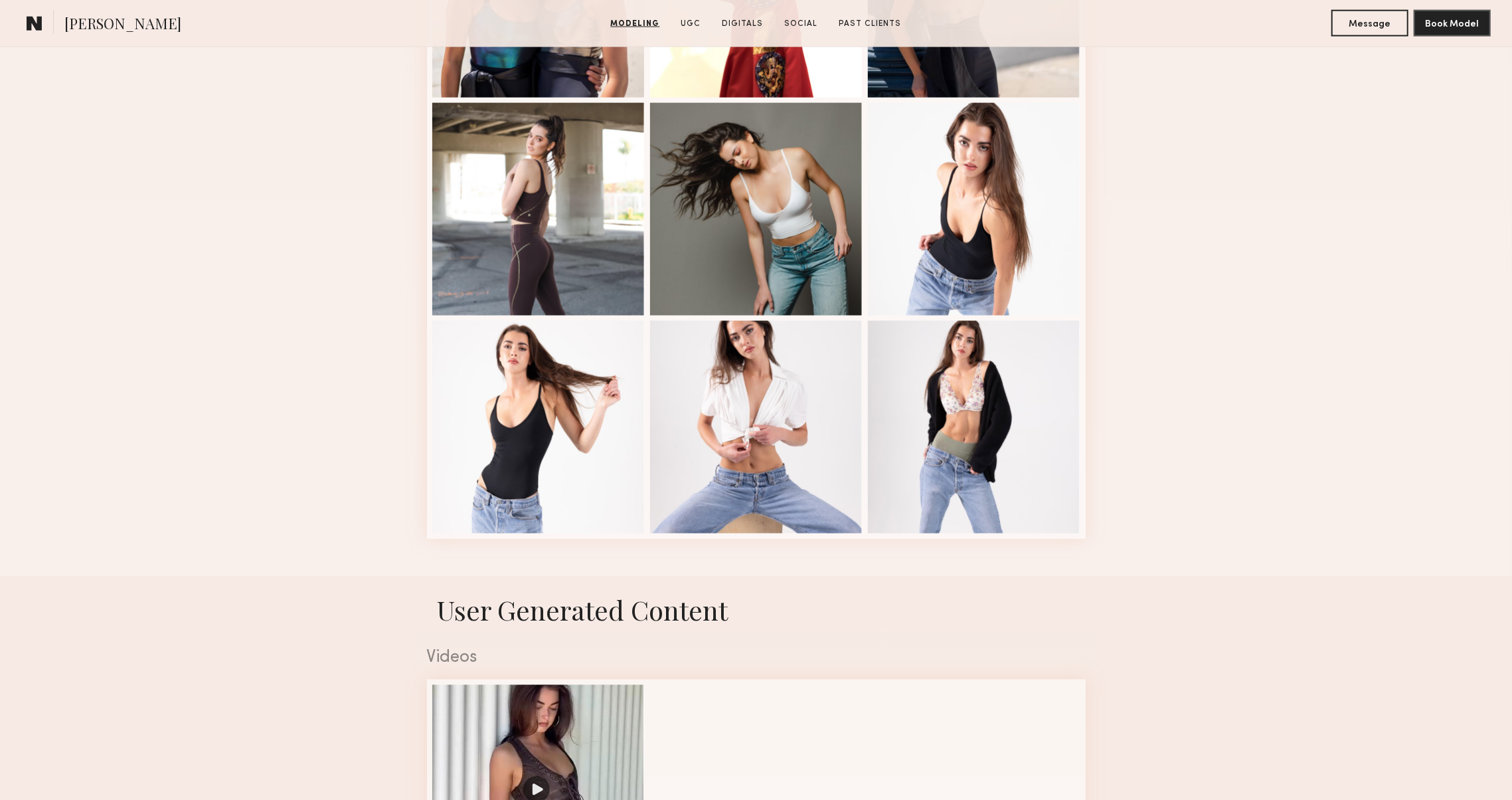
scroll to position [1762, 0]
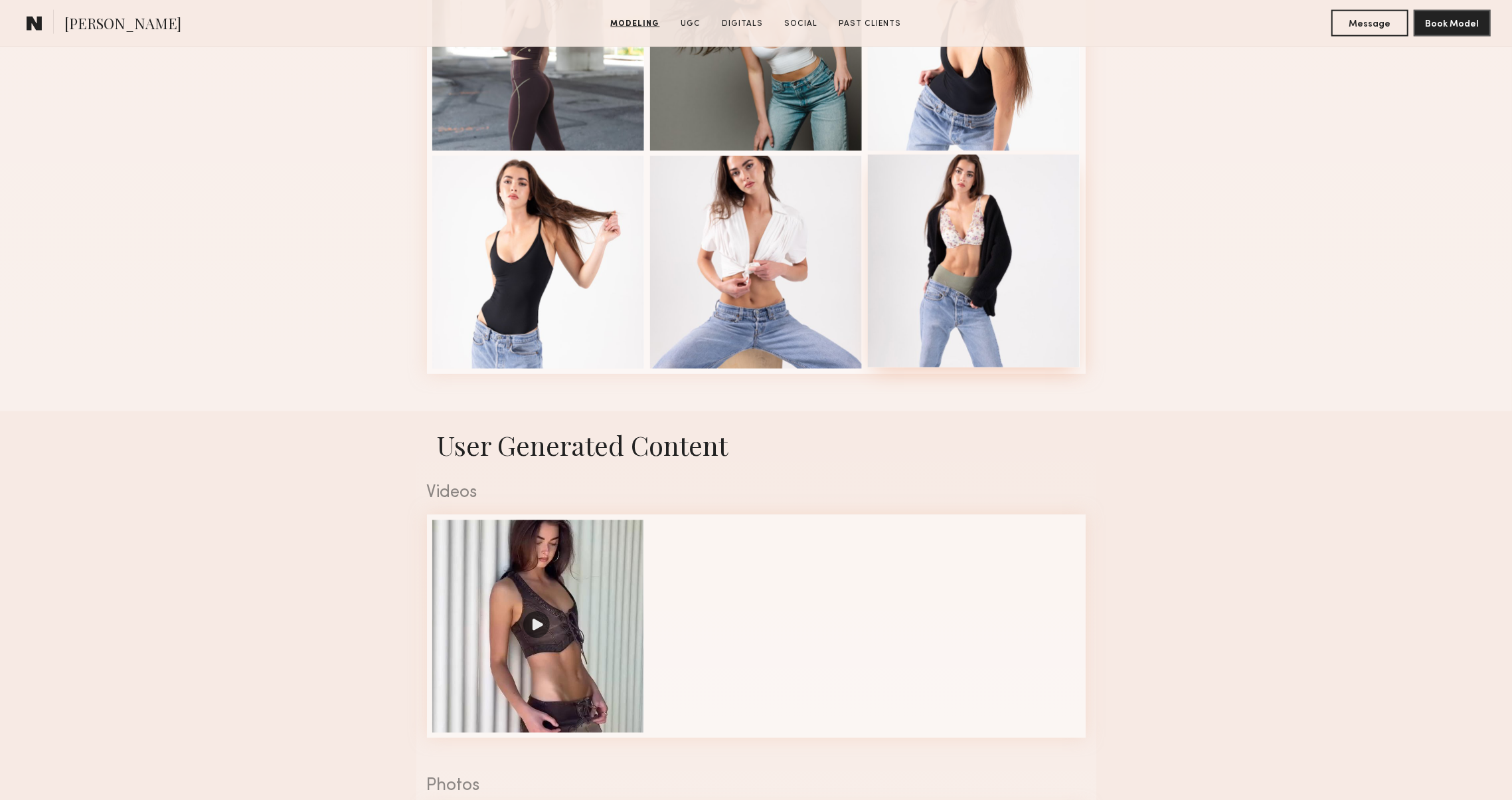
click at [967, 302] on div at bounding box center [974, 261] width 212 height 212
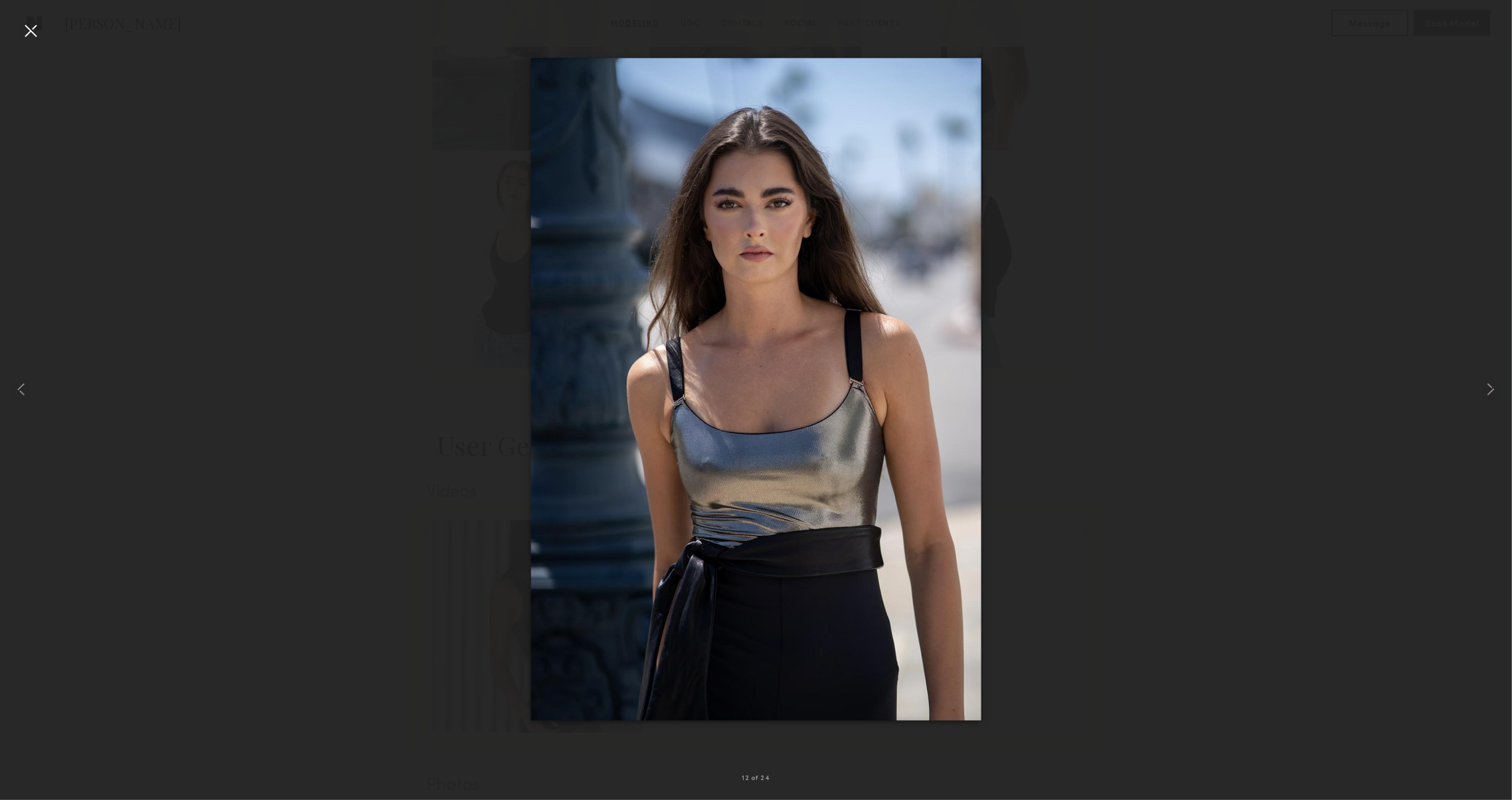
click at [198, 149] on div at bounding box center [756, 389] width 1512 height 736
click at [41, 23] on div at bounding box center [30, 30] width 21 height 21
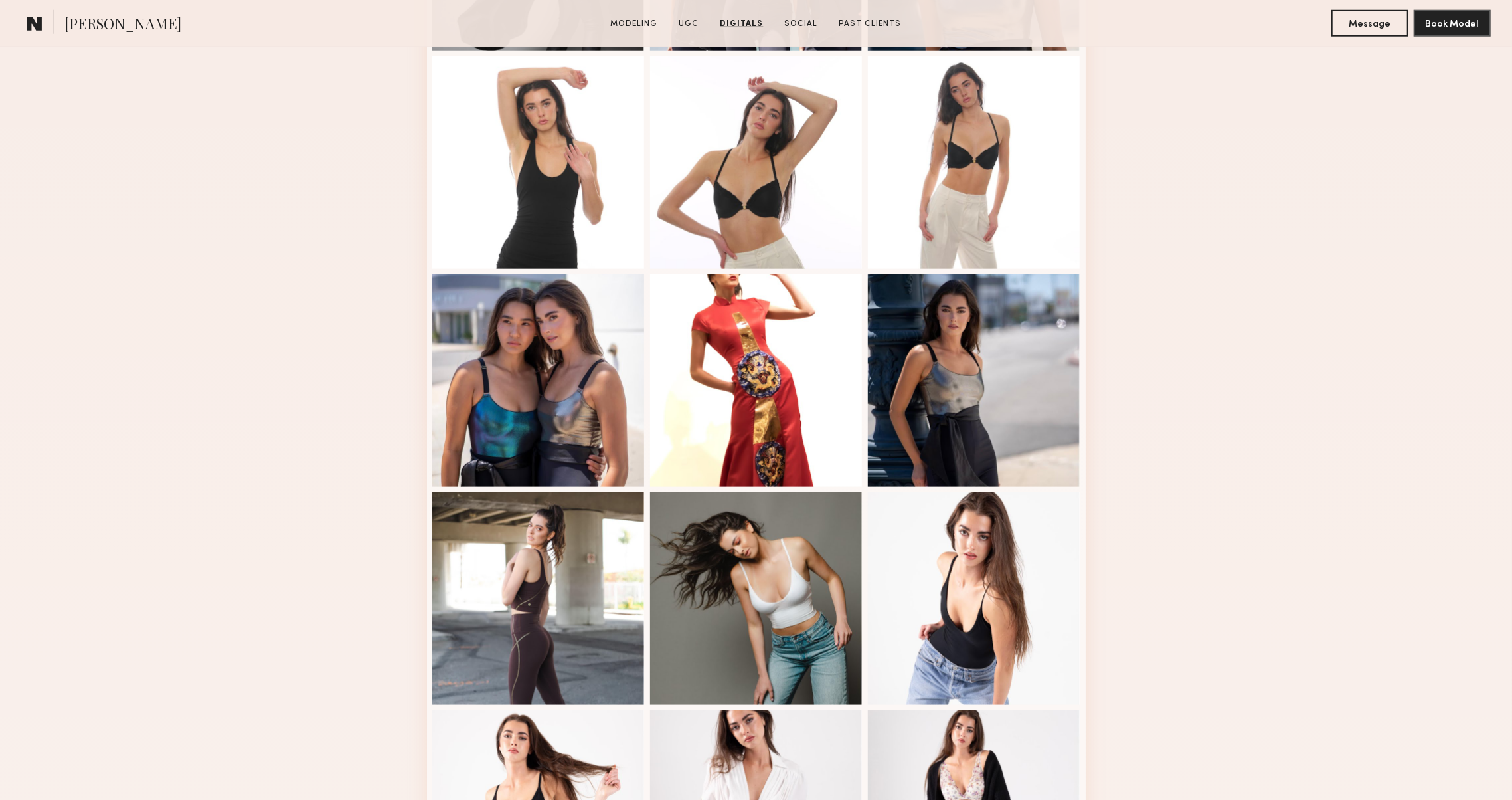
scroll to position [306, 0]
